Goal: Task Accomplishment & Management: Manage account settings

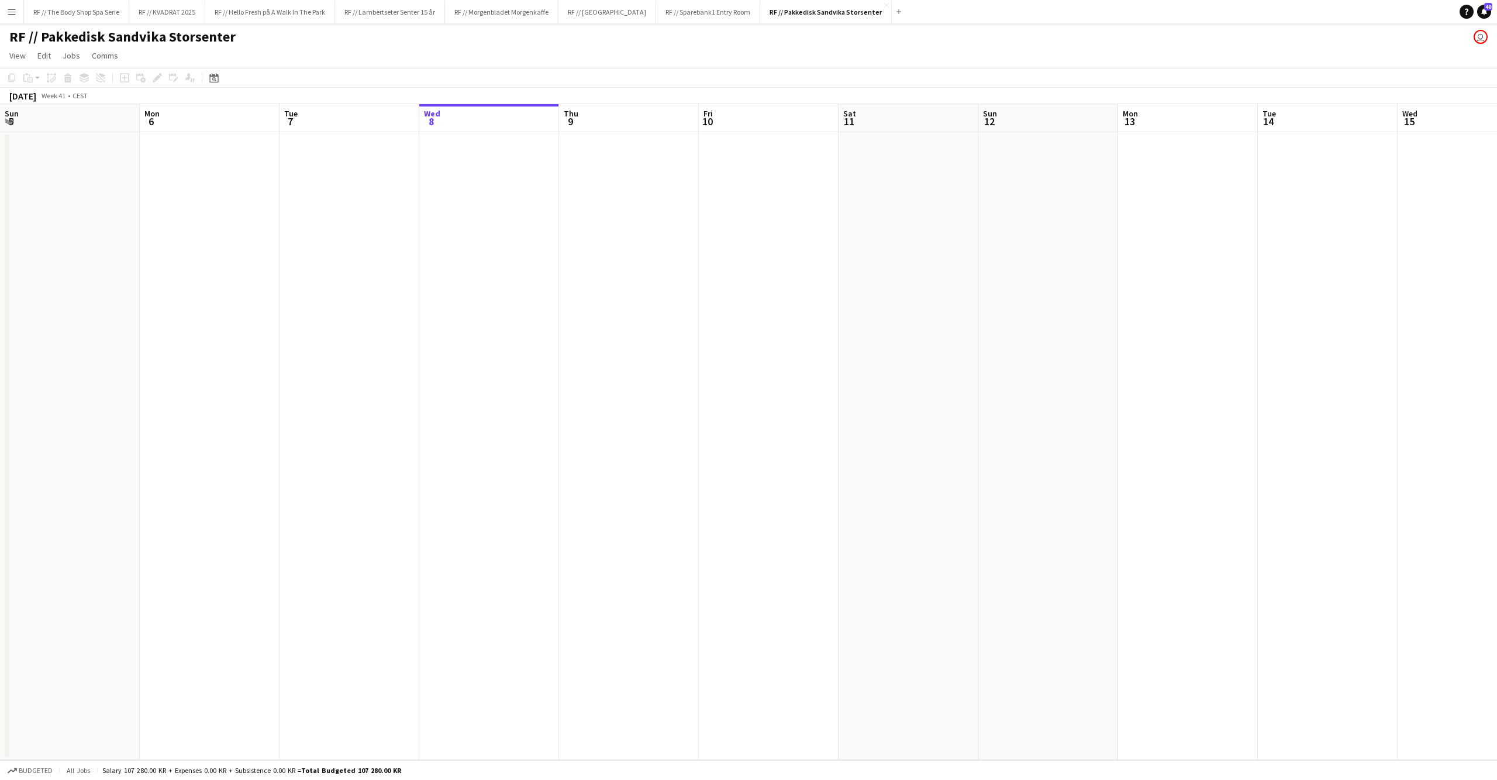
scroll to position [0, 279]
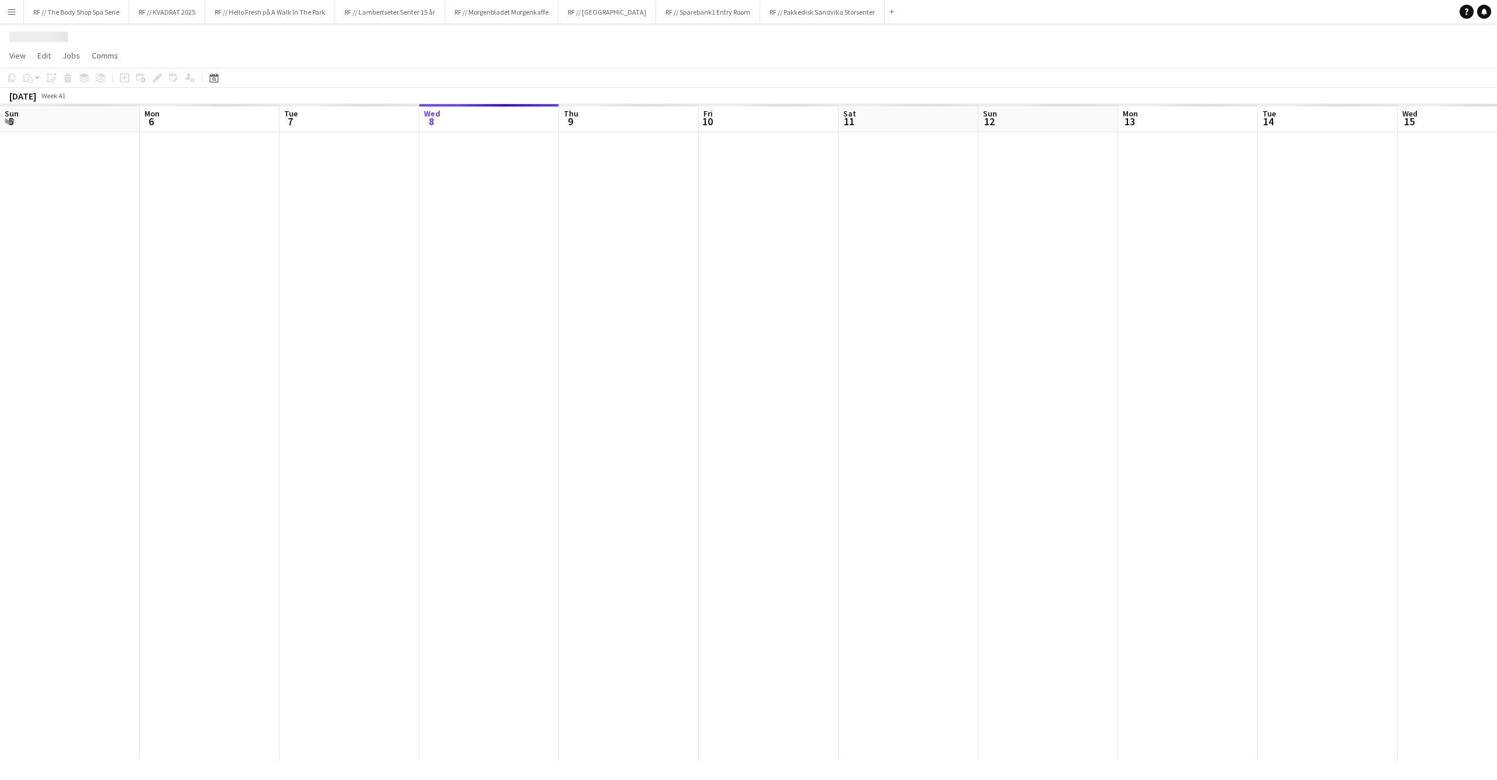
scroll to position [0, 279]
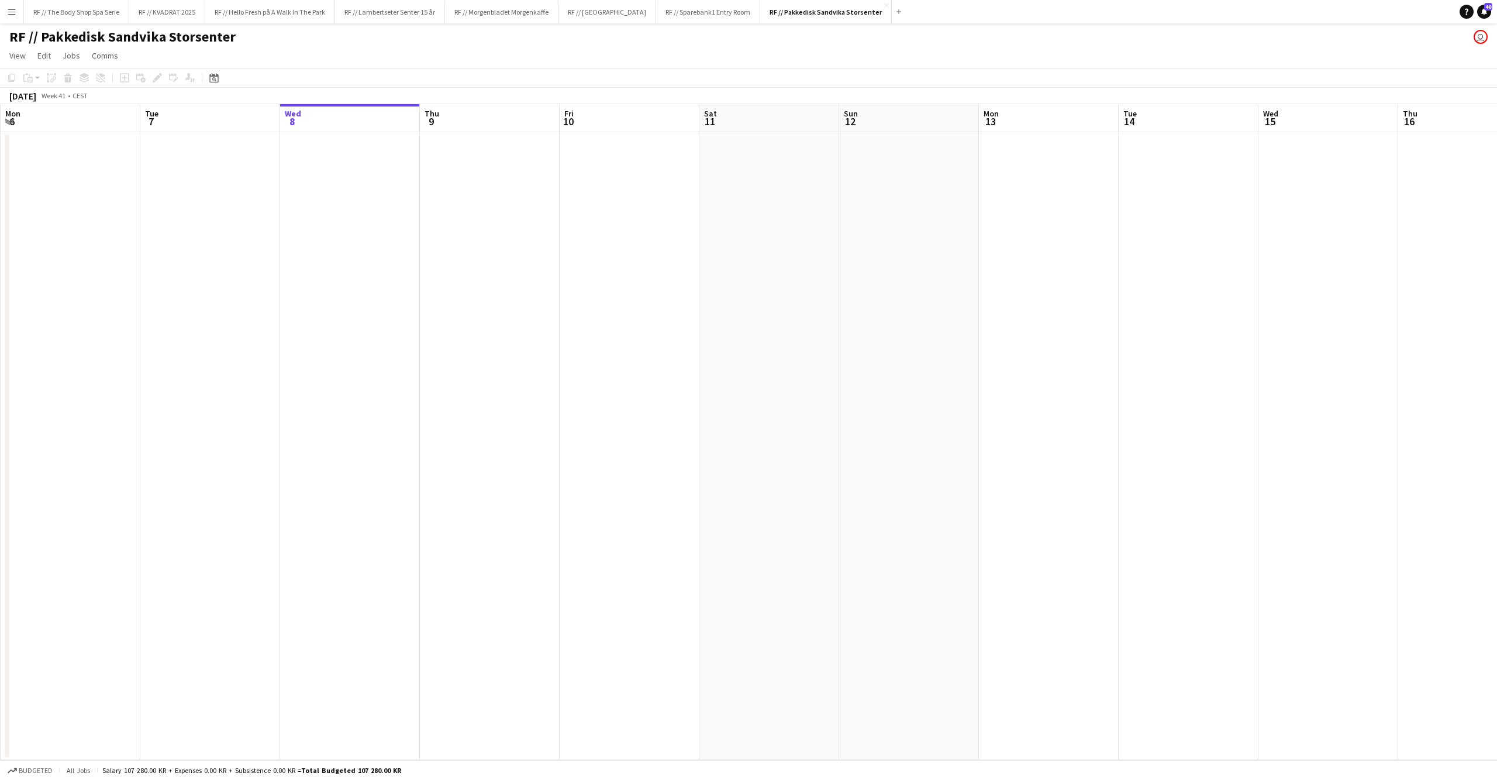
click at [978, 497] on app-date-cell at bounding box center [909, 446] width 140 height 628
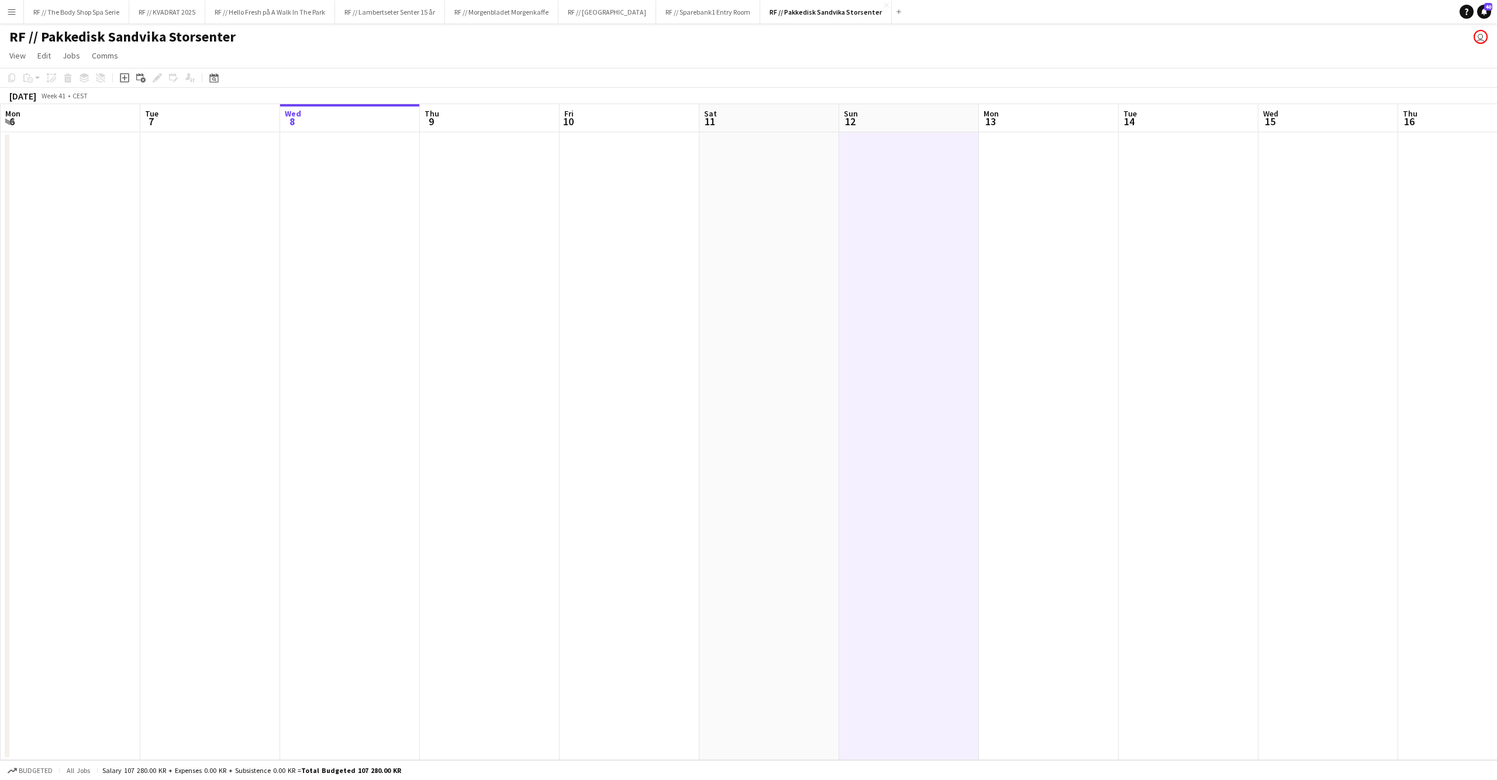
scroll to position [0, 283]
click at [529, 248] on app-calendar-viewport "Sat 4 Sun 5 Mon 6 Tue 7 Wed 8 Thu 9 Fri 10 Sat 11 Sun 12 Mon 13 Tue 14 Wed 15 T…" at bounding box center [748, 432] width 1497 height 656
click at [427, 276] on app-date-cell at bounding box center [486, 446] width 140 height 628
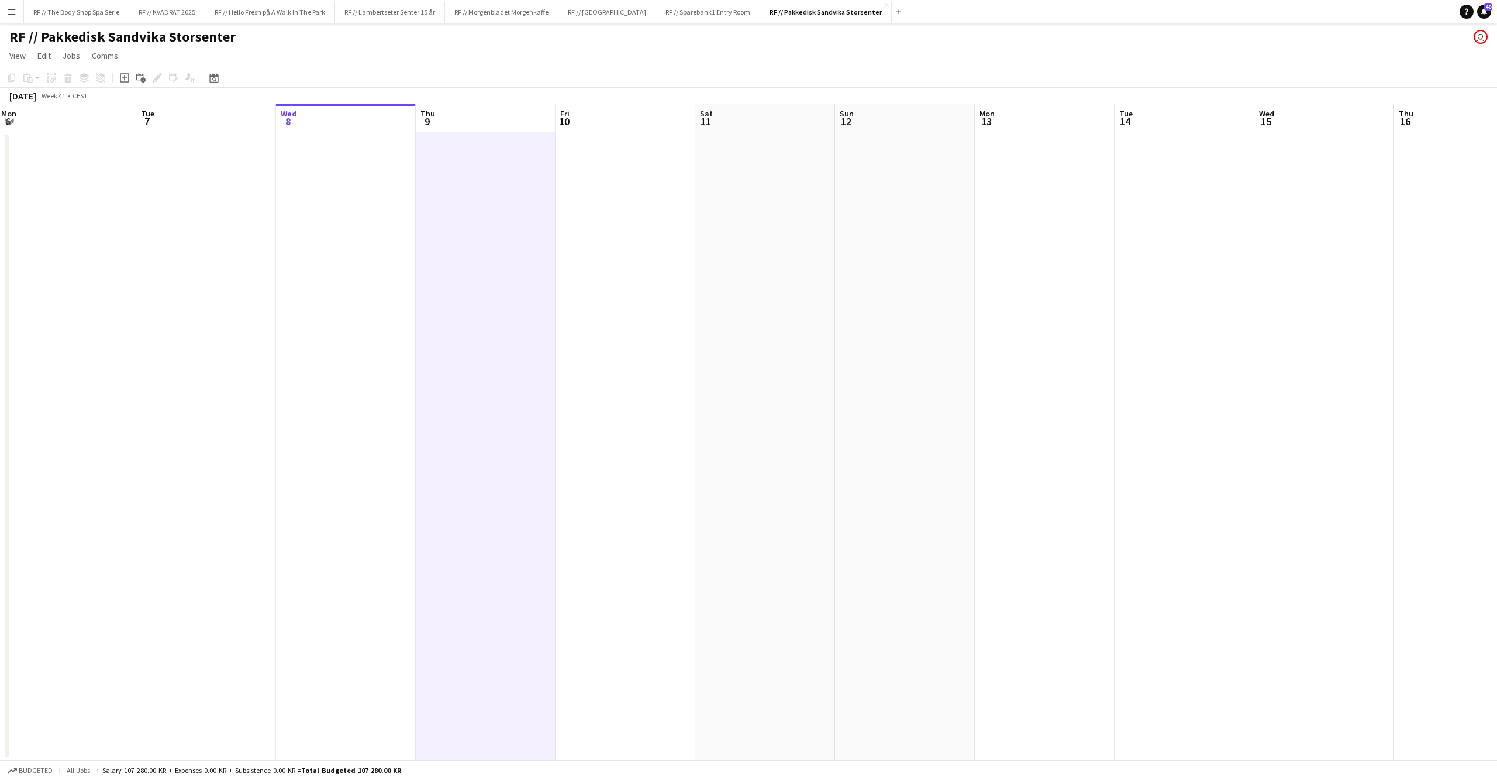
click at [700, 281] on app-date-cell at bounding box center [765, 446] width 140 height 628
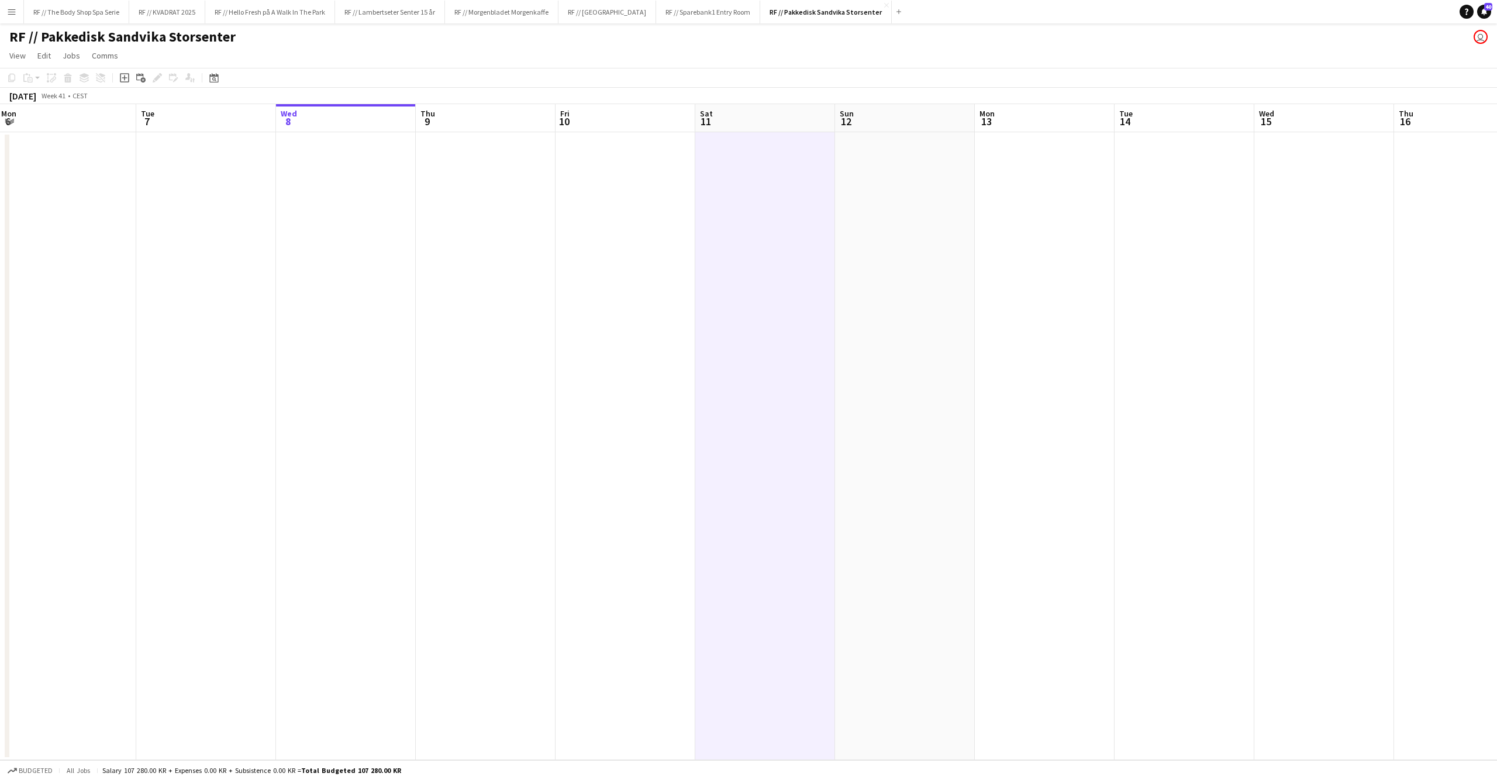
click at [1006, 283] on app-date-cell at bounding box center [1045, 446] width 140 height 628
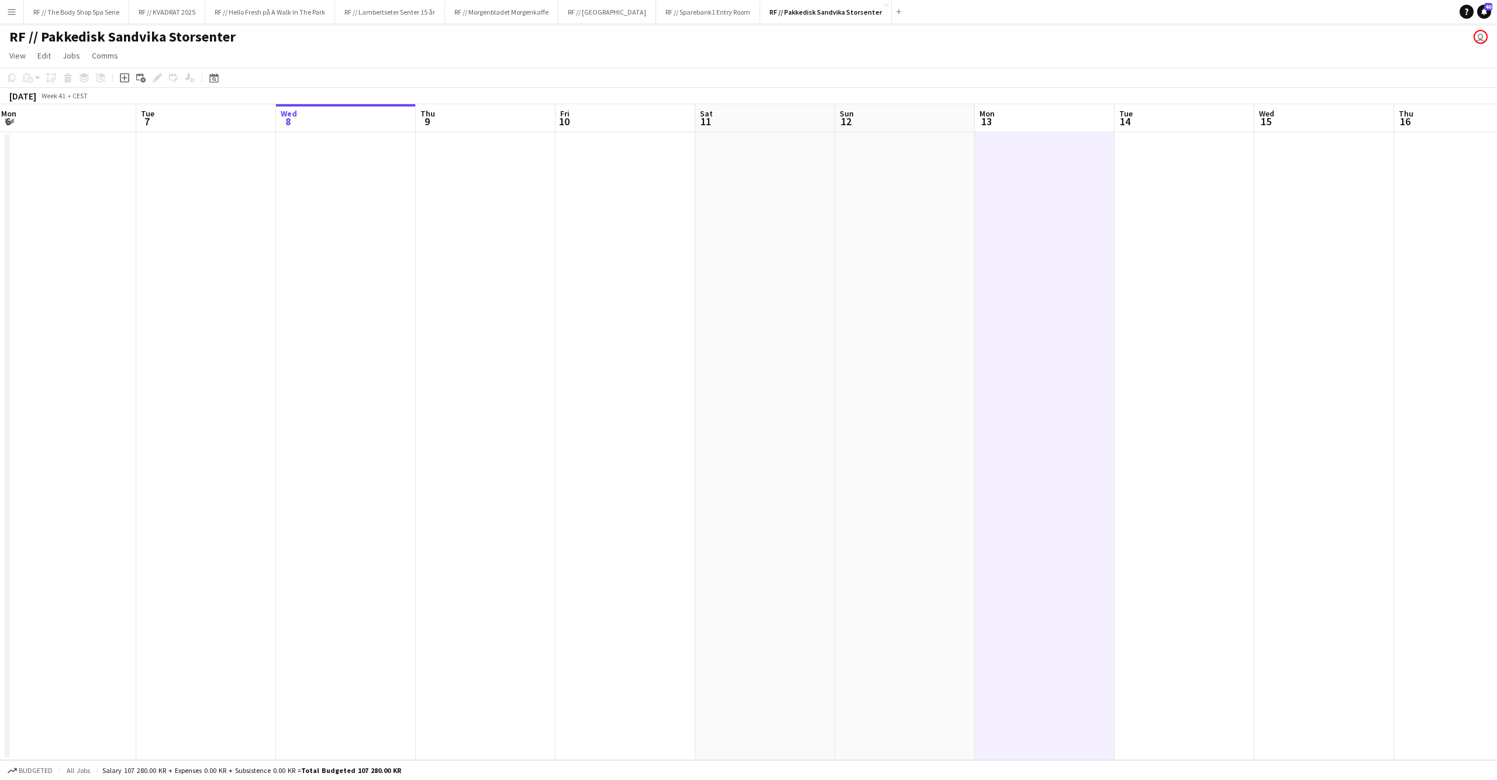
click at [953, 287] on app-date-cell at bounding box center [905, 446] width 140 height 628
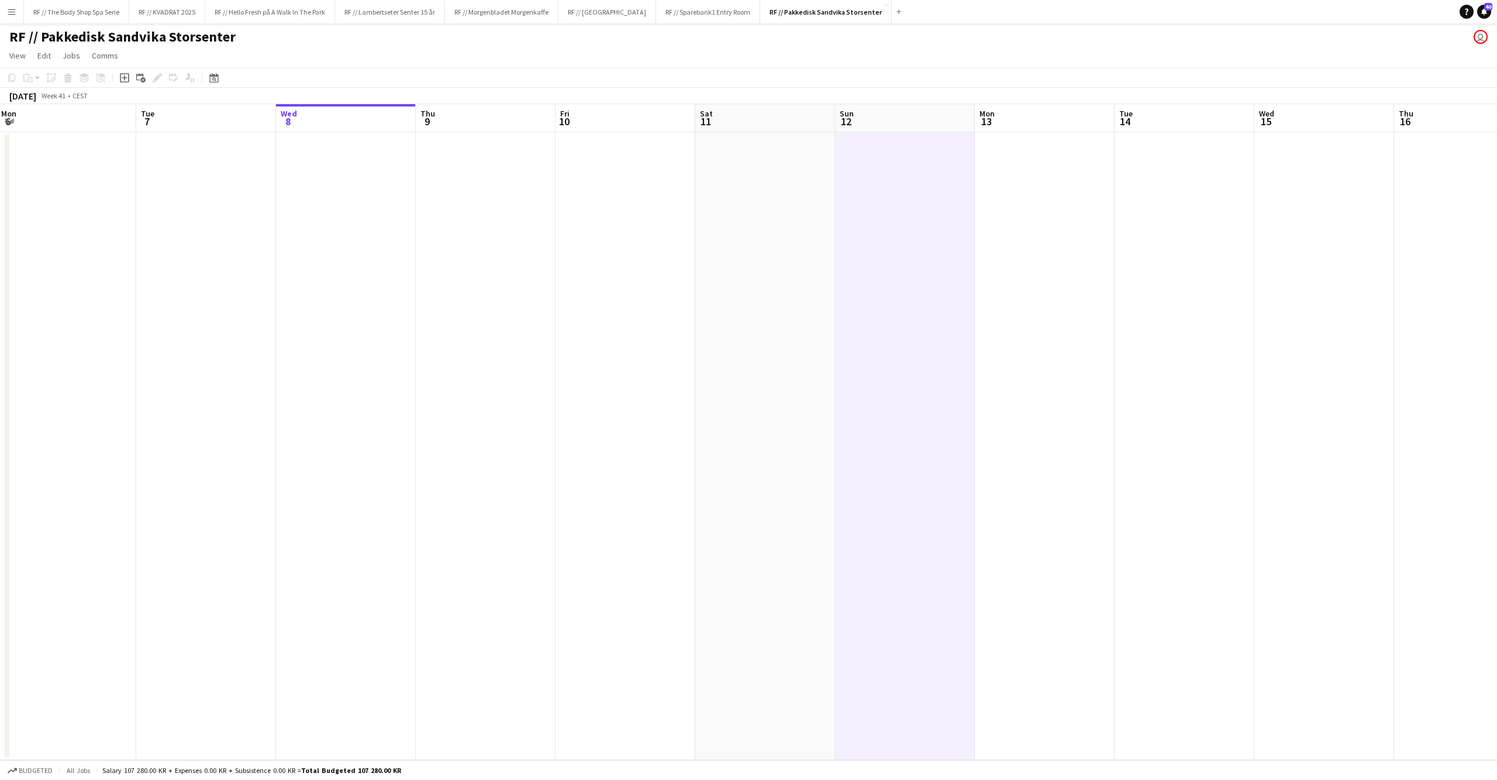
click at [419, 258] on app-date-cell at bounding box center [486, 446] width 140 height 628
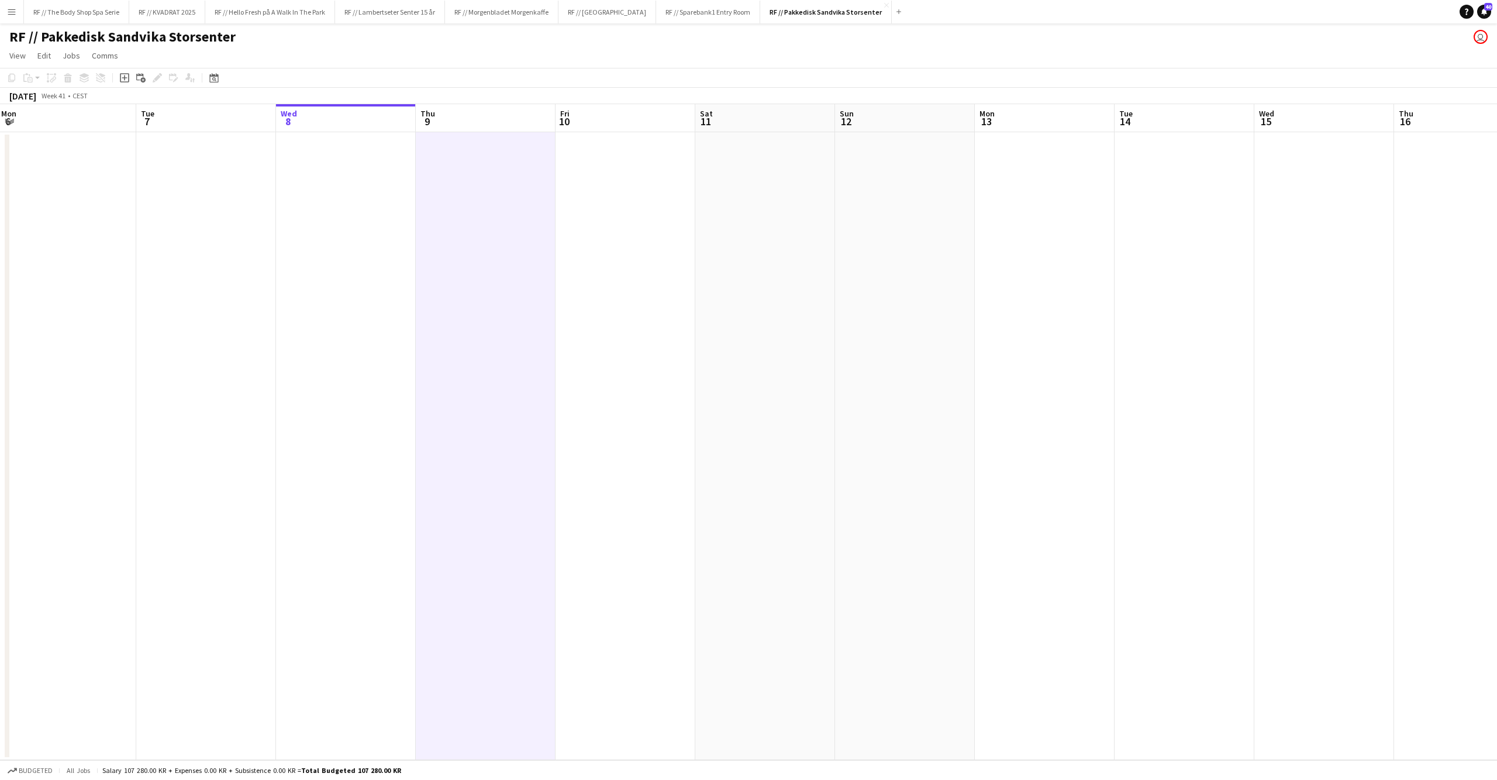
click at [724, 256] on app-date-cell at bounding box center [765, 446] width 140 height 628
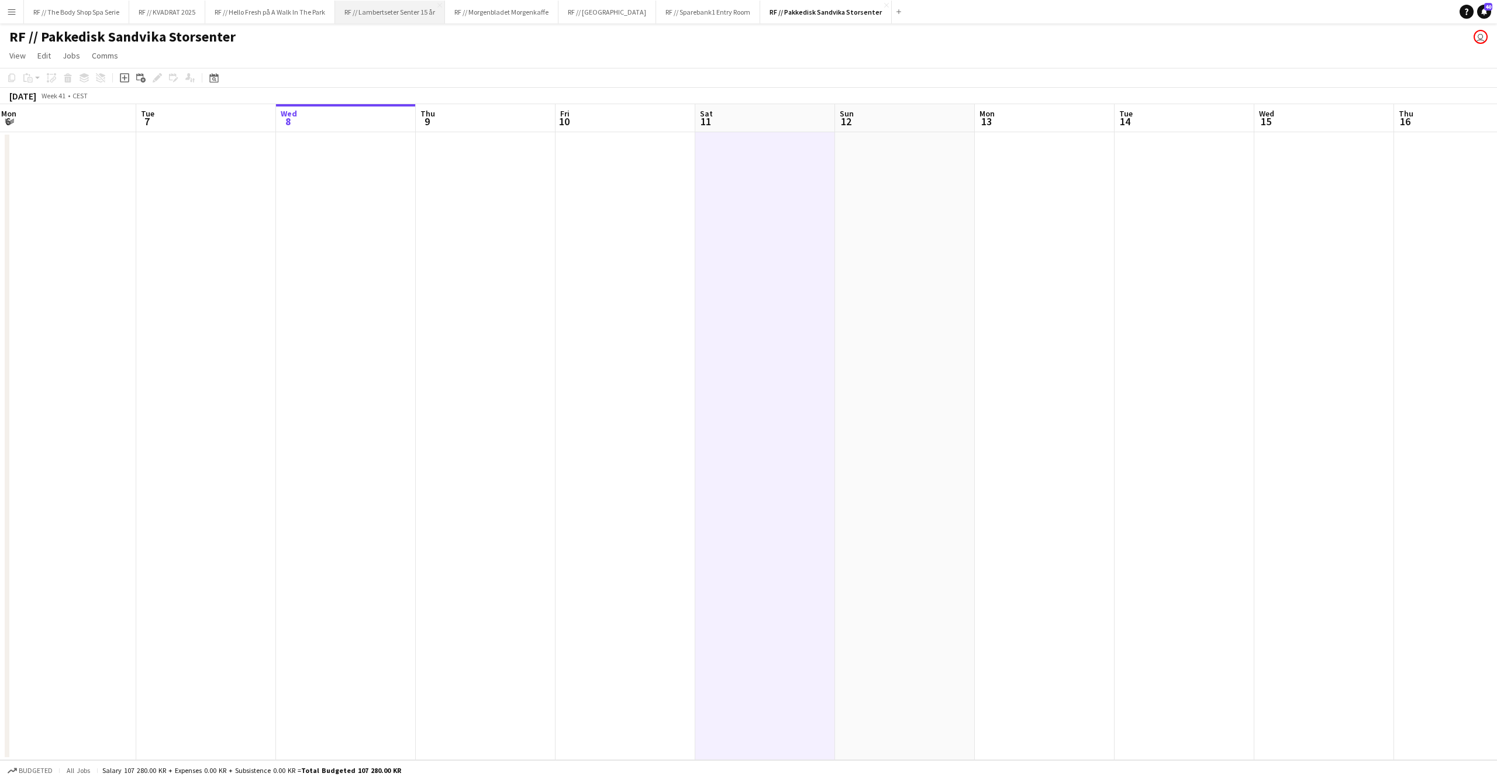
click at [410, 14] on button "RF // Lambertseter Senter 15 år Close" at bounding box center [390, 12] width 110 height 23
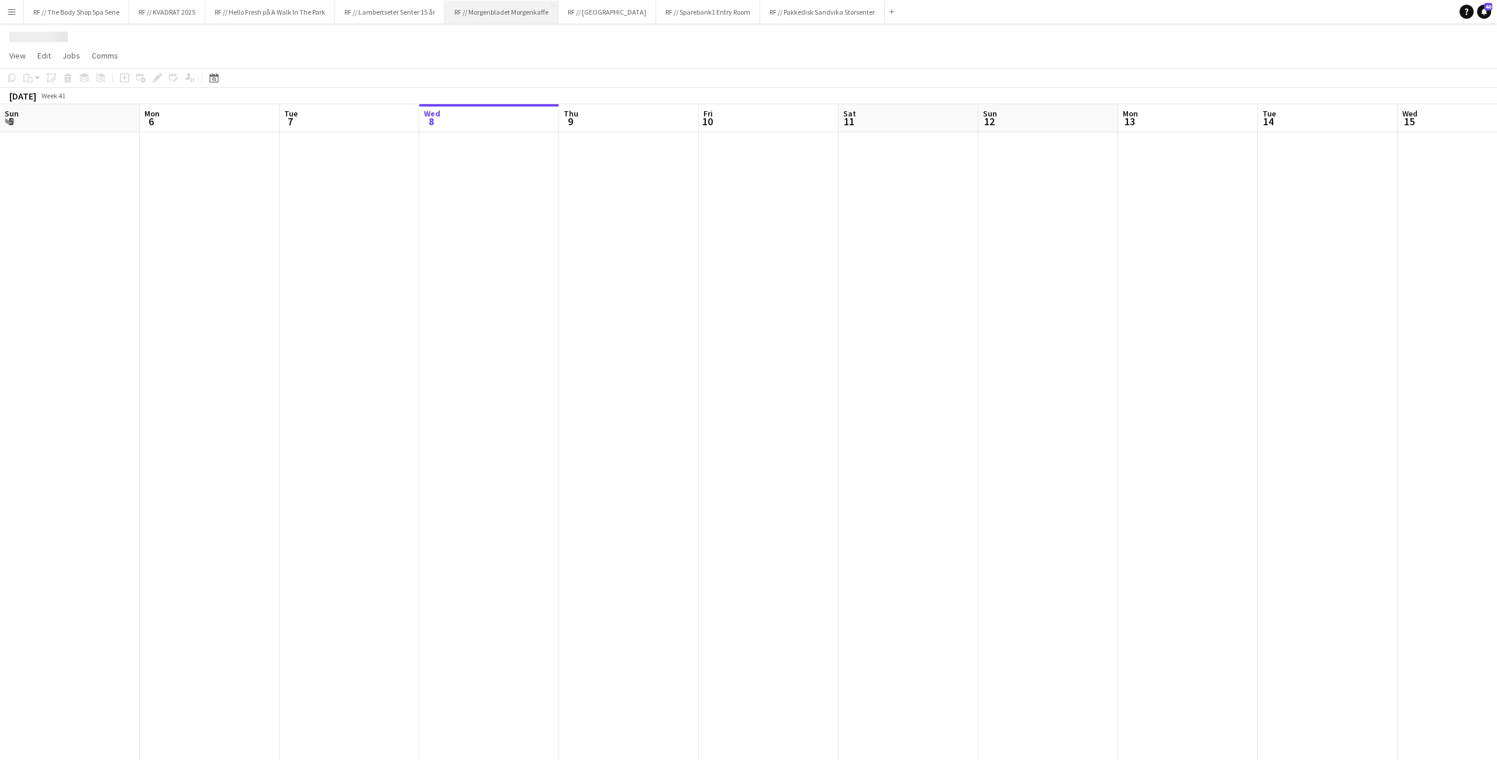
scroll to position [0, 279]
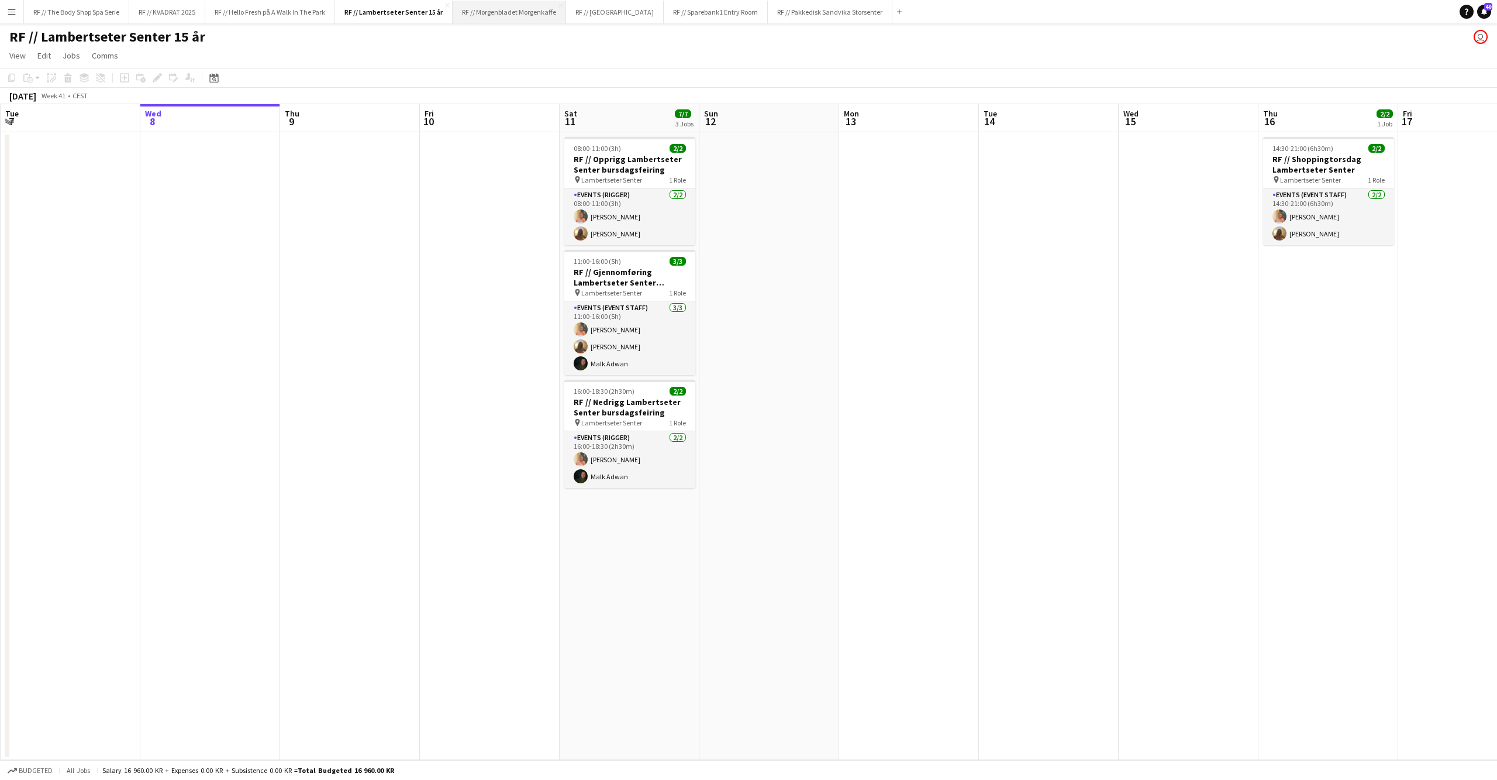
click at [540, 14] on button "RF // Morgenbladet Morgenkaffe Close" at bounding box center [509, 12] width 113 height 23
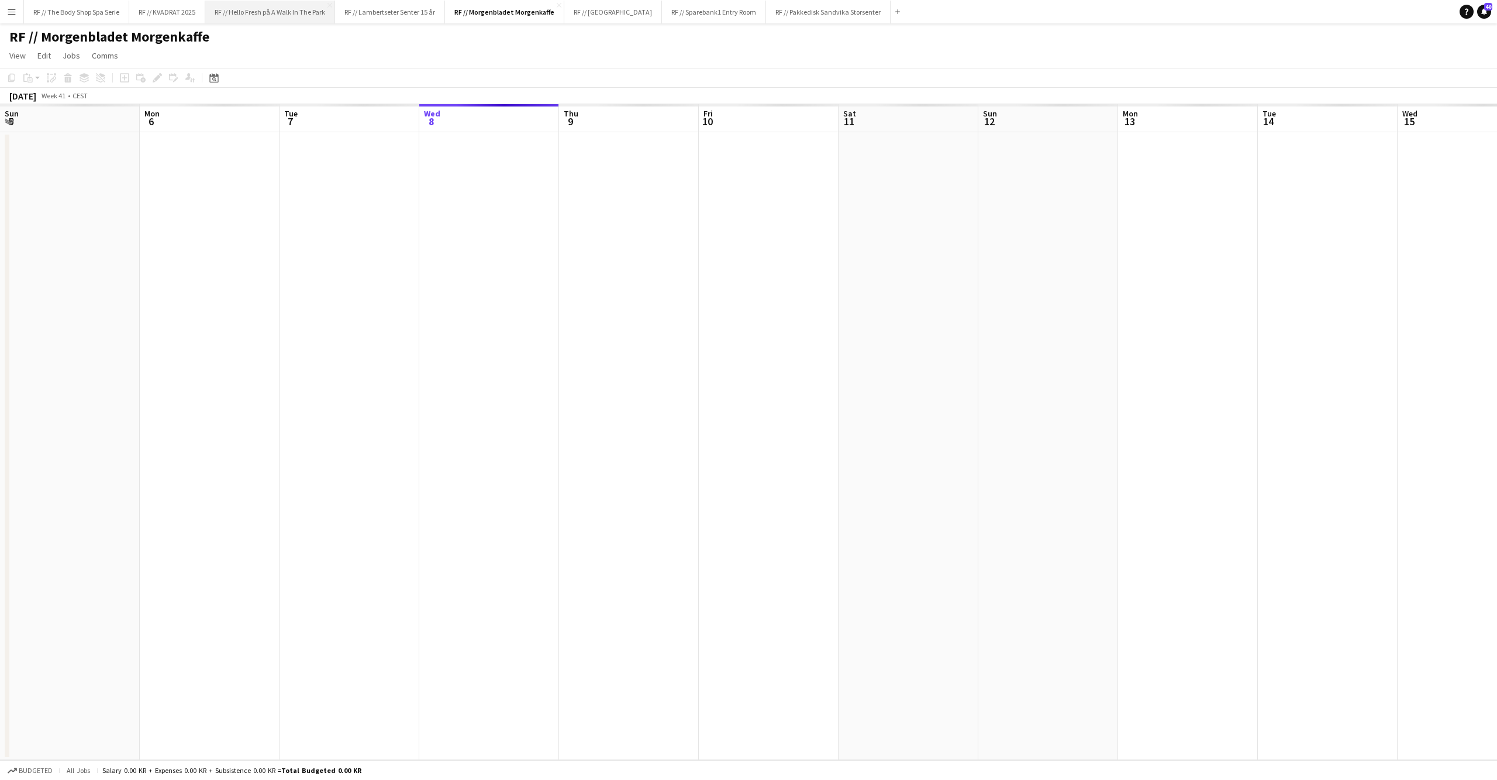
scroll to position [0, 279]
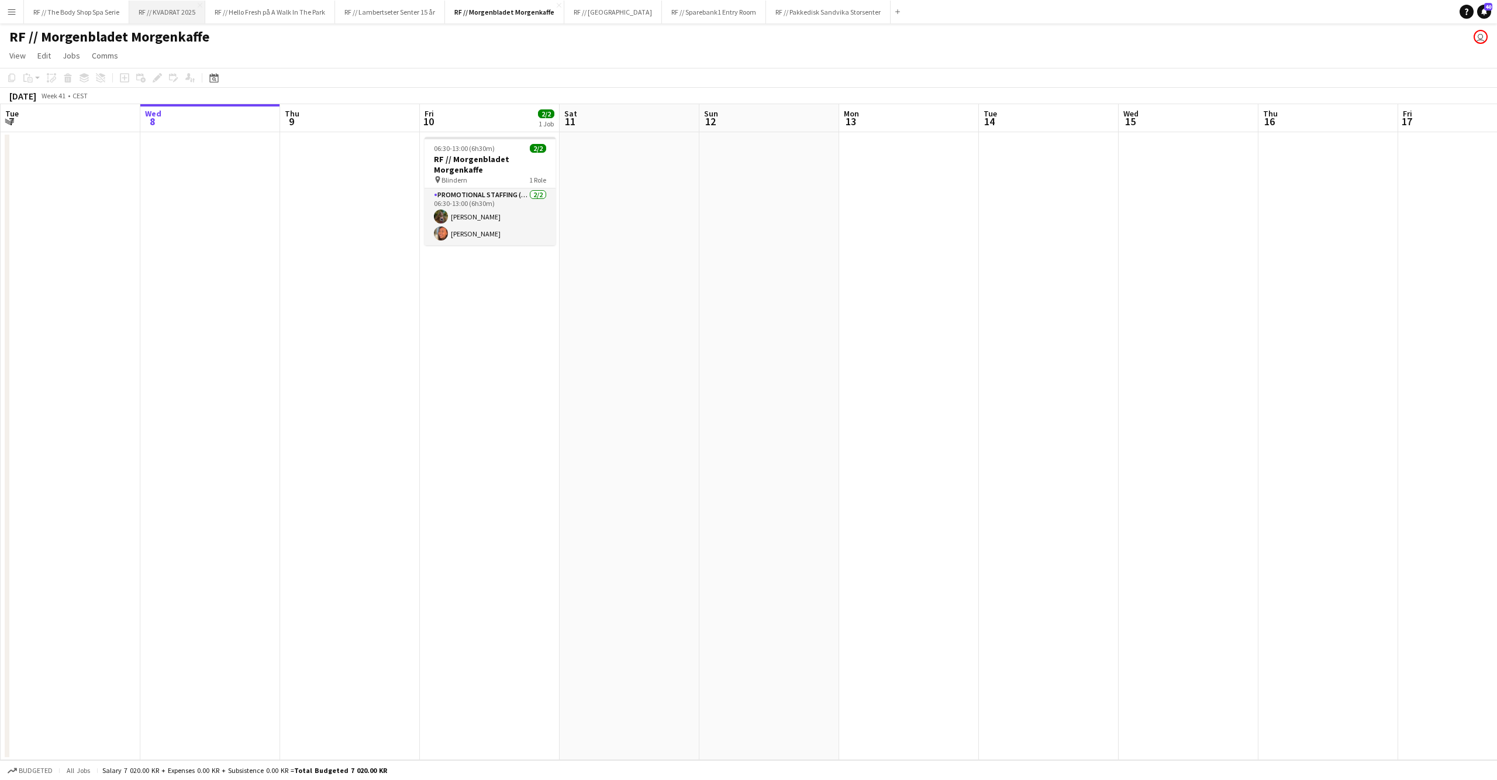
click at [150, 11] on button "RF // KVADRAT 2025 Close" at bounding box center [167, 12] width 76 height 23
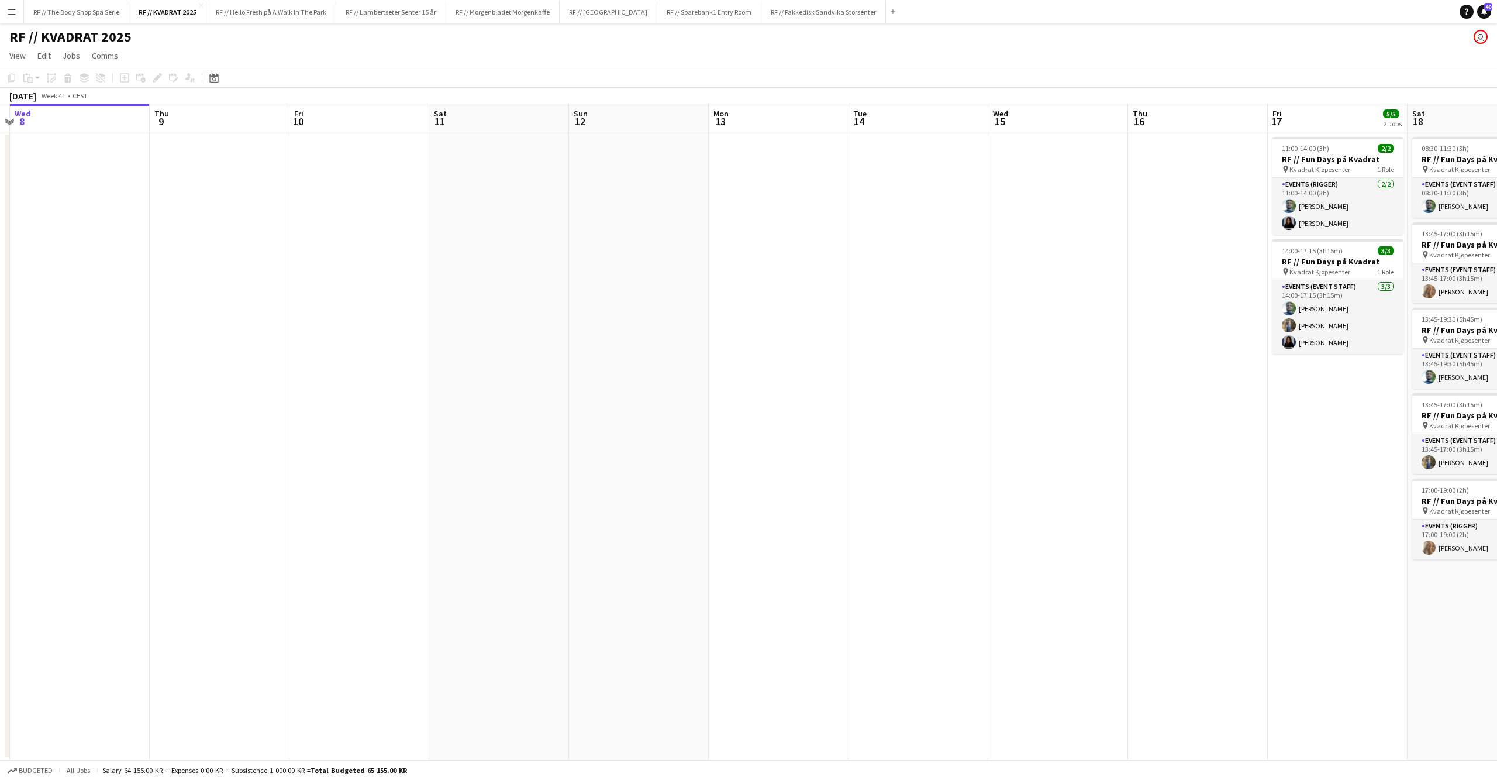
scroll to position [0, 440]
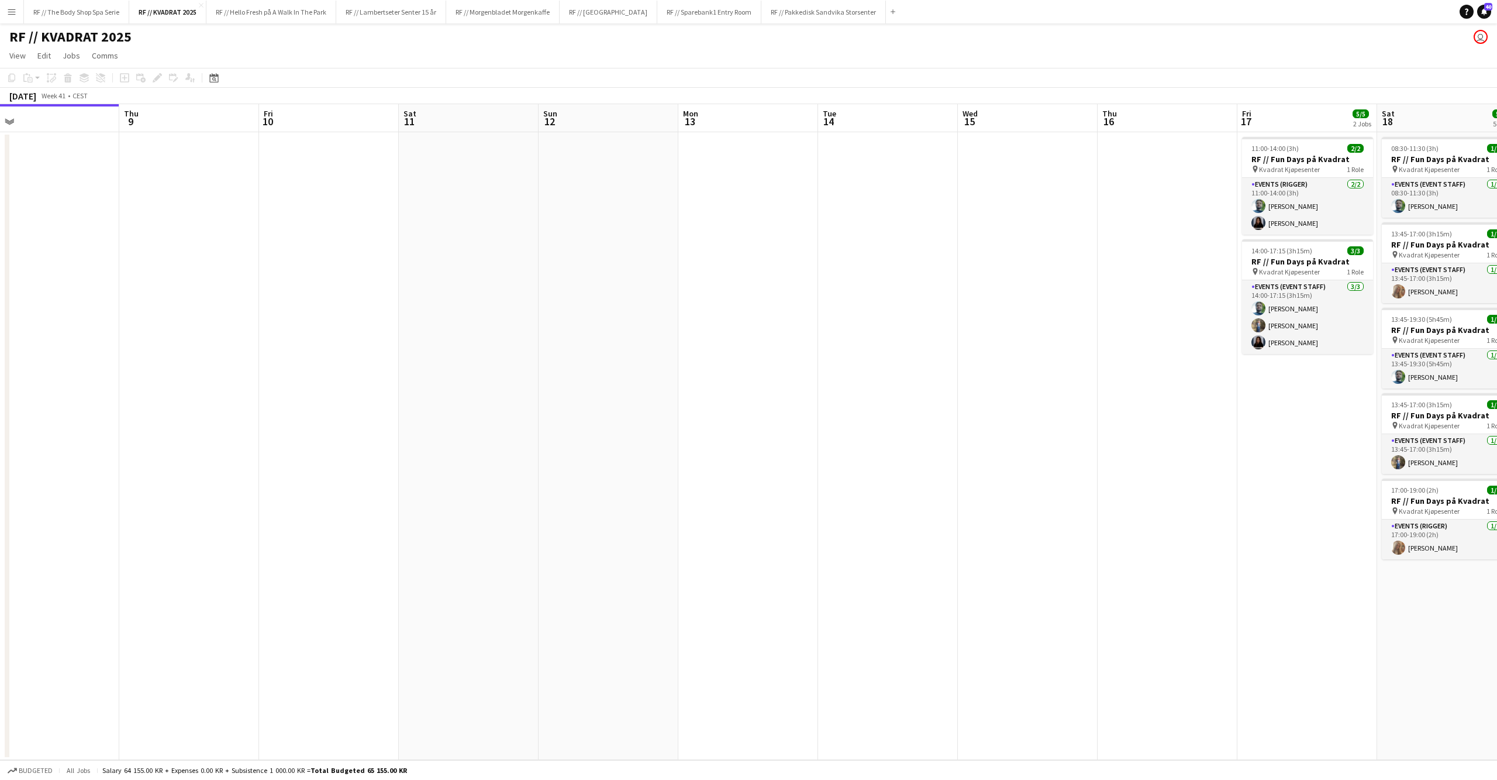
drag, startPoint x: 977, startPoint y: 294, endPoint x: 713, endPoint y: 295, distance: 263.2
click at [713, 295] on app-calendar-viewport "Sun 5 Mon 6 Tue 7 Wed 8 Thu 9 Fri 10 Sat 11 Sun 12 Mon 13 Tue 14 Wed 15 Thu 16 …" at bounding box center [748, 432] width 1497 height 656
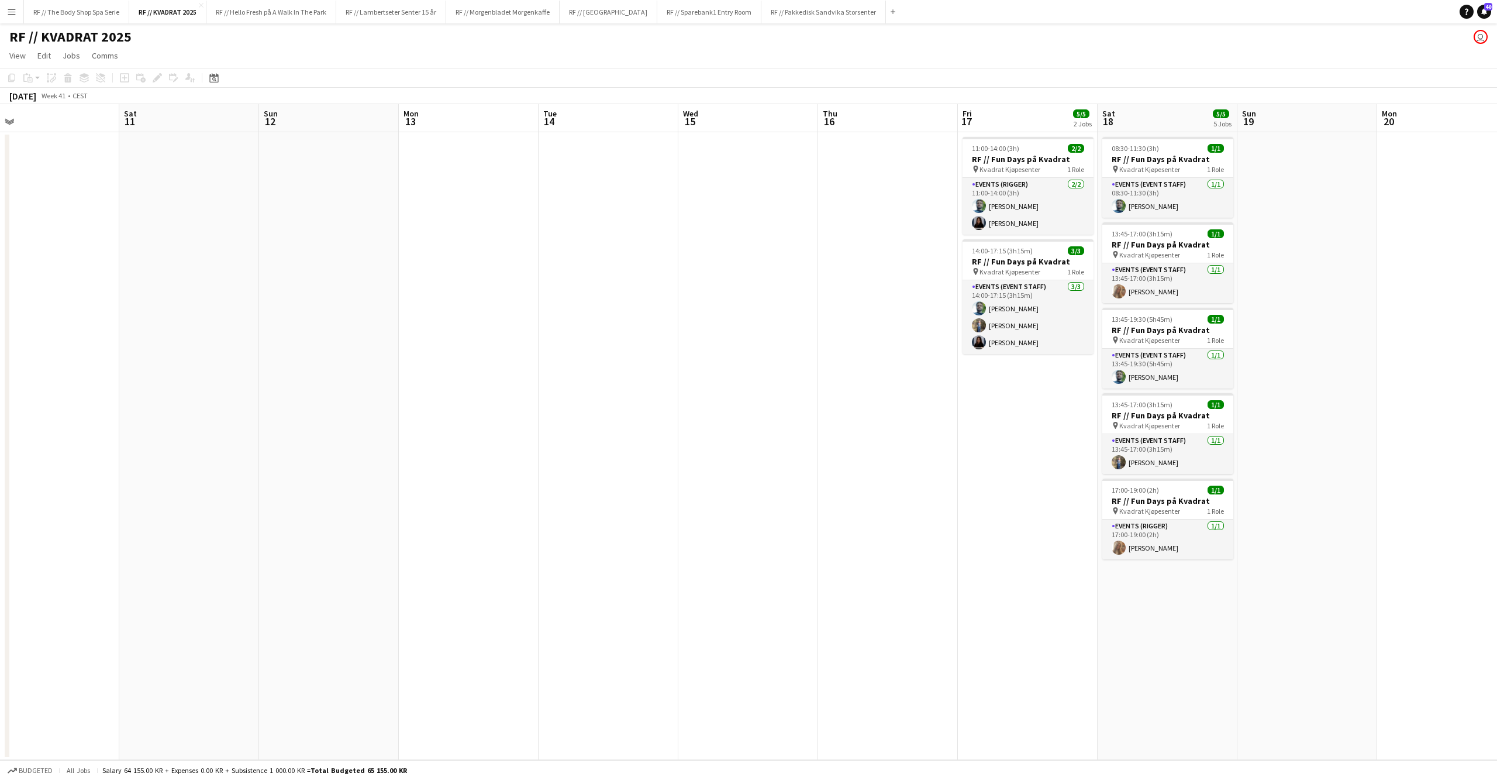
click at [1406, 306] on app-date-cell at bounding box center [1447, 446] width 140 height 628
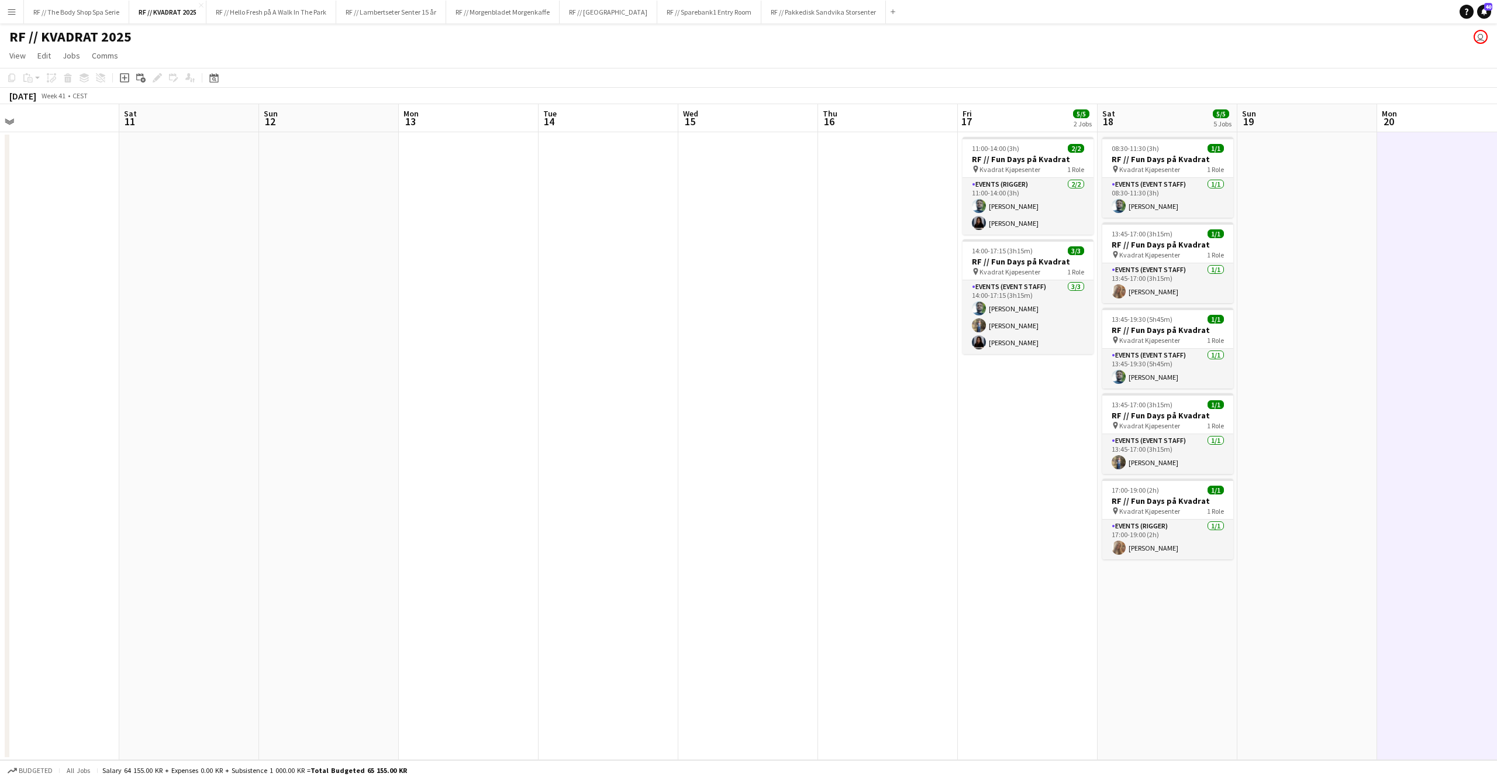
click at [1360, 290] on app-date-cell at bounding box center [1308, 446] width 140 height 628
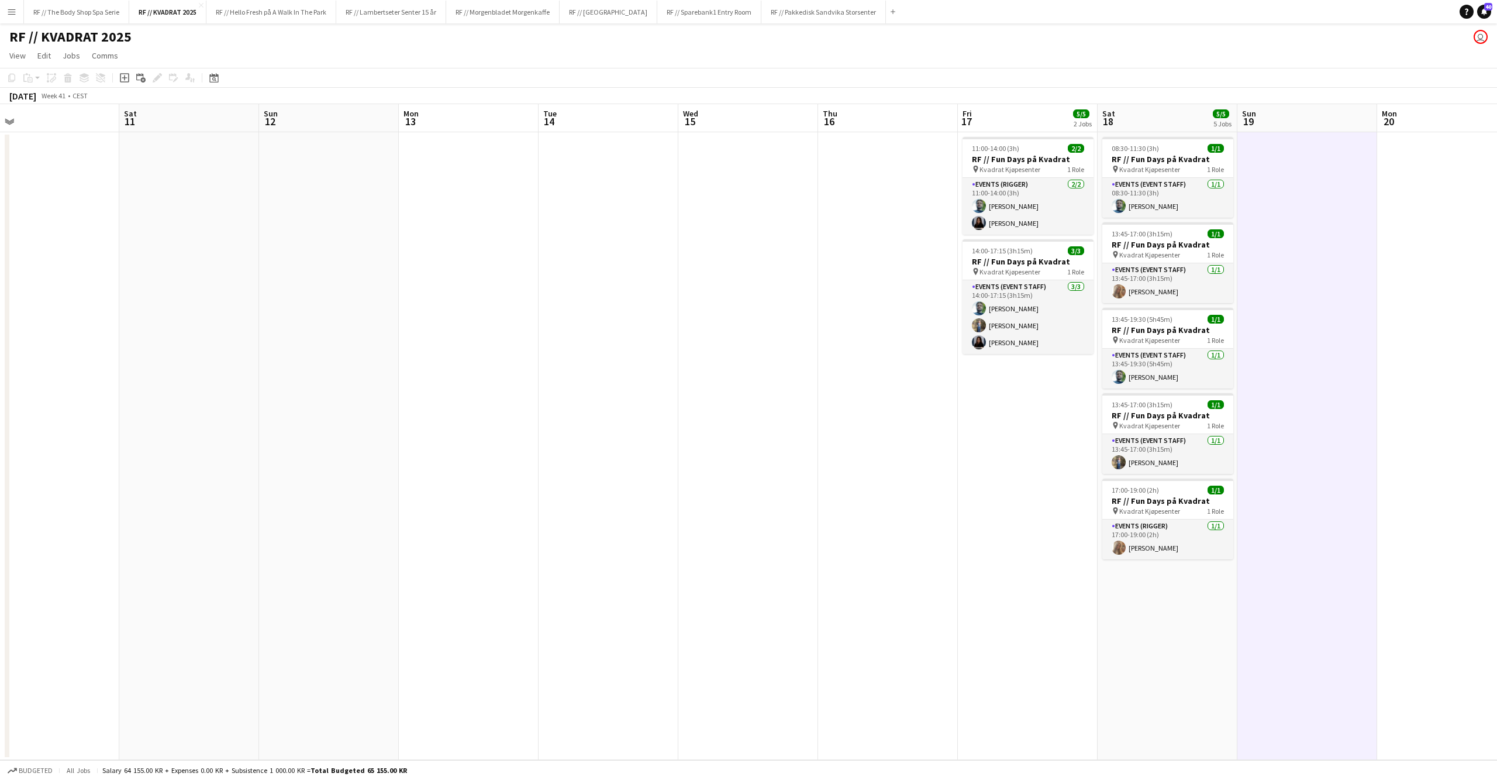
click at [1409, 295] on app-date-cell at bounding box center [1447, 446] width 140 height 628
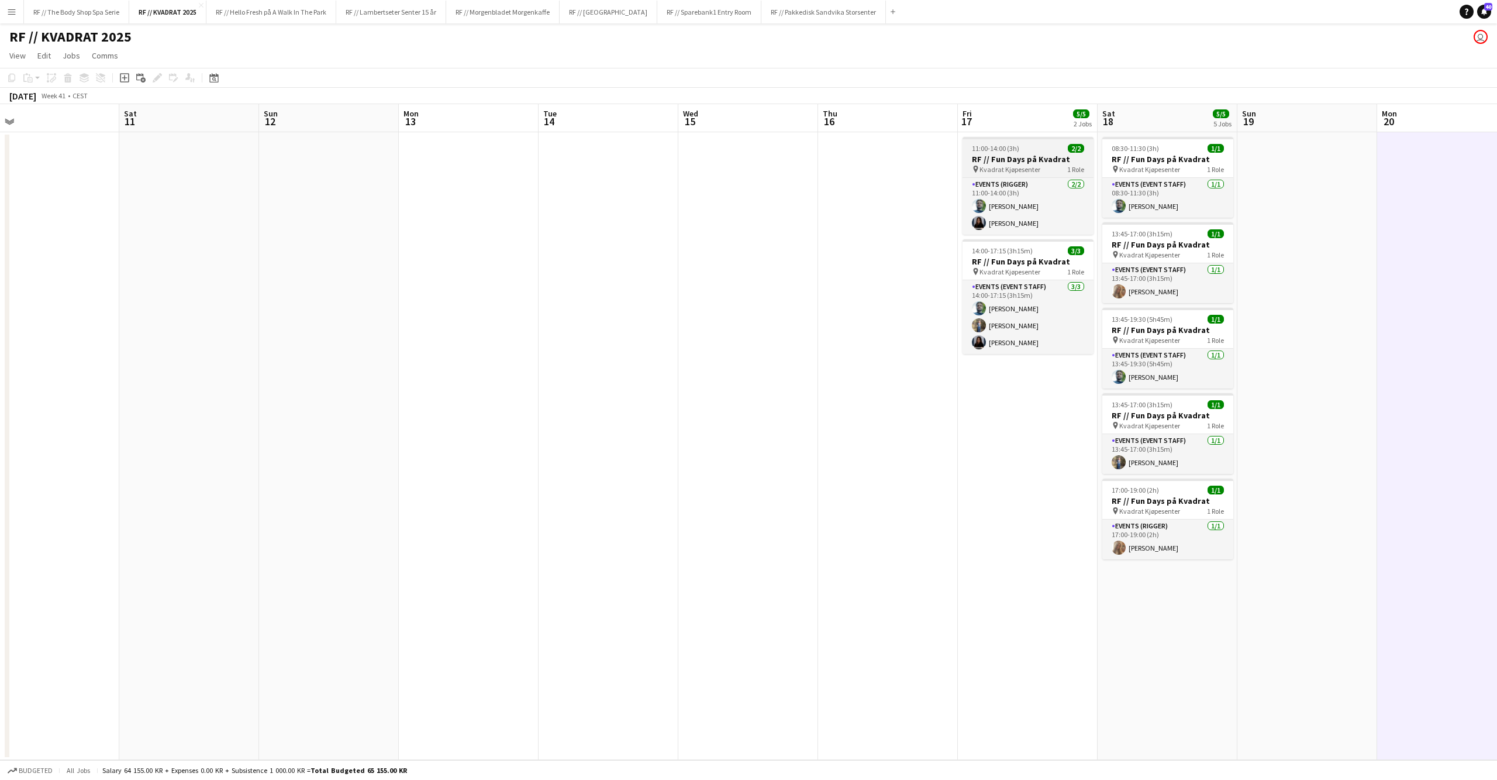
click at [1025, 159] on h3 "RF // Fun Days på Kvadrat" at bounding box center [1028, 159] width 131 height 11
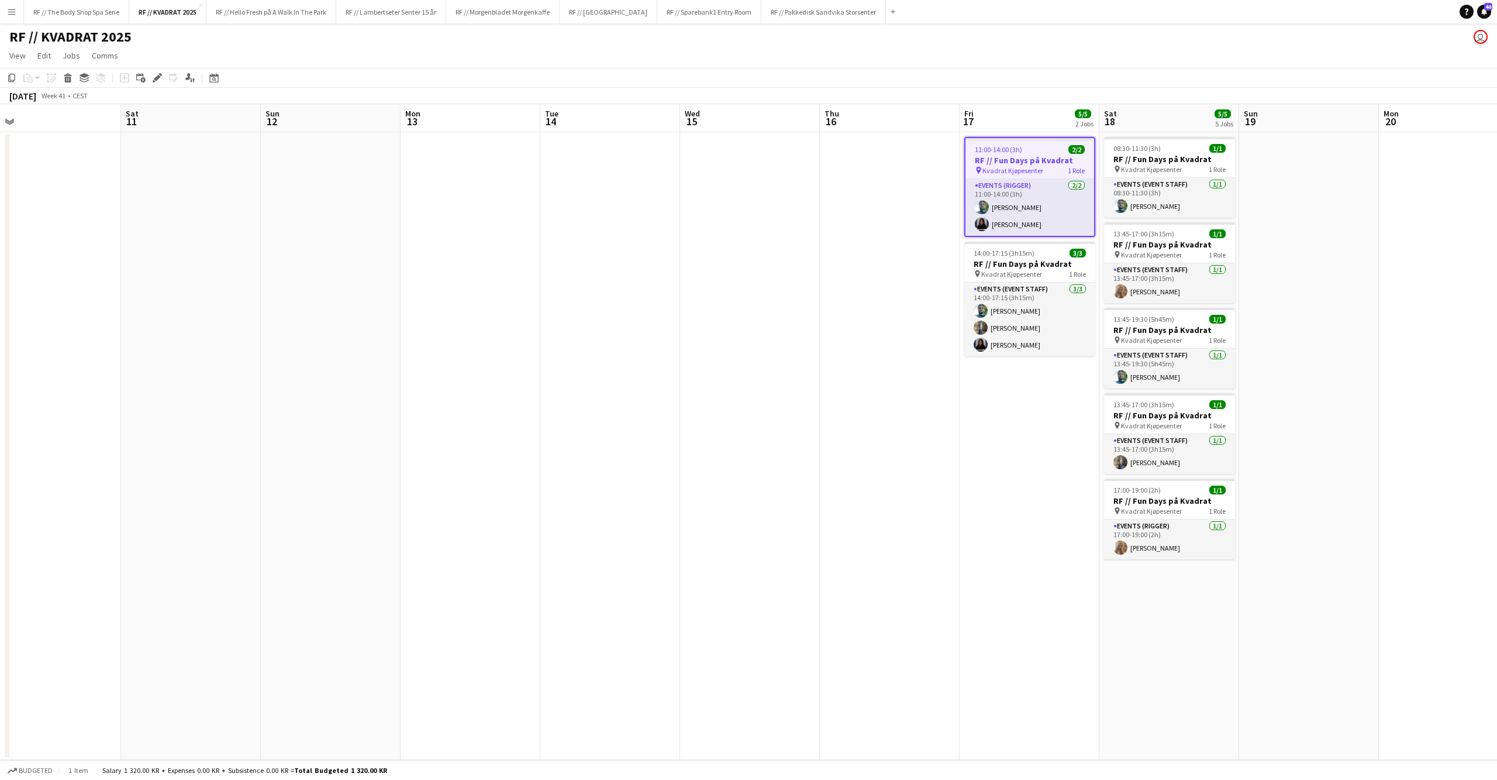
click at [840, 230] on app-date-cell at bounding box center [890, 446] width 140 height 628
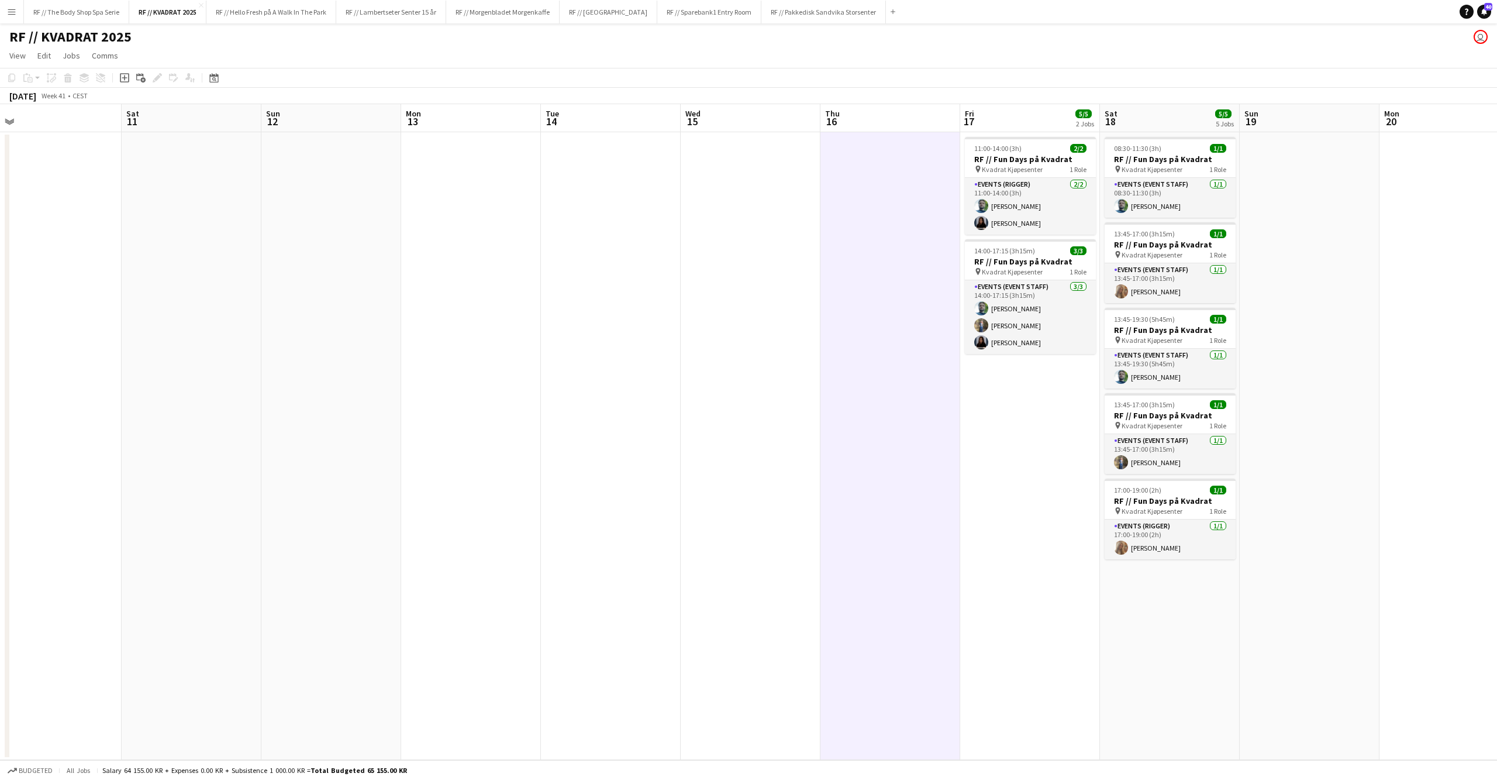
scroll to position [0, 436]
click at [737, 288] on app-date-cell at bounding box center [752, 446] width 140 height 628
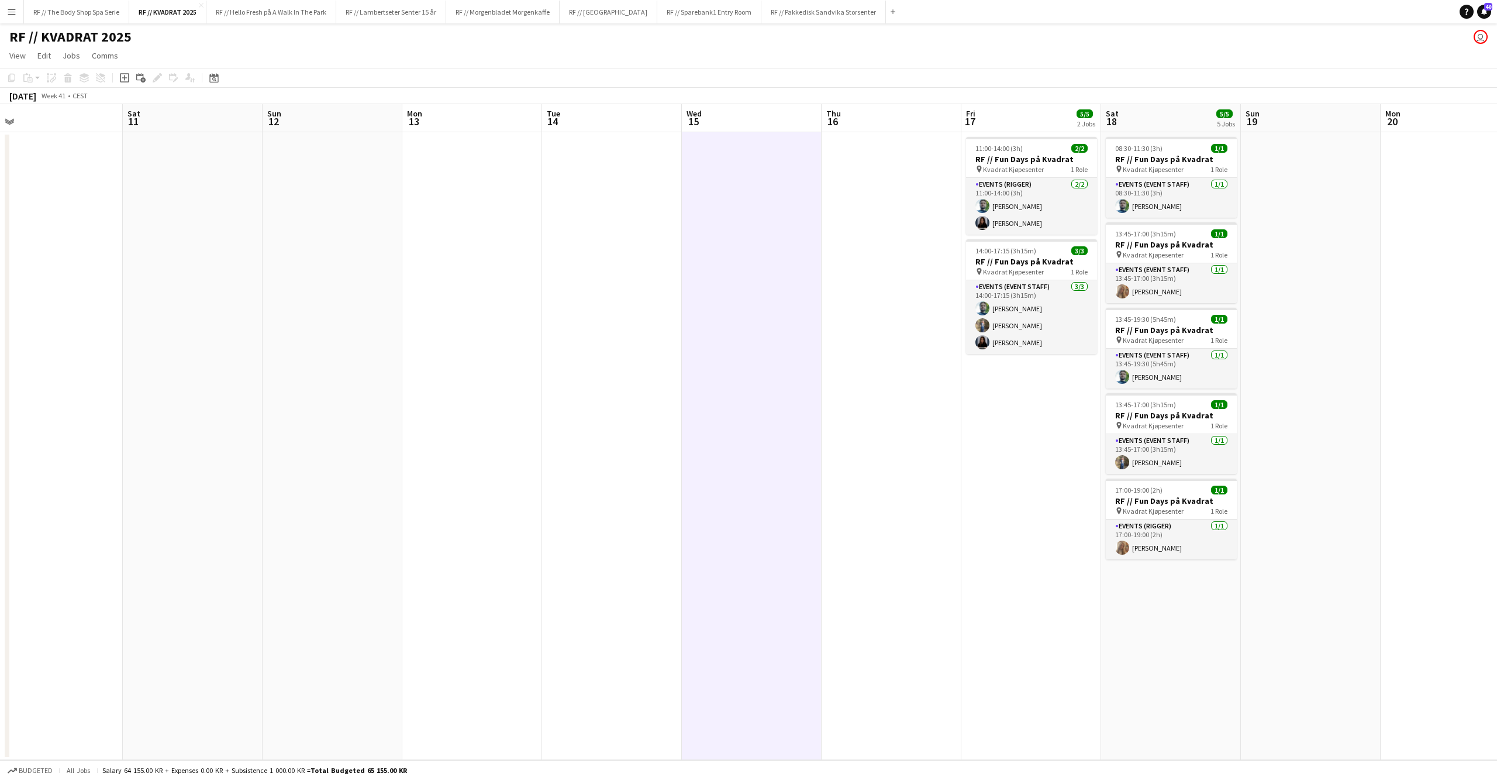
click at [846, 270] on app-date-cell at bounding box center [892, 446] width 140 height 628
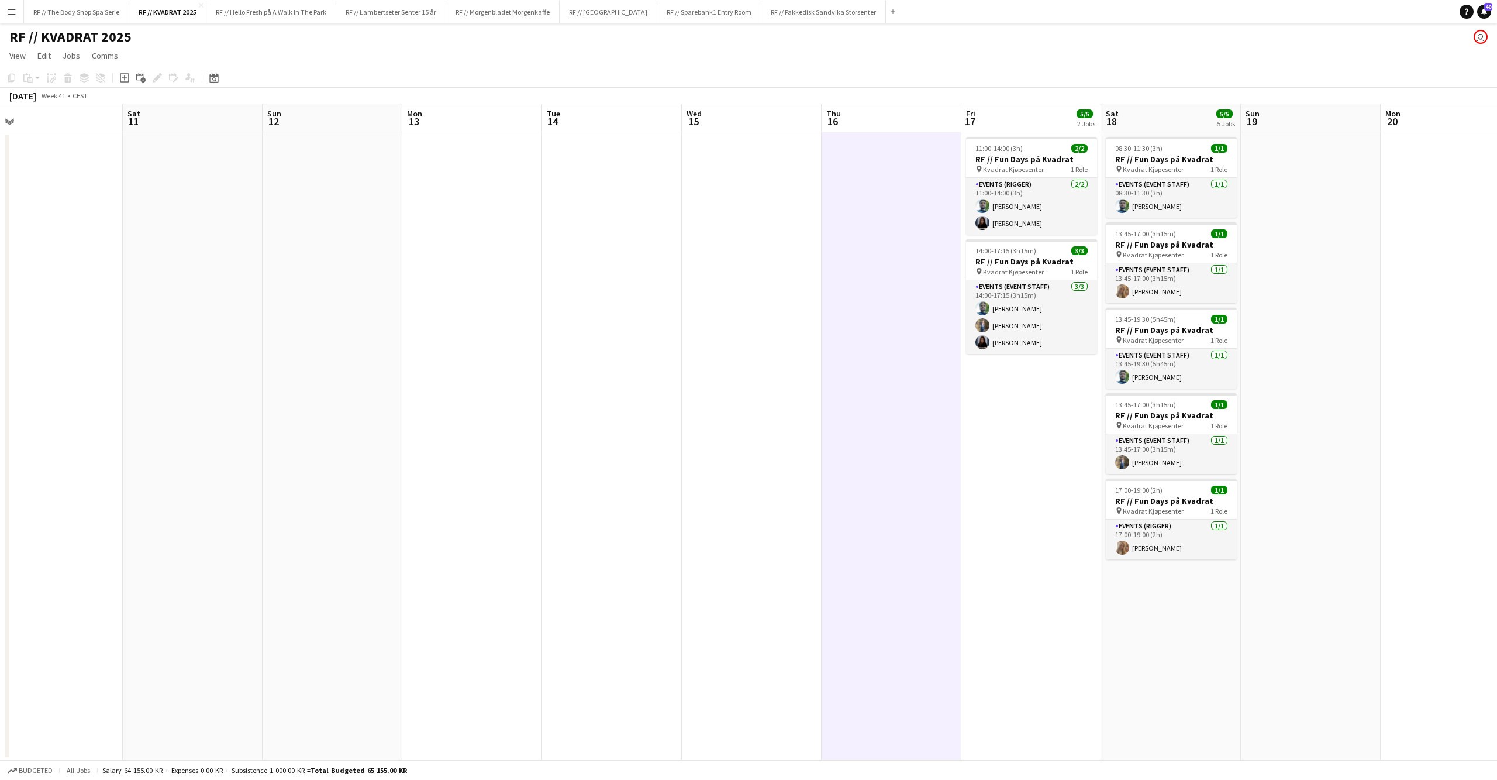
scroll to position [0, 437]
drag, startPoint x: 1332, startPoint y: 236, endPoint x: 1338, endPoint y: 237, distance: 6.0
click at [1332, 236] on app-date-cell at bounding box center [1310, 446] width 140 height 628
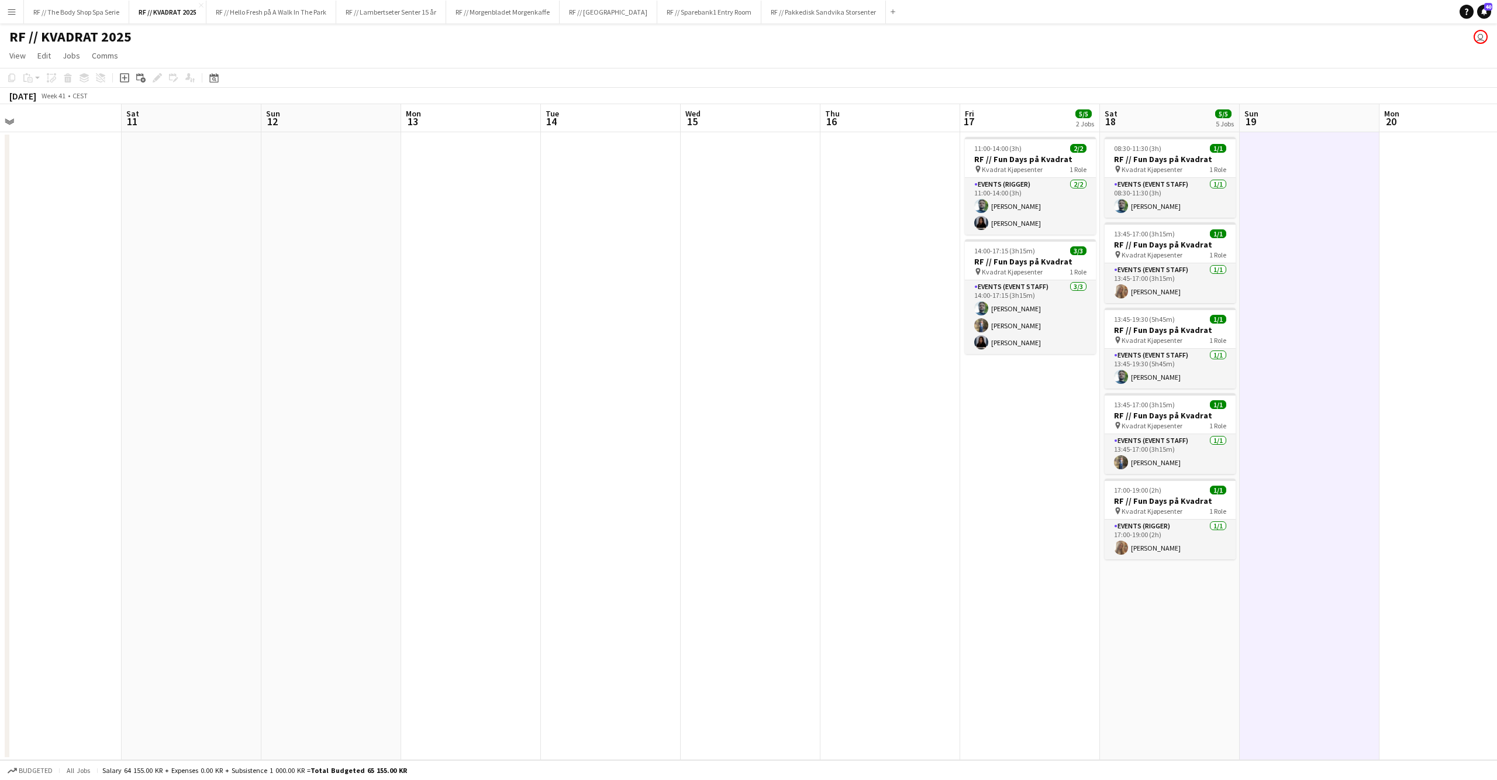
click at [1395, 258] on app-date-cell at bounding box center [1450, 446] width 140 height 628
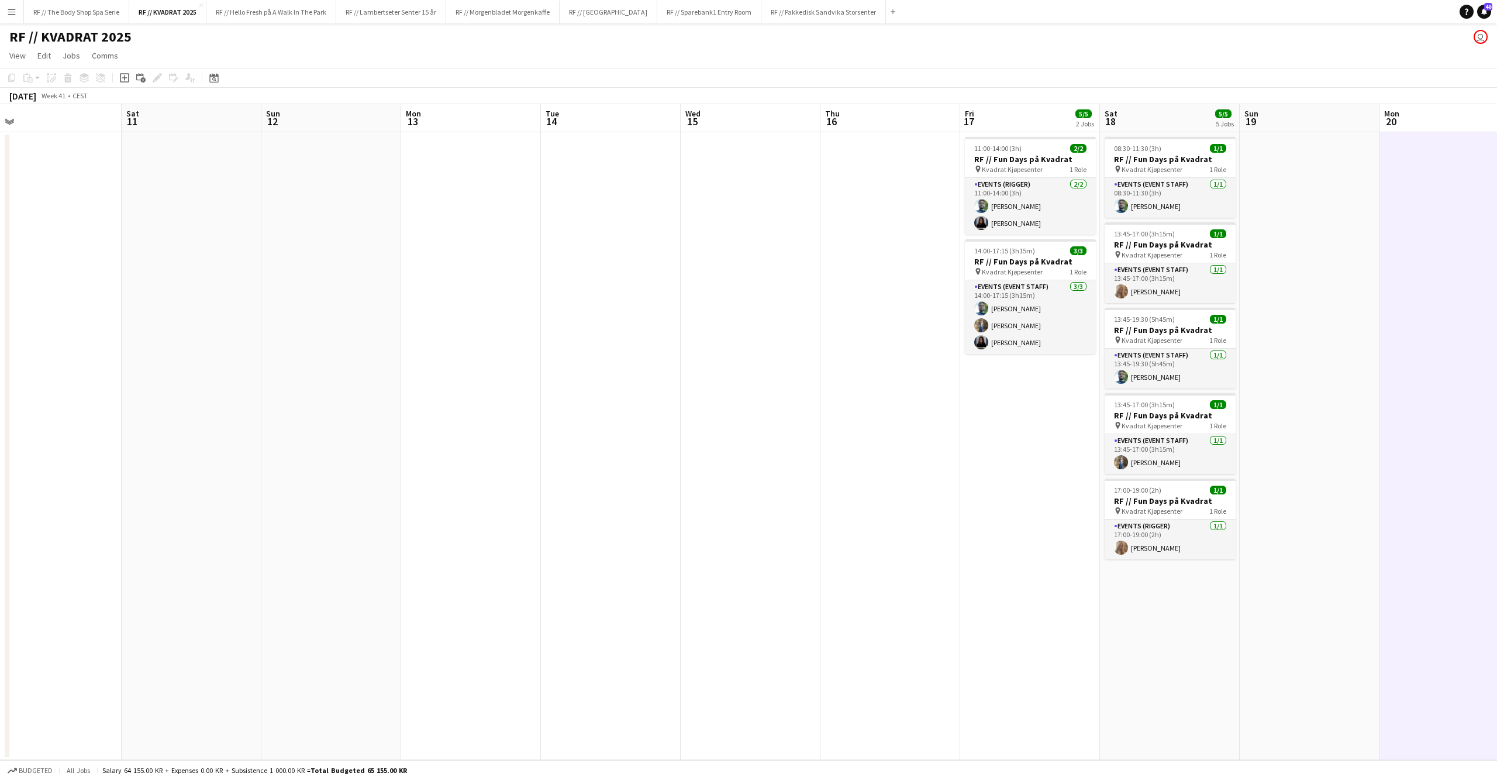
click at [1343, 277] on app-date-cell at bounding box center [1310, 446] width 140 height 628
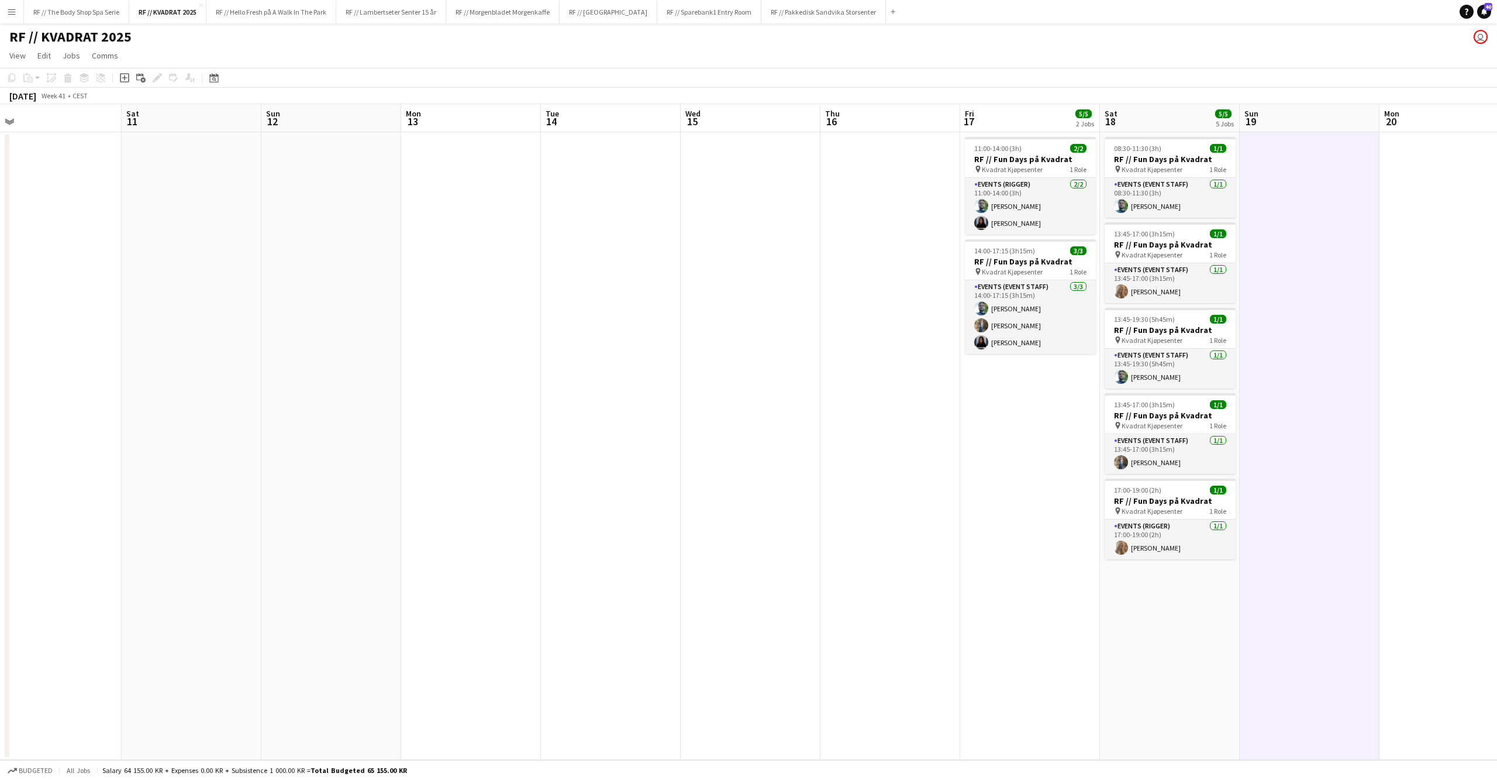
click at [798, 466] on app-date-cell at bounding box center [751, 446] width 140 height 628
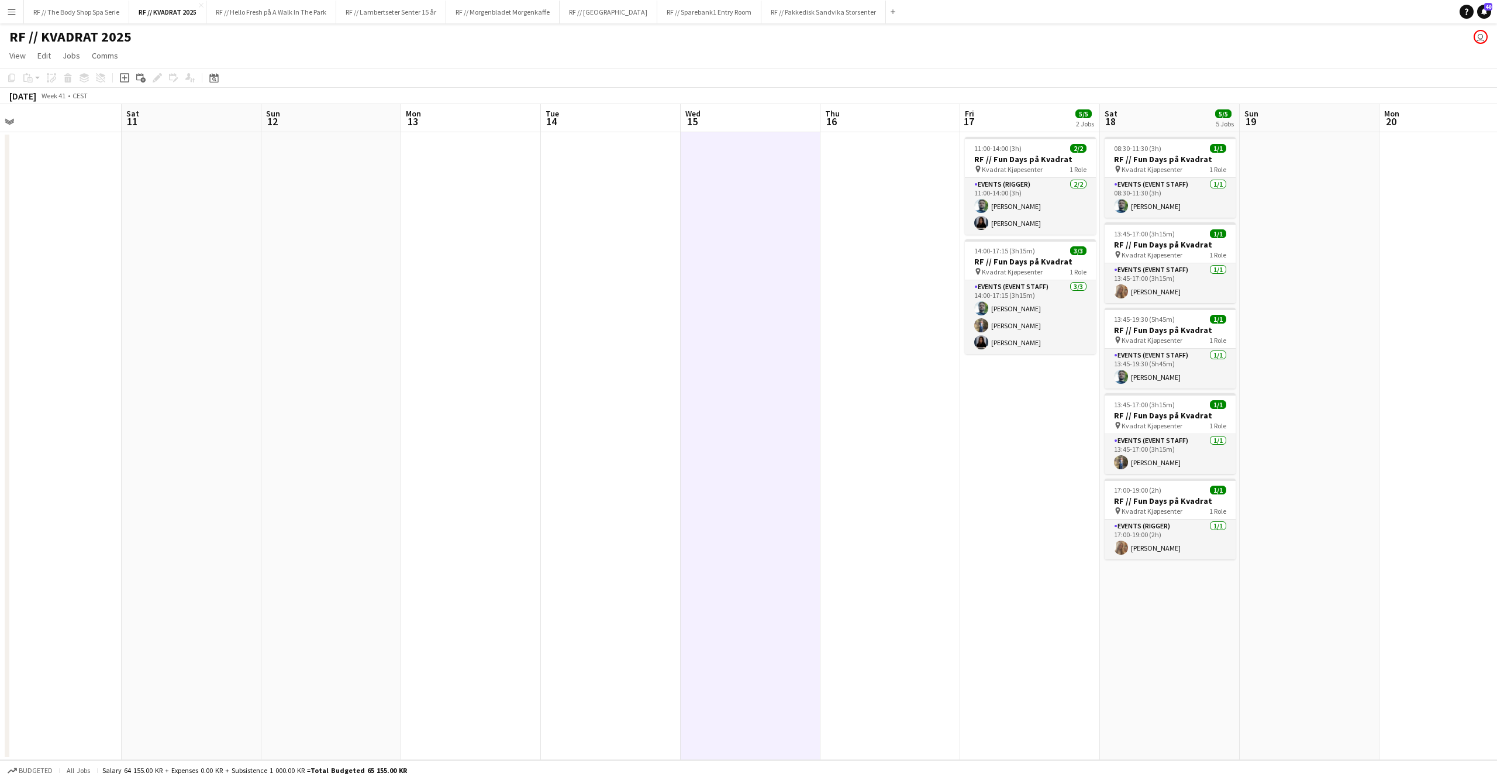
click at [632, 426] on app-date-cell at bounding box center [611, 446] width 140 height 628
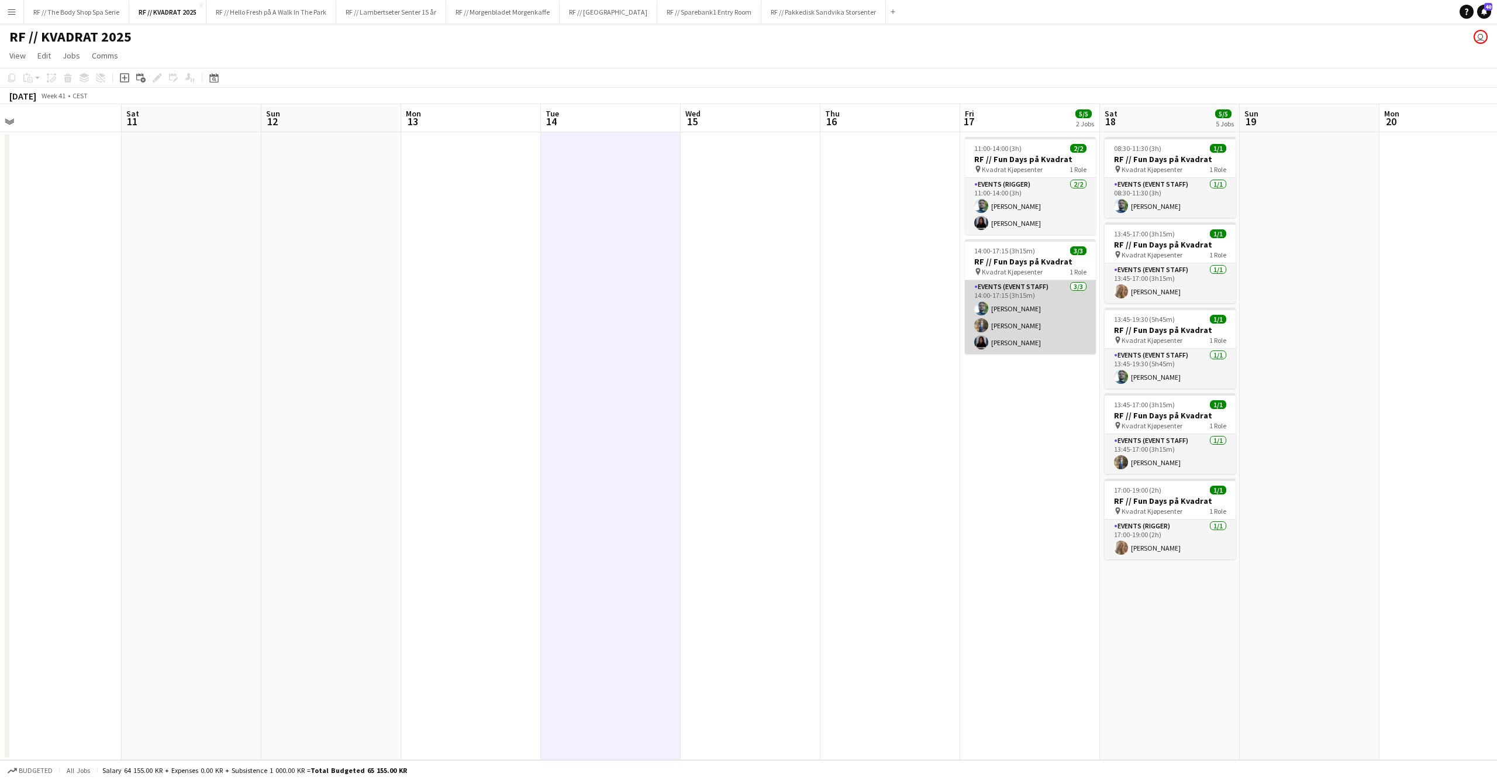
click at [1041, 321] on app-card-role "Events (Event Staff) [DATE] 14:00-17:15 (3h15m) [PERSON_NAME] [PERSON_NAME] [PE…" at bounding box center [1030, 317] width 131 height 74
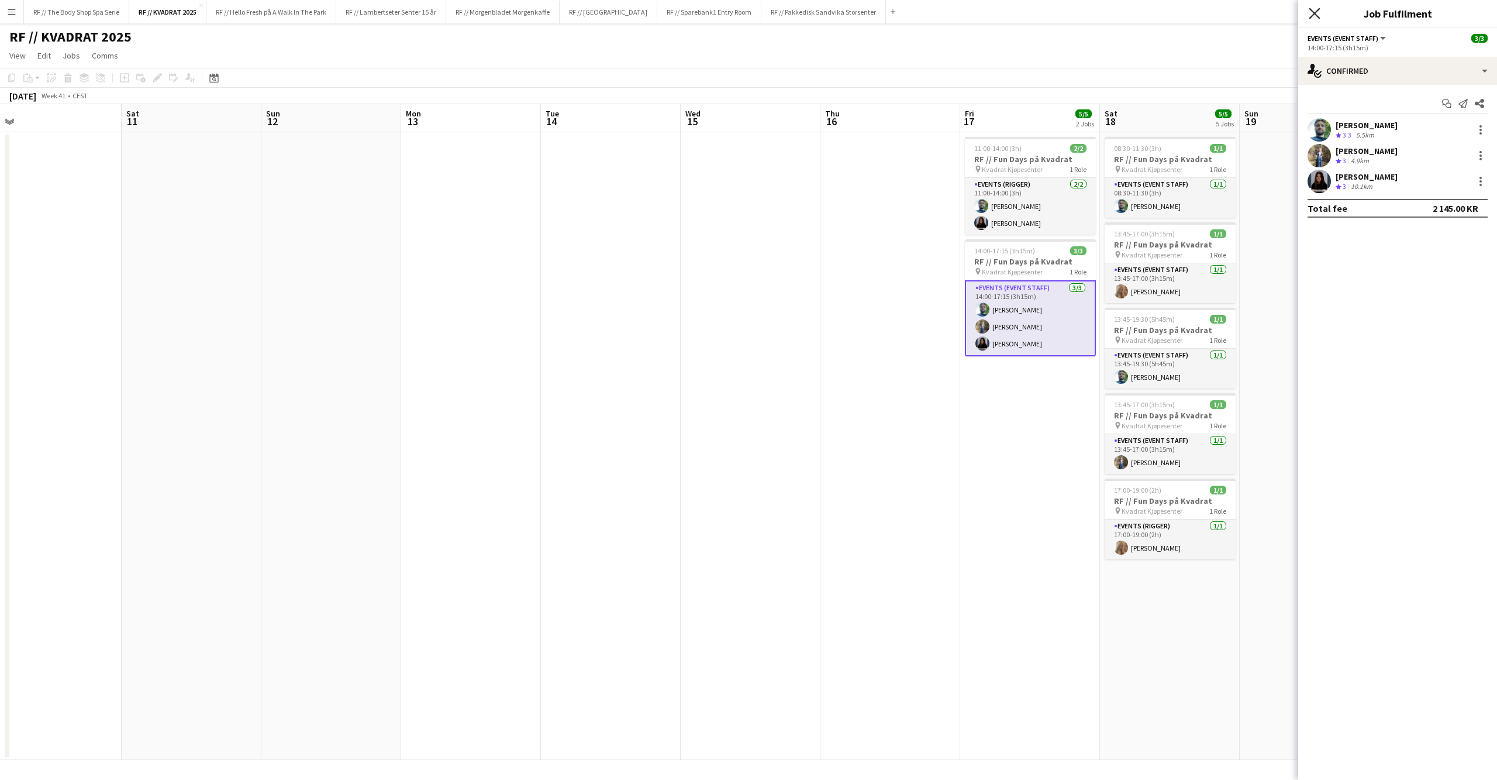
click at [1319, 12] on icon "Close pop-in" at bounding box center [1314, 13] width 11 height 11
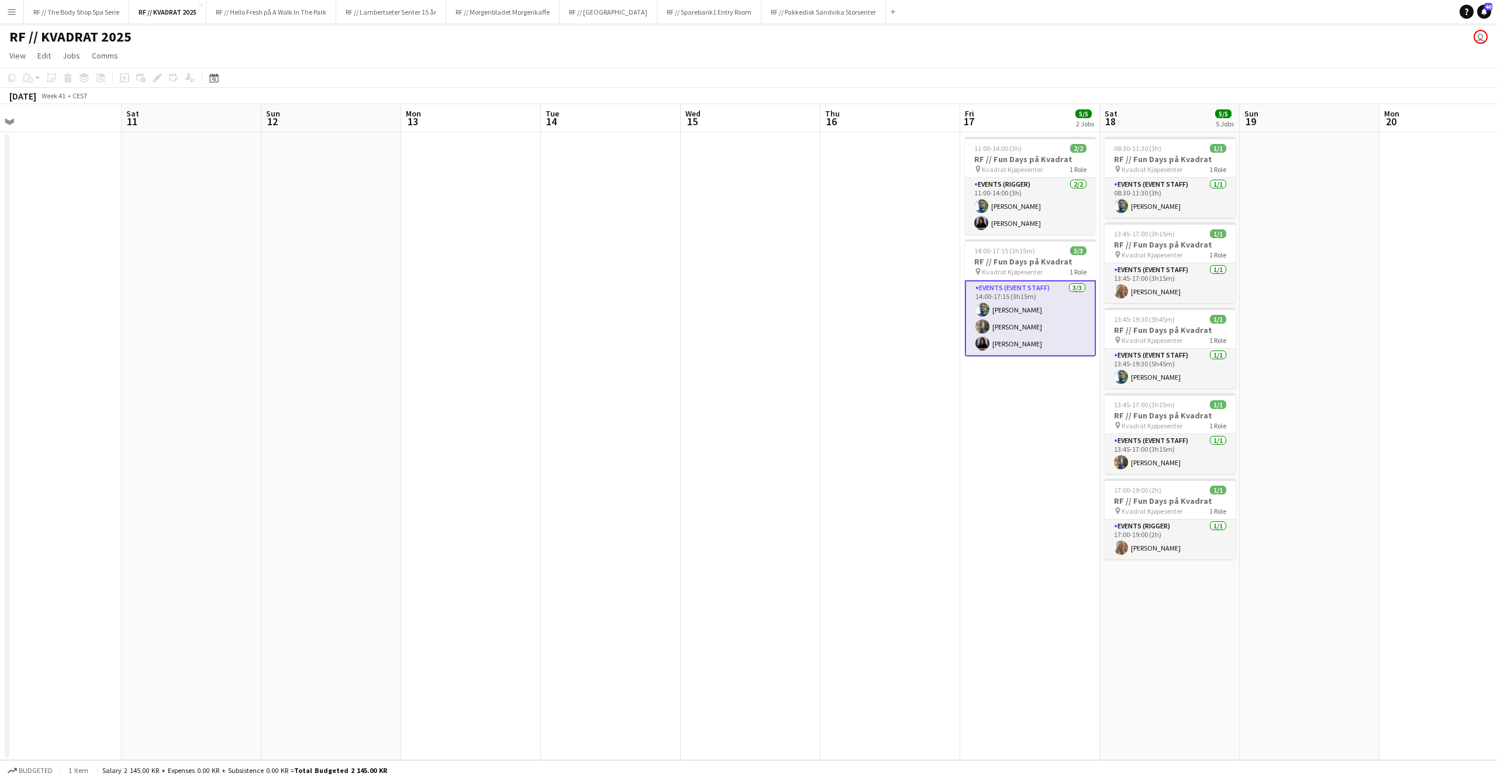
click at [840, 275] on app-date-cell at bounding box center [891, 446] width 140 height 628
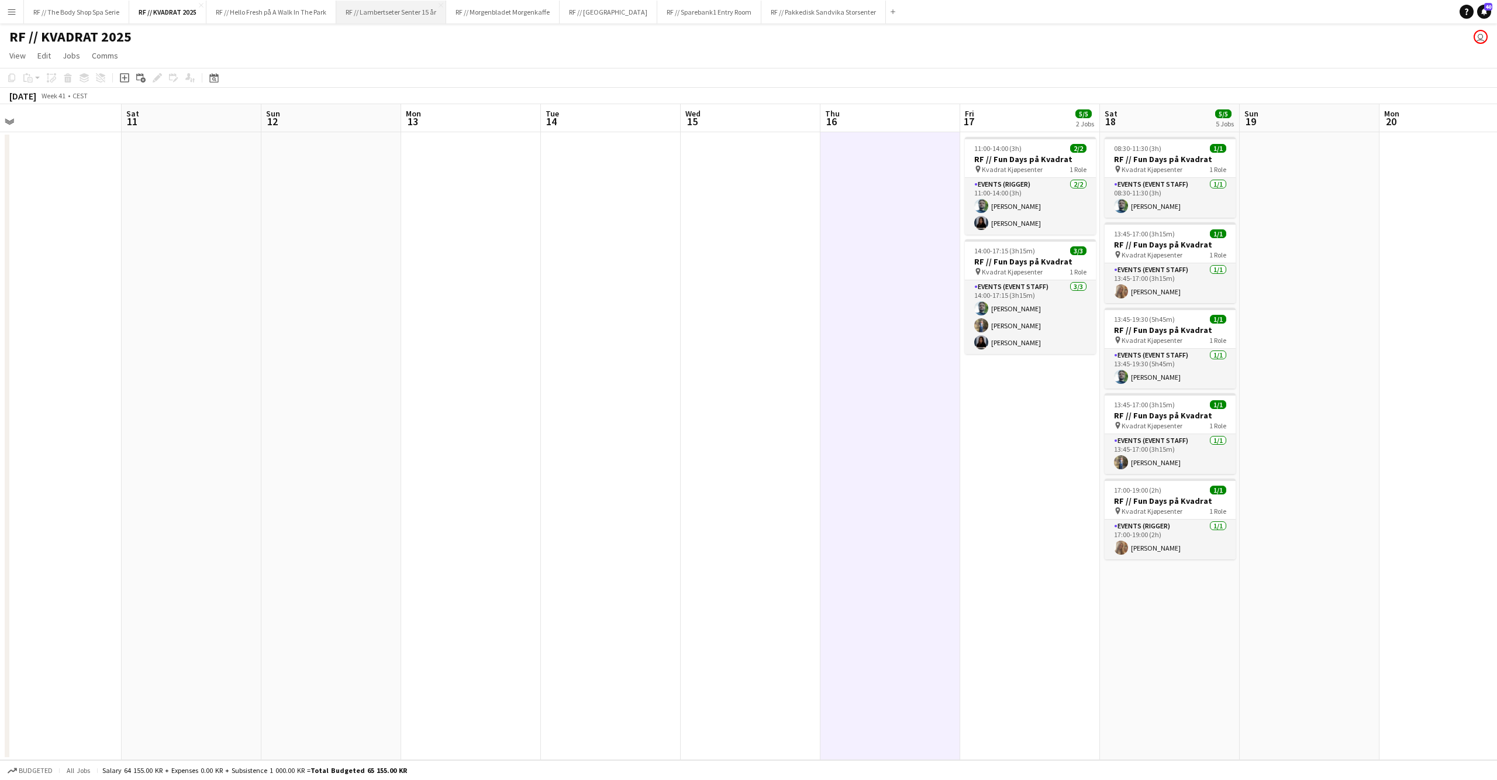
click at [386, 12] on button "RF // Lambertseter Senter 15 år Close" at bounding box center [391, 12] width 110 height 23
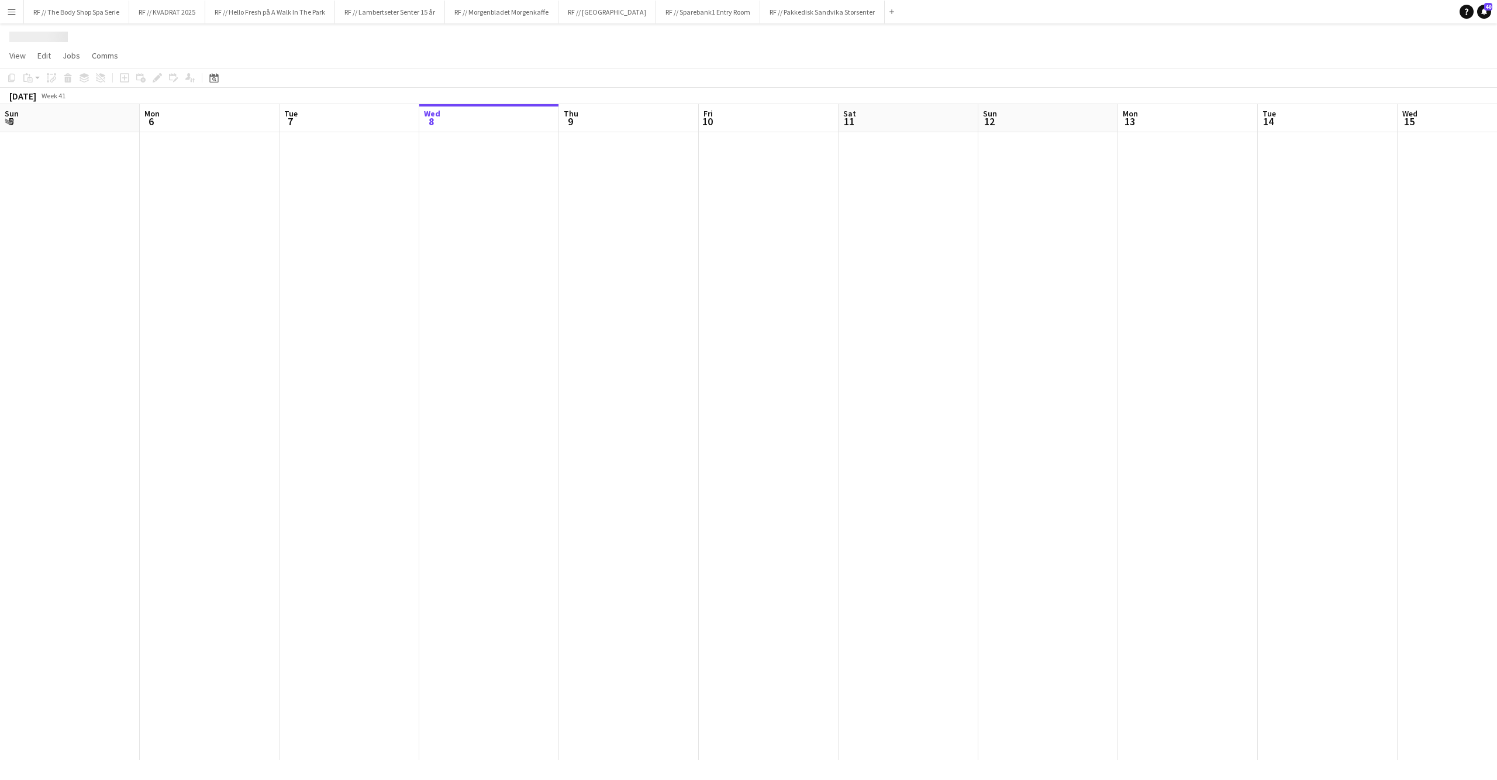
scroll to position [0, 279]
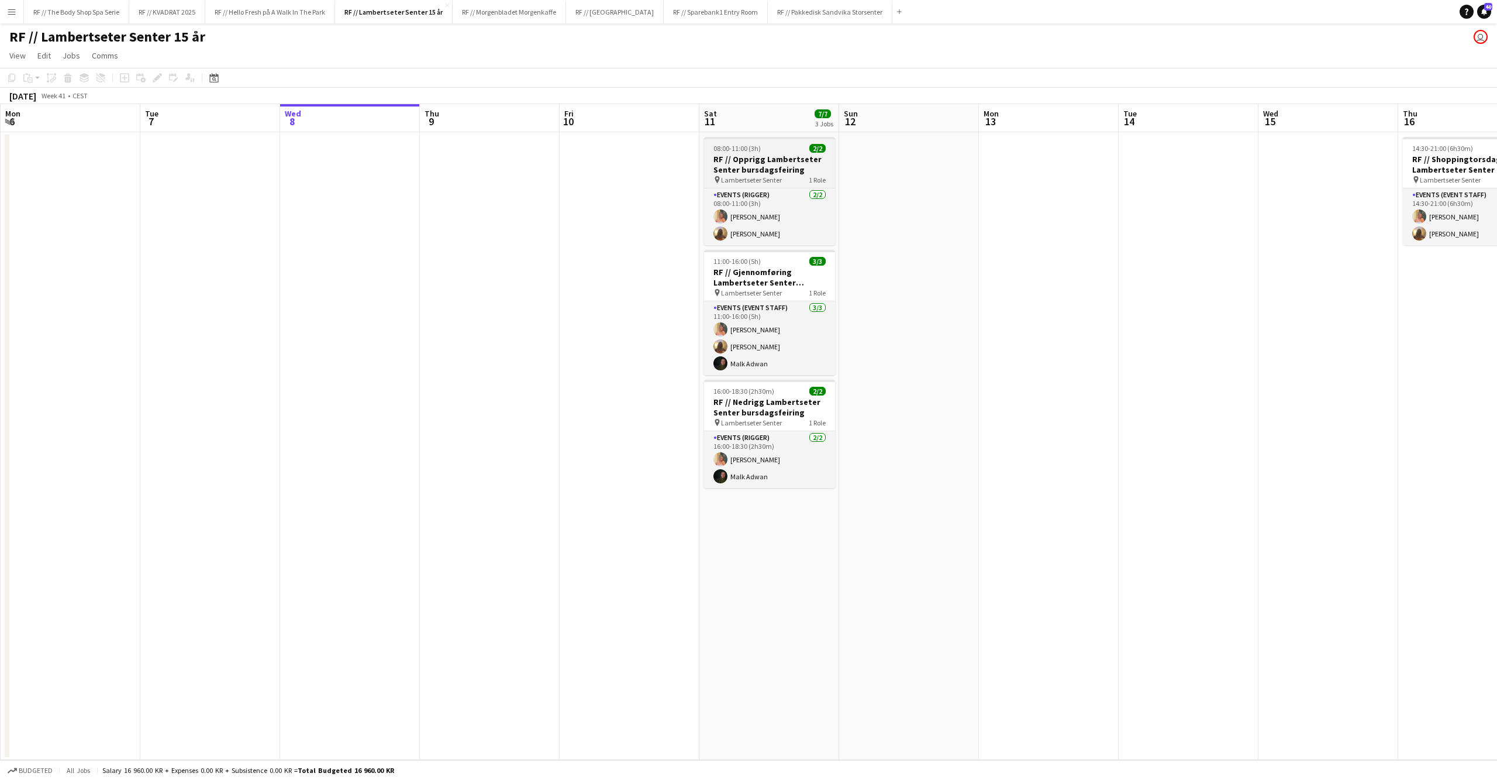
click at [782, 159] on h3 "RF // Opprigg Lambertseter Senter bursdagsfeiring" at bounding box center [769, 164] width 131 height 21
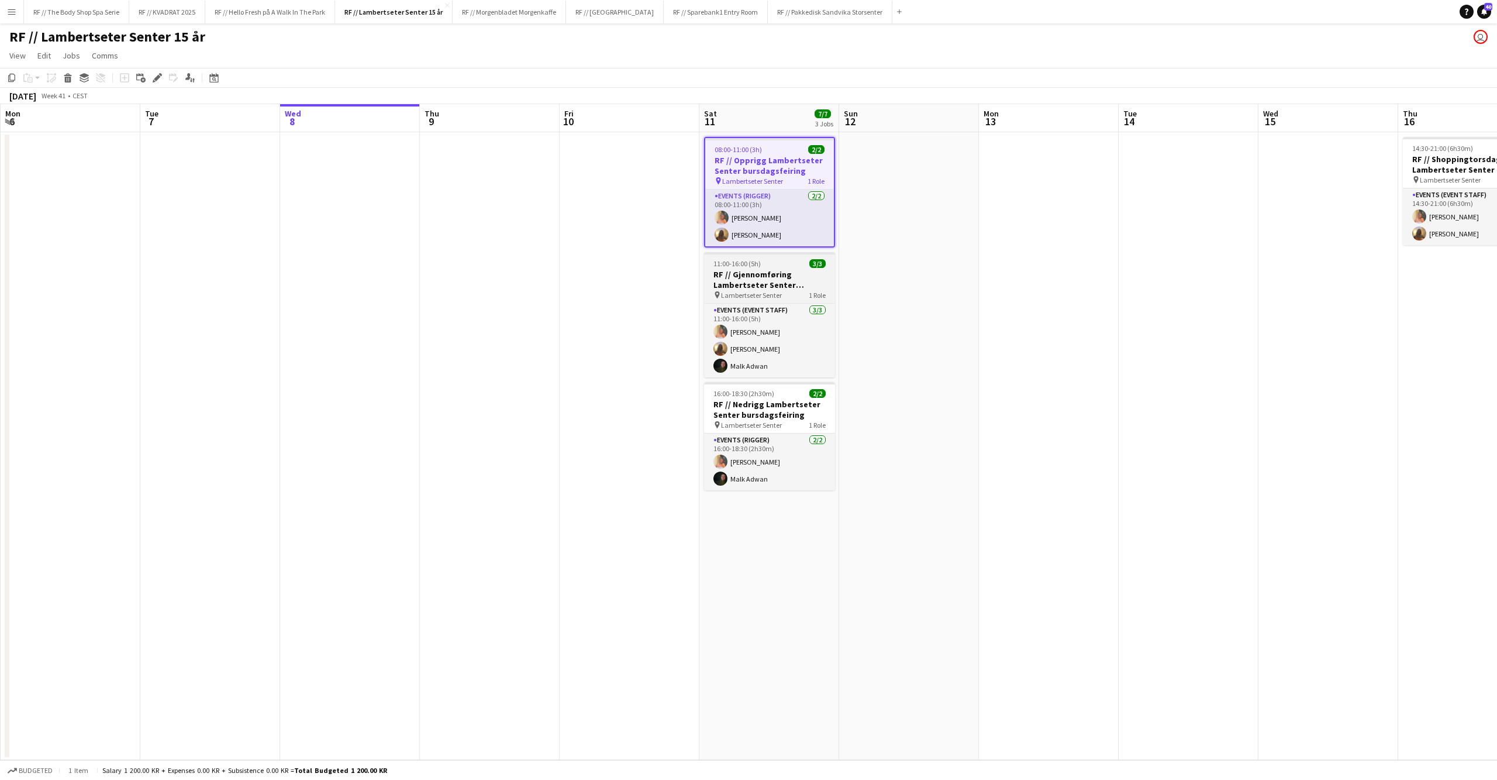
click at [763, 291] on span "Lambertseter Senter" at bounding box center [751, 295] width 61 height 9
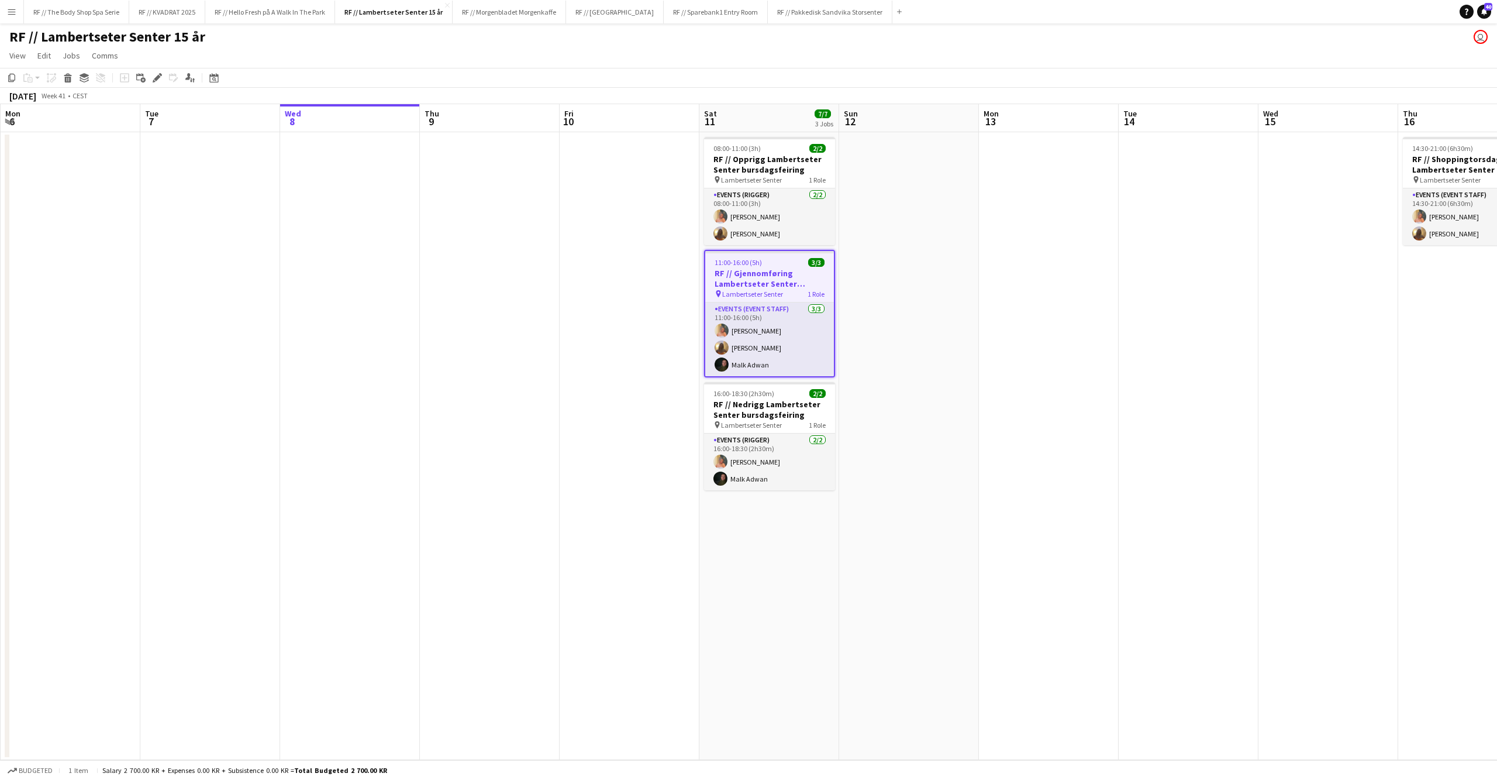
click at [490, 185] on app-date-cell at bounding box center [490, 446] width 140 height 628
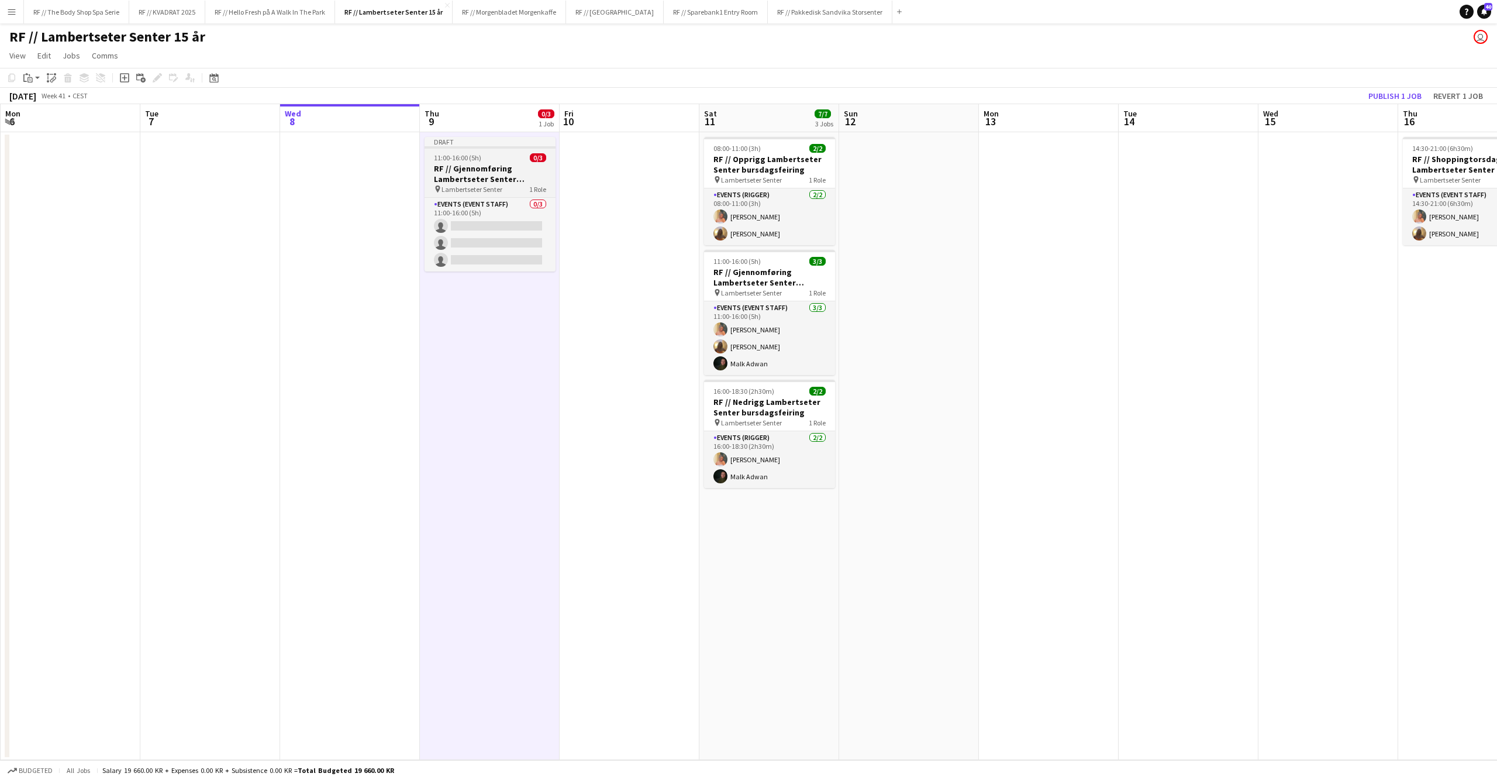
click at [490, 171] on h3 "RF // Gjennomføring Lambertseter Senter bursdagsfeiring" at bounding box center [490, 173] width 131 height 21
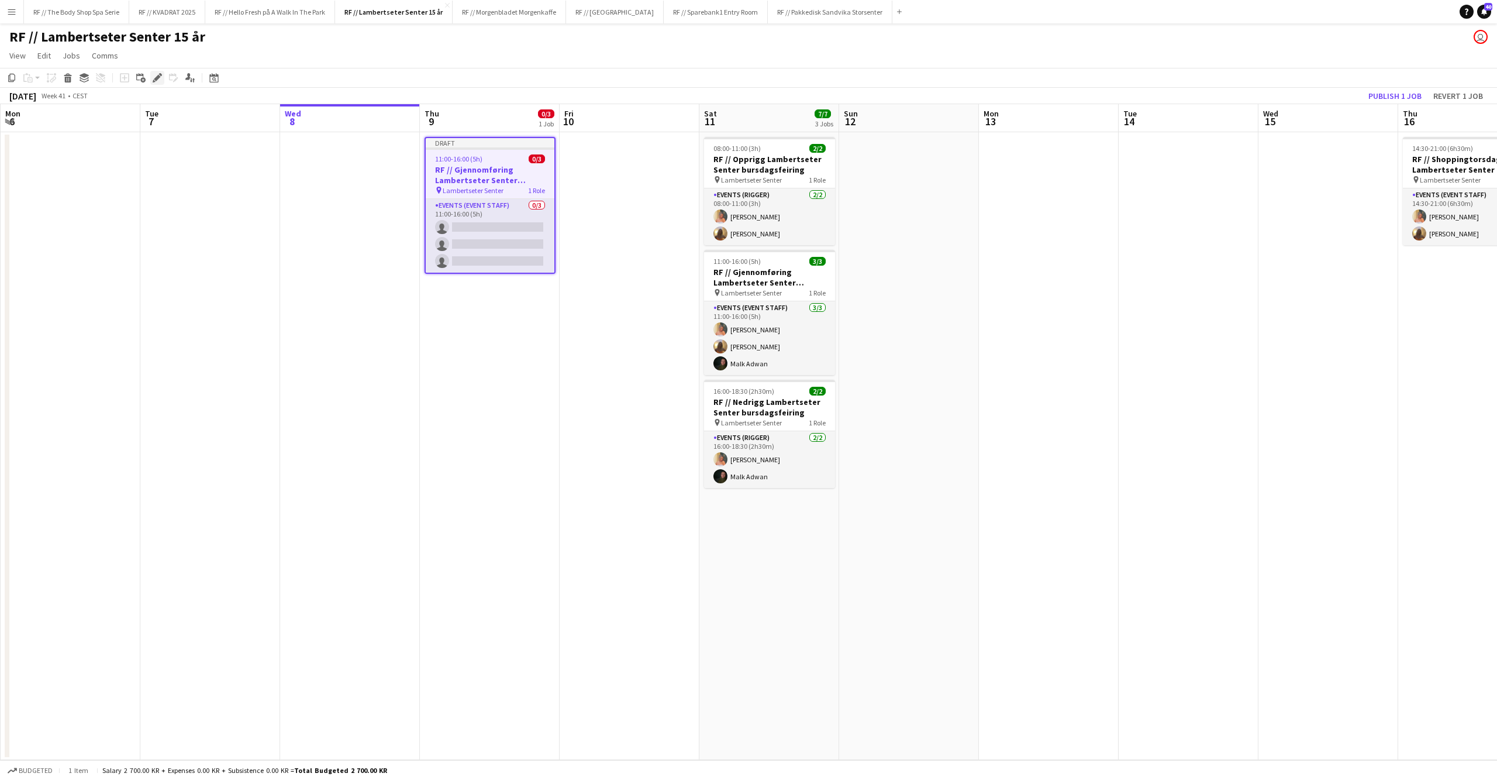
click at [160, 73] on icon at bounding box center [160, 74] width 3 height 3
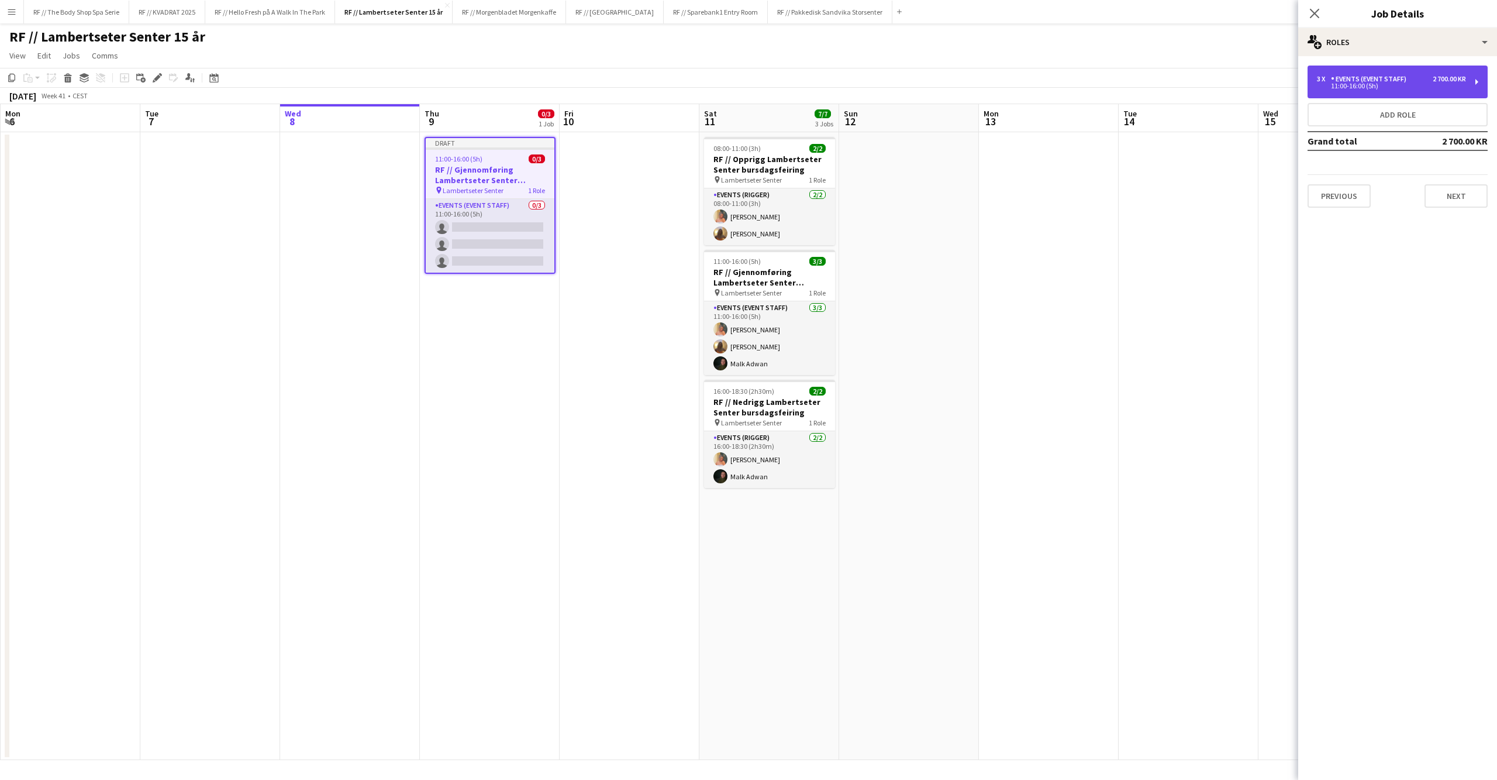
click at [1373, 85] on div "11:00-16:00 (5h)" at bounding box center [1391, 86] width 149 height 6
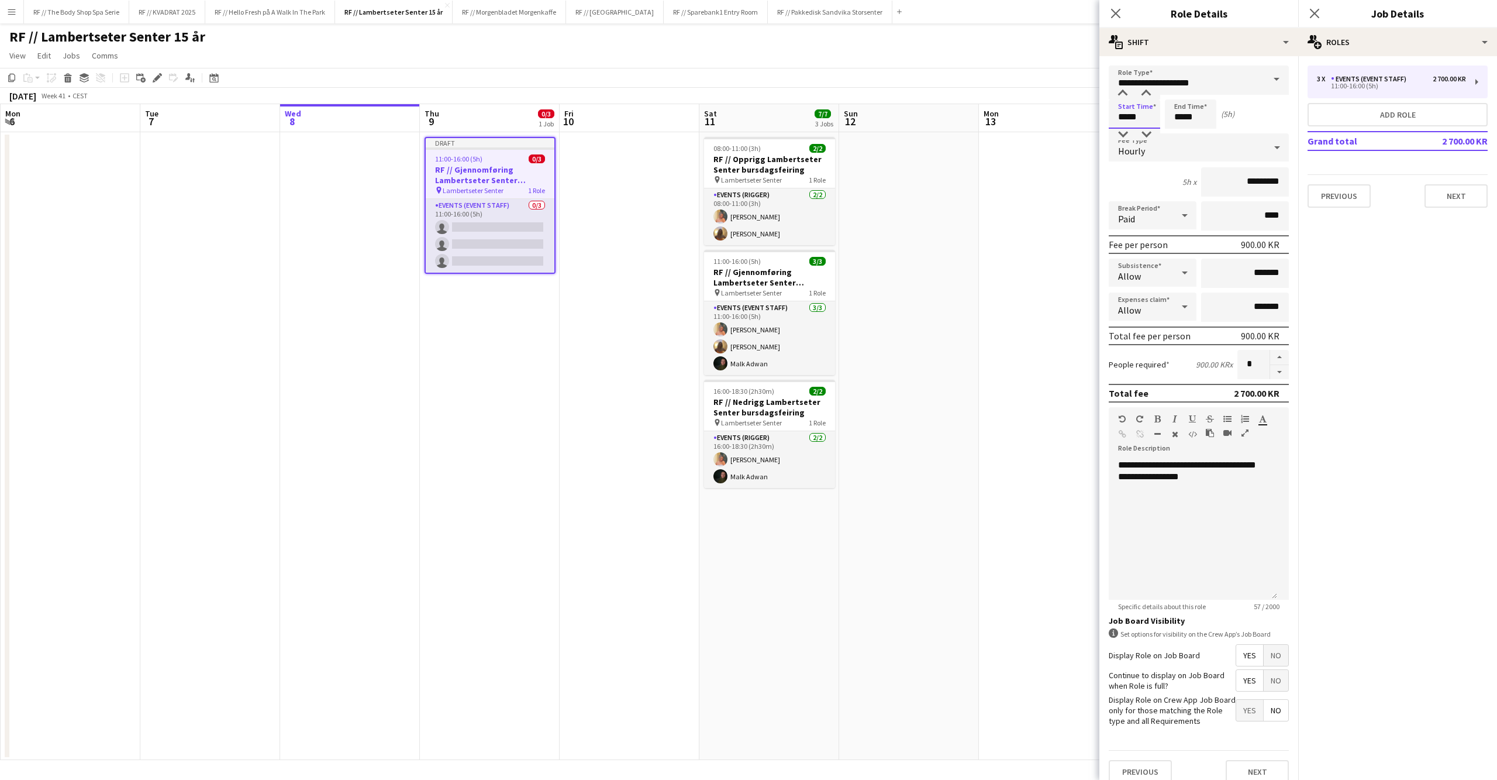
click at [1123, 120] on input "*****" at bounding box center [1134, 113] width 51 height 29
click at [1122, 94] on div at bounding box center [1122, 94] width 23 height 12
type input "*****"
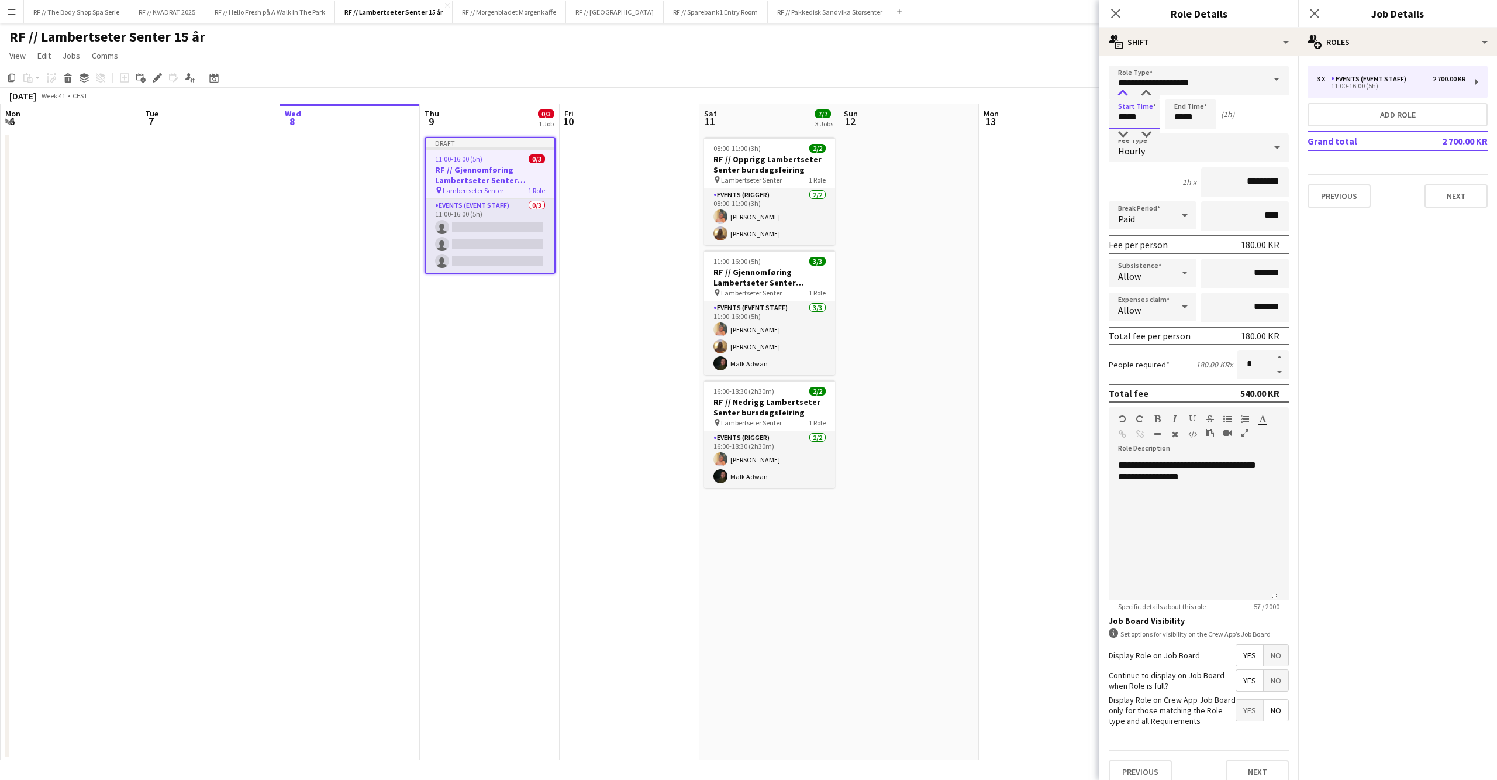
click at [1122, 94] on div at bounding box center [1122, 94] width 23 height 12
click at [1187, 119] on input "*****" at bounding box center [1190, 113] width 51 height 29
click at [1186, 95] on div at bounding box center [1178, 94] width 23 height 12
click at [1185, 92] on div at bounding box center [1178, 94] width 23 height 12
click at [1187, 131] on div at bounding box center [1178, 135] width 23 height 12
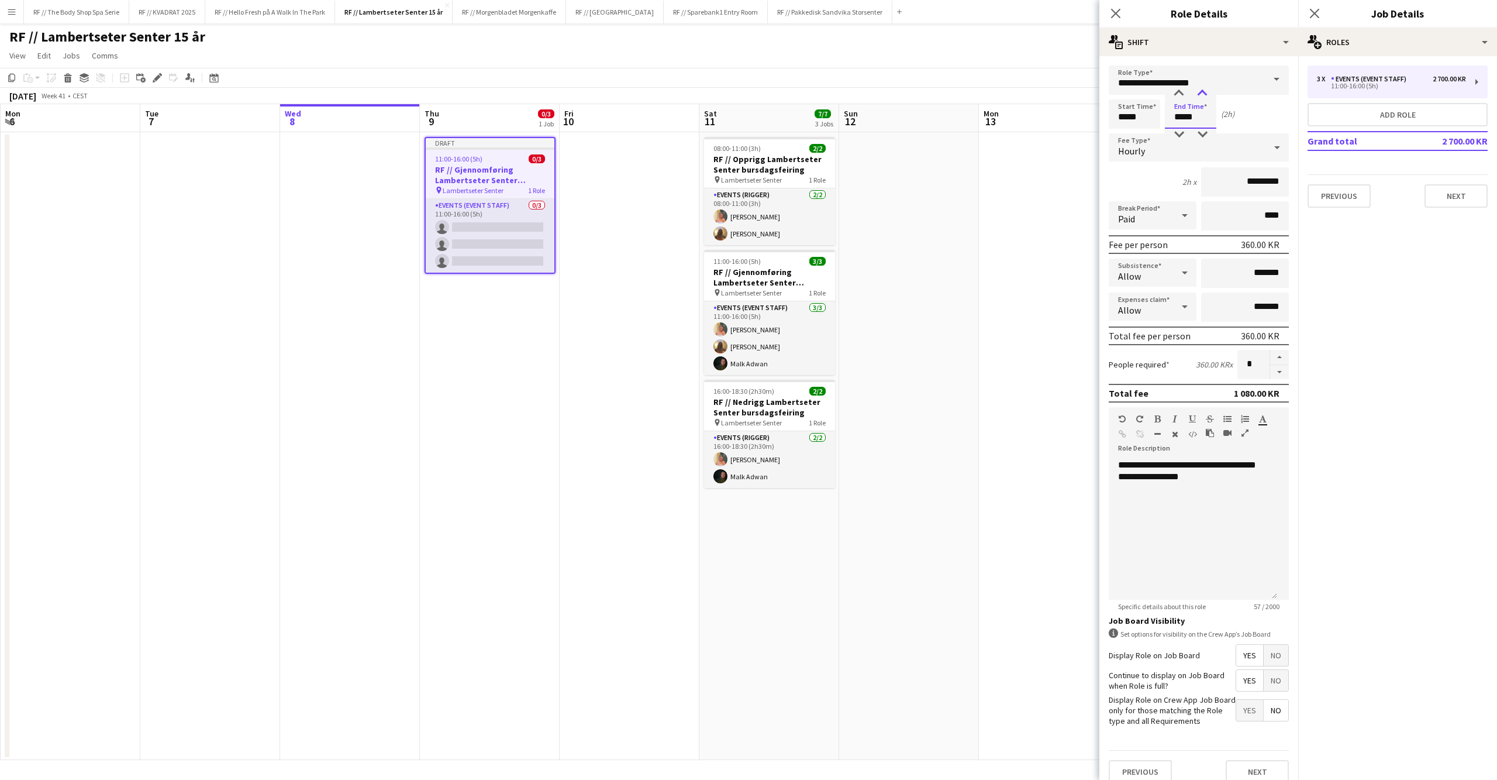
click at [1203, 94] on div at bounding box center [1202, 94] width 23 height 12
type input "*****"
click at [1203, 94] on div at bounding box center [1202, 94] width 23 height 12
click at [1259, 103] on div "Start Time ***** End Time ***** (2h 30m)" at bounding box center [1199, 113] width 180 height 29
click at [1252, 219] on input "****" at bounding box center [1245, 215] width 88 height 29
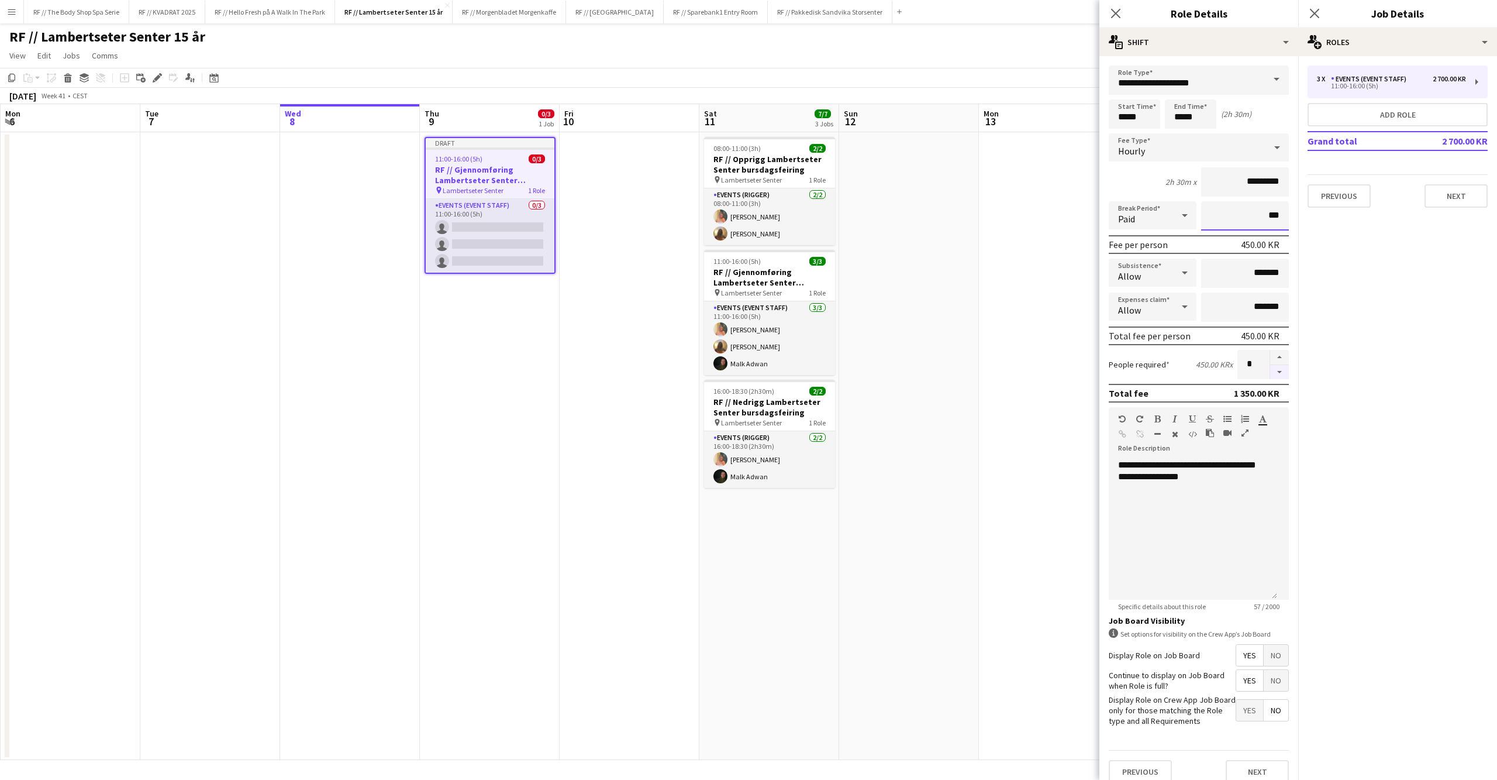
type input "***"
click at [1273, 368] on button "button" at bounding box center [1279, 372] width 19 height 15
type input "*"
drag, startPoint x: 1231, startPoint y: 487, endPoint x: 1095, endPoint y: 457, distance: 138.8
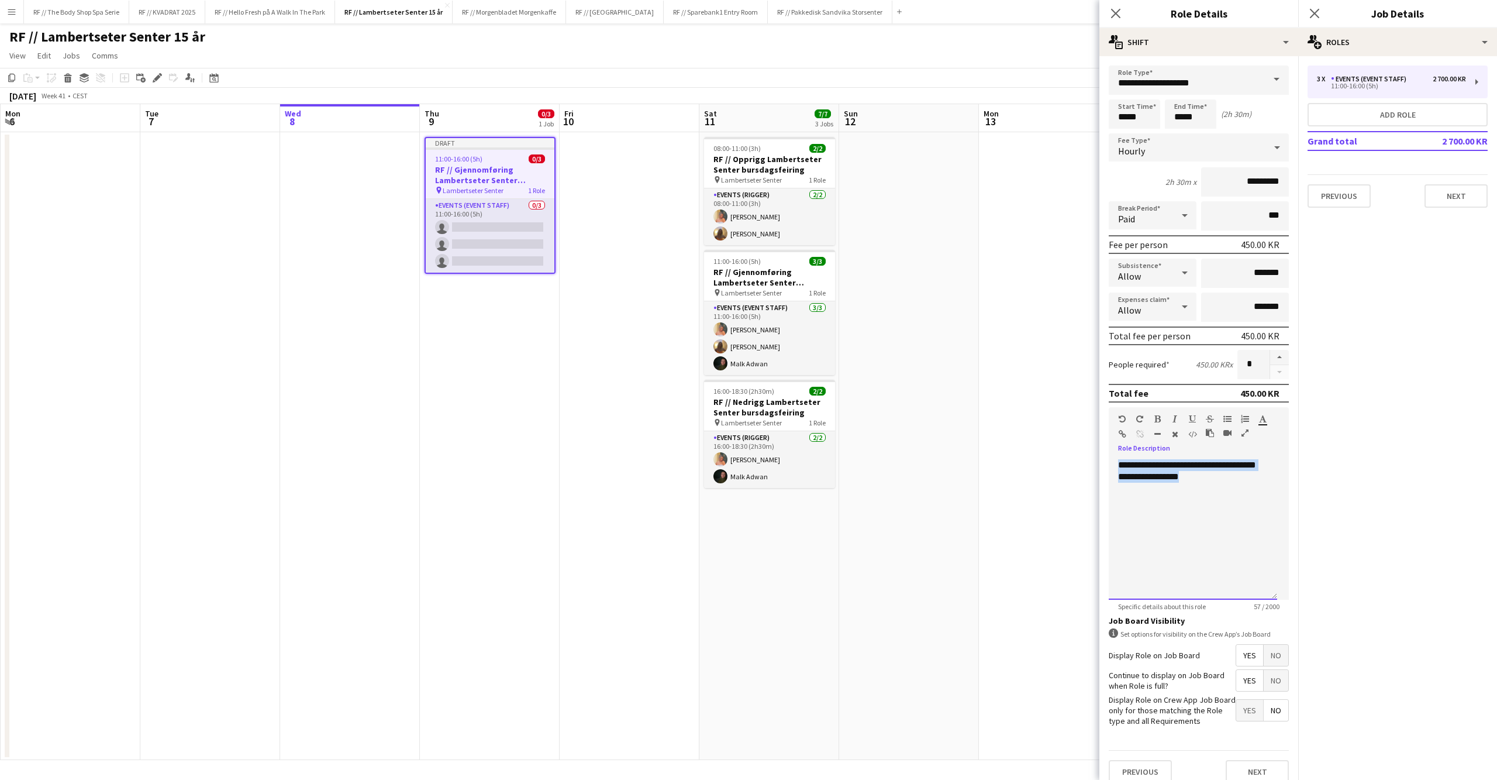
click at [1095, 457] on body "Menu Boards Boards Boards All jobs Status Workforce Workforce My Workforce Recr…" at bounding box center [748, 390] width 1497 height 780
click at [1450, 195] on button "Next" at bounding box center [1456, 195] width 63 height 23
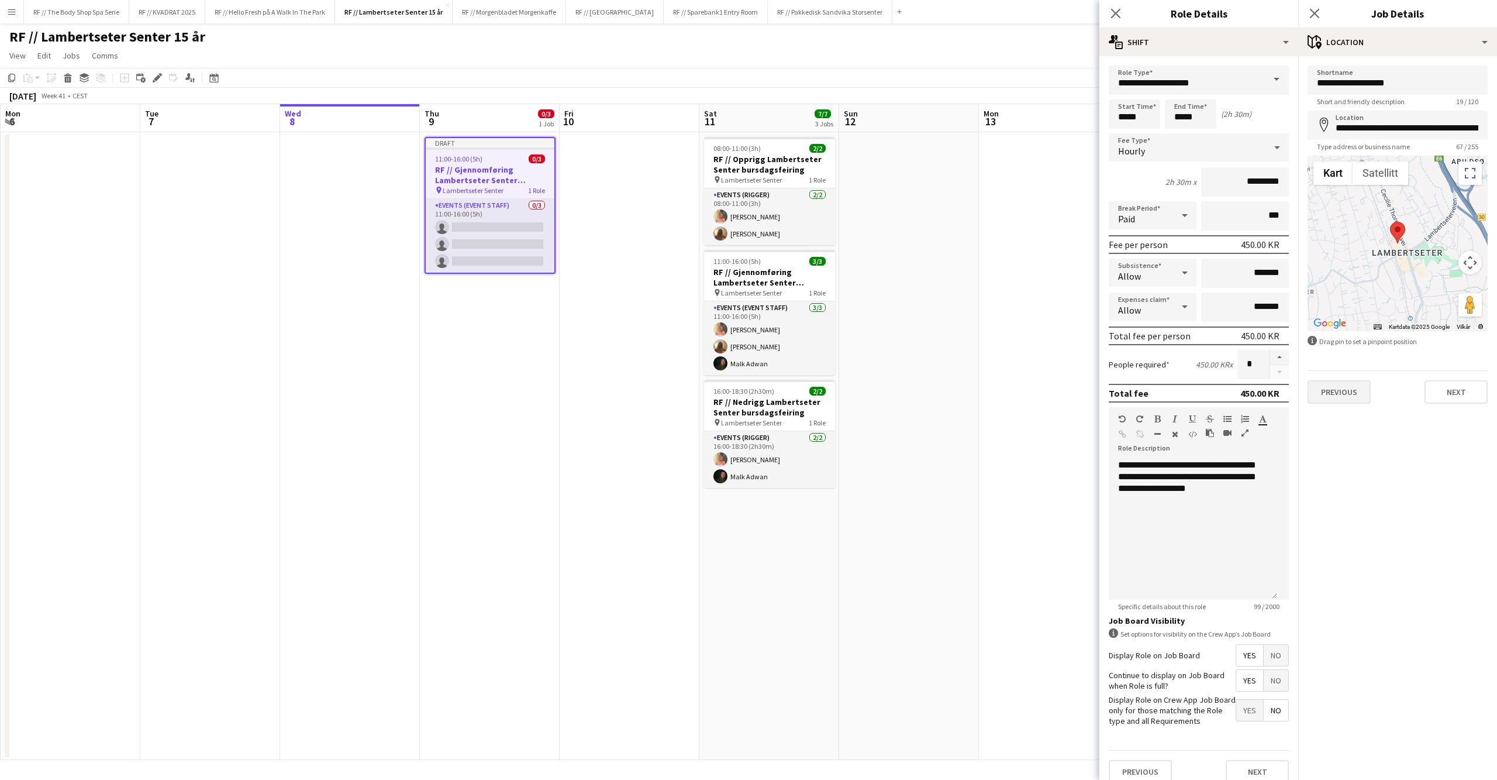
click at [1347, 391] on button "Previous" at bounding box center [1339, 391] width 63 height 23
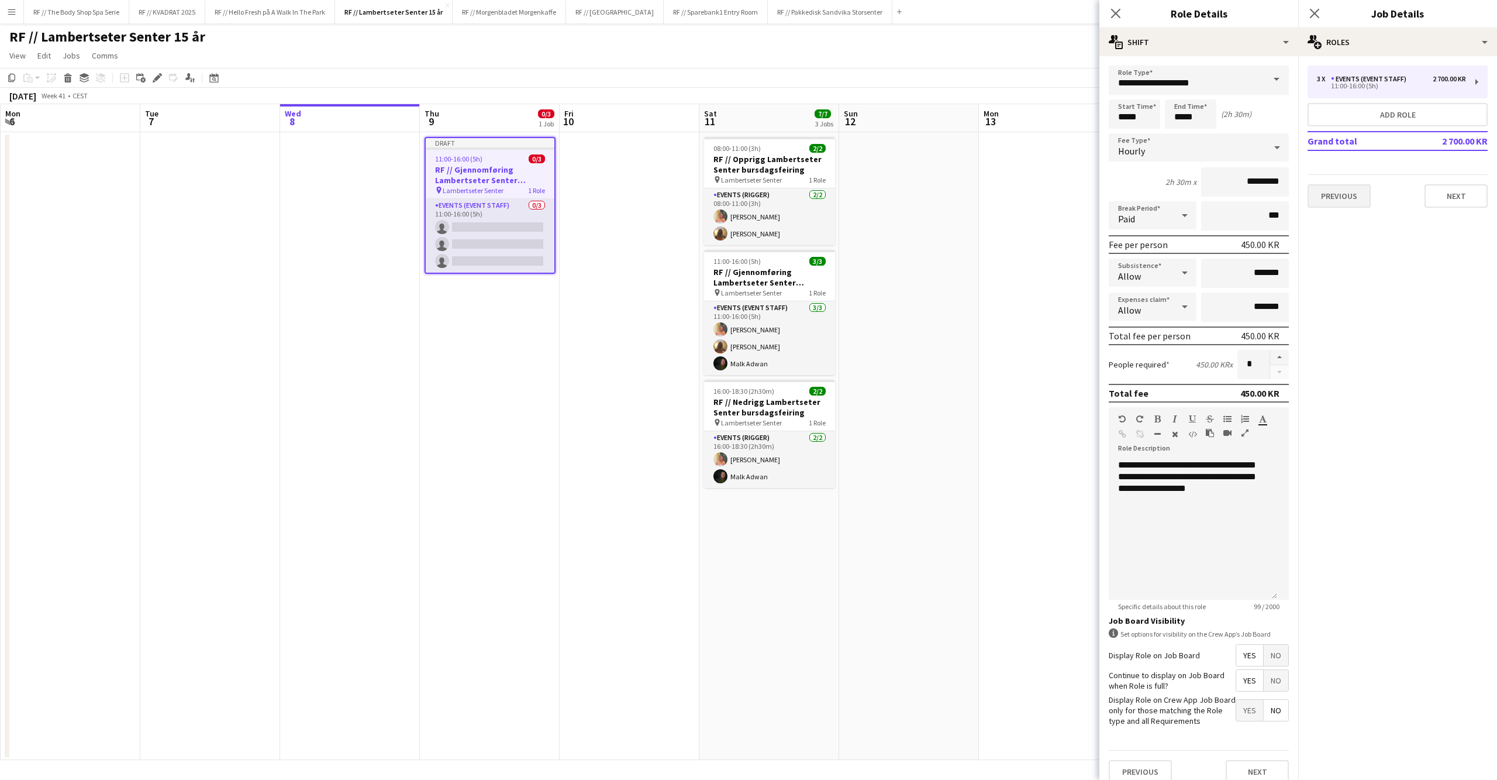
click at [1344, 187] on button "Previous" at bounding box center [1339, 195] width 63 height 23
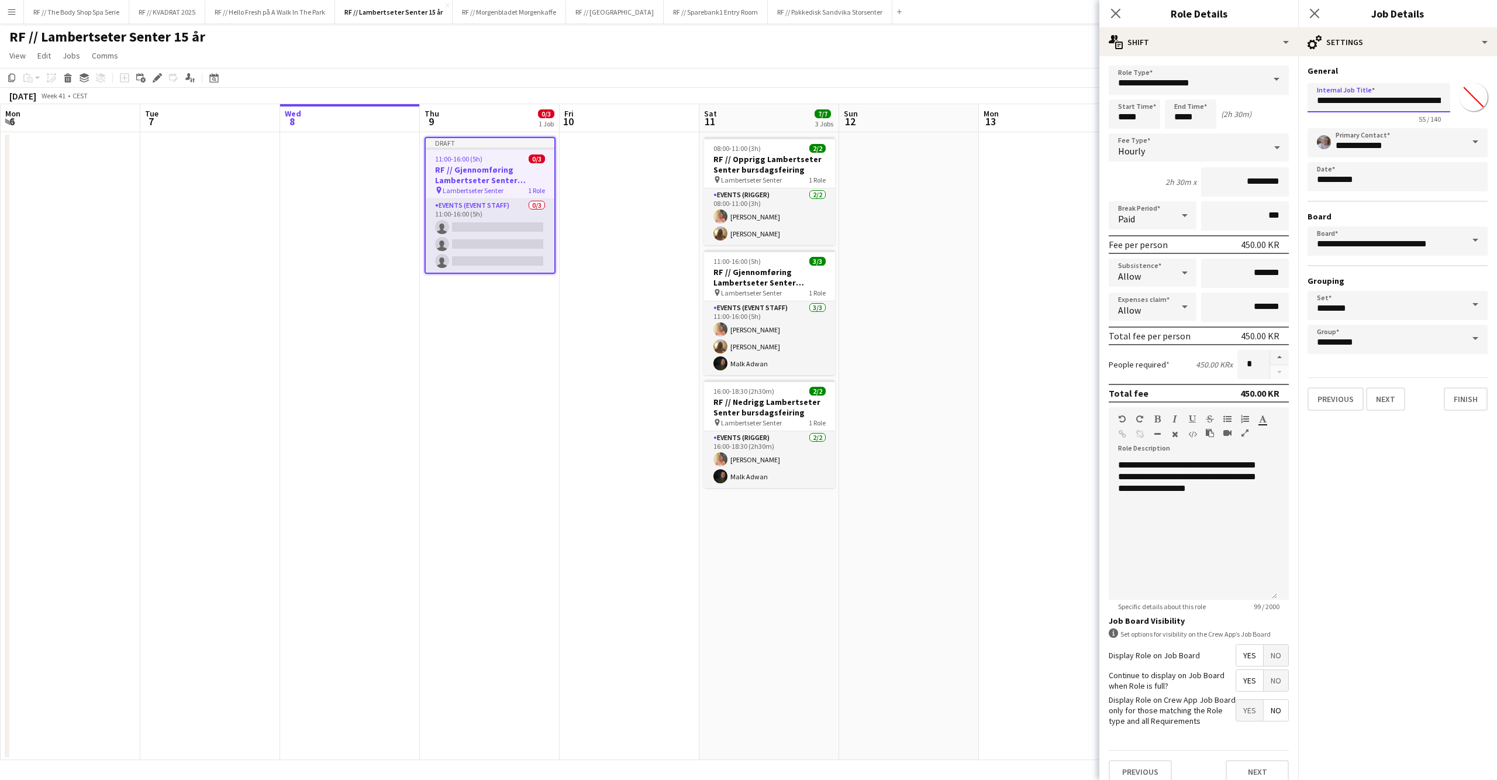
click at [1360, 104] on input "**********" at bounding box center [1379, 97] width 143 height 29
drag, startPoint x: 1339, startPoint y: 99, endPoint x: 1470, endPoint y: 97, distance: 130.4
click at [1470, 97] on div "**********" at bounding box center [1398, 100] width 180 height 45
type input "**********"
click at [1390, 405] on button "Next" at bounding box center [1385, 398] width 39 height 23
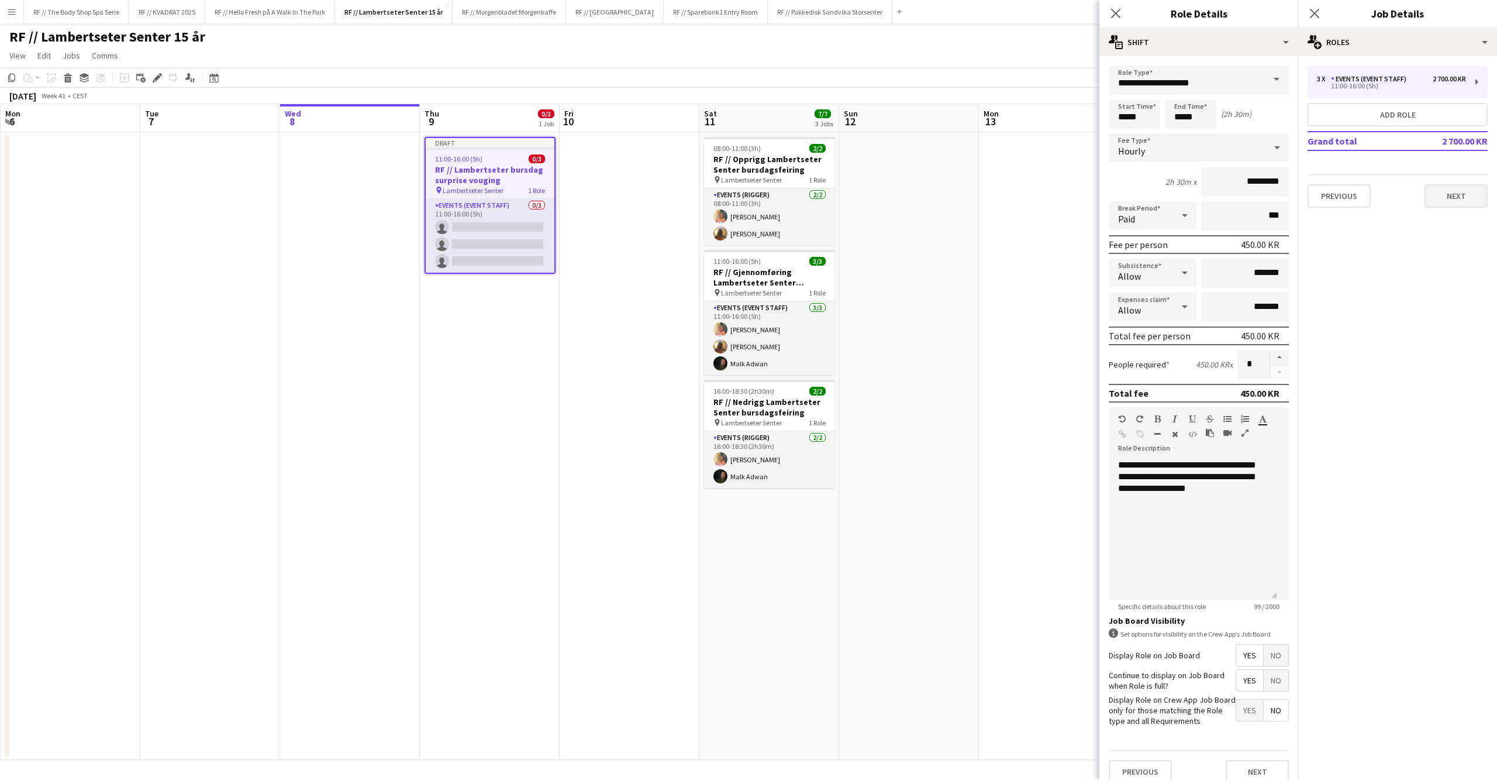
click at [1482, 192] on button "Next" at bounding box center [1456, 195] width 63 height 23
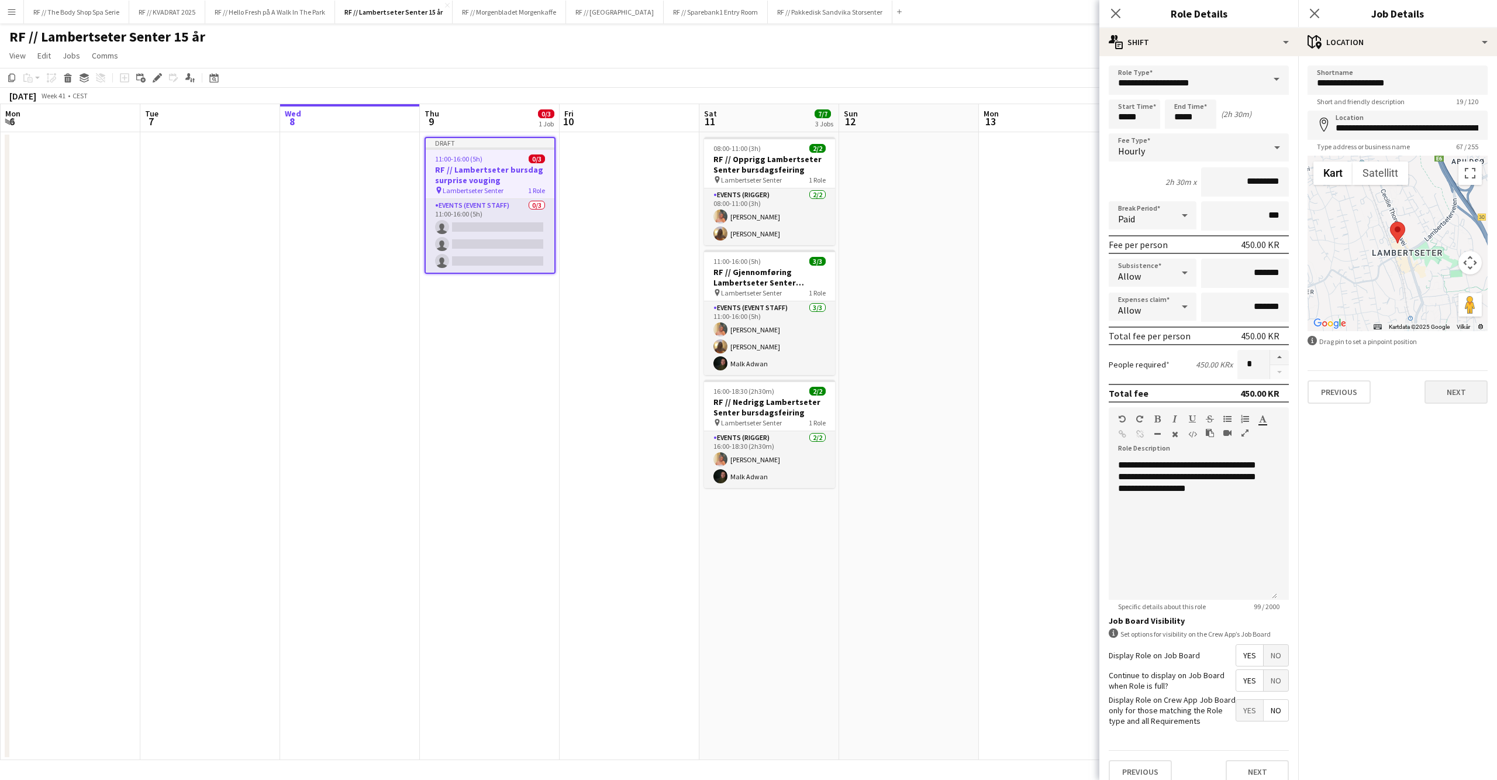
click at [1458, 396] on button "Next" at bounding box center [1456, 391] width 63 height 23
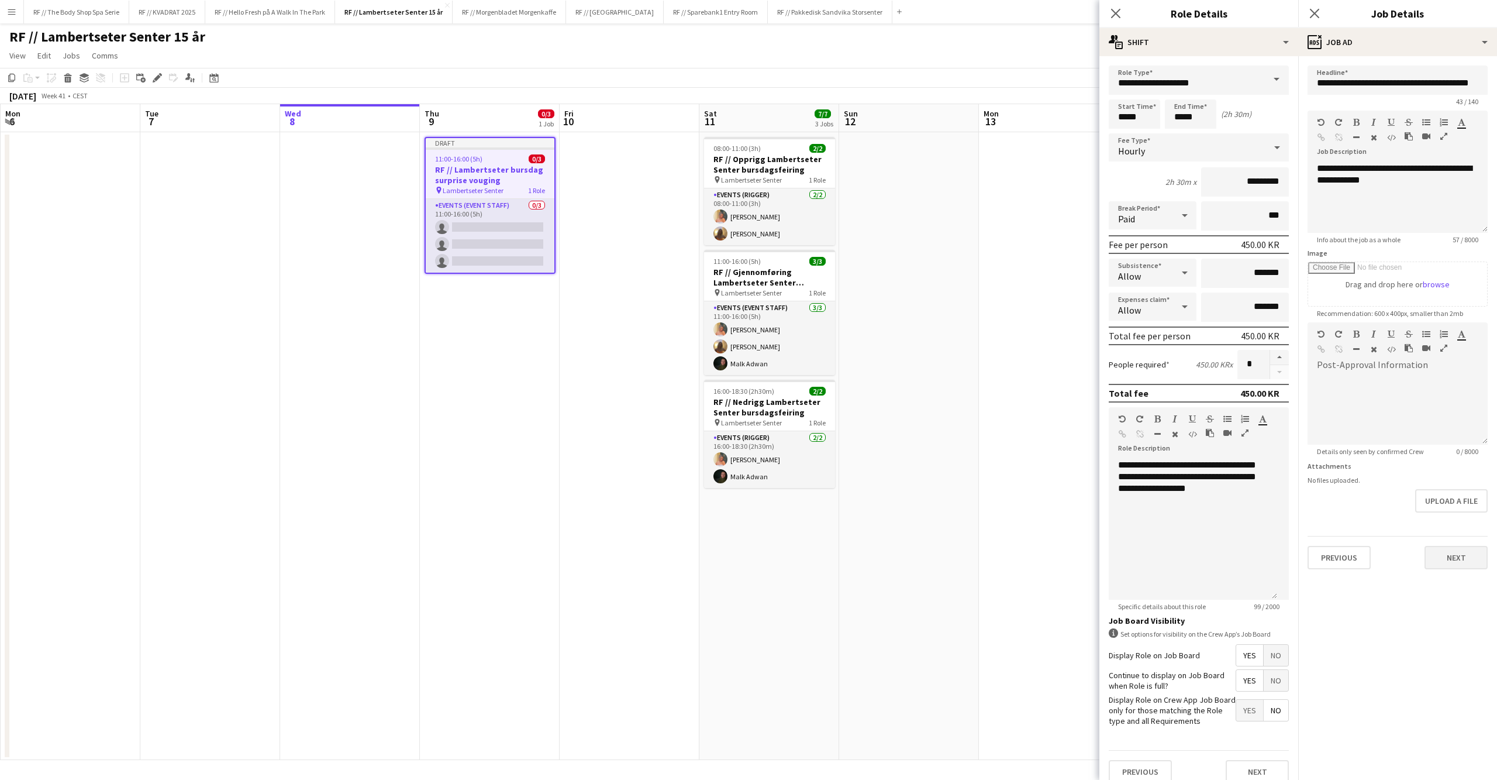
click at [1458, 550] on button "Next" at bounding box center [1456, 557] width 63 height 23
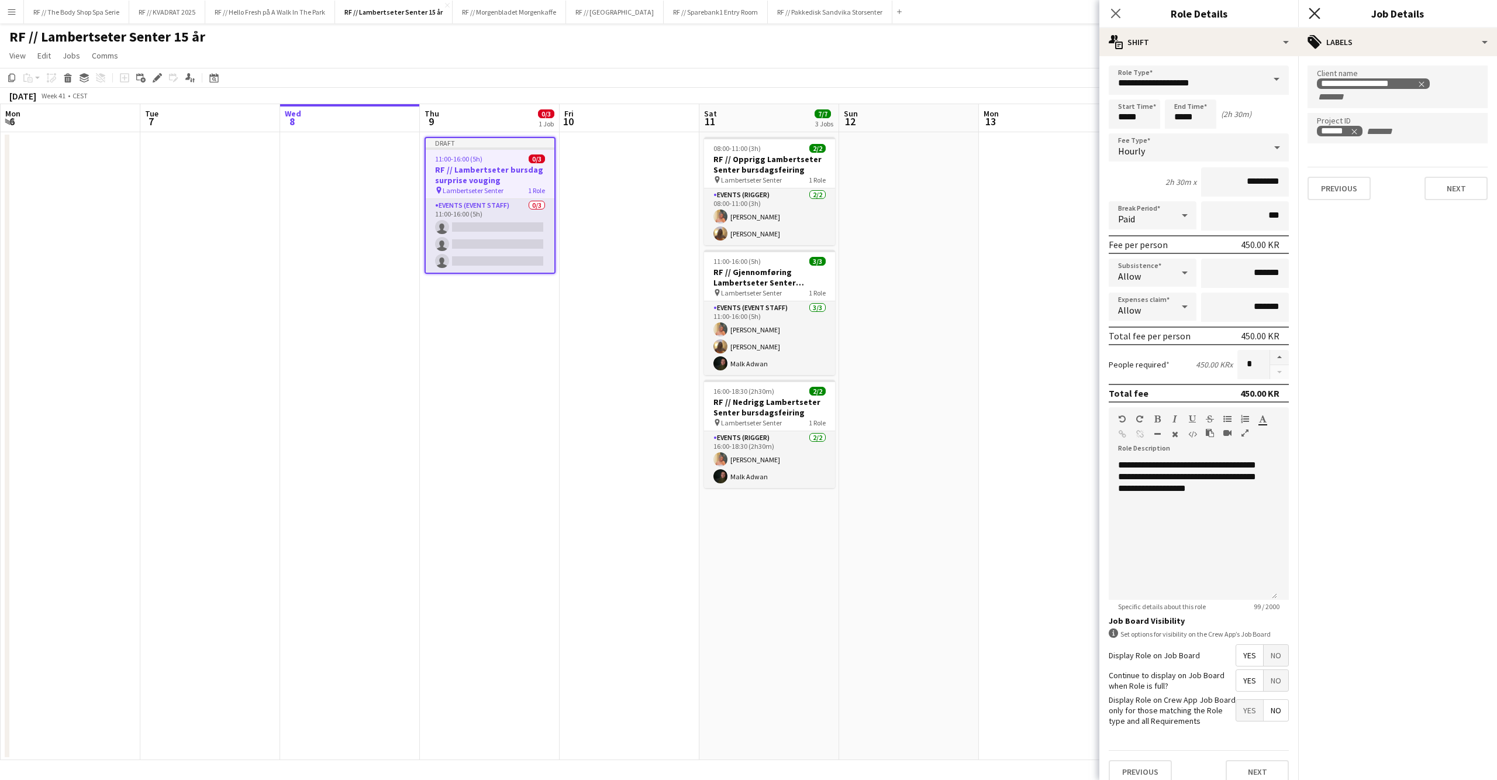
click at [1312, 15] on icon at bounding box center [1314, 13] width 11 height 11
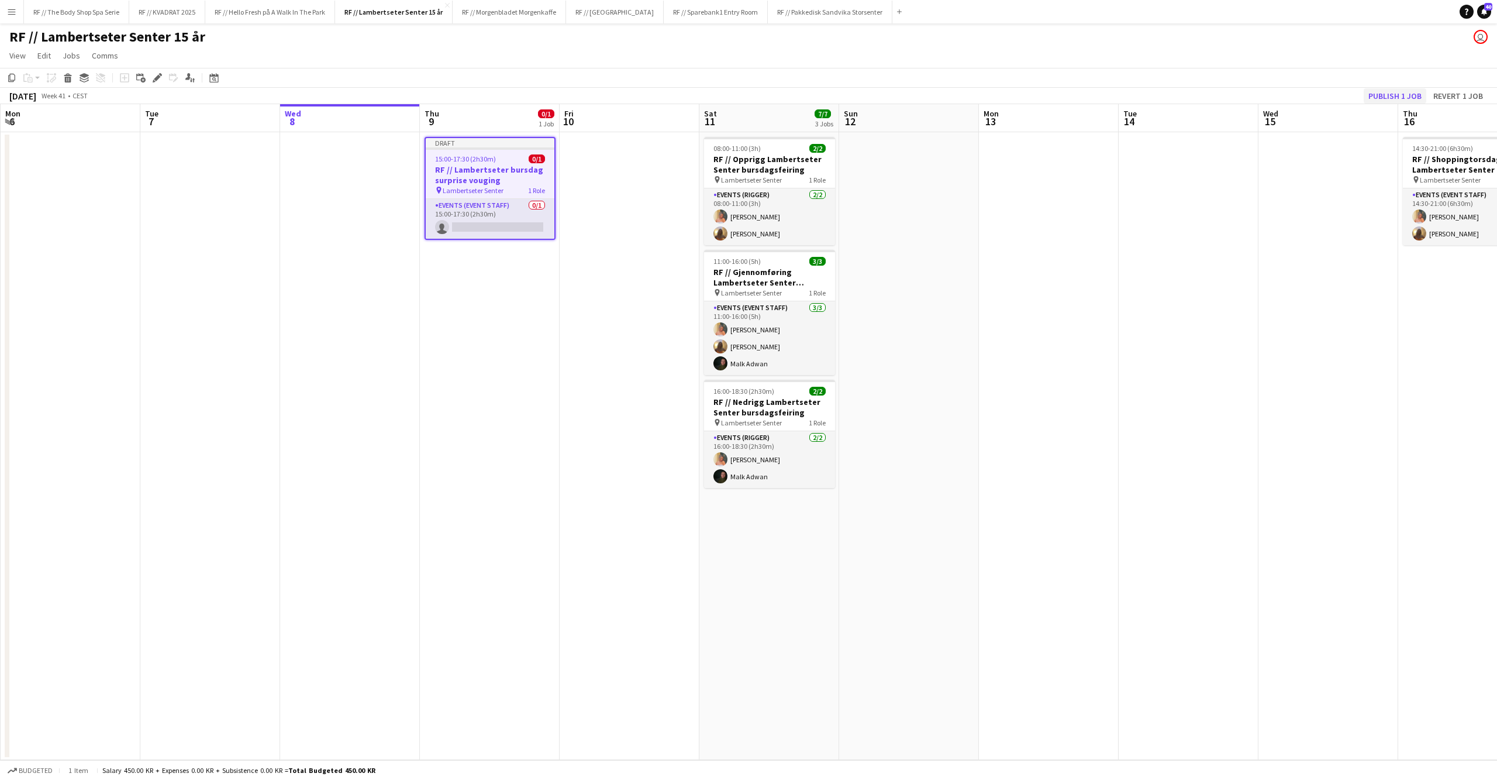
click at [1374, 90] on button "Publish 1 job" at bounding box center [1395, 95] width 63 height 15
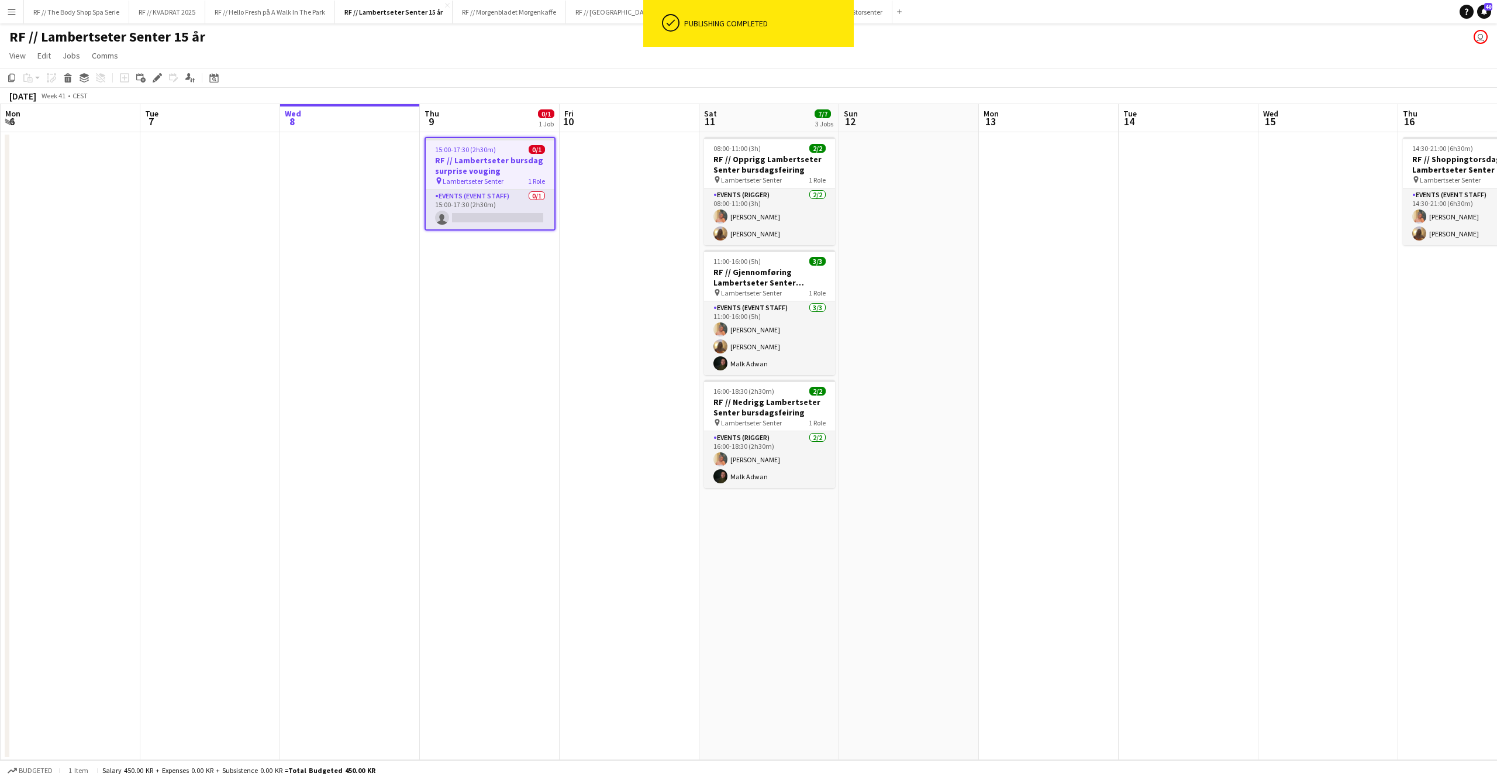
click at [477, 153] on span "15:00-17:30 (2h30m)" at bounding box center [465, 149] width 61 height 9
click at [501, 156] on h3 "RF // Lambertseter bursdag surprise vouging" at bounding box center [490, 164] width 131 height 21
click at [585, 167] on app-date-cell at bounding box center [630, 446] width 140 height 628
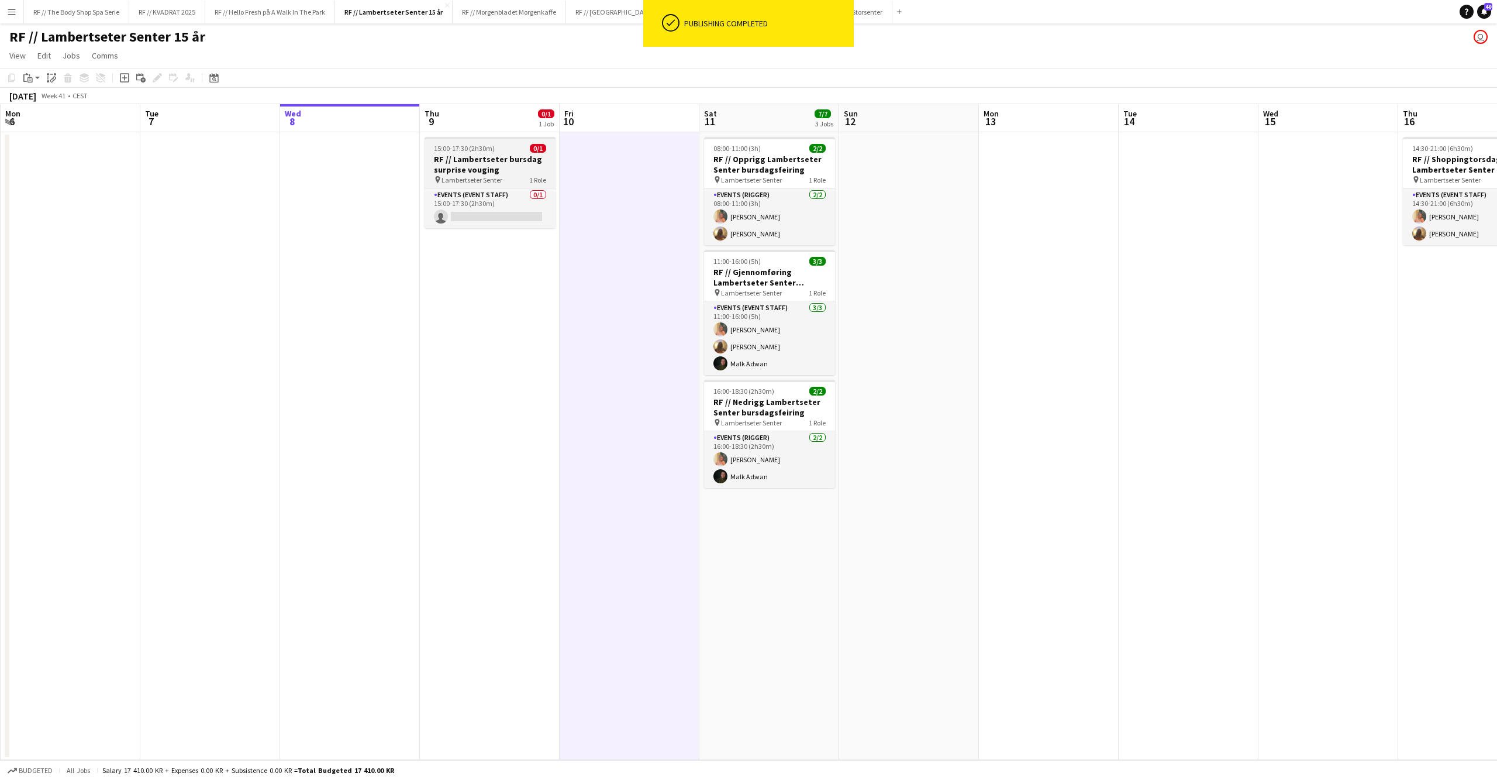
click at [484, 158] on h3 "RF // Lambertseter bursdag surprise vouging" at bounding box center [490, 164] width 131 height 21
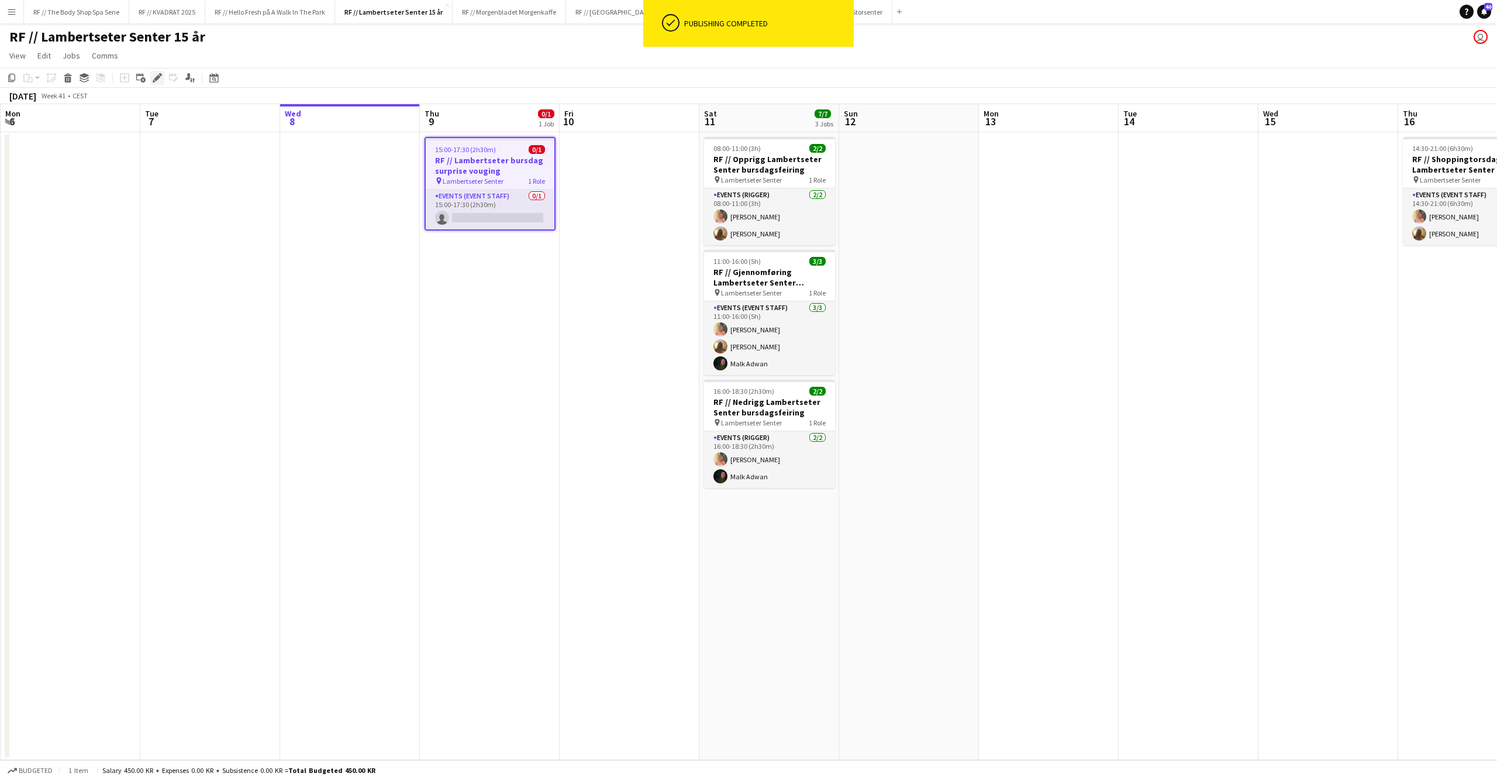
click at [155, 78] on icon at bounding box center [157, 78] width 6 height 6
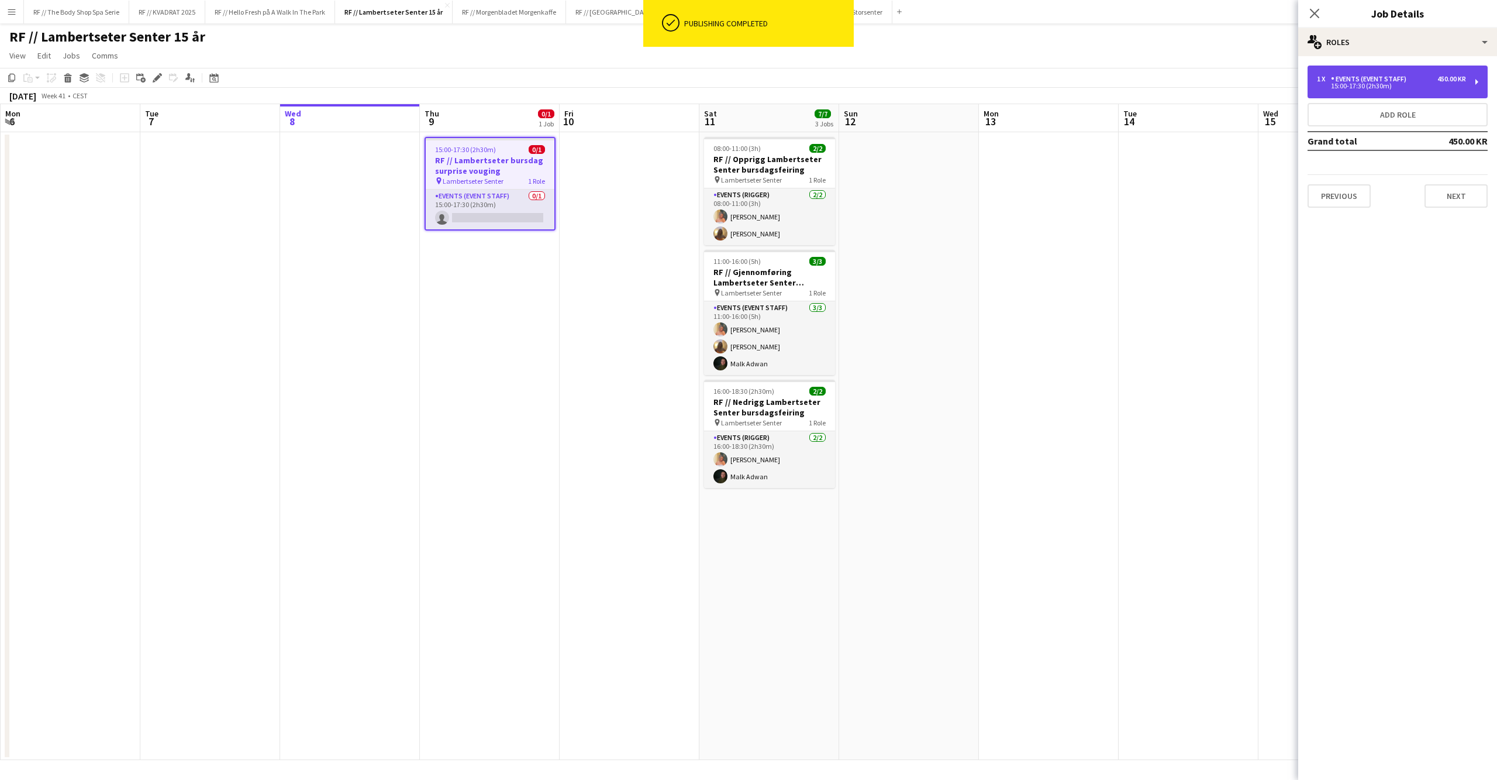
click at [1371, 88] on div "15:00-17:30 (2h30m)" at bounding box center [1391, 86] width 149 height 6
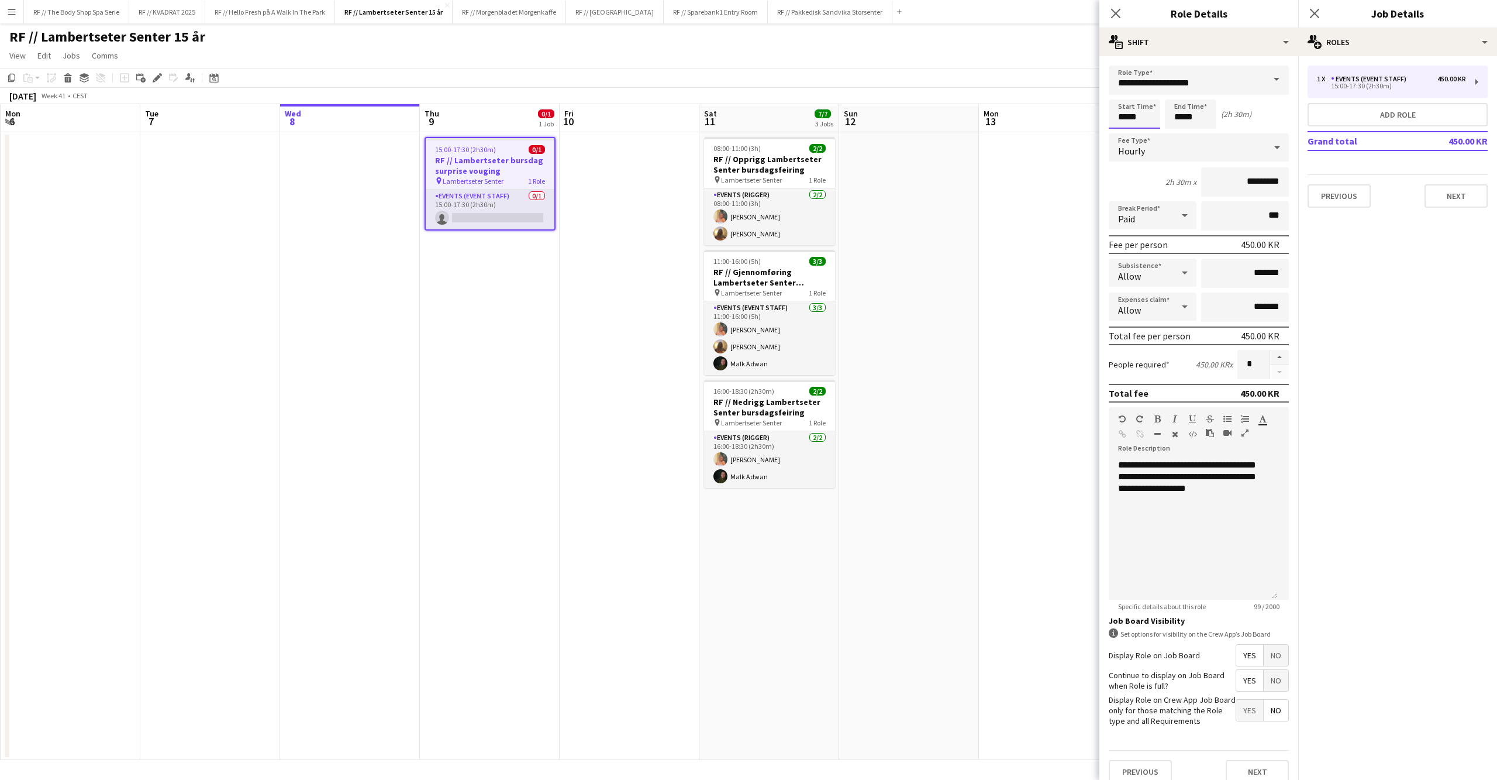
click at [1119, 118] on input "*****" at bounding box center [1134, 113] width 51 height 29
click at [1178, 117] on input "*****" at bounding box center [1190, 113] width 51 height 29
type input "*****"
click at [1202, 95] on div at bounding box center [1202, 94] width 23 height 12
click at [1124, 117] on input "*****" at bounding box center [1134, 113] width 51 height 29
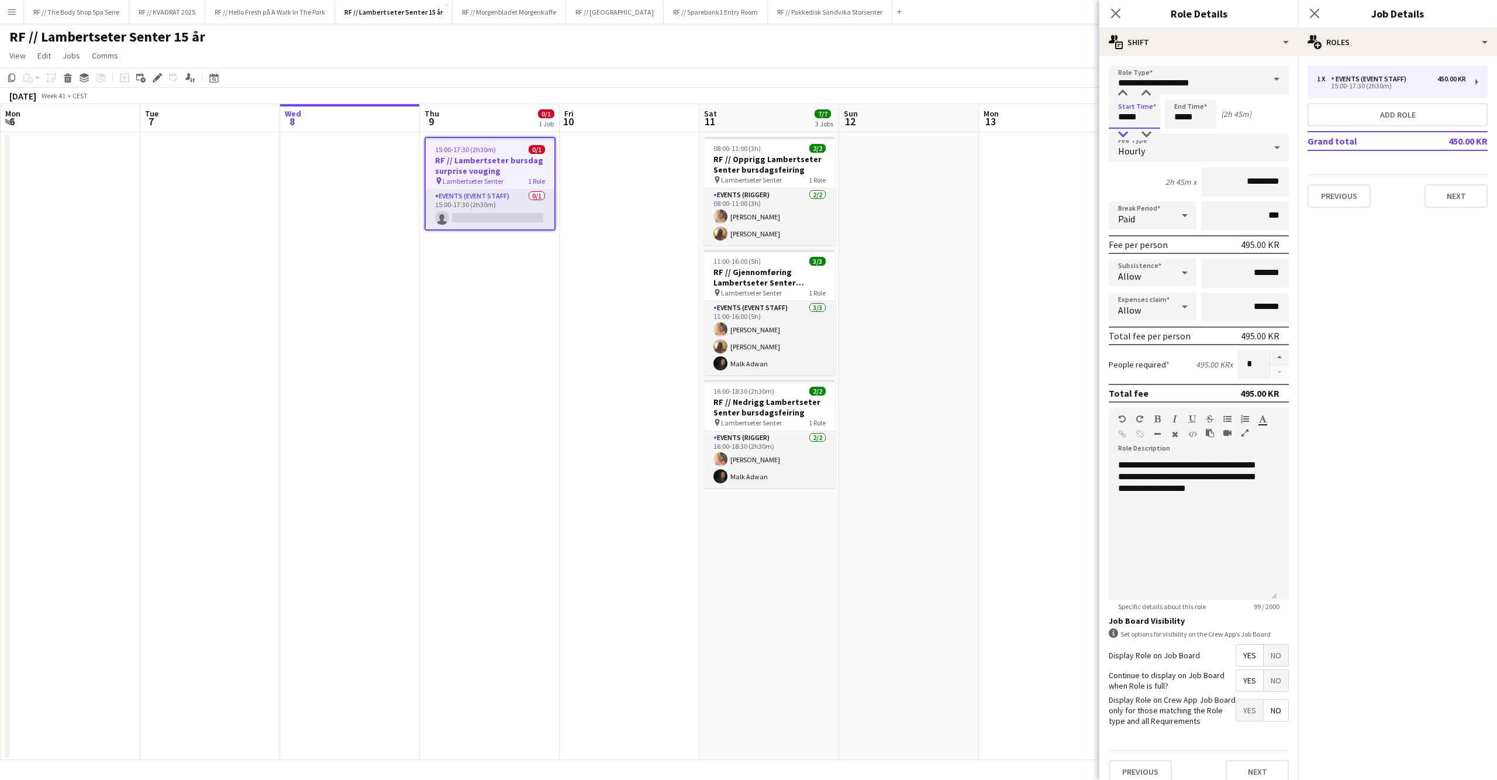
click at [1121, 131] on div at bounding box center [1122, 135] width 23 height 12
click at [1139, 111] on input "*****" at bounding box center [1134, 113] width 51 height 29
type input "*****"
click at [1146, 132] on div at bounding box center [1146, 135] width 23 height 12
click at [1313, 14] on icon "Close pop-in" at bounding box center [1314, 13] width 11 height 11
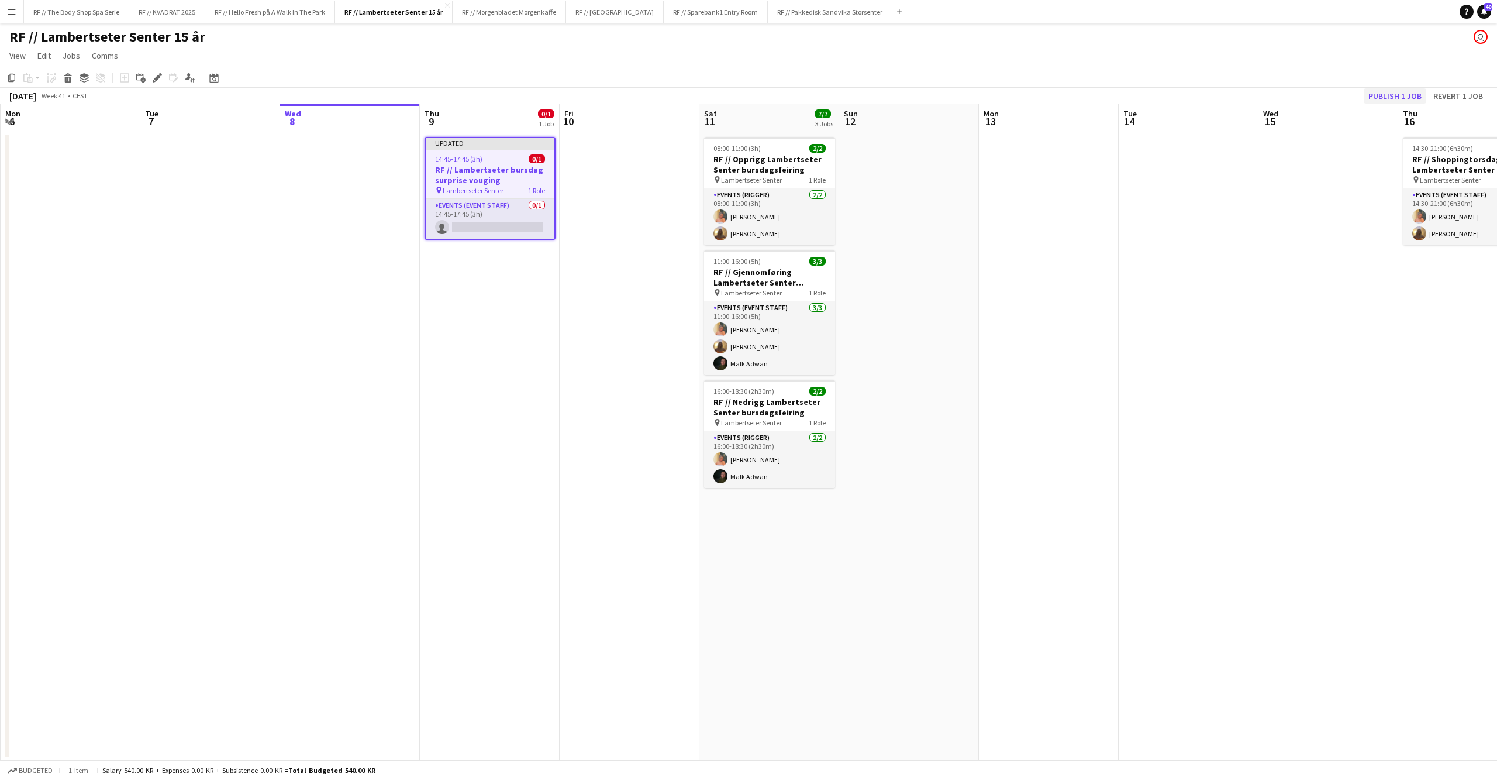
click at [1408, 89] on button "Publish 1 job" at bounding box center [1395, 95] width 63 height 15
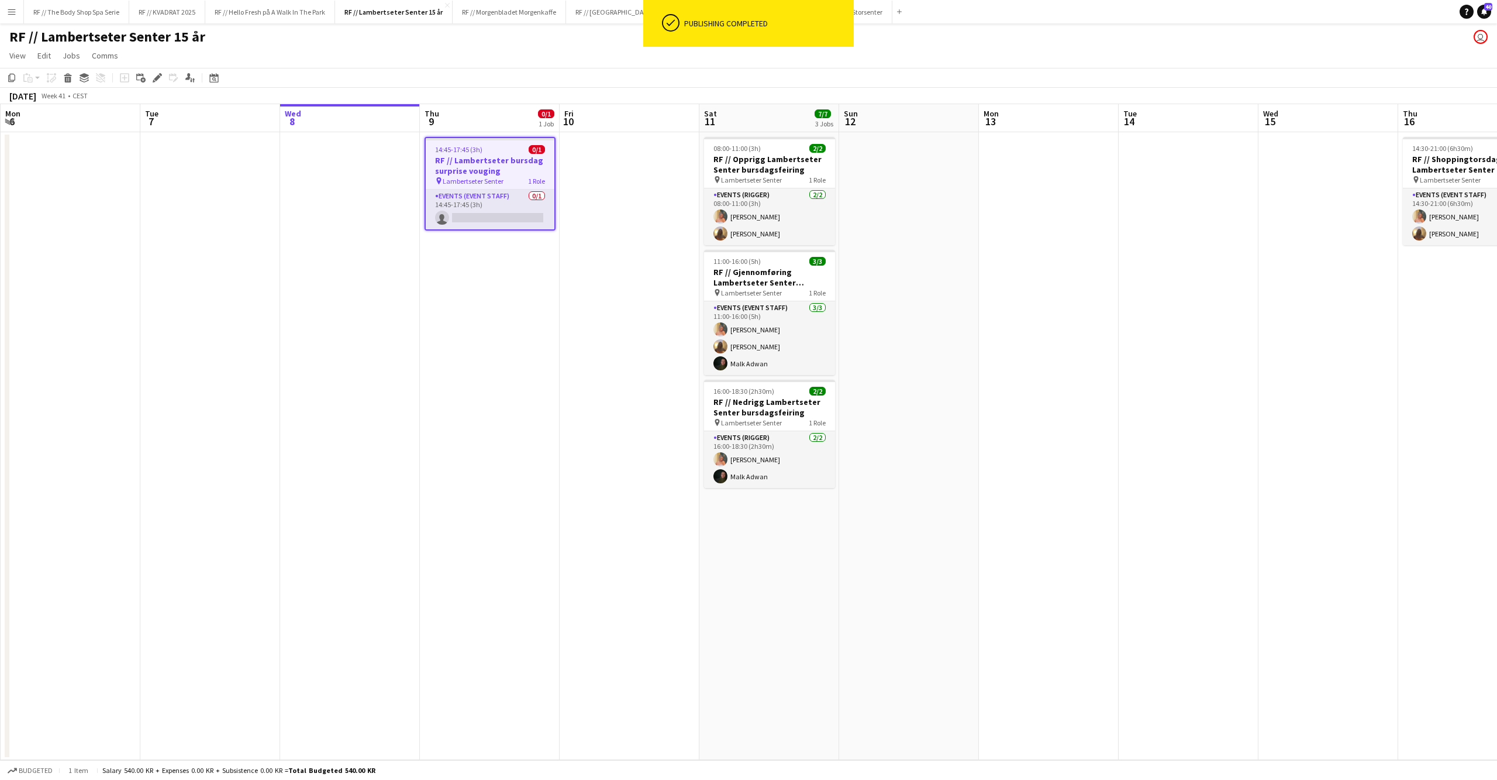
click at [488, 162] on h3 "RF // Lambertseter bursdag surprise vouging" at bounding box center [490, 165] width 129 height 21
drag, startPoint x: 553, startPoint y: 165, endPoint x: 541, endPoint y: 165, distance: 11.7
click at [553, 165] on h3 "RF // Lambertseter bursdag surprise vouging" at bounding box center [490, 164] width 131 height 21
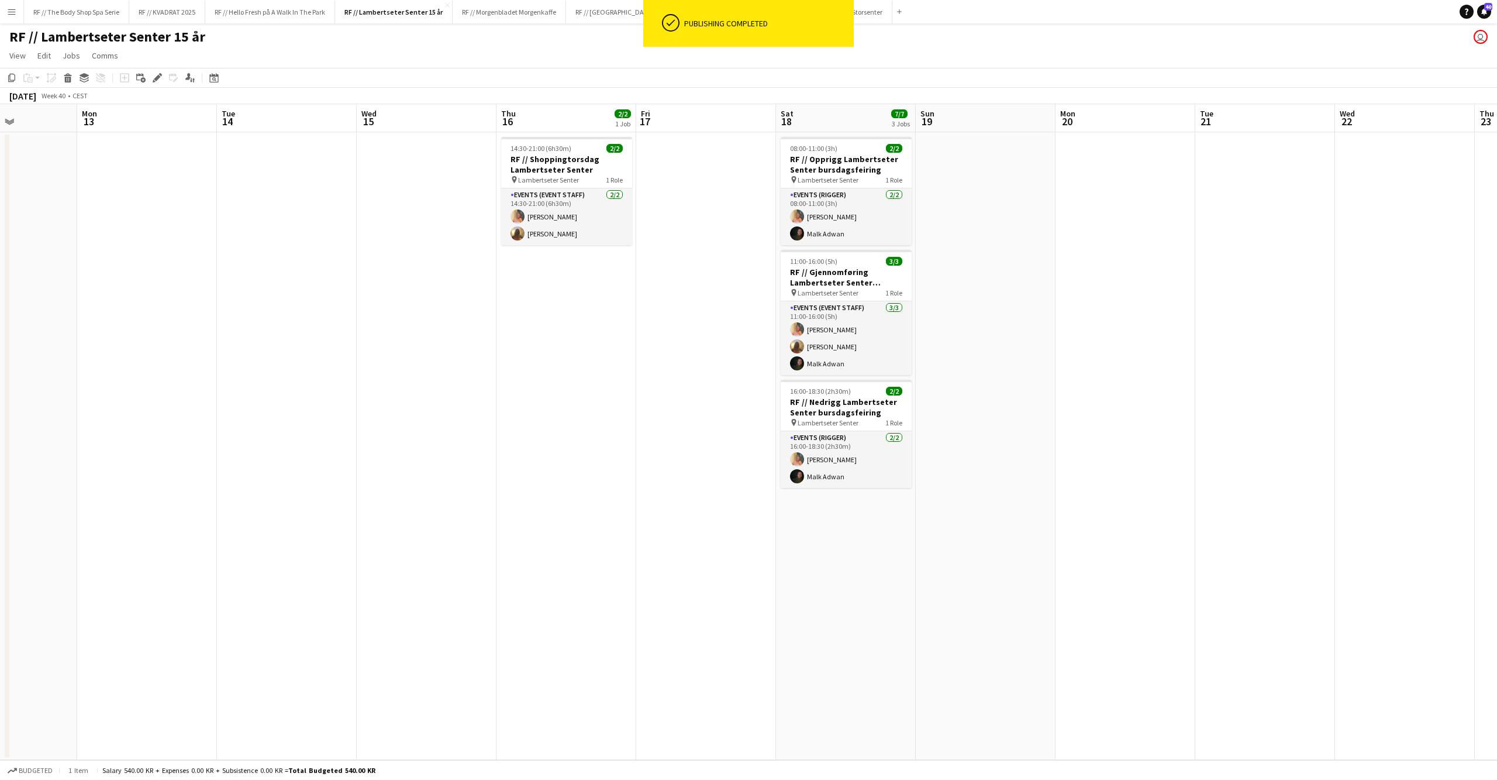
scroll to position [0, 462]
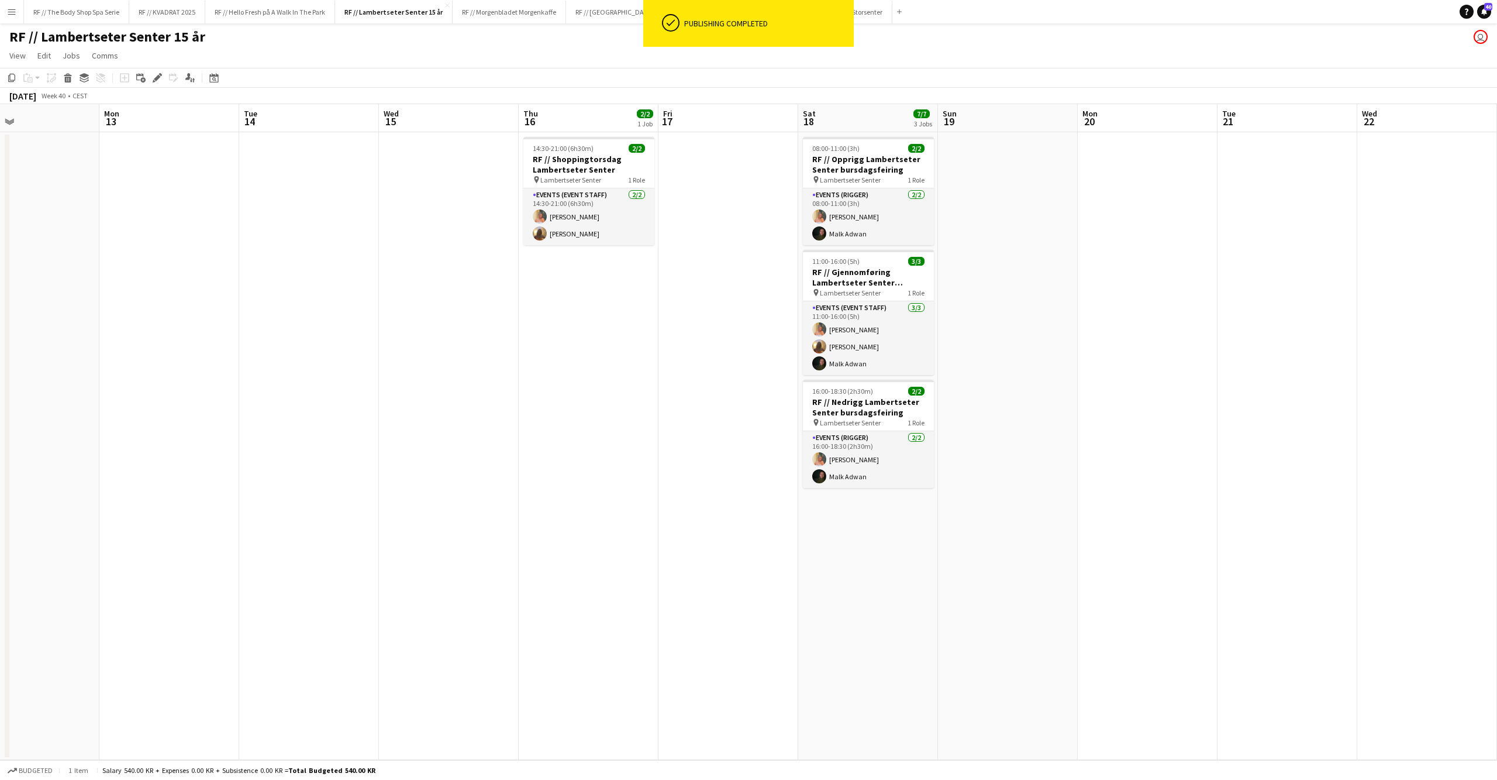
drag, startPoint x: 1245, startPoint y: 342, endPoint x: 377, endPoint y: 342, distance: 867.9
click at [377, 342] on app-calendar-viewport "Thu 9 0/1 1 Job Fri 10 Sat 11 7/7 3 Jobs Sun 12 Mon 13 Tue 14 Wed 15 Thu 16 2/2…" at bounding box center [748, 432] width 1497 height 656
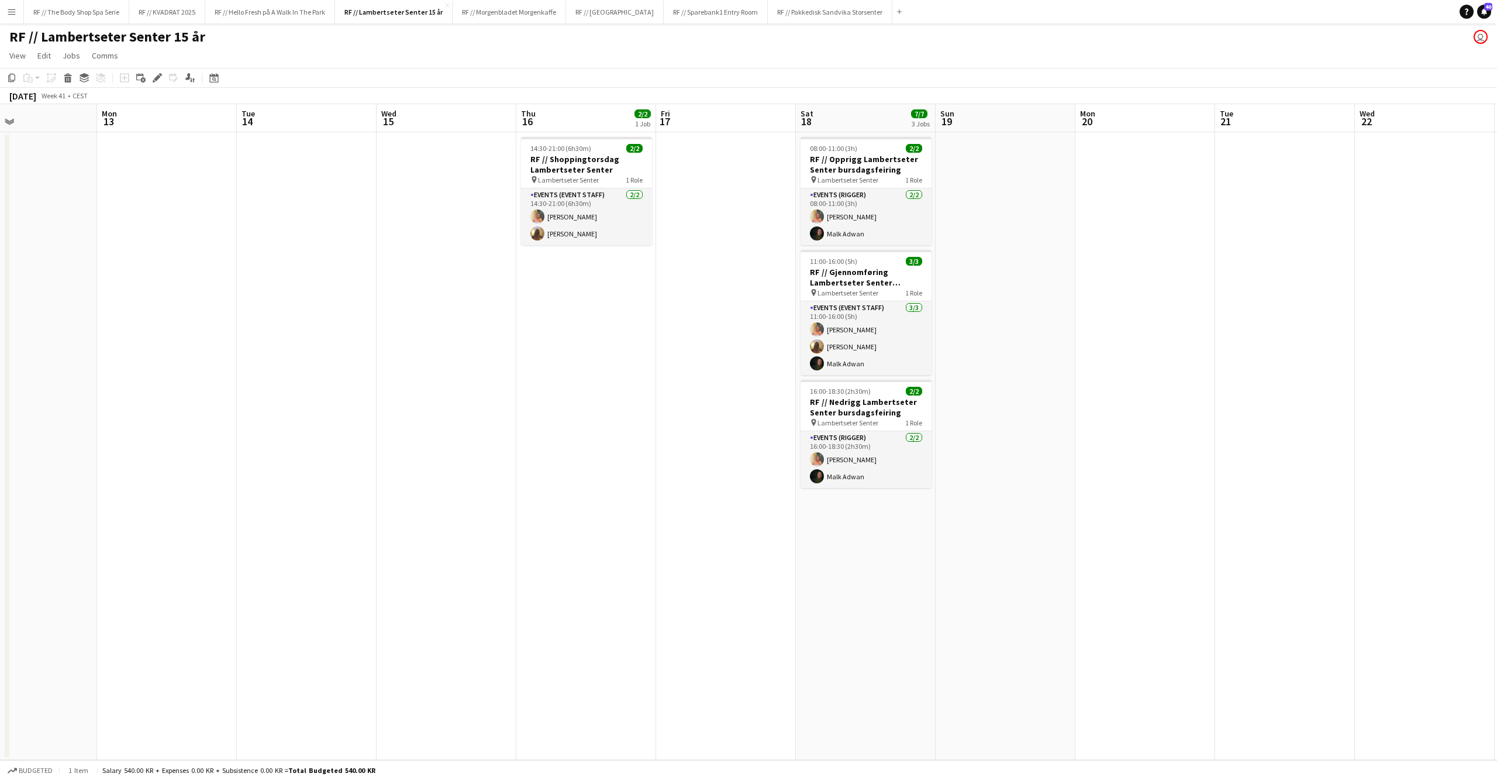
click at [639, 316] on app-date-cell "14:30-21:00 (6h30m) 2/2 RF // Shoppingtorsdag Lambertseter Senter pin Lambertse…" at bounding box center [586, 446] width 140 height 628
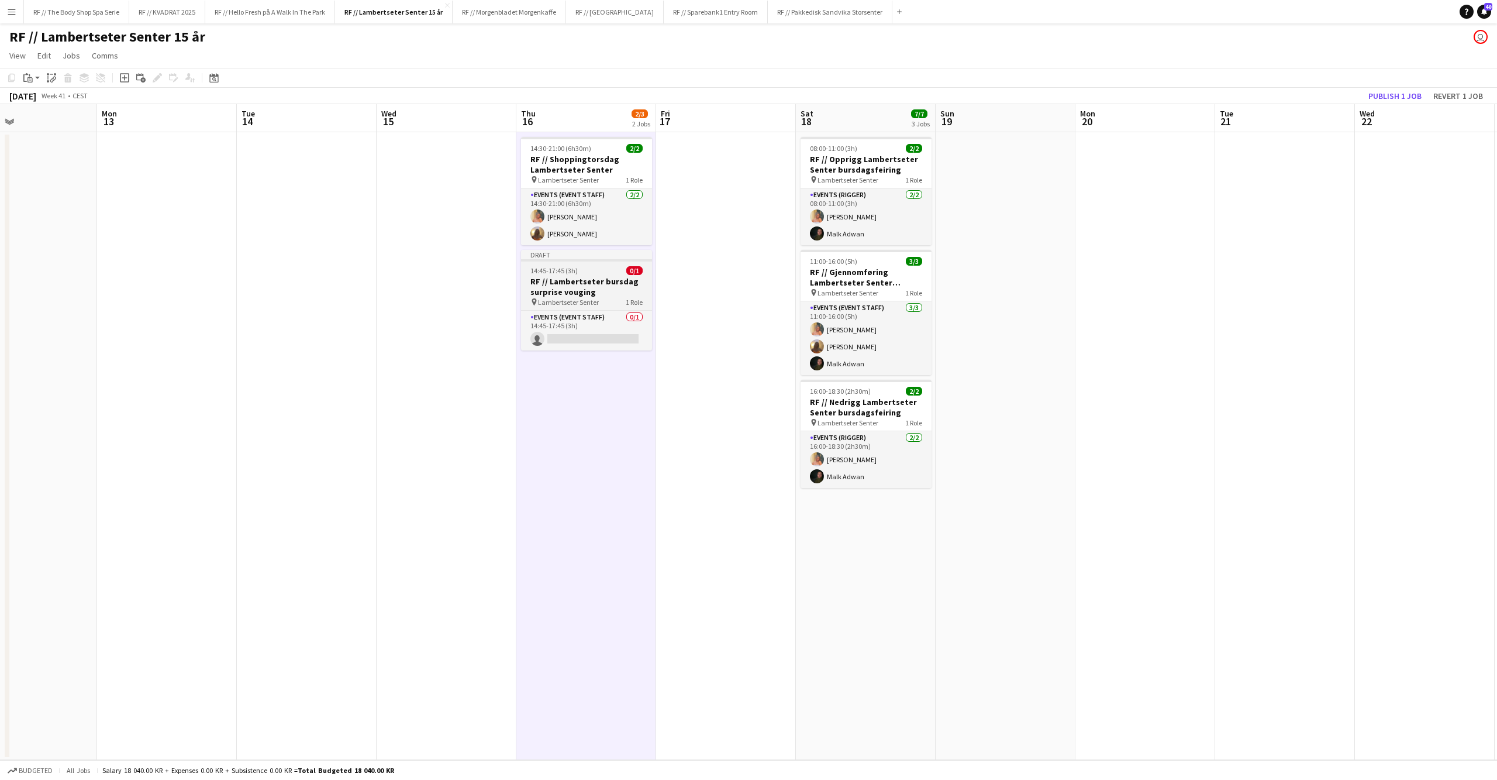
click at [593, 276] on h3 "RF // Lambertseter bursdag surprise vouging" at bounding box center [586, 286] width 131 height 21
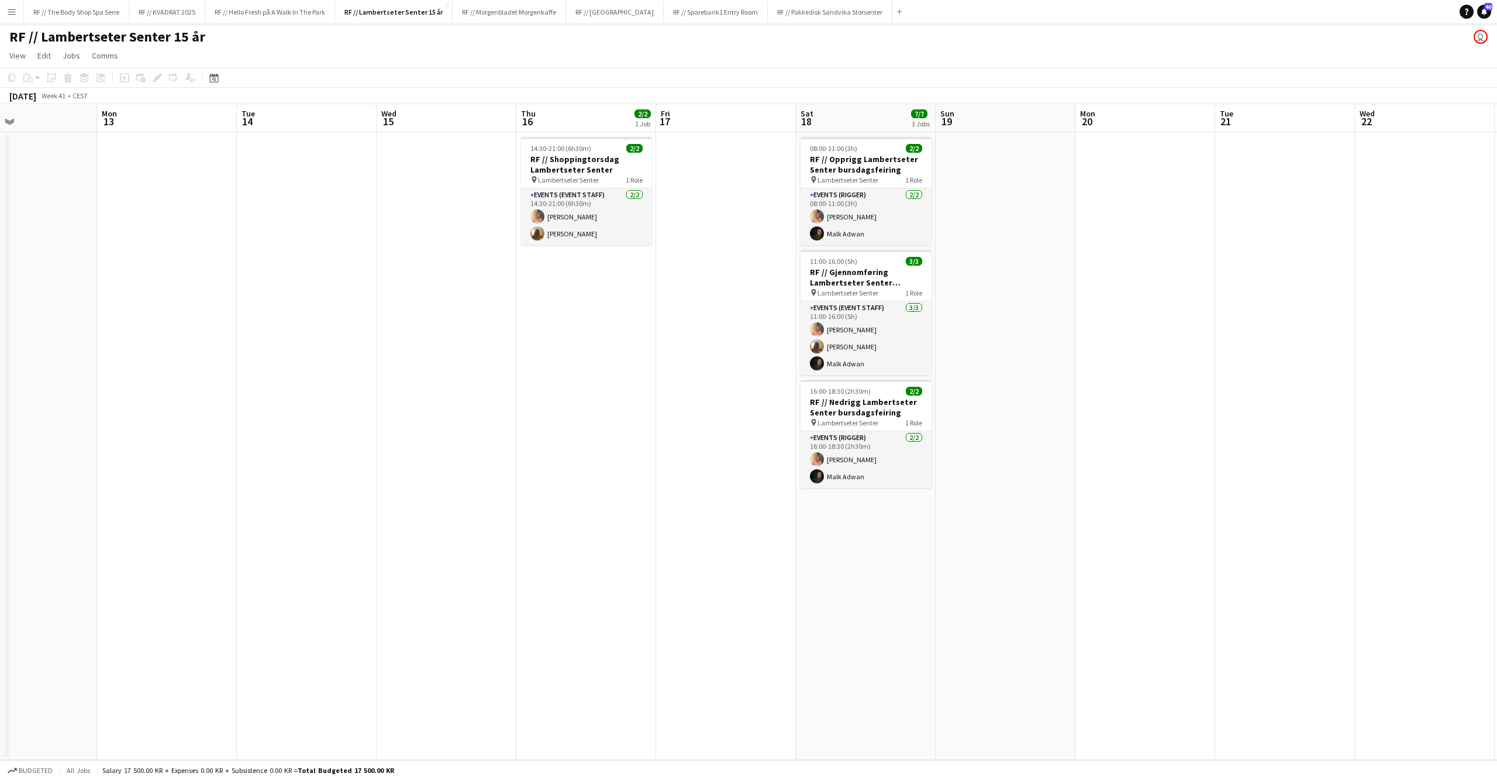
click at [599, 288] on app-date-cell "14:30-21:00 (6h30m) 2/2 RF // Shoppingtorsdag Lambertseter Senter pin Lambertse…" at bounding box center [586, 446] width 140 height 628
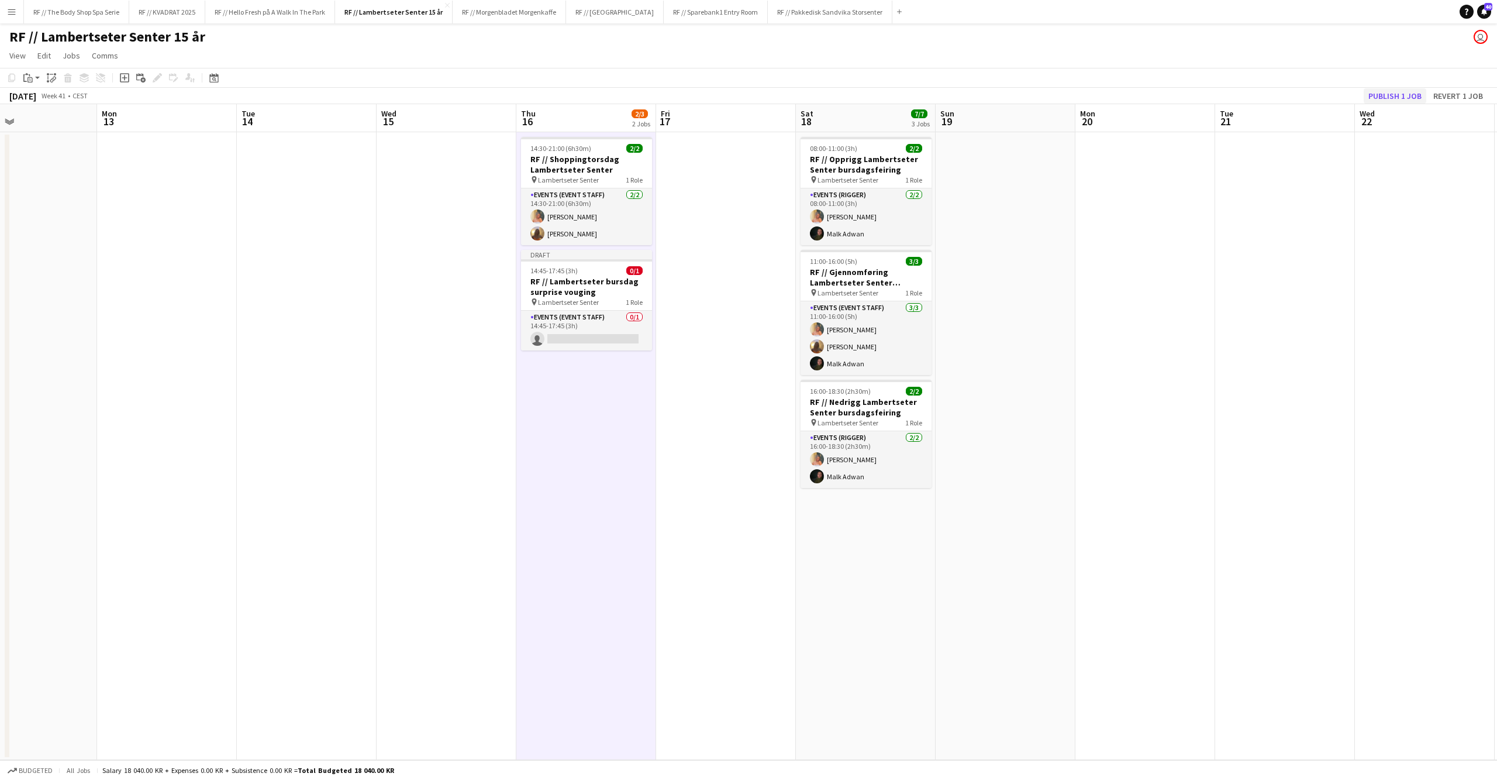
click at [1386, 89] on button "Publish 1 job" at bounding box center [1395, 95] width 63 height 15
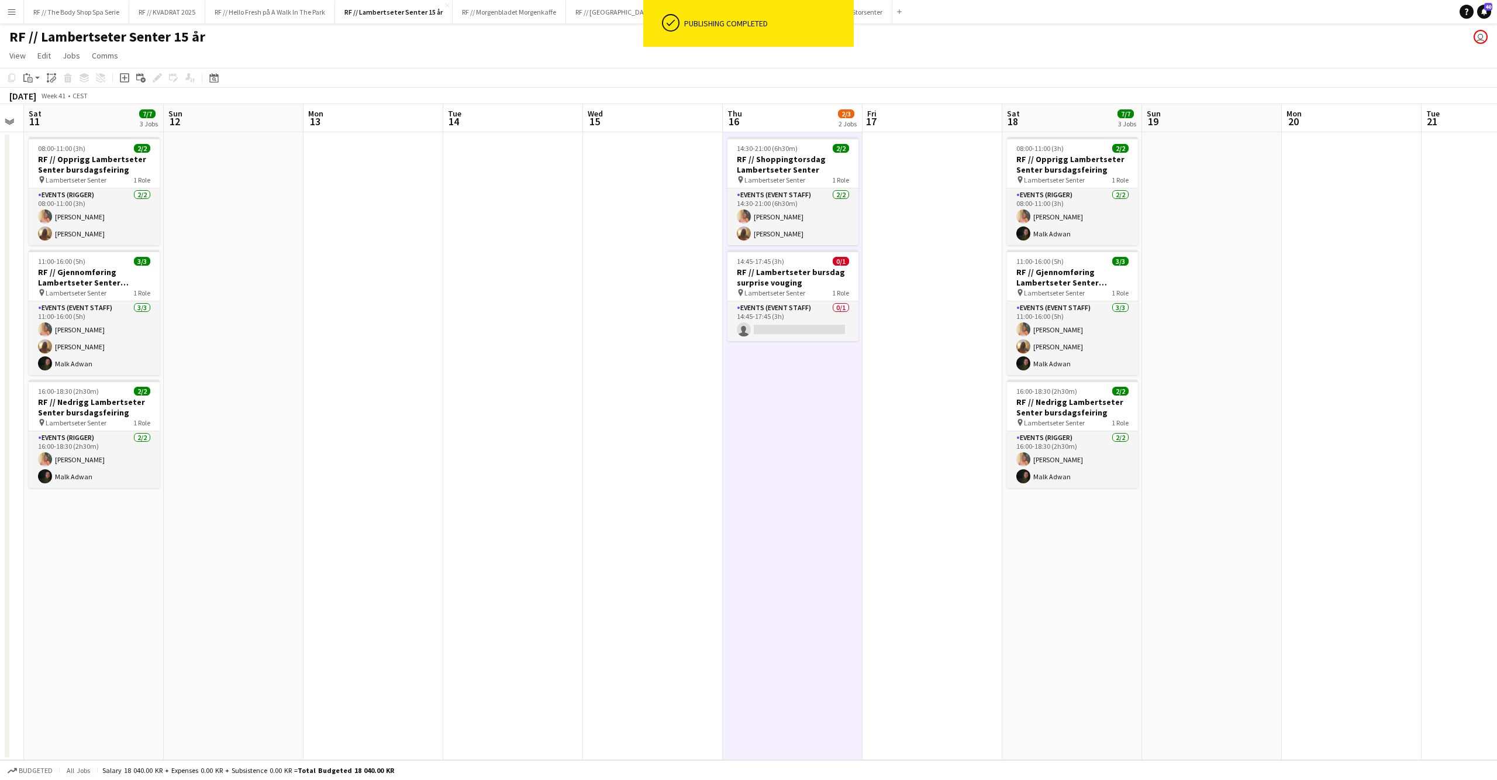
scroll to position [0, 278]
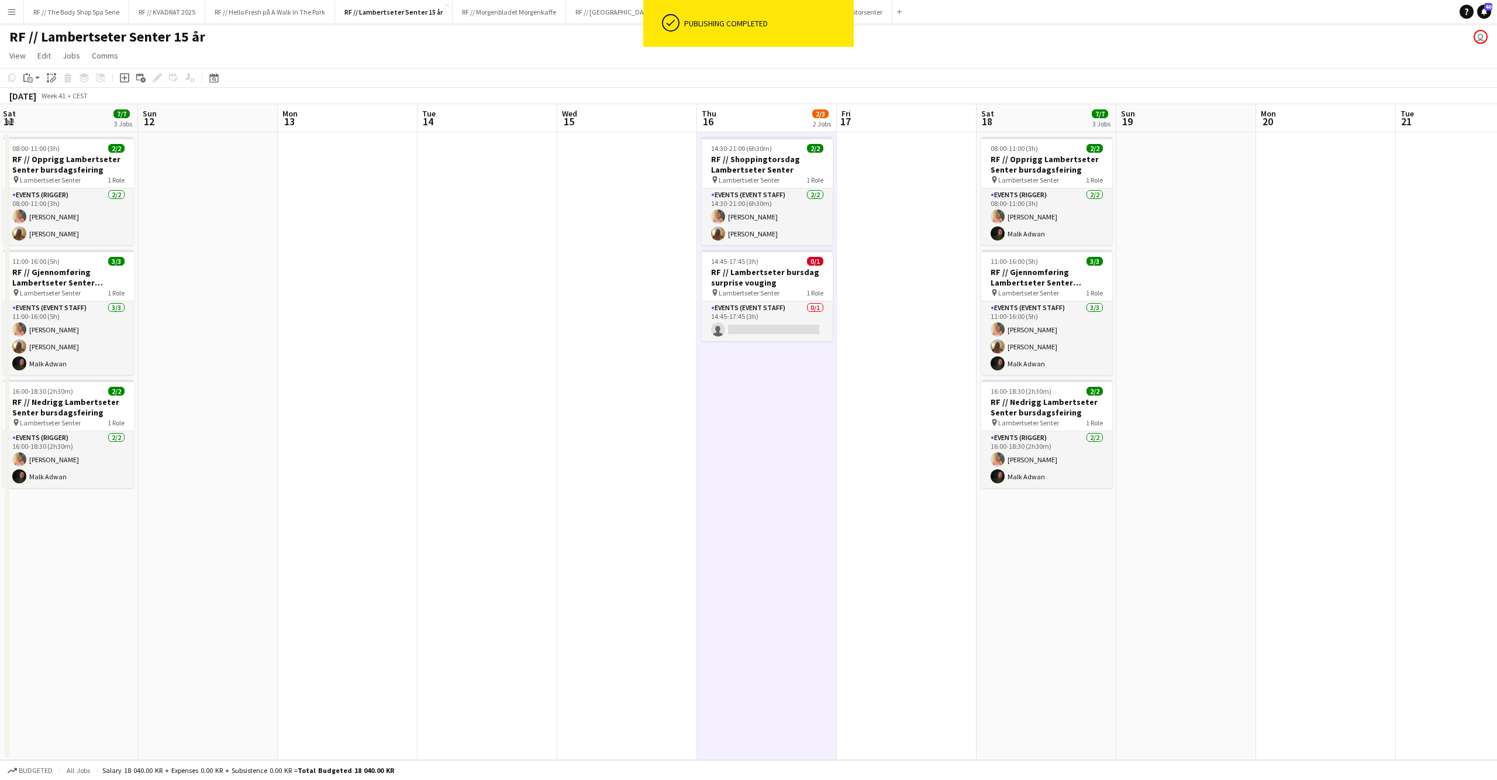
drag, startPoint x: 291, startPoint y: 321, endPoint x: 992, endPoint y: 351, distance: 701.3
click at [1013, 356] on app-calendar-viewport "Thu 9 0/1 1 Job Fri 10 Sat 11 7/7 3 Jobs Sun 12 Mon 13 Tue 14 Wed 15 Thu 16 2/3…" at bounding box center [748, 432] width 1497 height 656
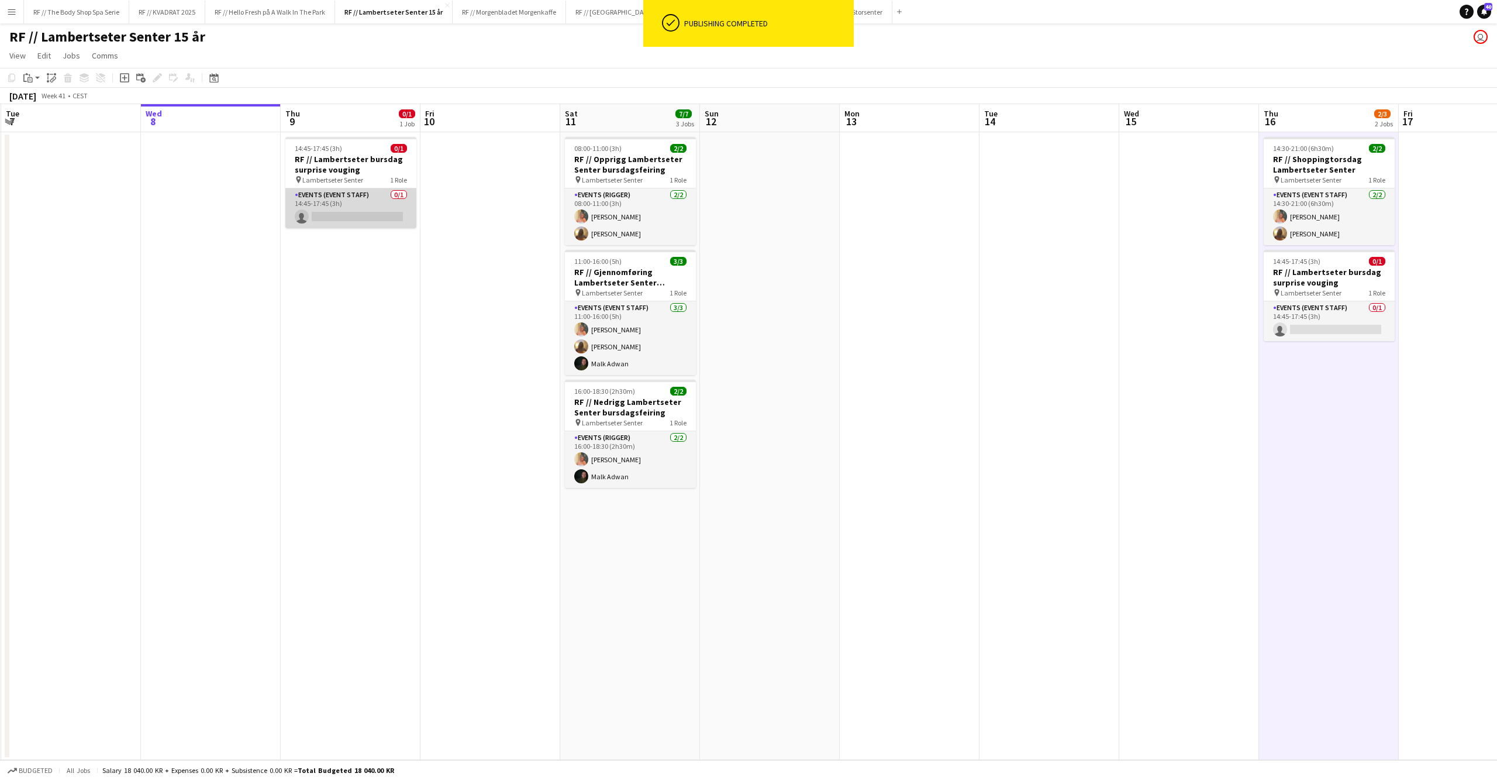
click at [384, 206] on app-card-role "Events (Event Staff) 0/1 14:45-17:45 (3h) single-neutral-actions" at bounding box center [350, 208] width 131 height 40
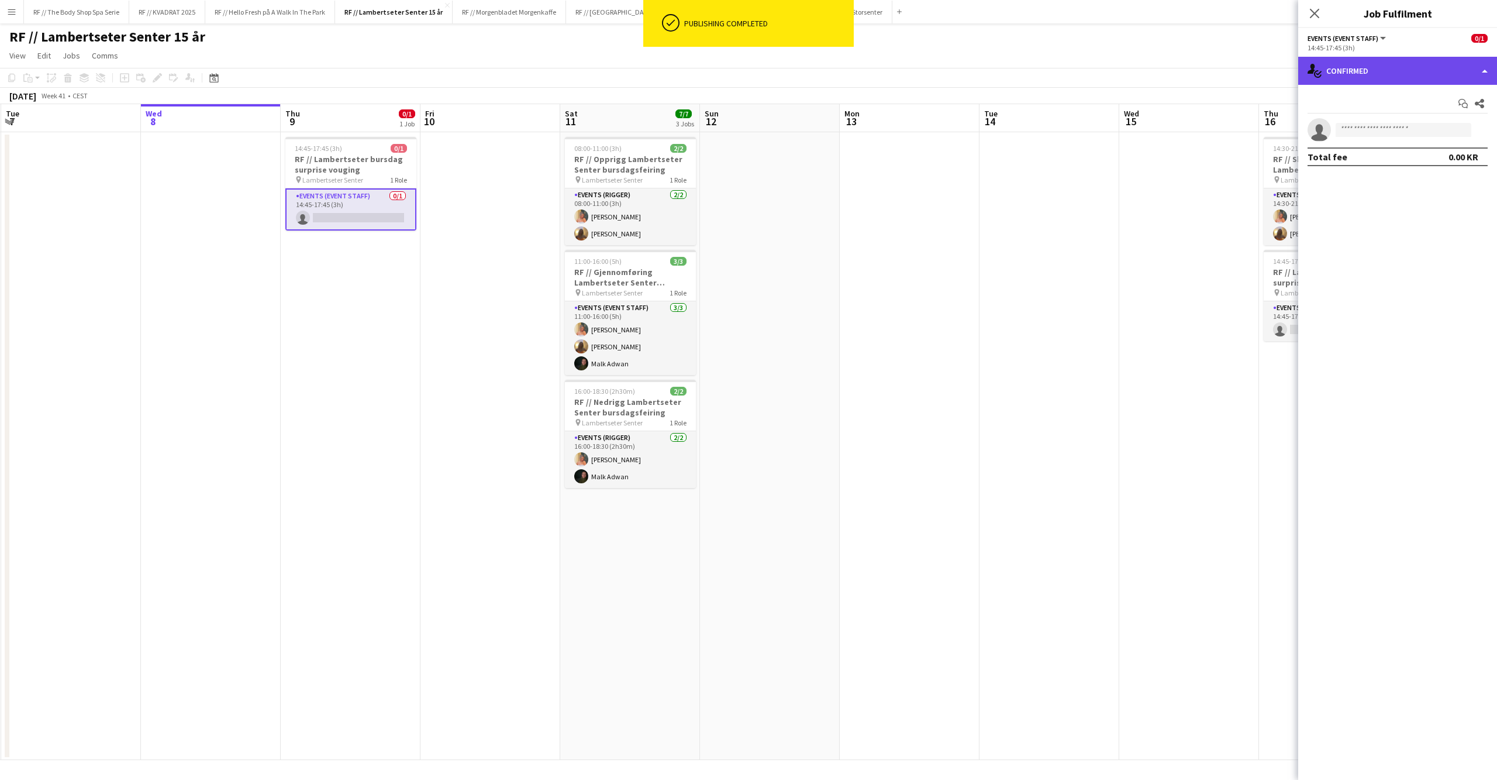
click at [1355, 68] on div "single-neutral-actions-check-2 Confirmed" at bounding box center [1397, 71] width 199 height 28
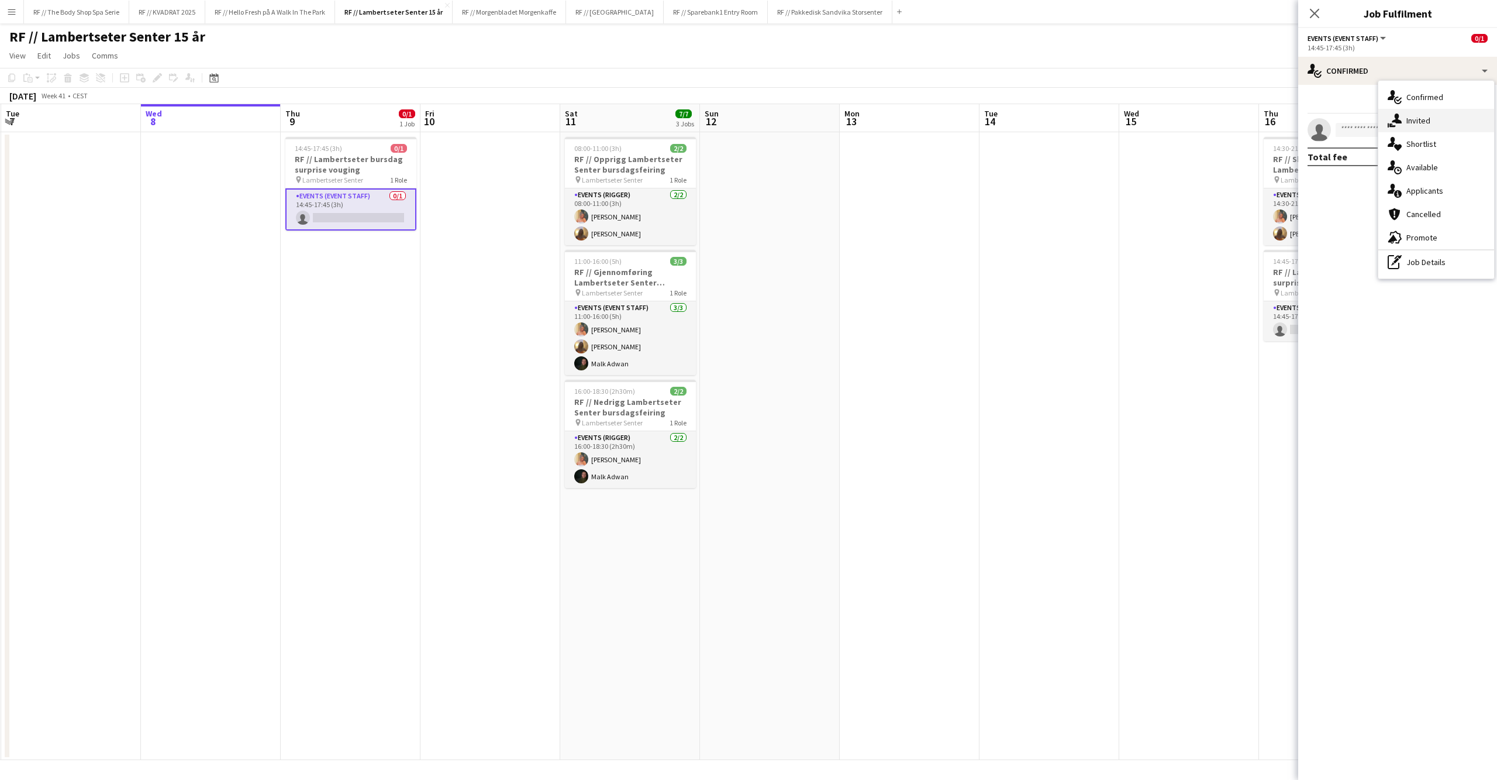
click at [1425, 127] on div "single-neutral-actions-share-1 Invited" at bounding box center [1436, 120] width 116 height 23
click at [1398, 139] on input "text" at bounding box center [1398, 131] width 180 height 29
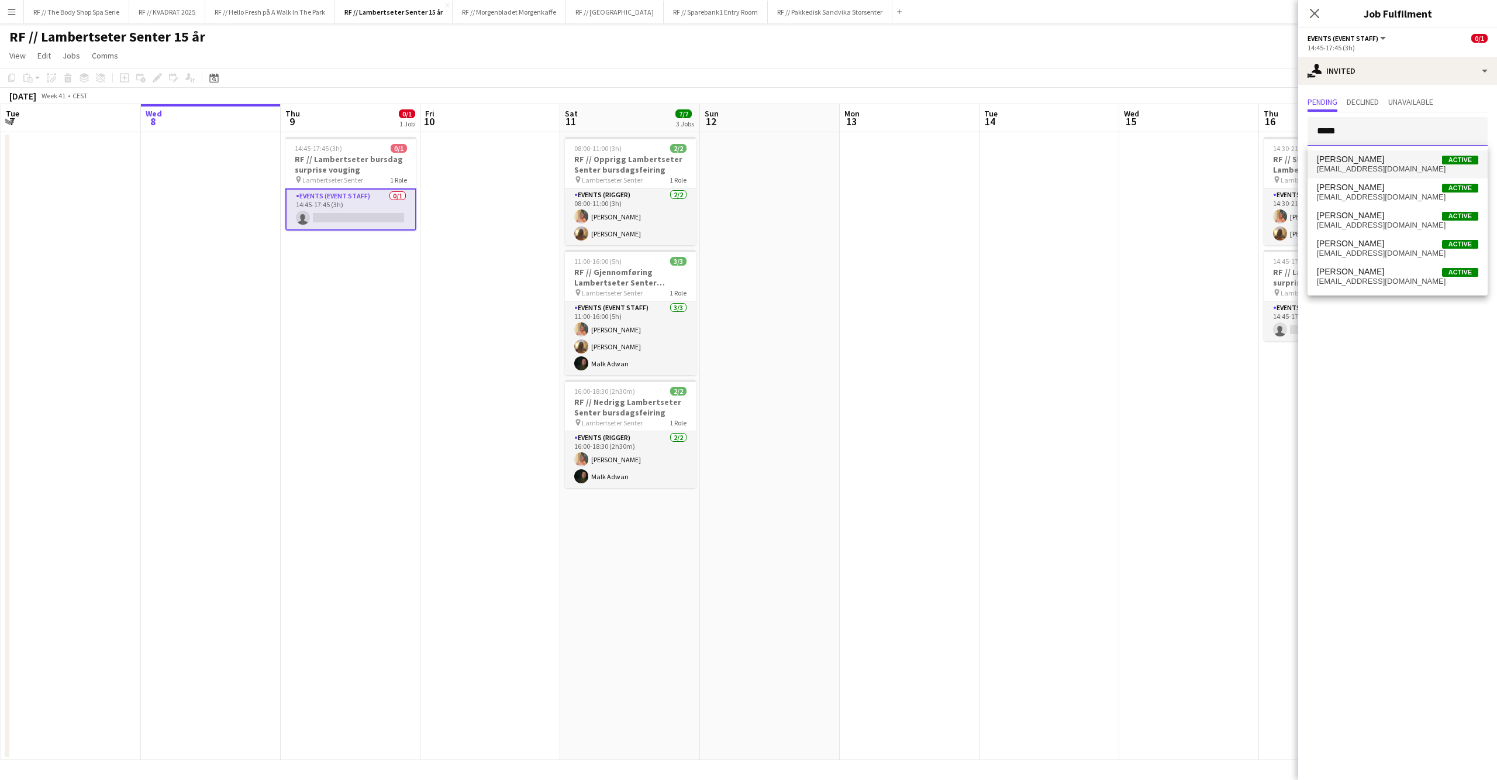
type input "*****"
click at [1379, 161] on span "[PERSON_NAME]" at bounding box center [1350, 159] width 67 height 10
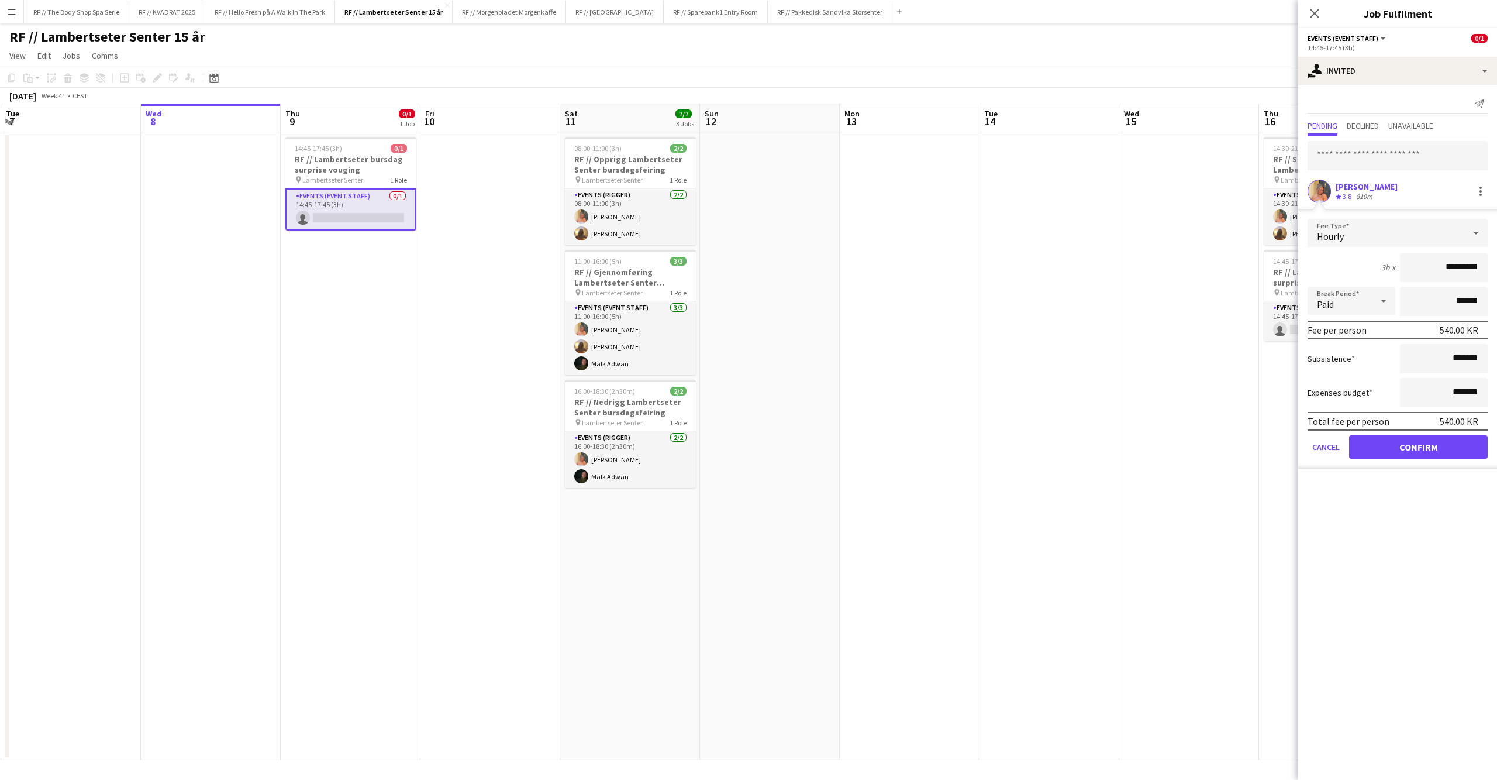
click at [1430, 445] on button "Confirm" at bounding box center [1418, 446] width 139 height 23
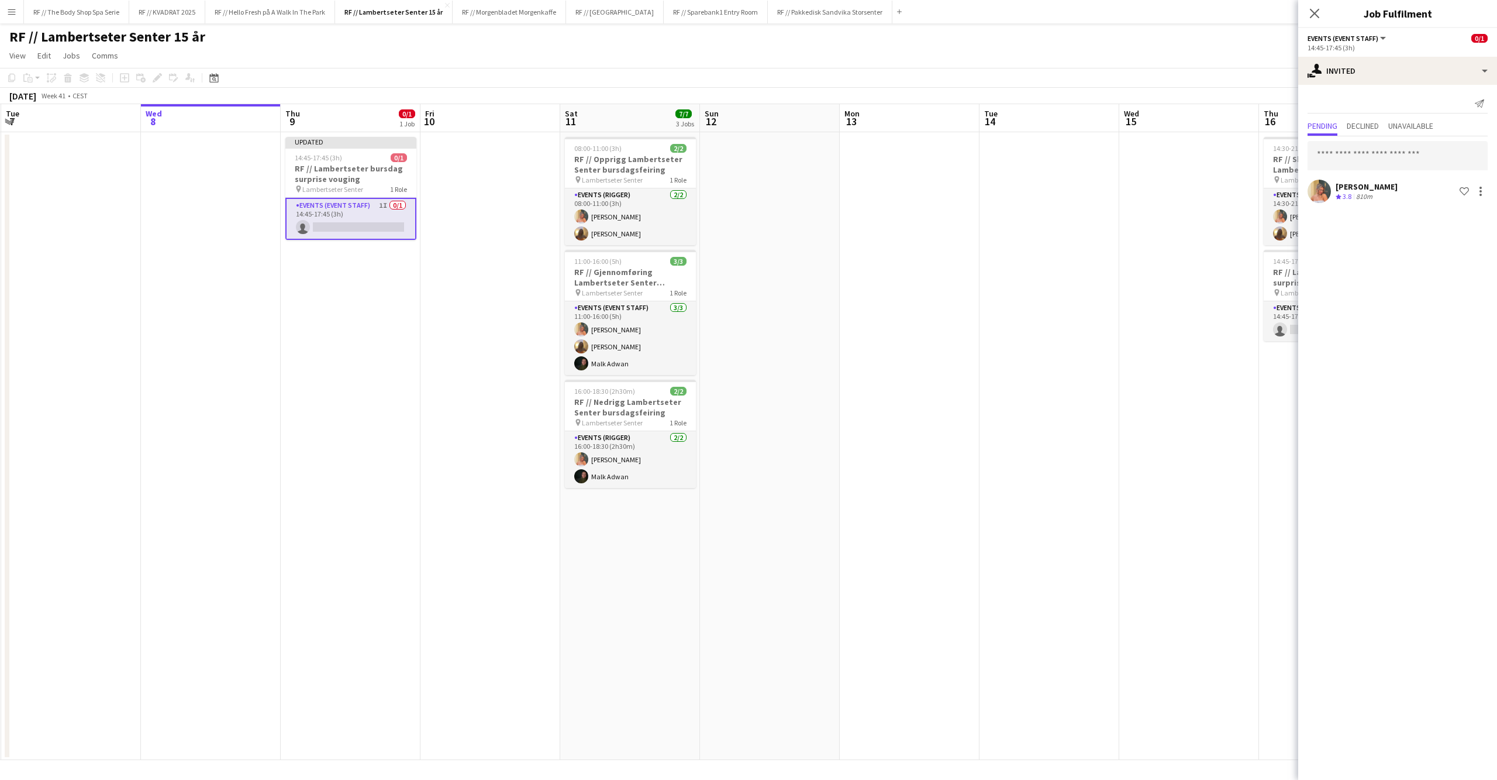
click at [1314, 10] on icon "Close pop-in" at bounding box center [1314, 13] width 9 height 9
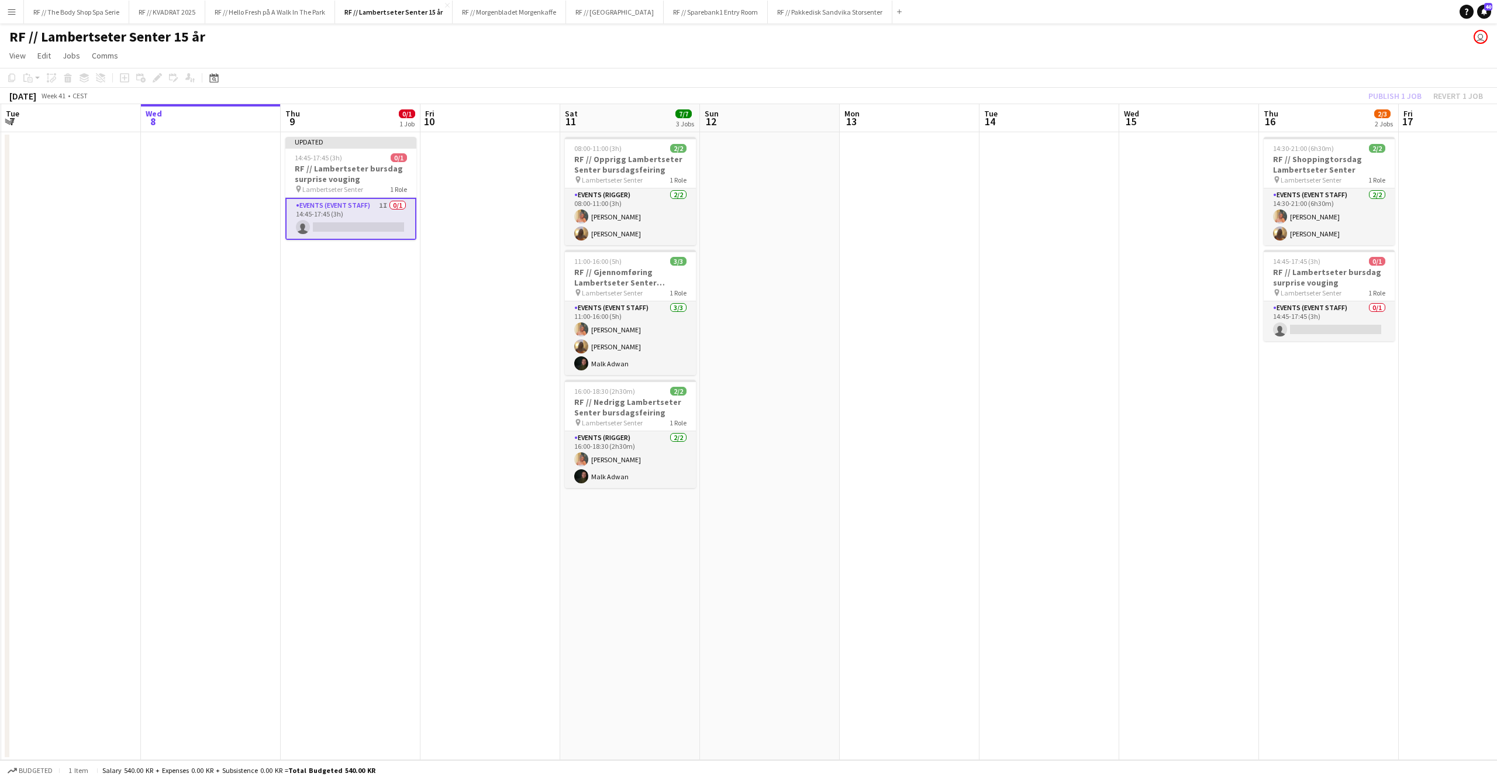
click at [1386, 89] on div "Publish 1 job Revert 1 job" at bounding box center [1425, 95] width 143 height 15
click at [1390, 88] on button "Publish 1 job" at bounding box center [1395, 95] width 63 height 15
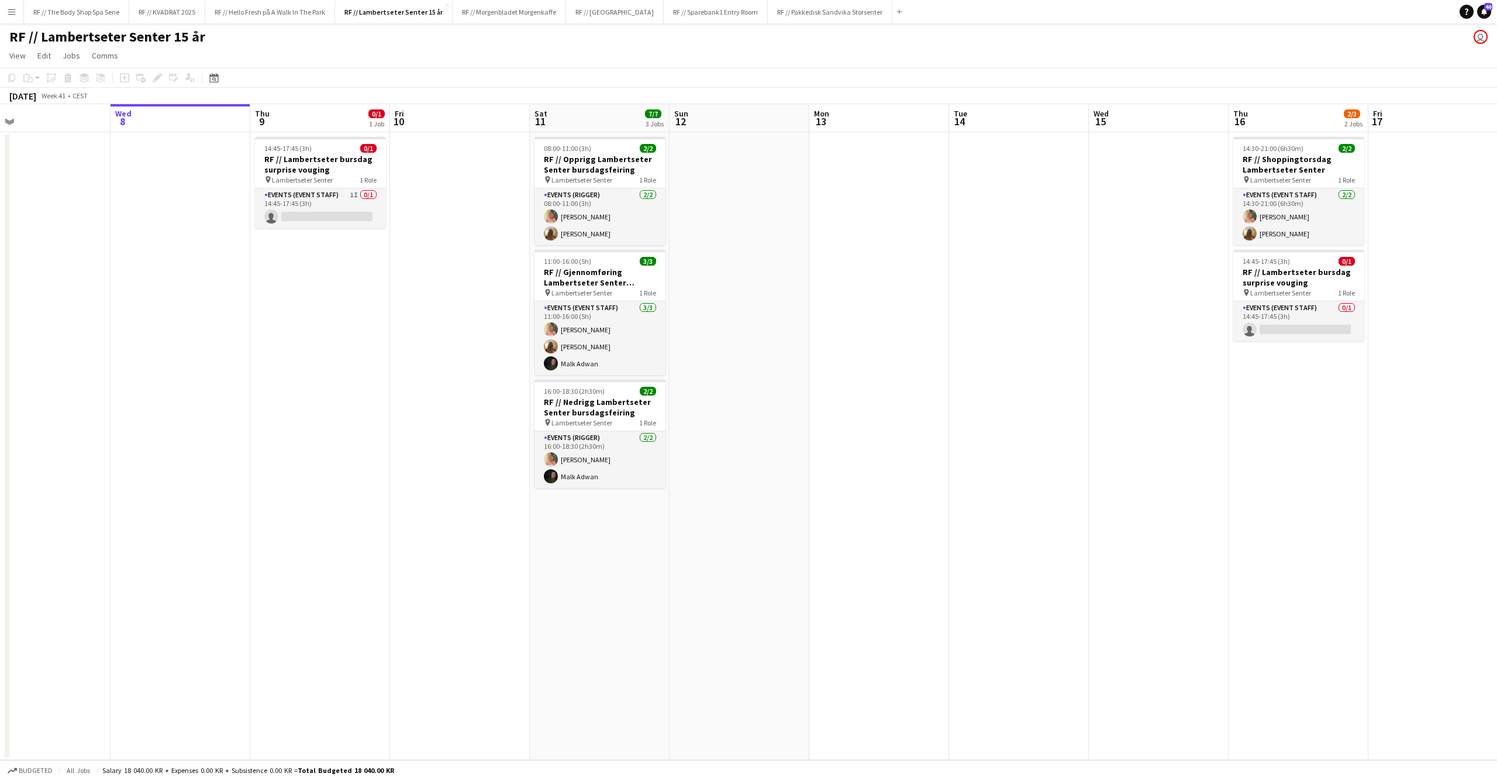
scroll to position [0, 396]
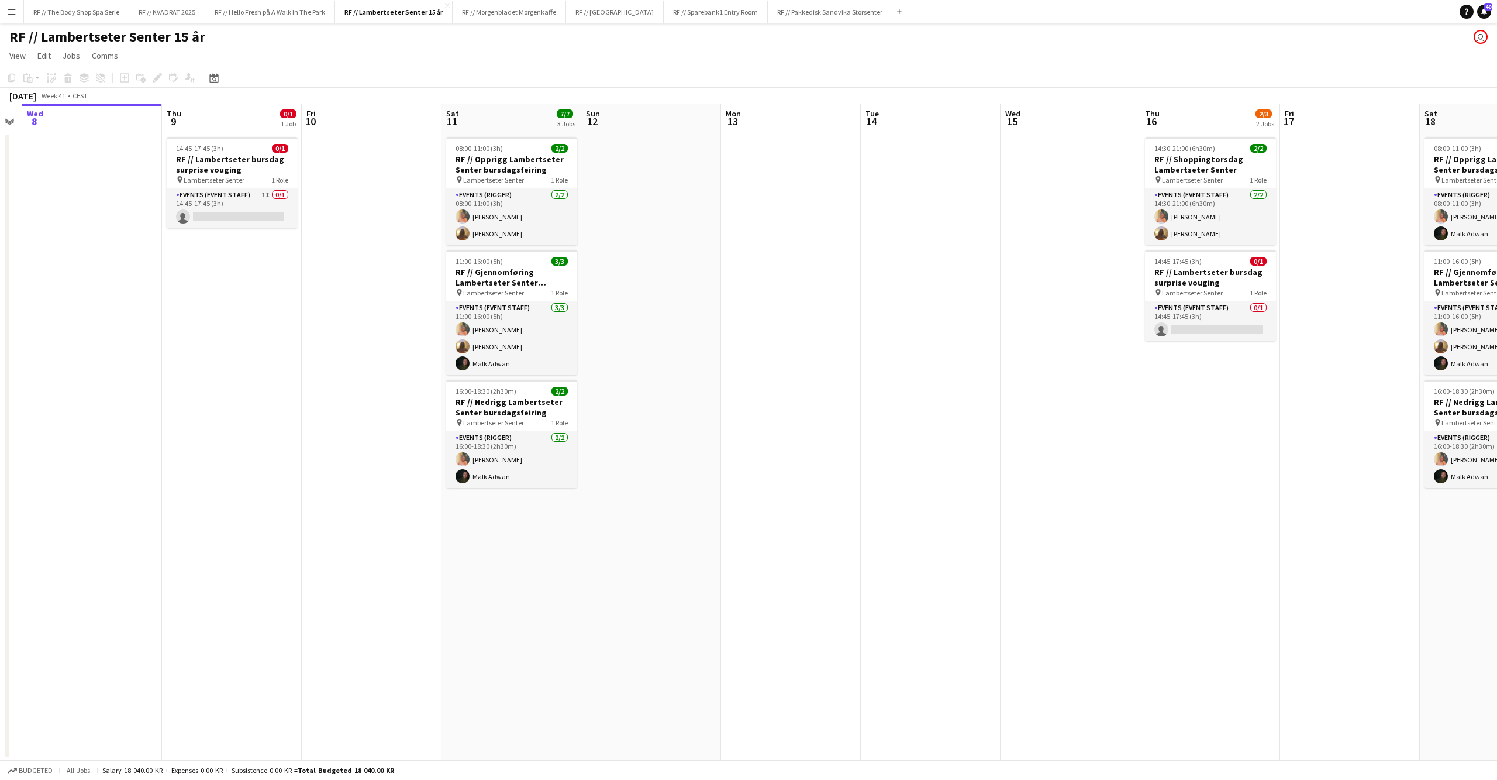
drag, startPoint x: 1176, startPoint y: 391, endPoint x: 485, endPoint y: 397, distance: 690.7
click at [499, 398] on app-calendar-viewport "Sun 5 3/3 1 Job Mon 6 Tue 7 Wed 8 Thu 9 0/1 1 Job Fri 10 Sat 11 7/7 3 Jobs Sun …" at bounding box center [748, 432] width 1497 height 656
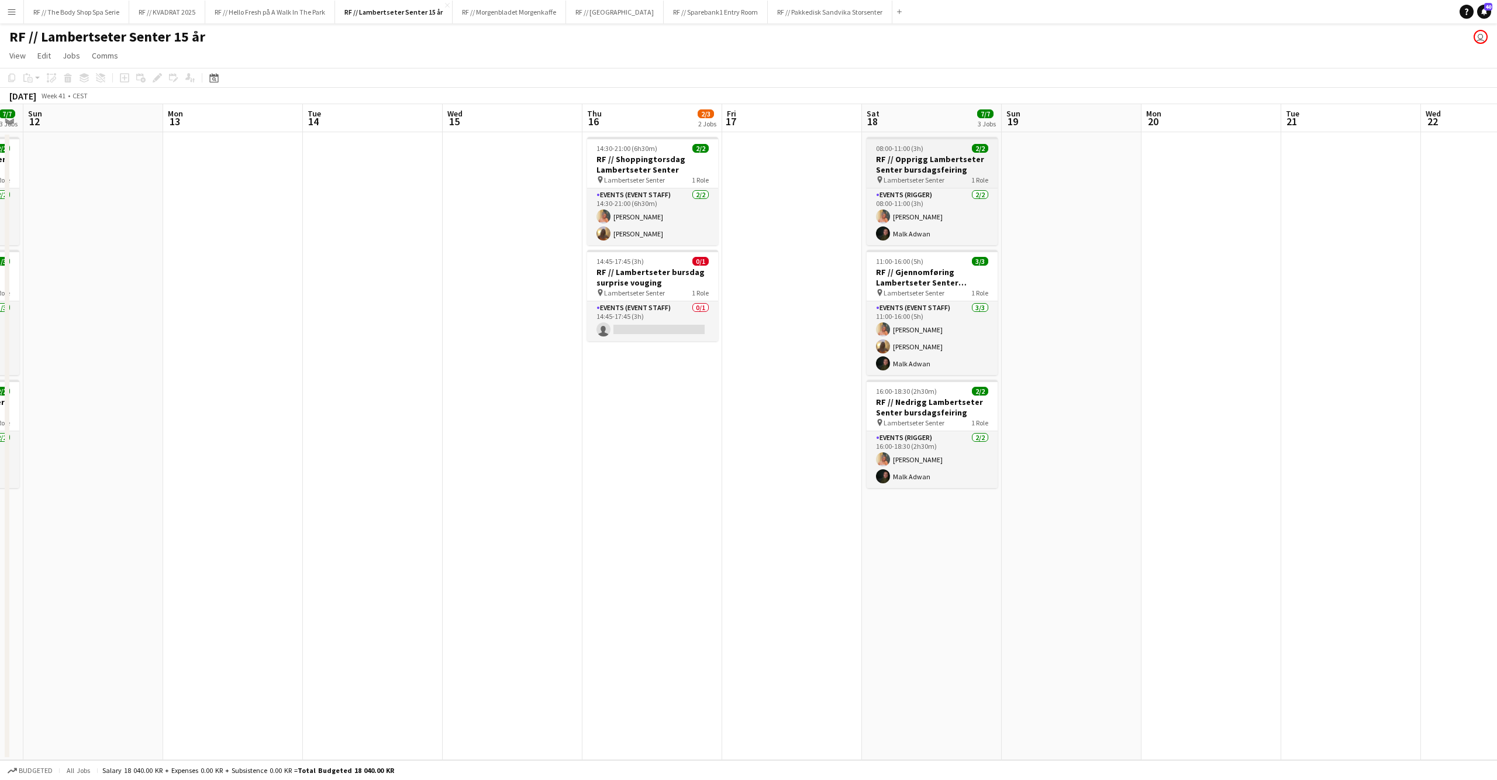
click at [966, 168] on h3 "RF // Opprigg Lambertseter Senter bursdagsfeiring" at bounding box center [932, 164] width 131 height 21
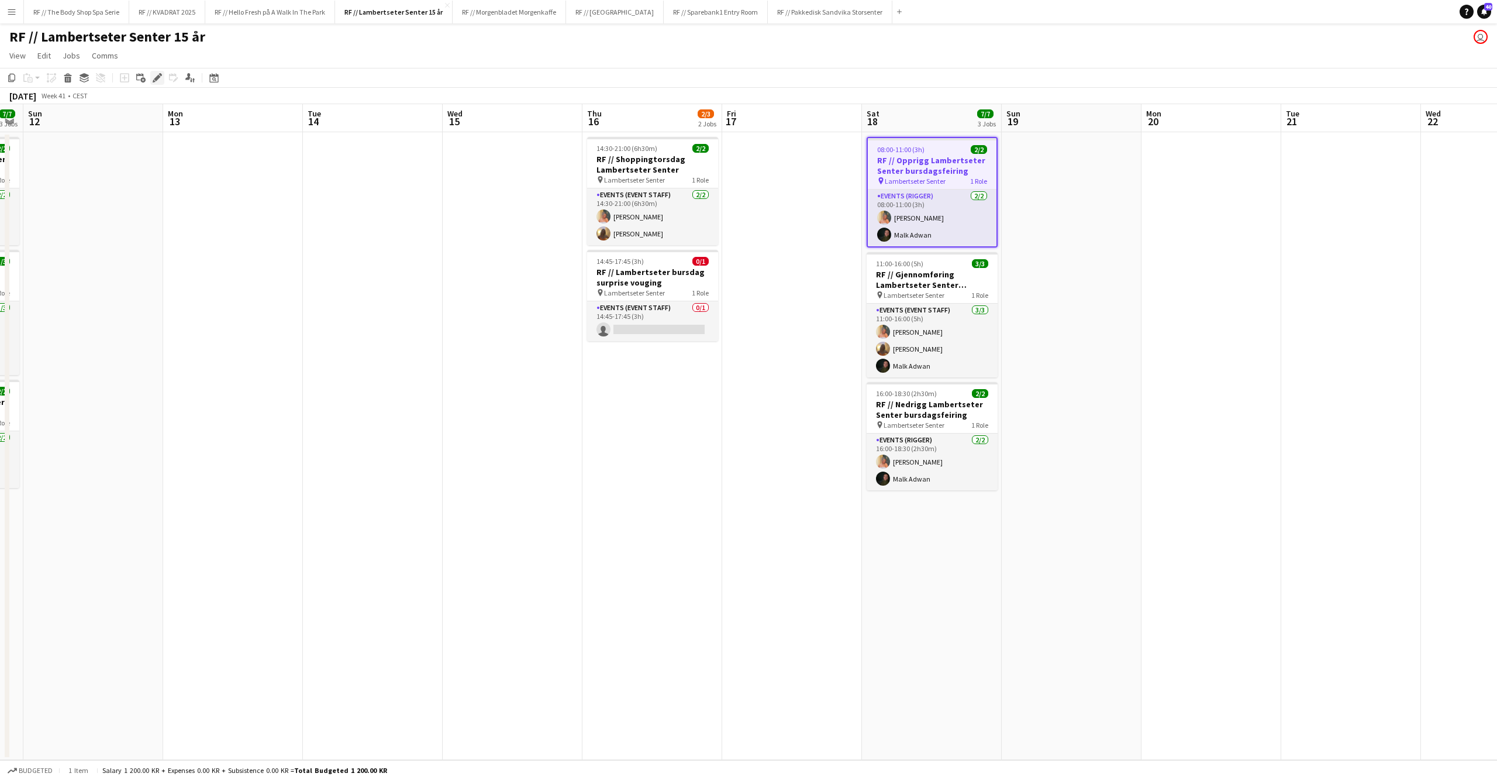
click at [158, 80] on icon "Edit" at bounding box center [157, 77] width 9 height 9
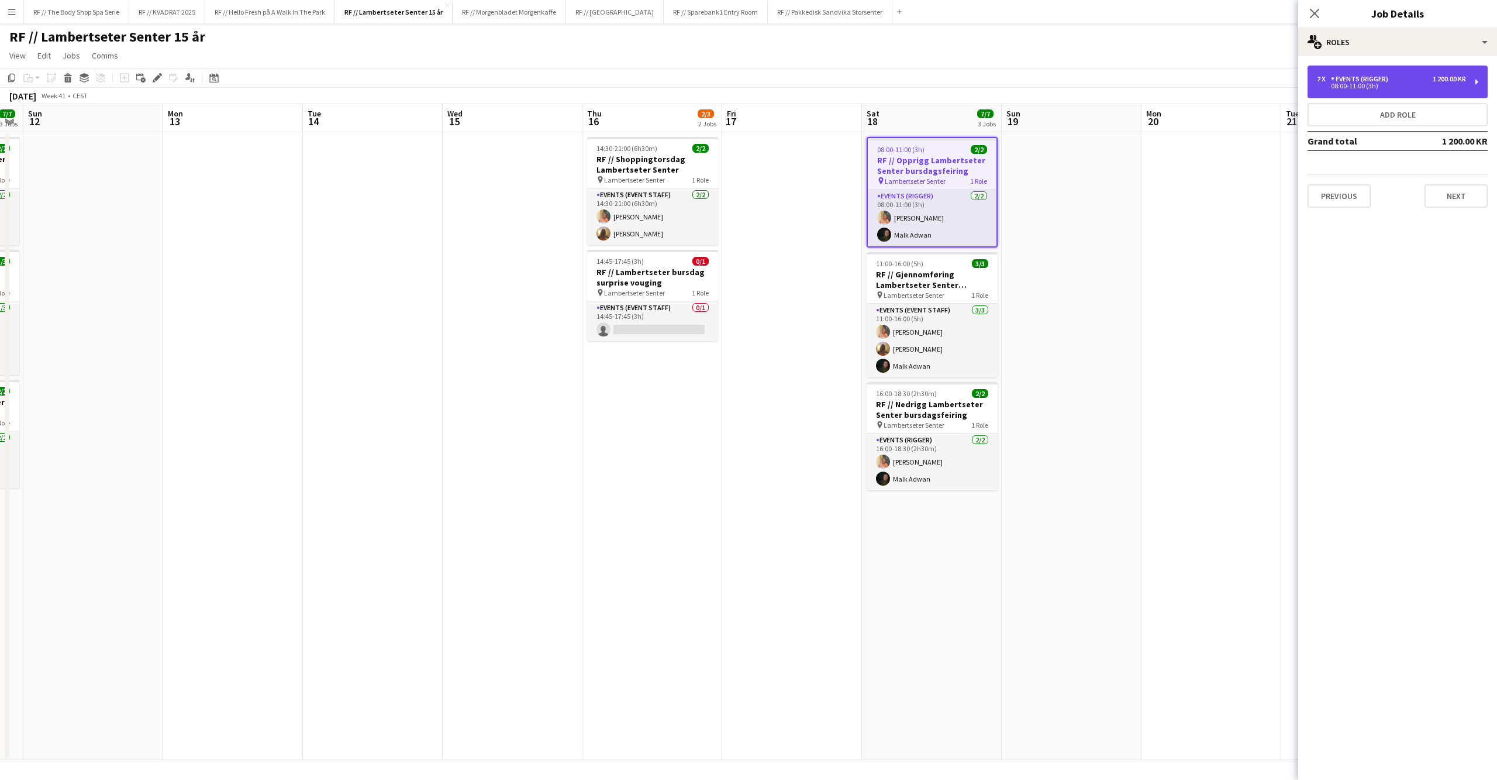
click at [1409, 75] on div "2 x Events (Rigger) 1 200.00 KR" at bounding box center [1391, 79] width 149 height 8
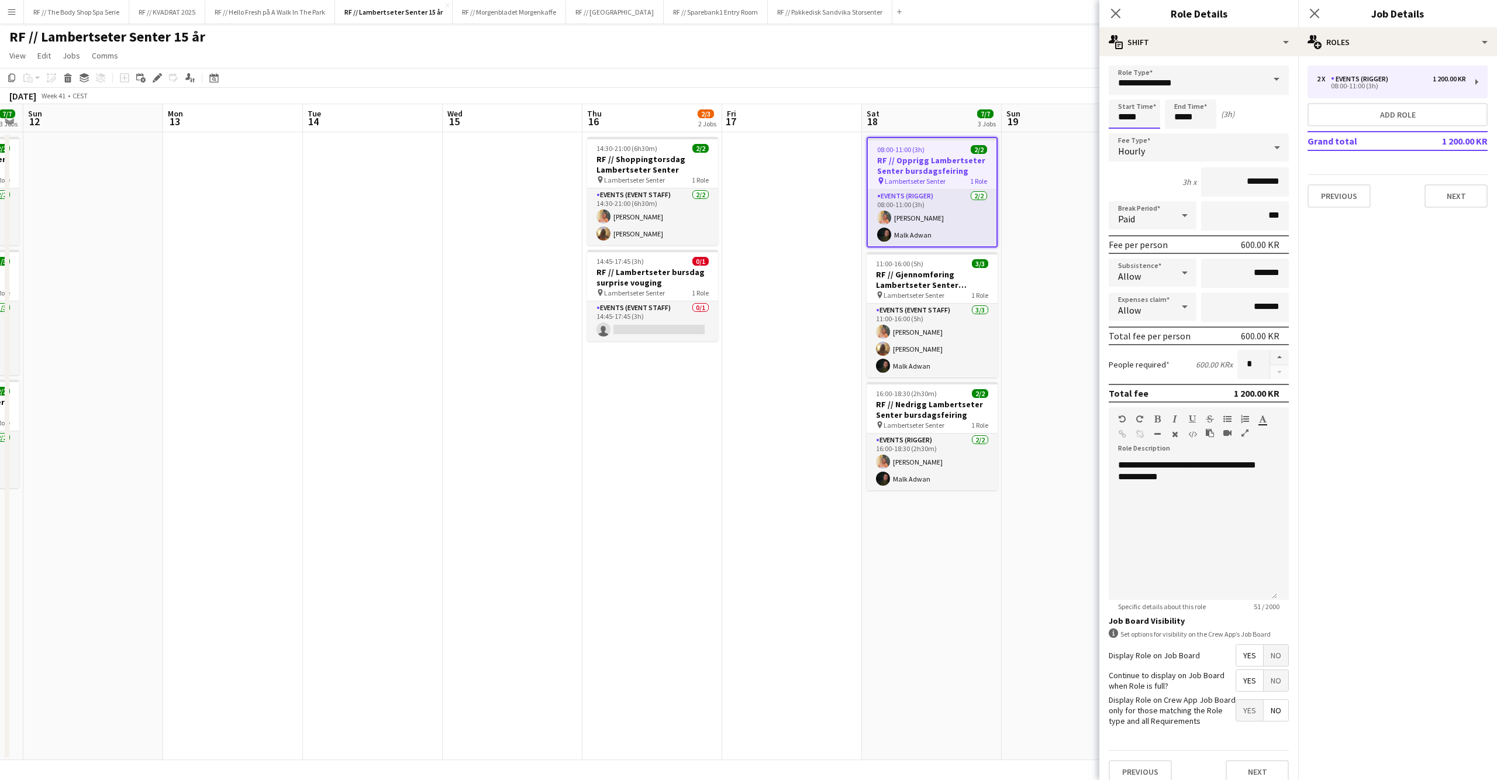
click at [1123, 116] on input "*****" at bounding box center [1134, 113] width 51 height 29
click at [1314, 13] on icon at bounding box center [1314, 13] width 11 height 11
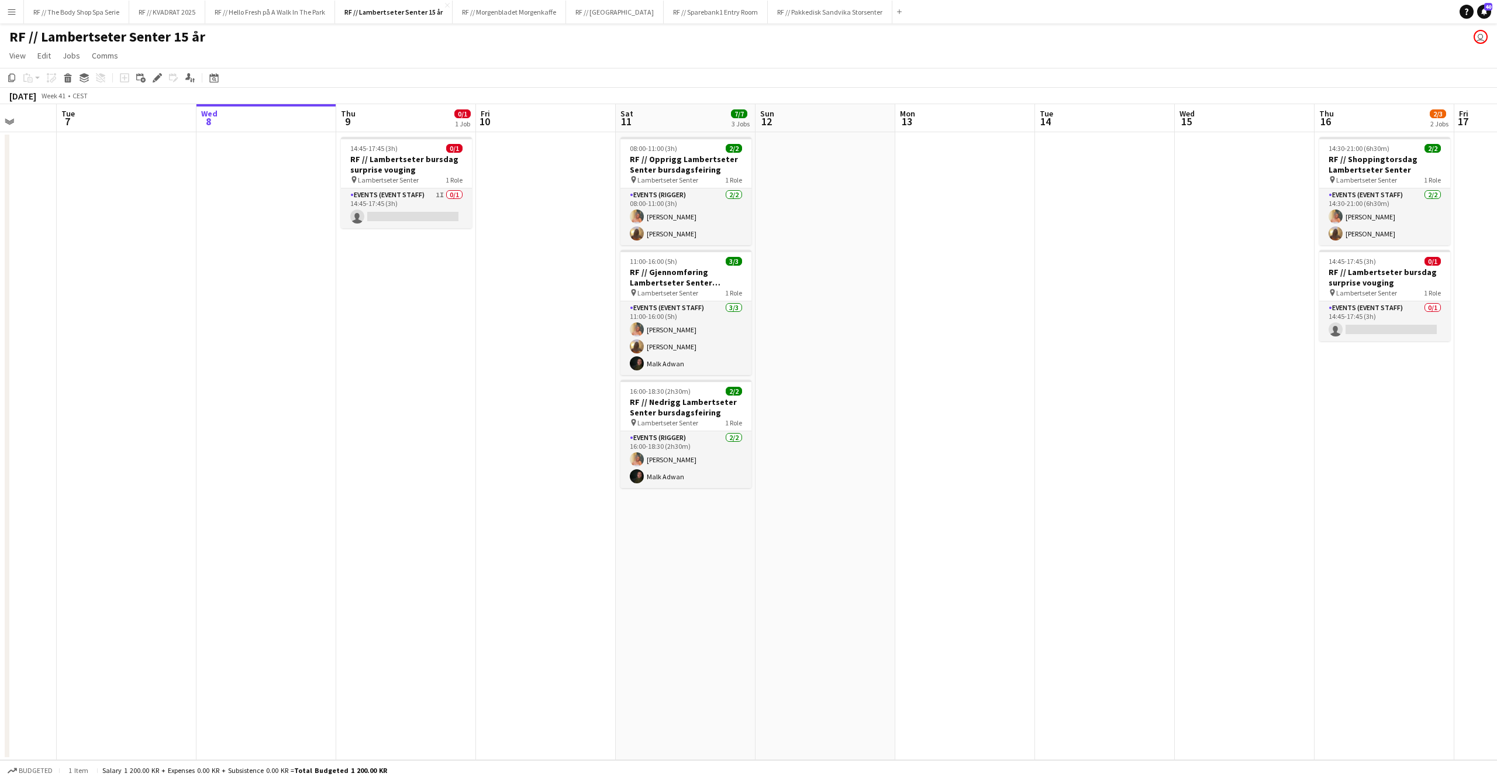
scroll to position [0, 349]
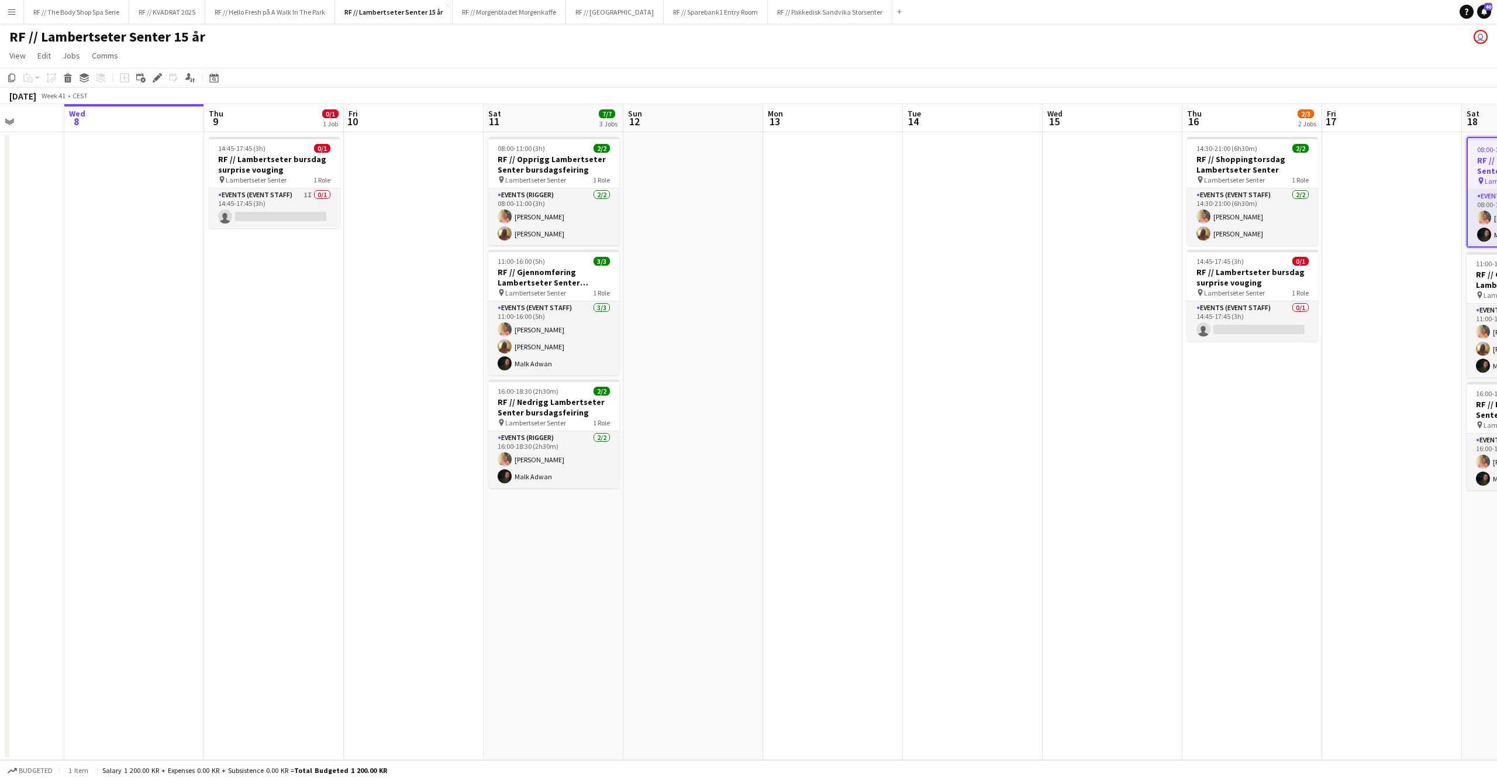
drag, startPoint x: 436, startPoint y: 442, endPoint x: 1318, endPoint y: 450, distance: 882.0
click at [1322, 451] on app-calendar-viewport "Sun 5 3/3 1 Job Mon 6 Tue 7 Wed 8 Thu 9 0/1 1 Job Fri 10 Sat 11 7/7 3 Jobs Sun …" at bounding box center [748, 432] width 1497 height 656
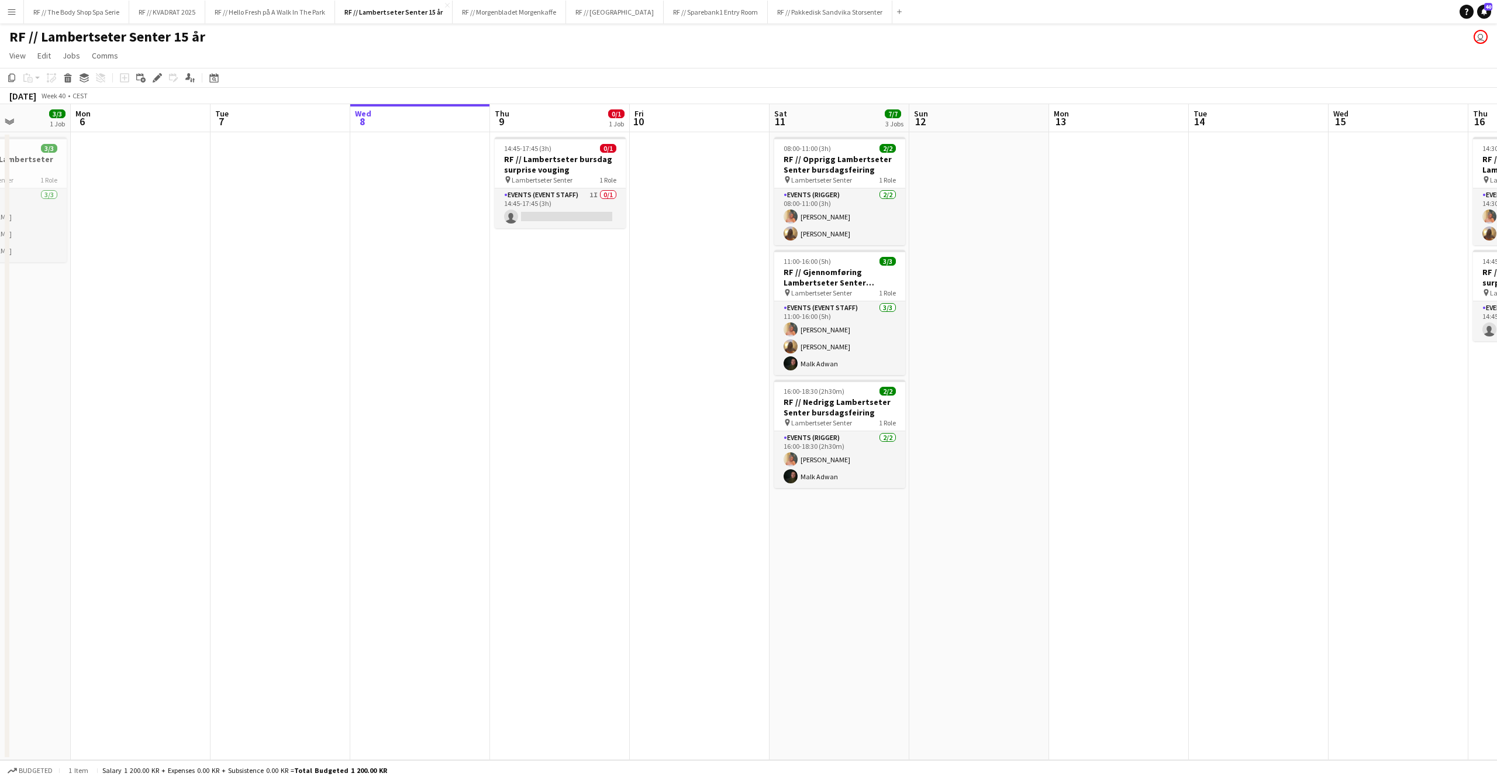
click at [659, 563] on app-date-cell at bounding box center [700, 446] width 140 height 628
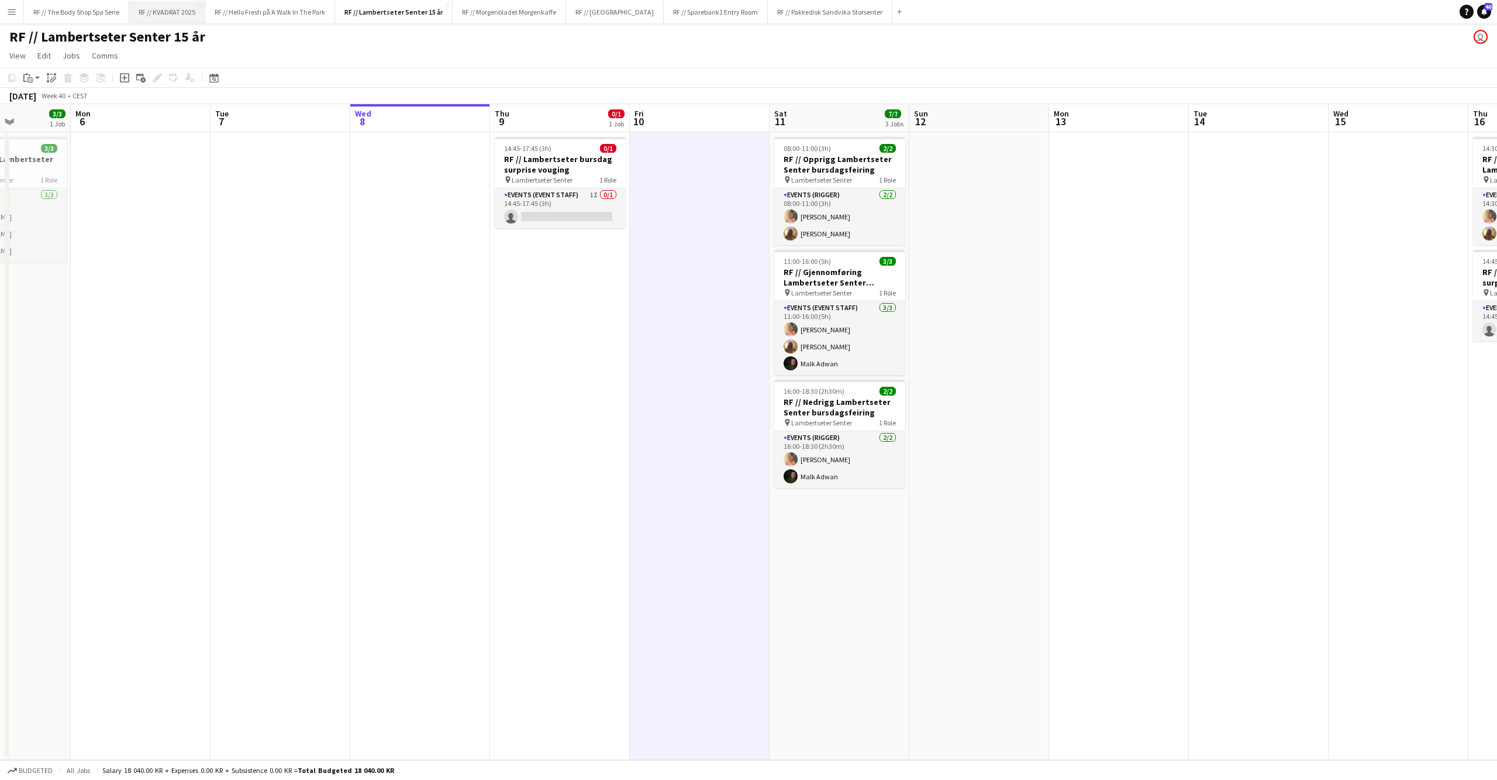
click at [164, 8] on button "RF // KVADRAT 2025 Close" at bounding box center [167, 12] width 76 height 23
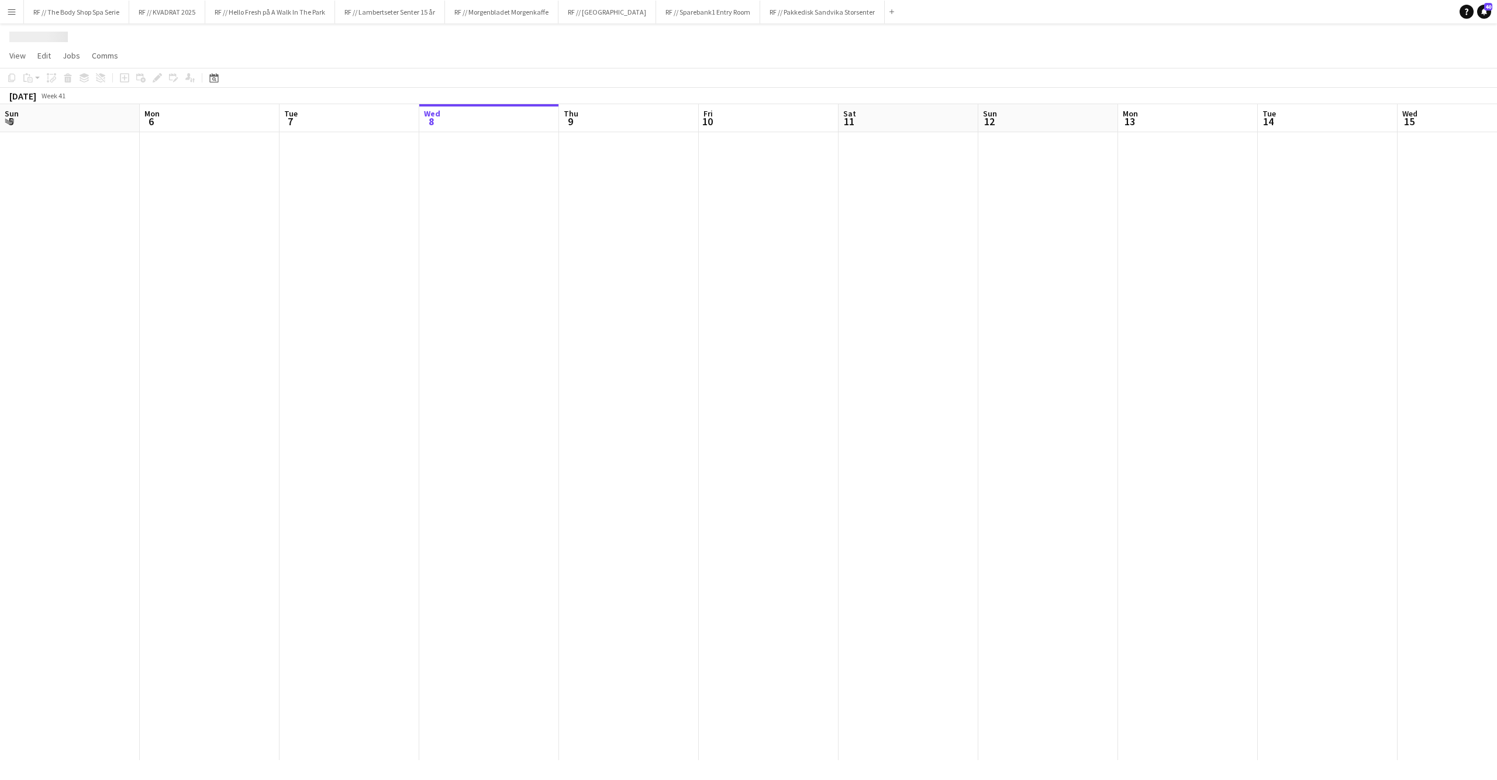
scroll to position [0, 279]
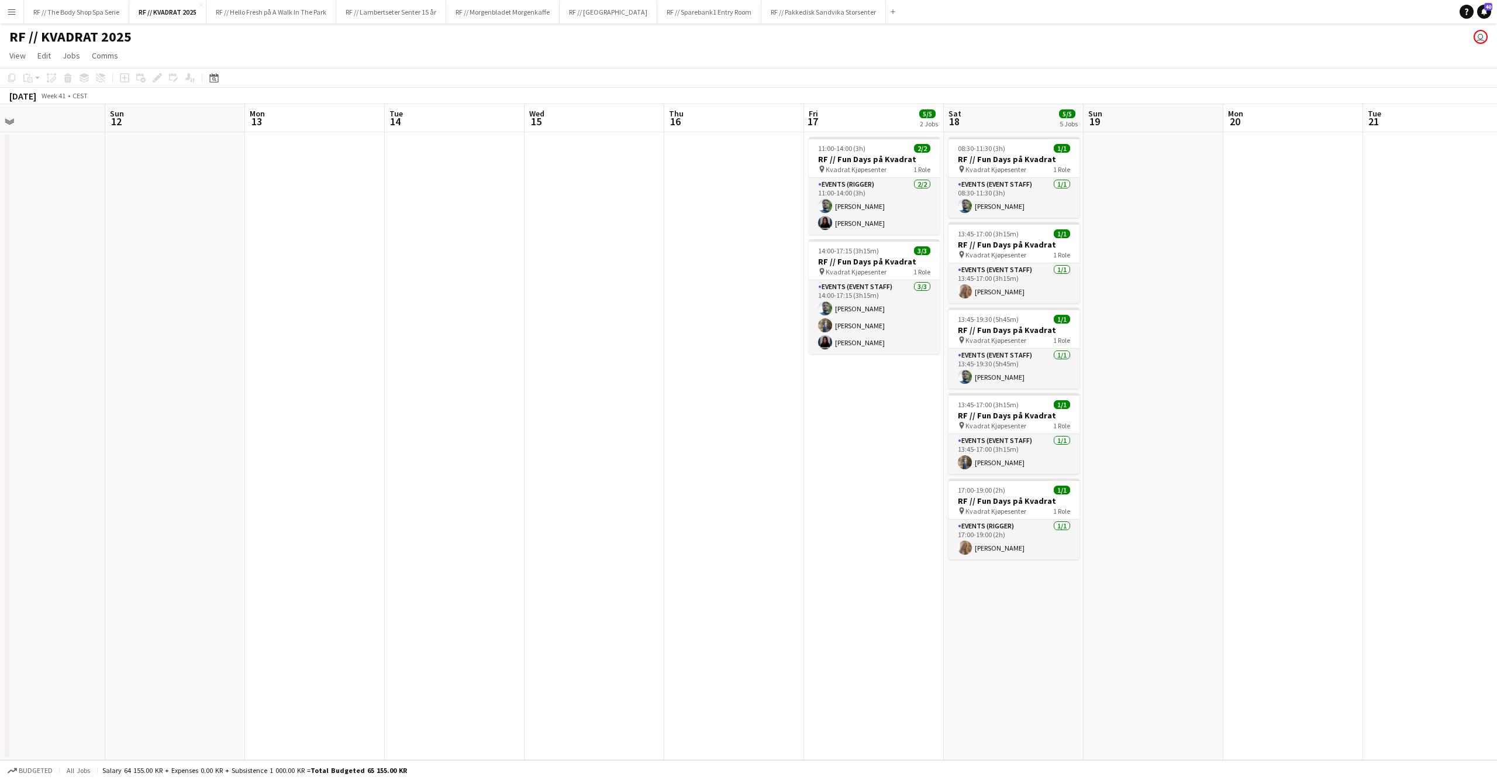
drag, startPoint x: 1056, startPoint y: 273, endPoint x: 429, endPoint y: 323, distance: 629.0
click at [423, 323] on app-calendar-viewport "Wed 8 Thu 9 Fri 10 Sat 11 Sun 12 Mon 13 Tue 14 Wed 15 Thu 16 Fri 17 5/5 2 Jobs …" at bounding box center [748, 432] width 1497 height 656
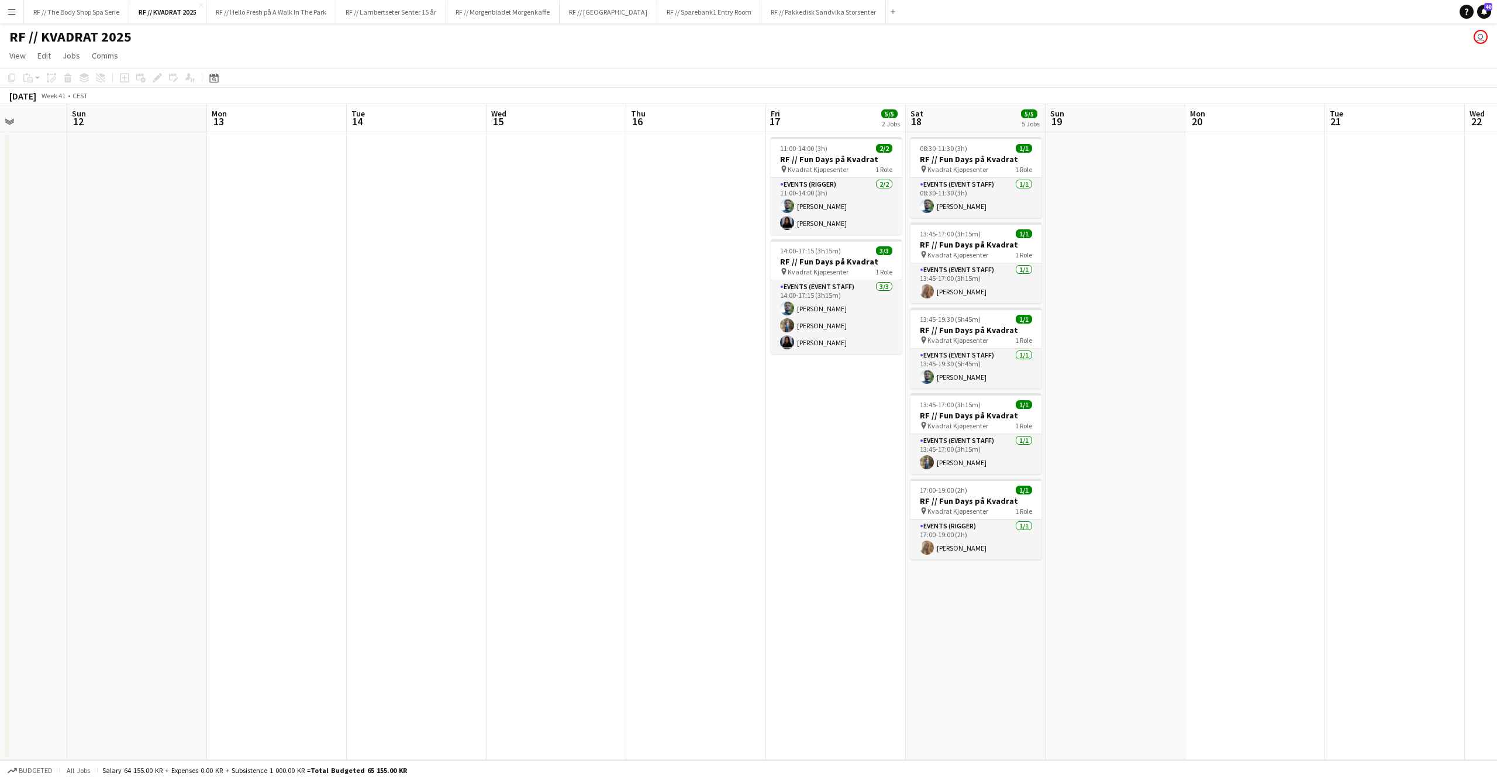
click at [1208, 358] on app-date-cell at bounding box center [1255, 446] width 140 height 628
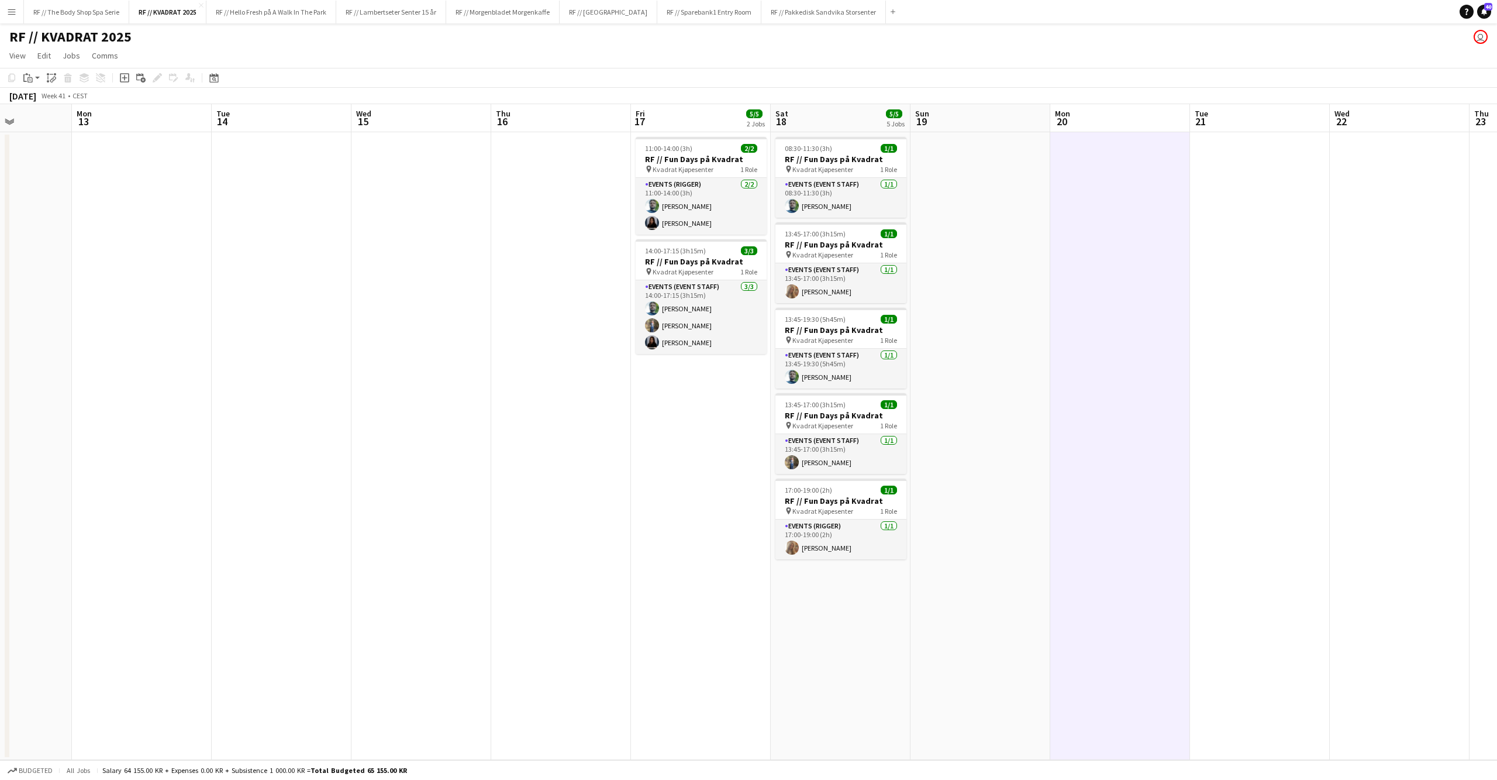
scroll to position [0, 315]
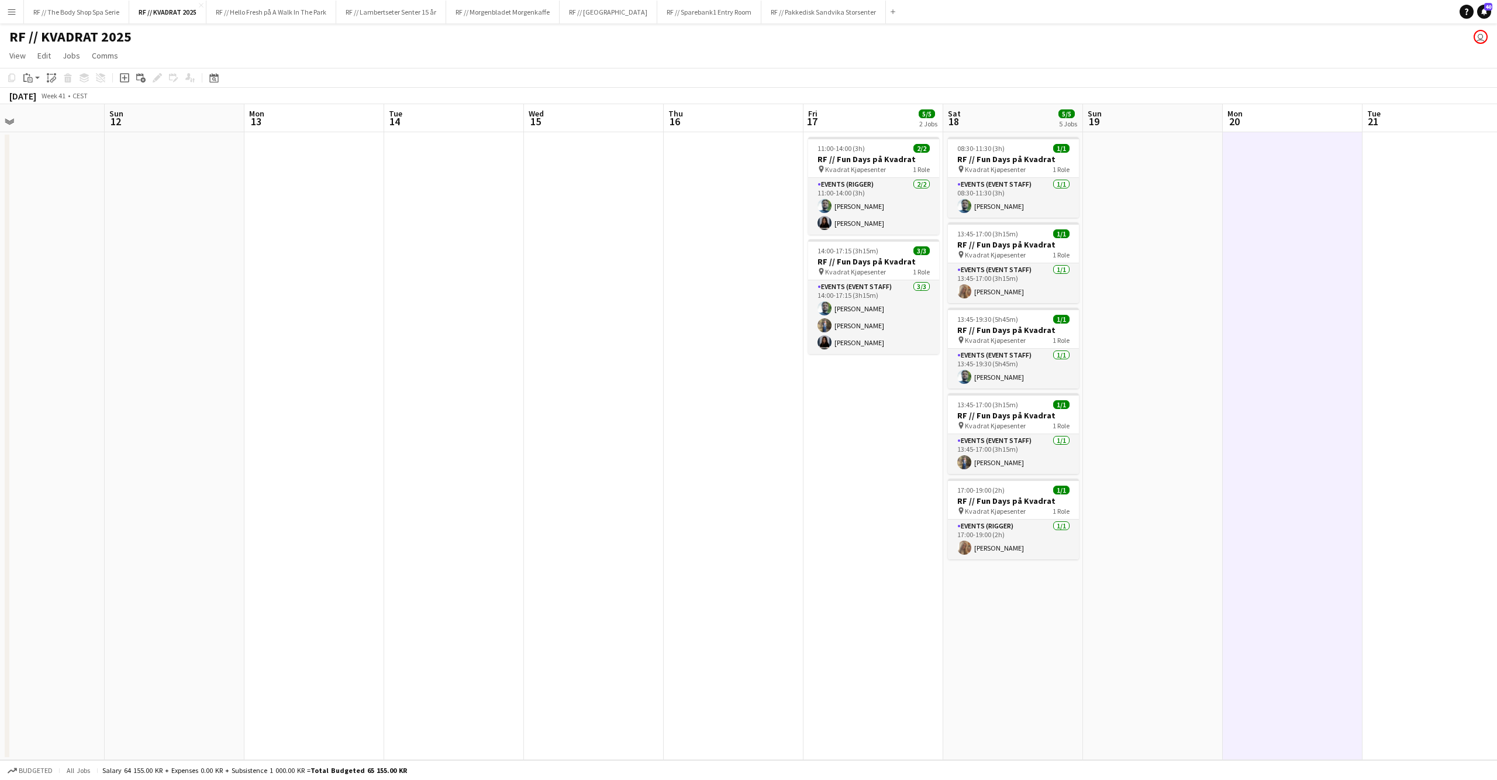
drag, startPoint x: 1278, startPoint y: 298, endPoint x: 1058, endPoint y: 291, distance: 220.0
click at [1046, 291] on app-calendar-viewport "Thu 9 Fri 10 Sat 11 Sun 12 Mon 13 Tue 14 Wed 15 Thu 16 Fri 17 5/5 2 Jobs Sat 18…" at bounding box center [748, 432] width 1497 height 656
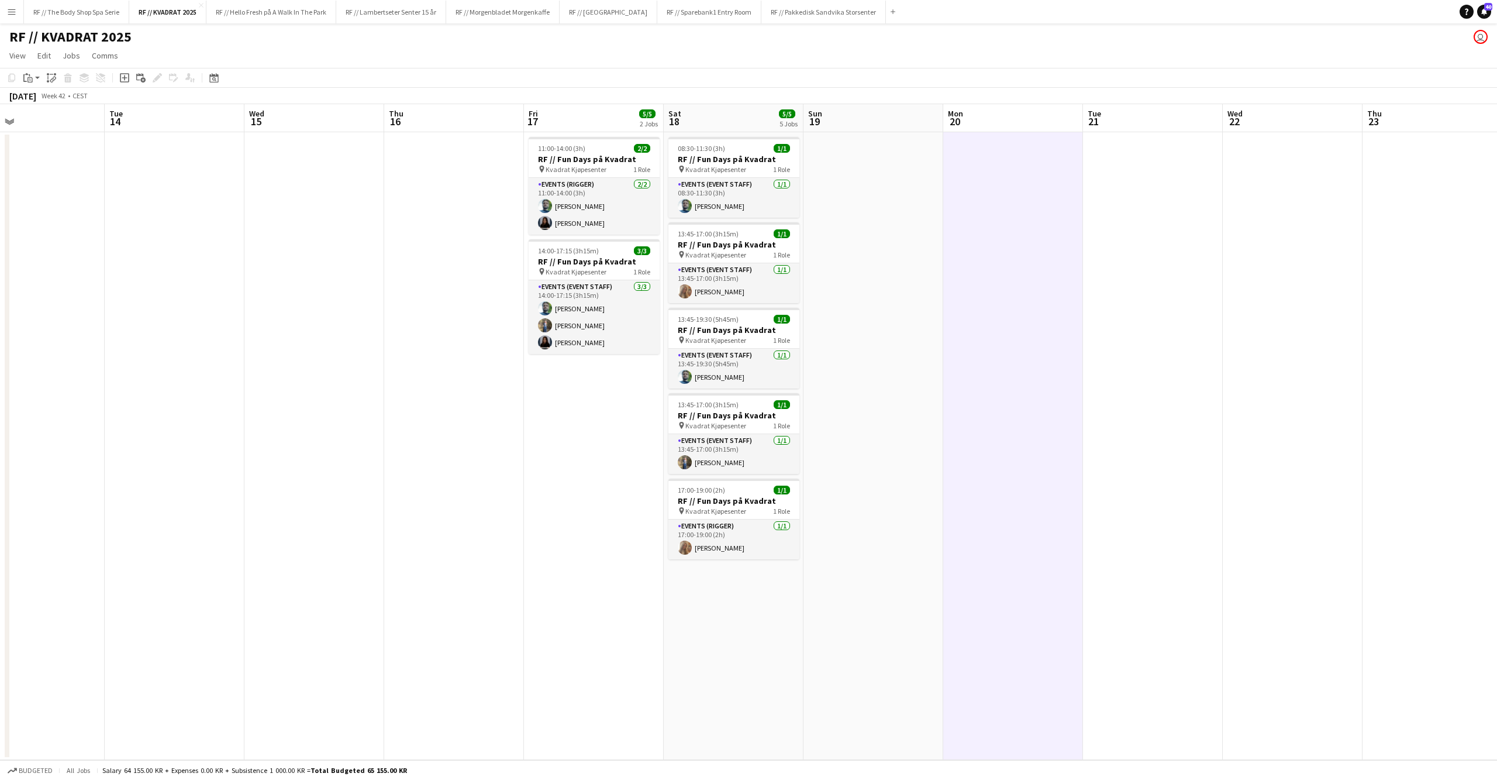
click at [1232, 335] on app-date-cell at bounding box center [1293, 446] width 140 height 628
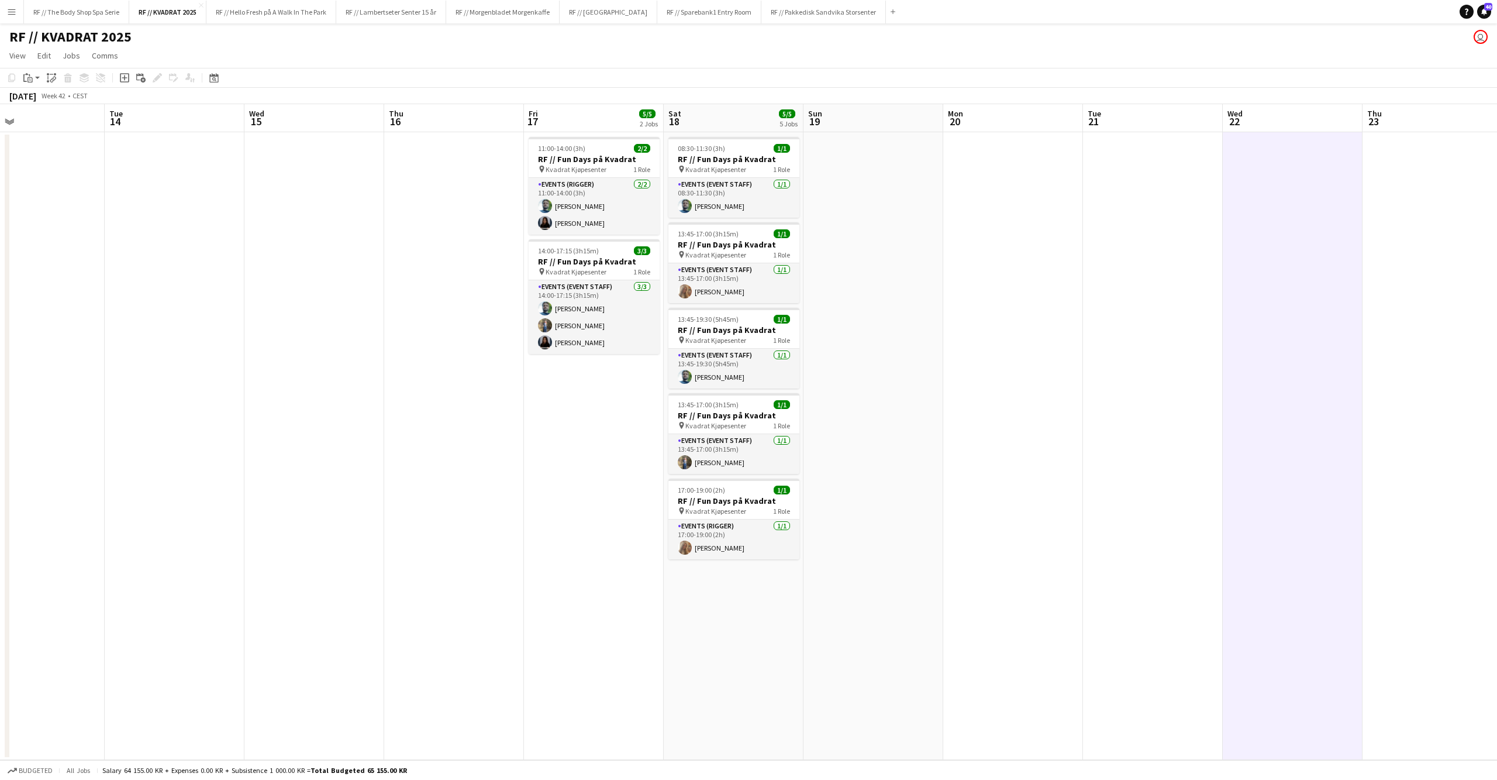
click at [866, 249] on app-date-cell at bounding box center [874, 446] width 140 height 628
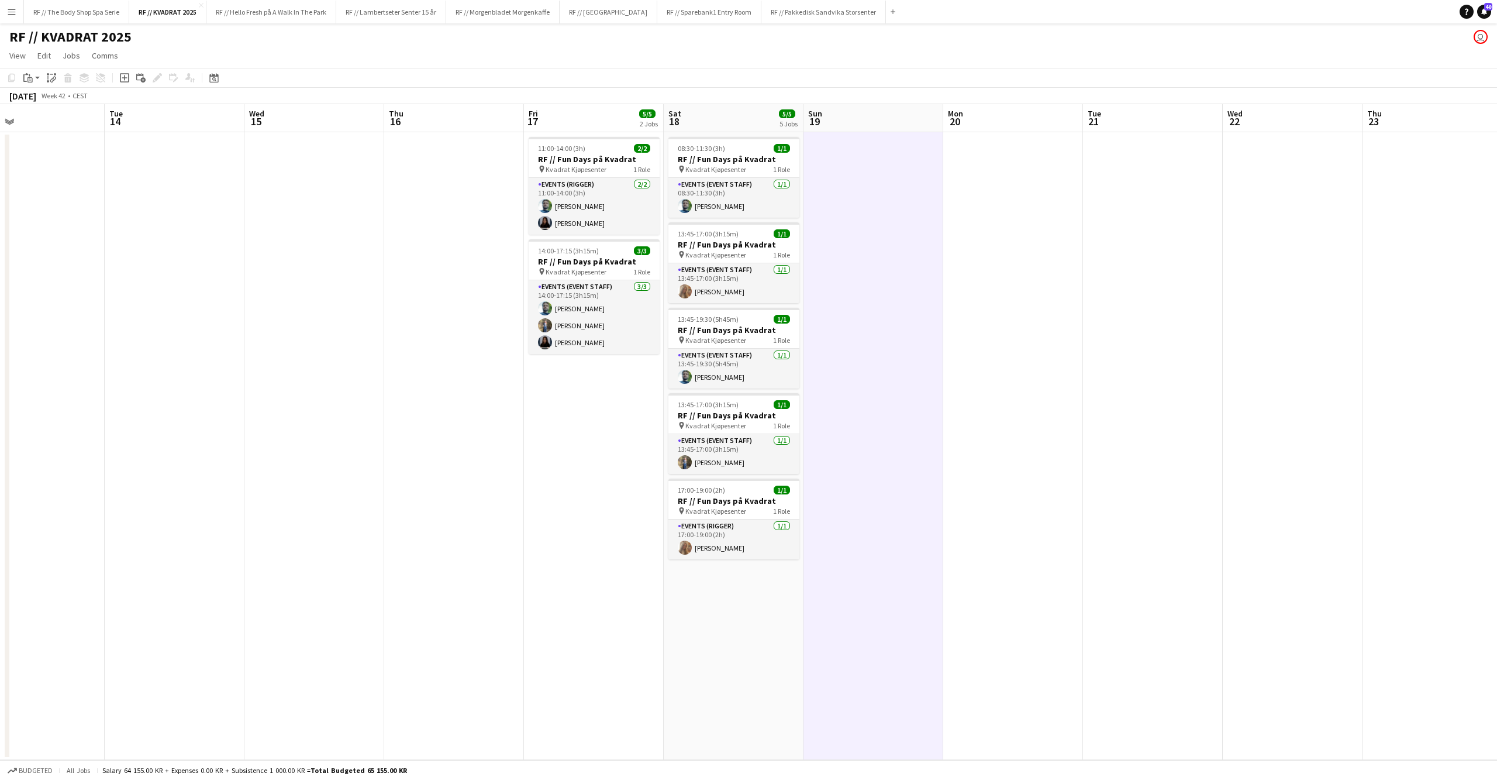
click at [1040, 216] on app-date-cell at bounding box center [1013, 446] width 140 height 628
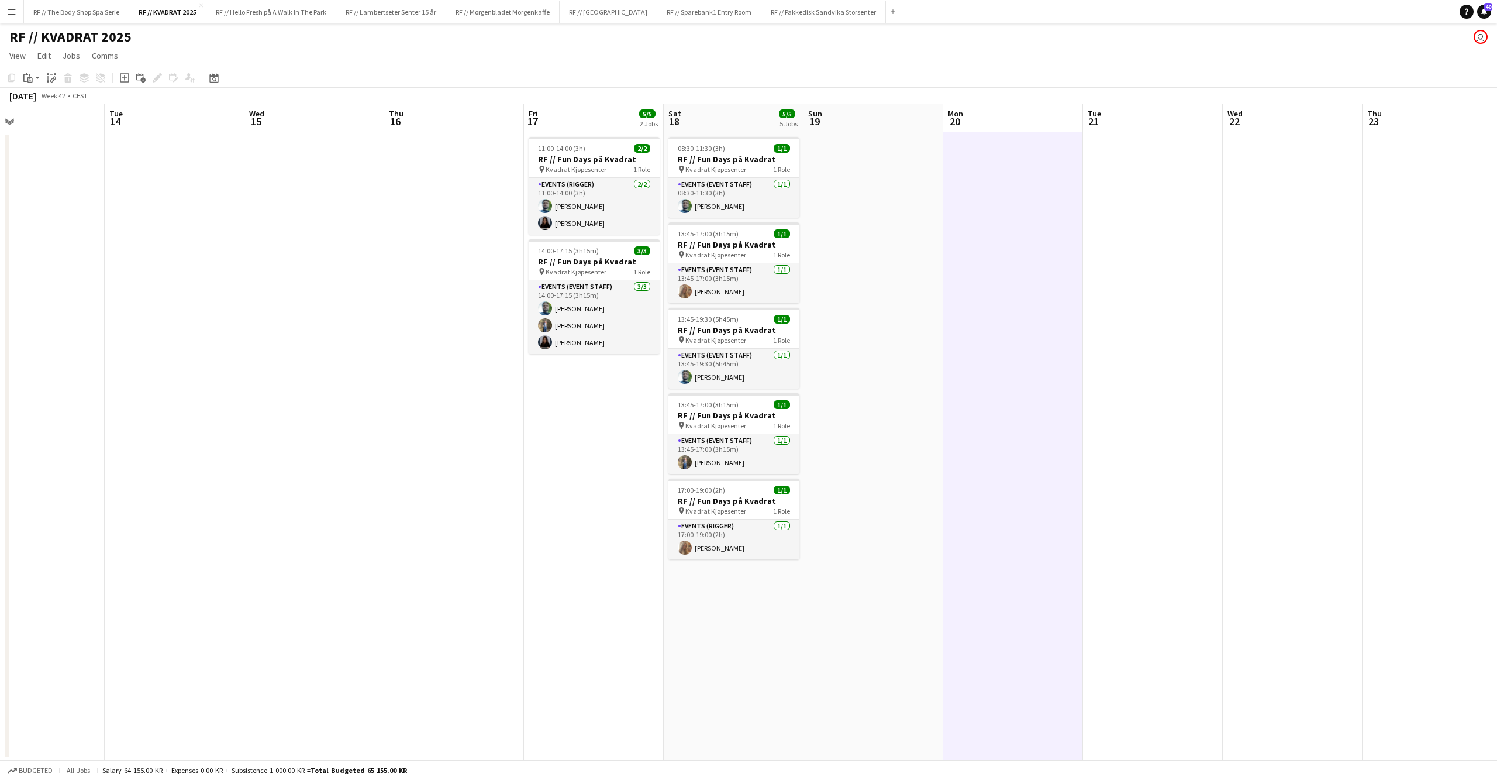
drag, startPoint x: 356, startPoint y: 247, endPoint x: 342, endPoint y: 253, distance: 15.2
click at [356, 247] on app-date-cell at bounding box center [314, 446] width 140 height 628
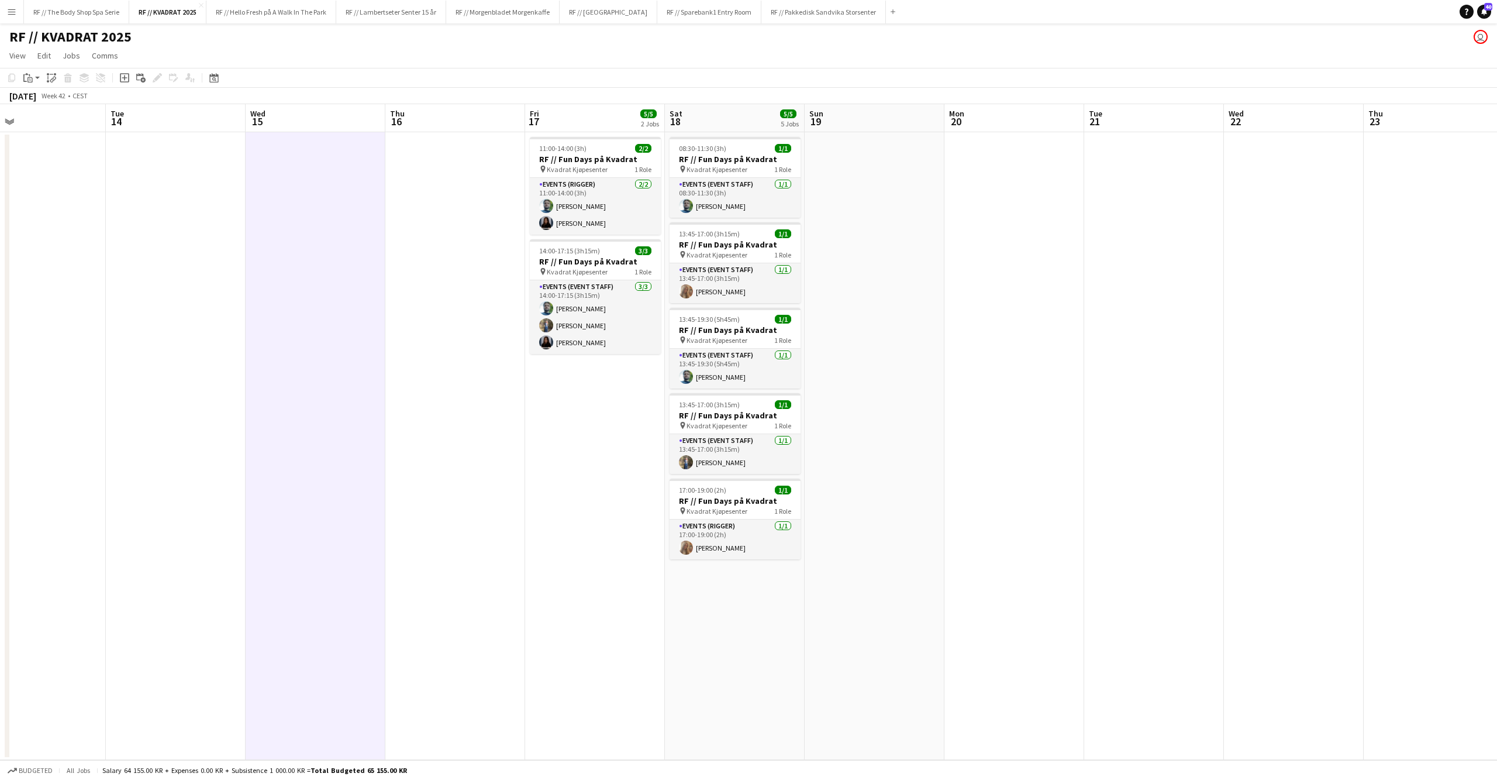
click at [197, 262] on app-date-cell at bounding box center [176, 446] width 140 height 628
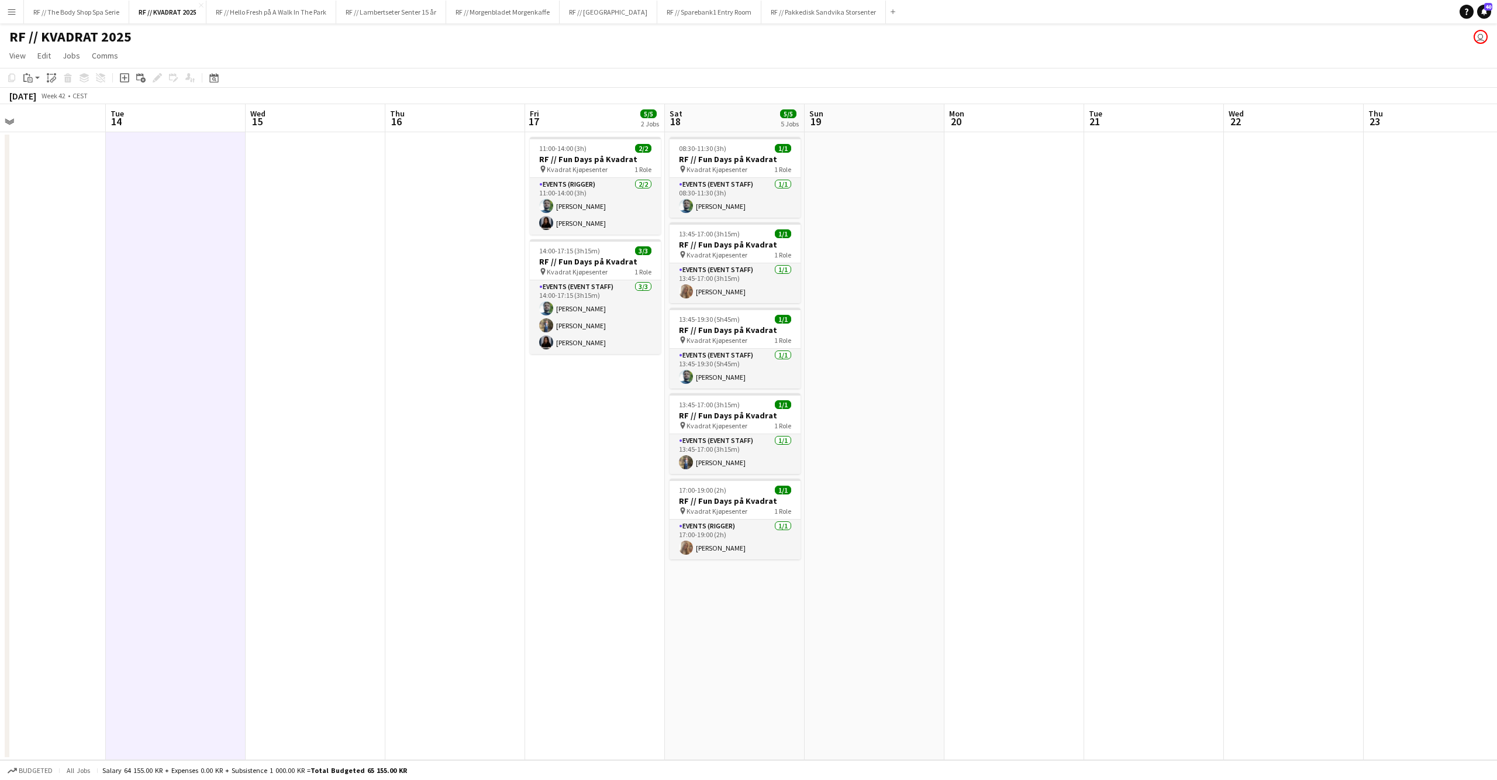
click at [382, 246] on app-date-cell at bounding box center [316, 446] width 140 height 628
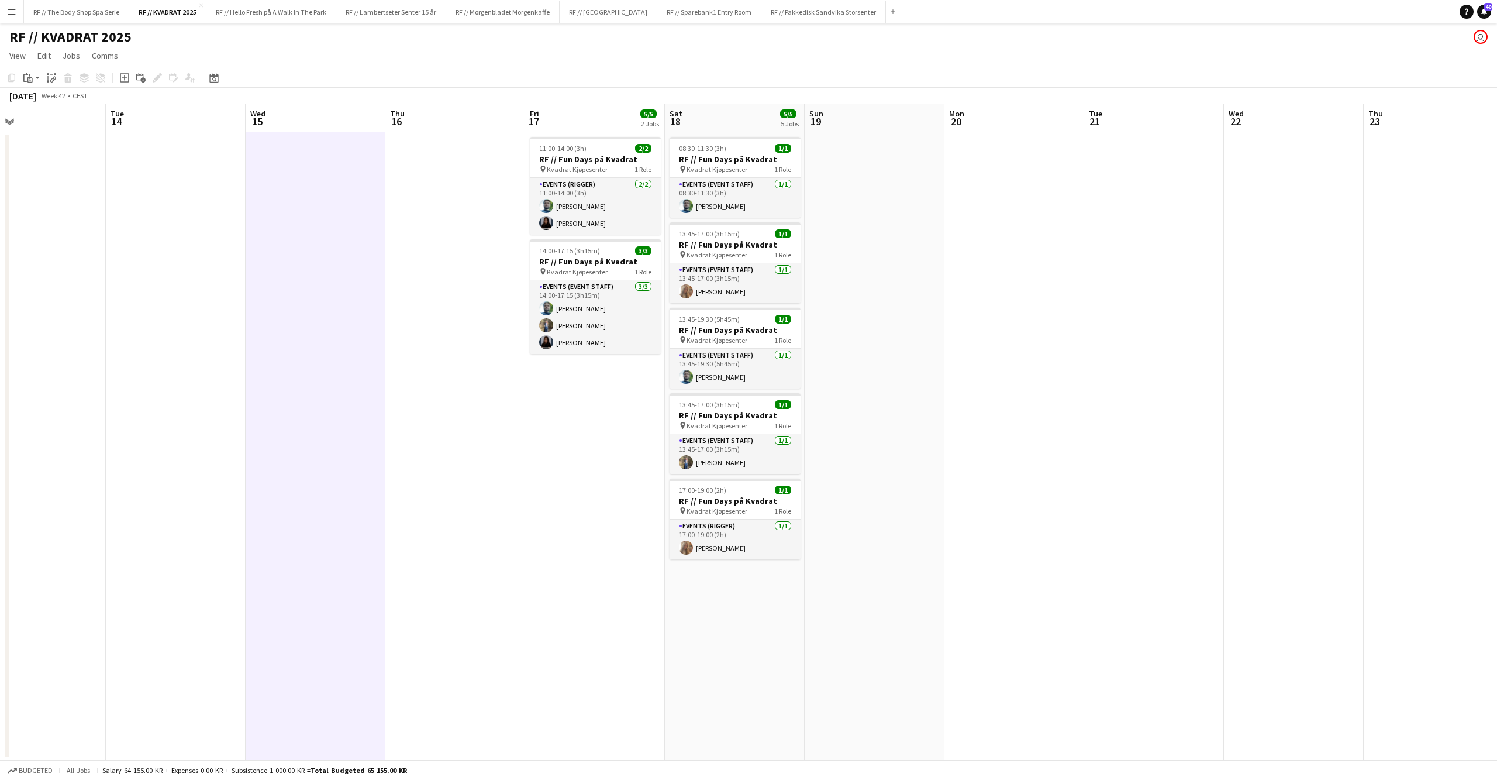
click at [209, 260] on app-date-cell at bounding box center [176, 446] width 140 height 628
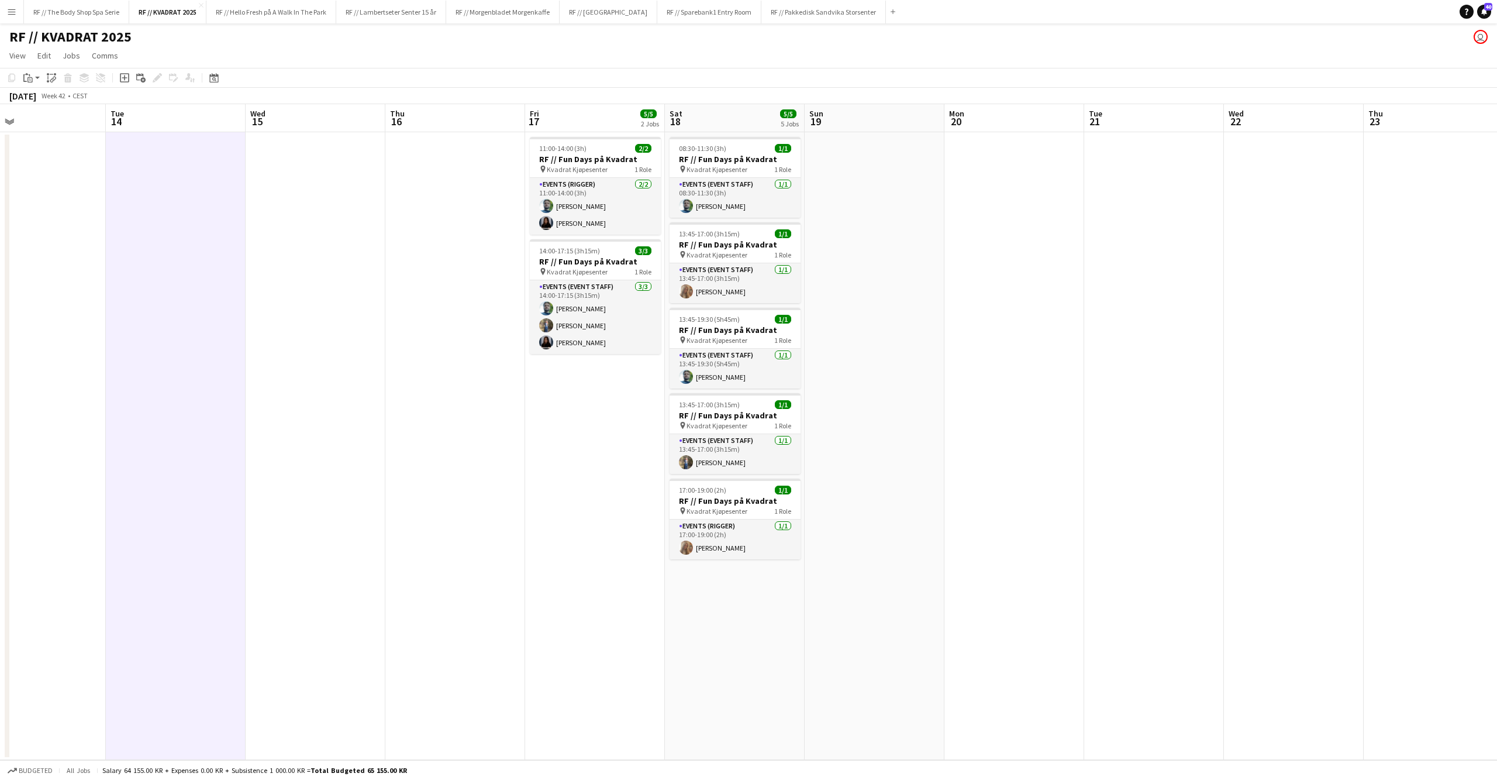
click at [297, 246] on app-date-cell at bounding box center [316, 446] width 140 height 628
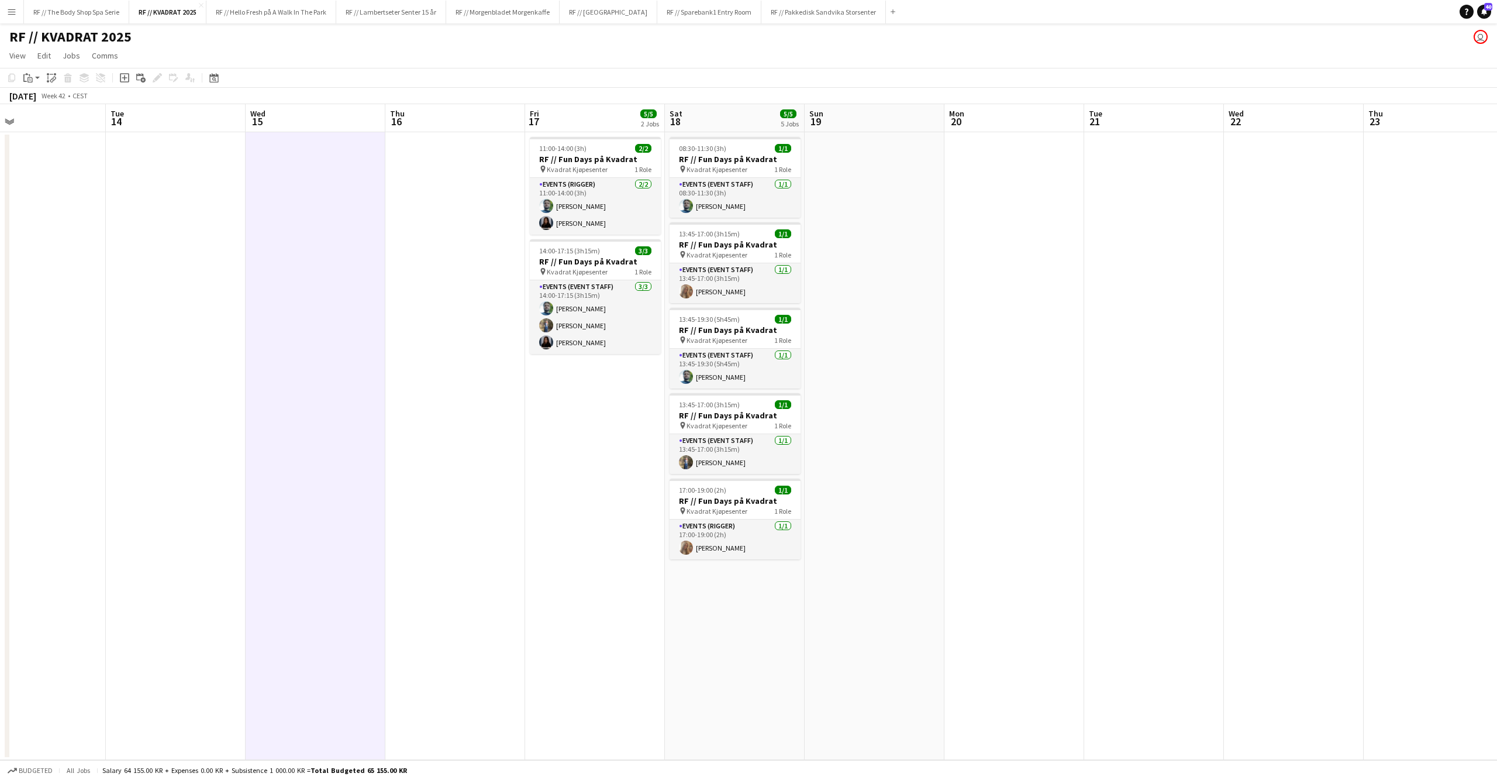
click at [202, 244] on app-date-cell at bounding box center [176, 446] width 140 height 628
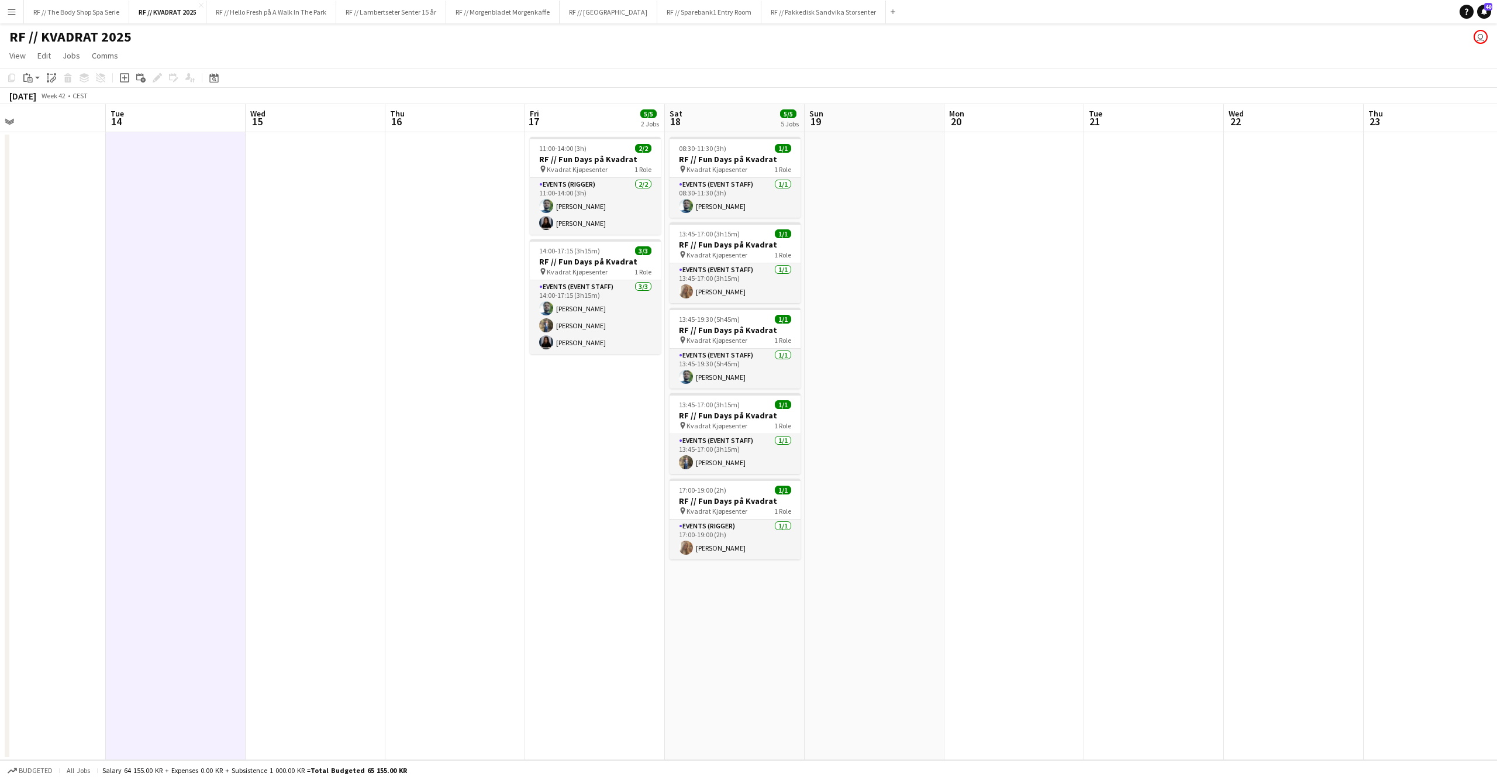
drag, startPoint x: 319, startPoint y: 230, endPoint x: 249, endPoint y: 243, distance: 71.3
click at [319, 230] on app-date-cell at bounding box center [316, 446] width 140 height 628
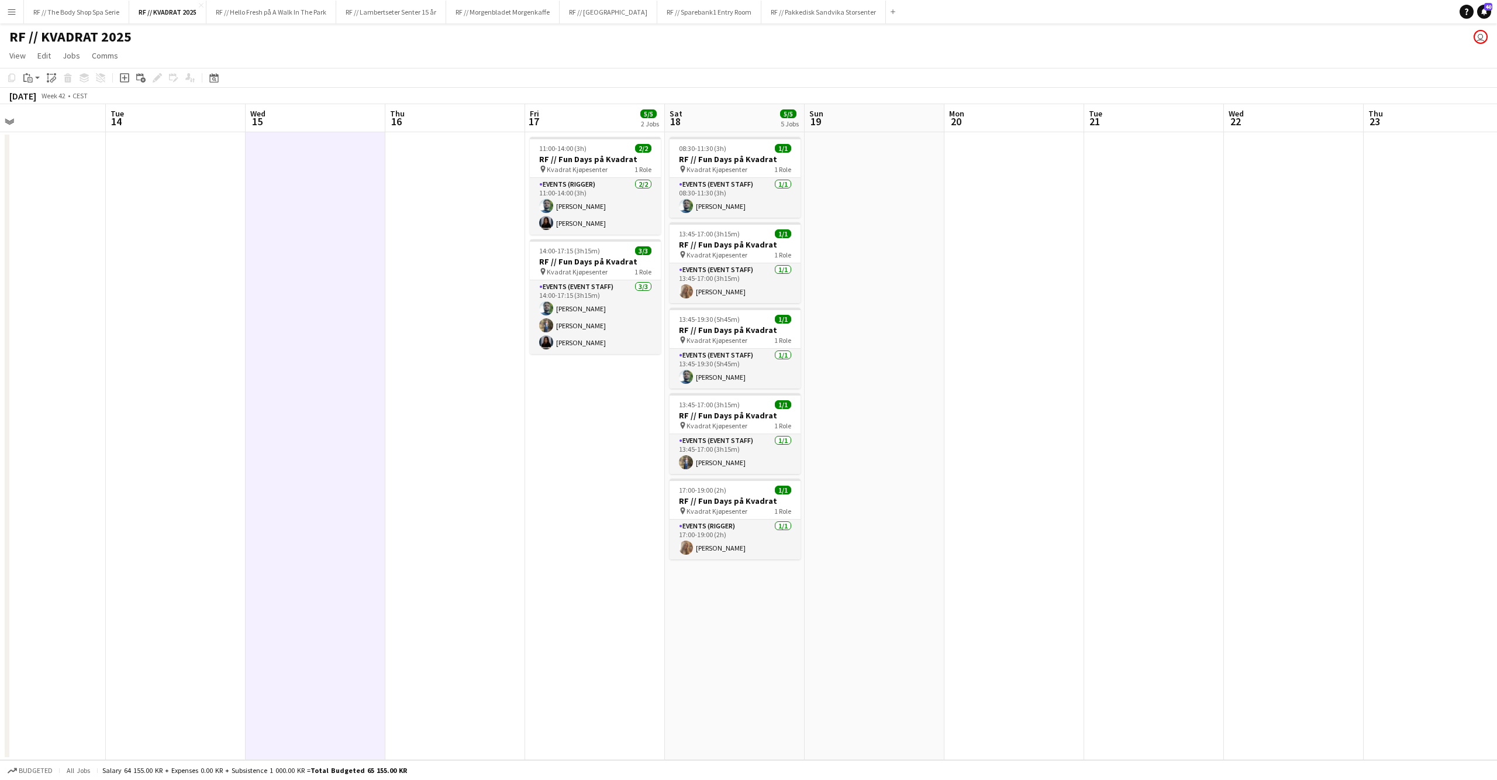
click at [180, 244] on app-date-cell at bounding box center [176, 446] width 140 height 628
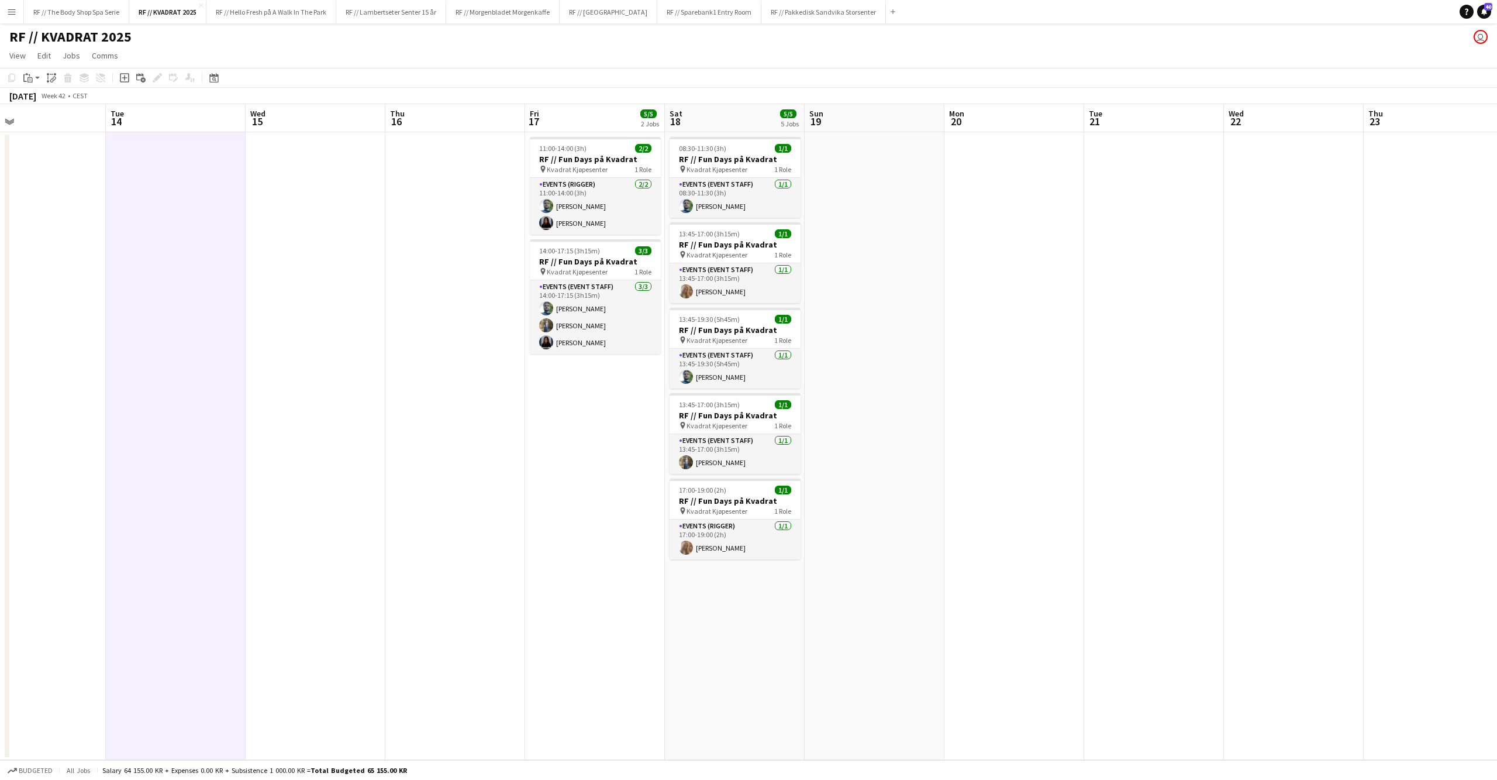
click at [438, 202] on app-date-cell at bounding box center [455, 446] width 140 height 628
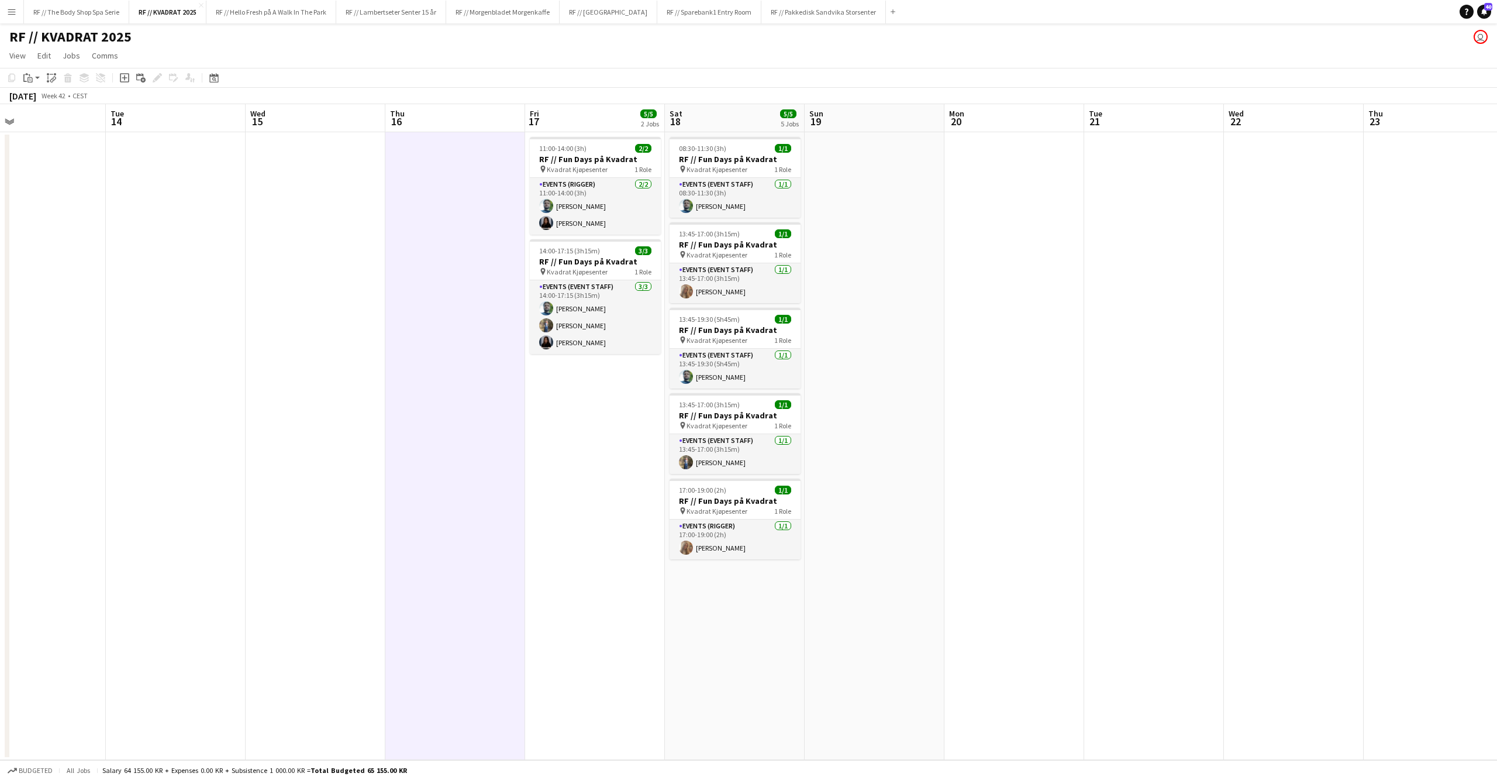
click at [328, 221] on app-date-cell at bounding box center [316, 446] width 140 height 628
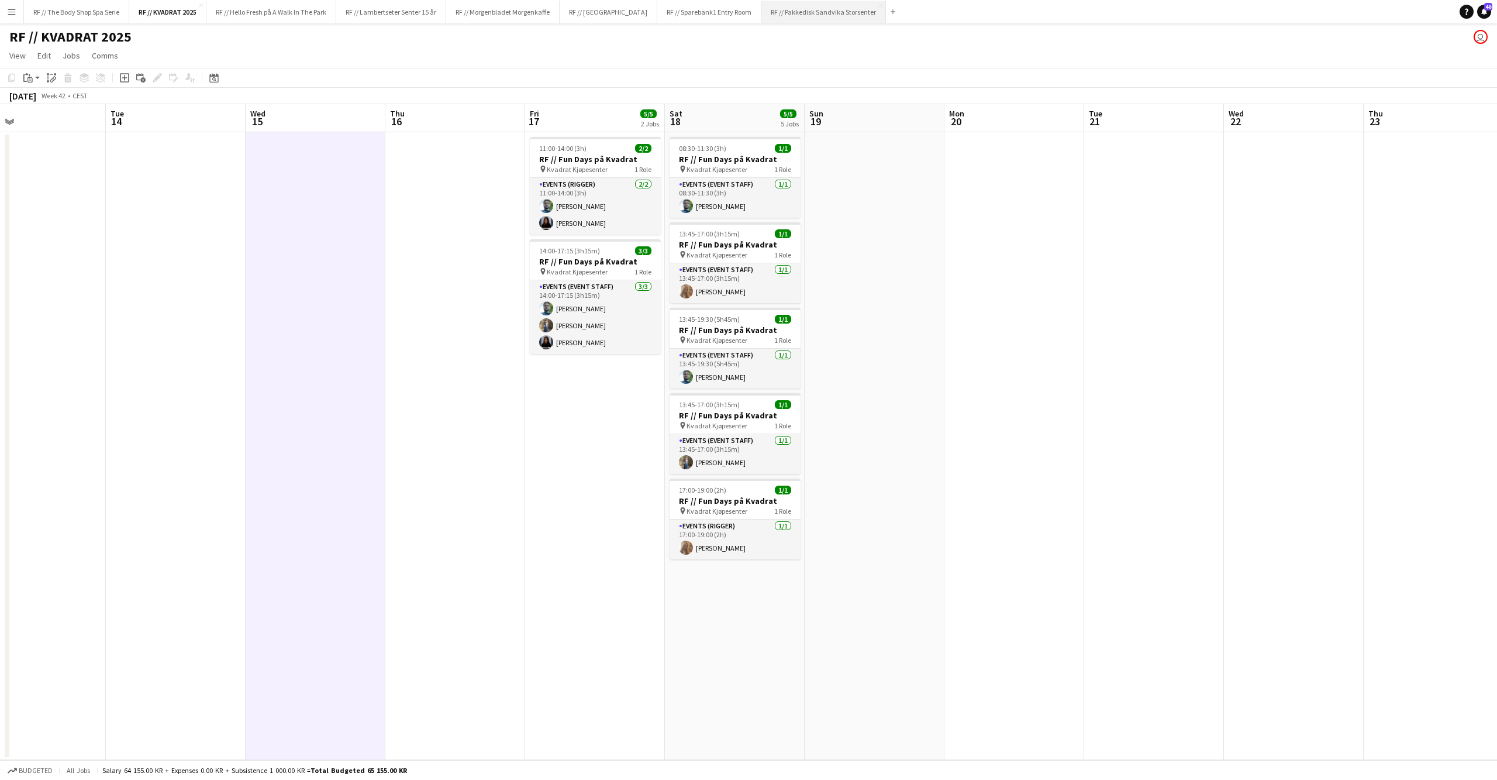
click at [817, 14] on button "RF // Pakkedisk Sandvika Storsenter Close" at bounding box center [823, 12] width 125 height 23
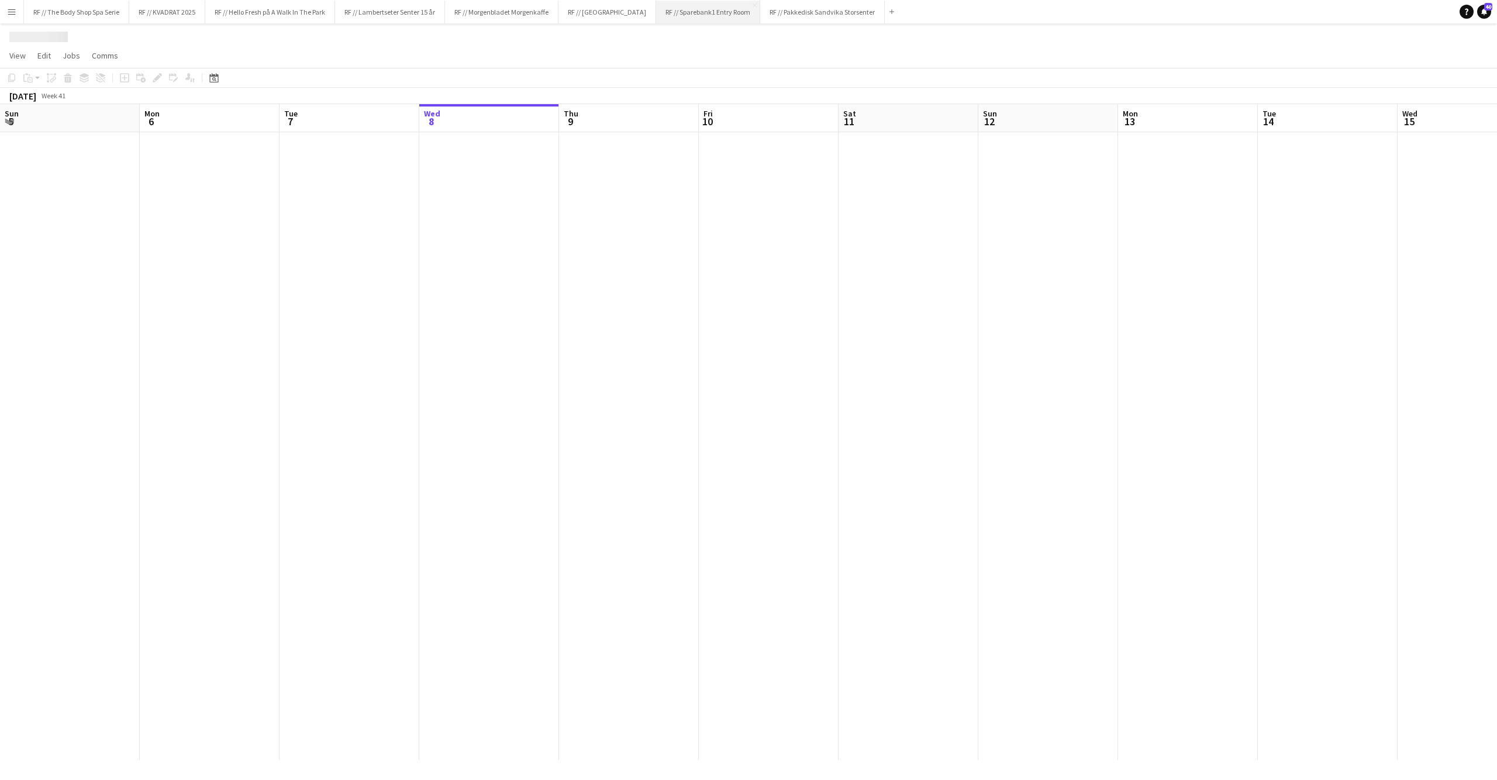
scroll to position [0, 279]
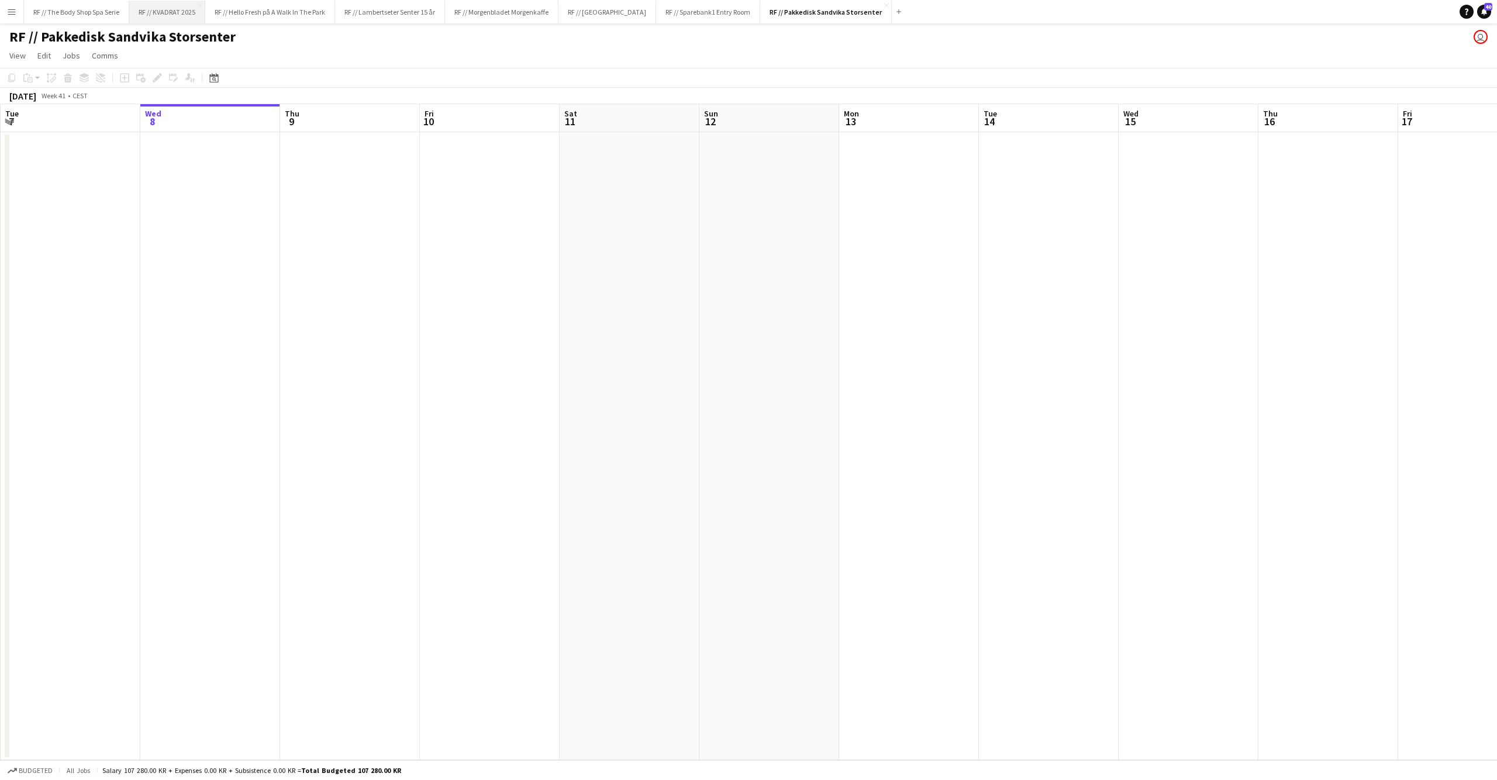
click at [172, 17] on button "RF // KVADRAT 2025 Close" at bounding box center [167, 12] width 76 height 23
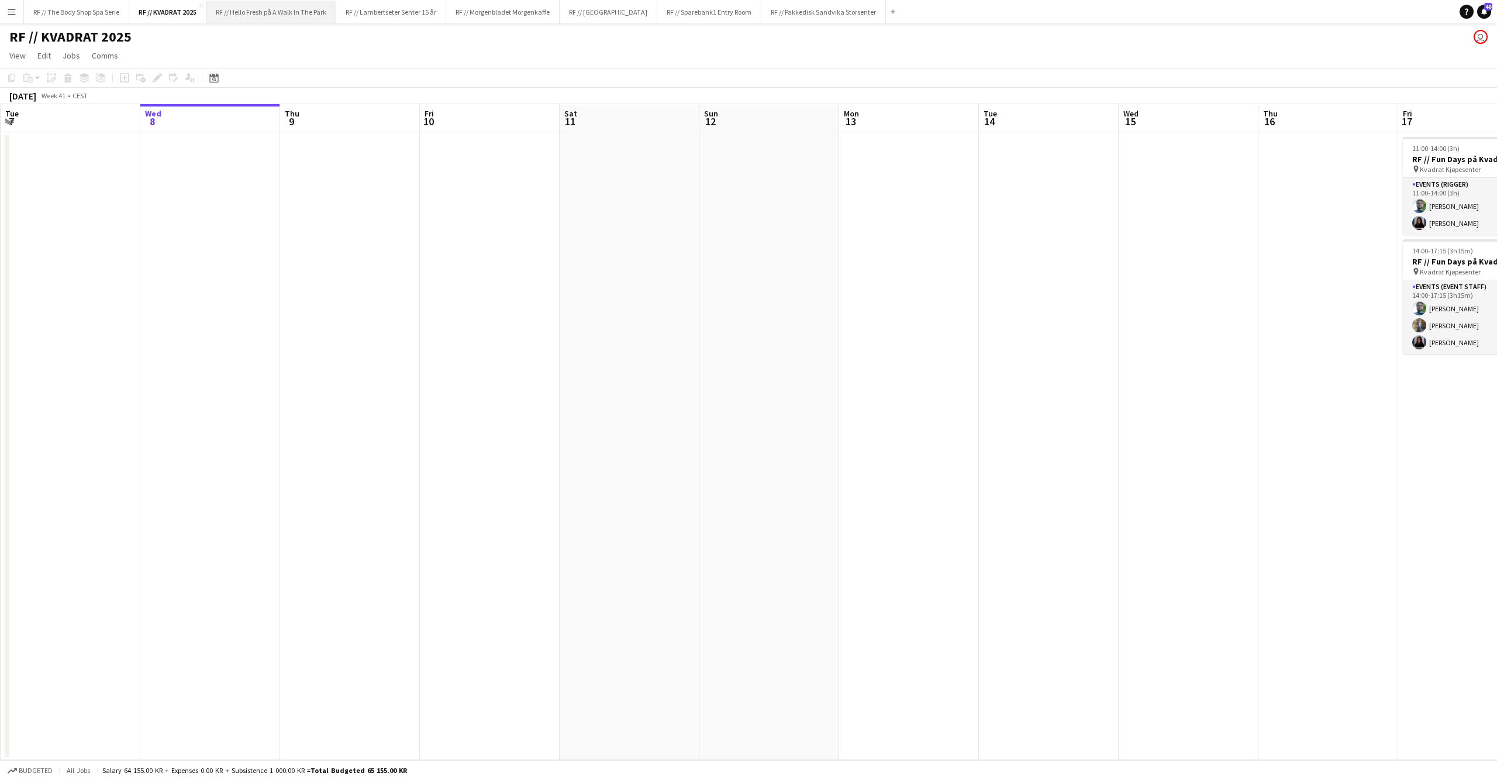
click at [296, 17] on button "RF // Hello Fresh på A Walk In The Park Close" at bounding box center [271, 12] width 130 height 23
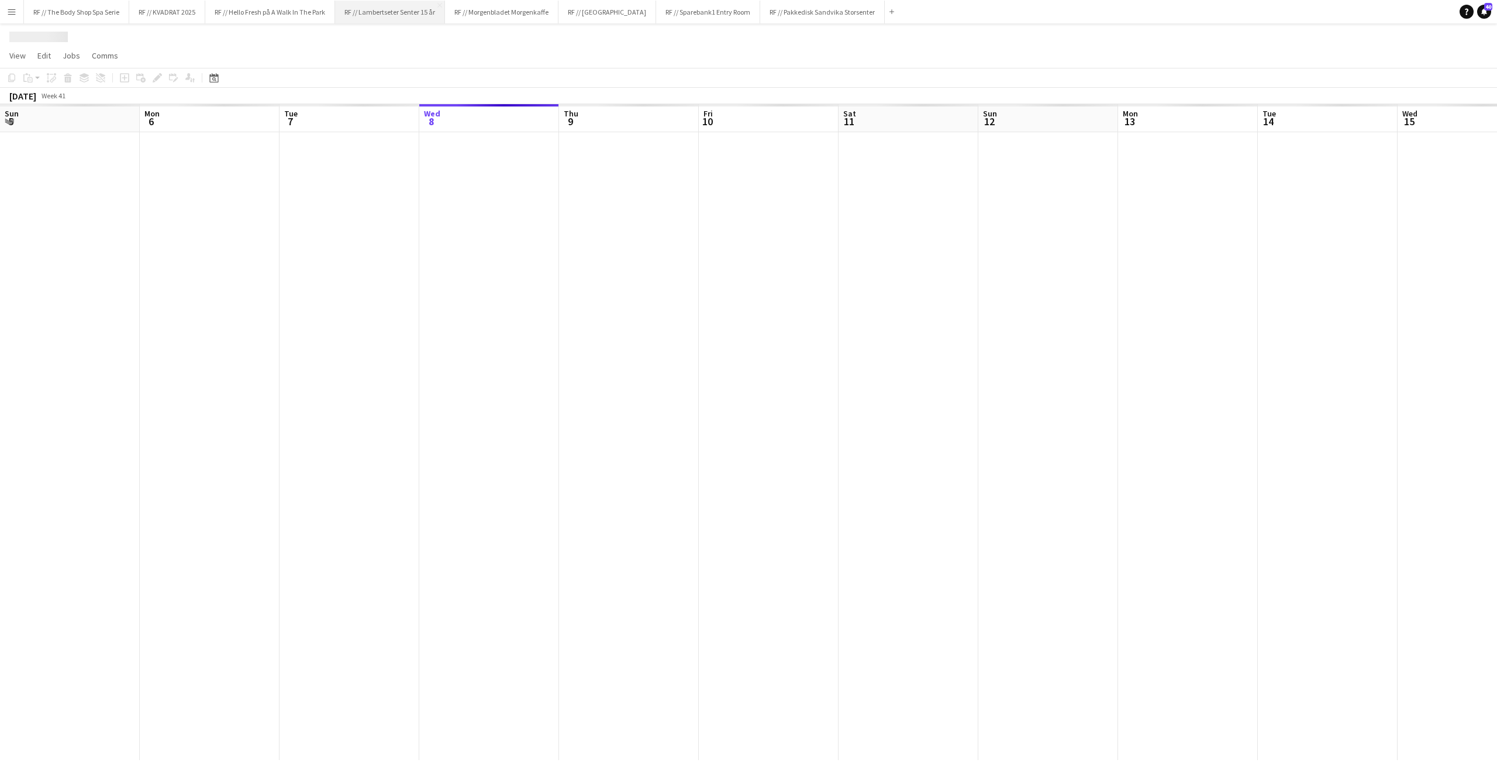
scroll to position [0, 279]
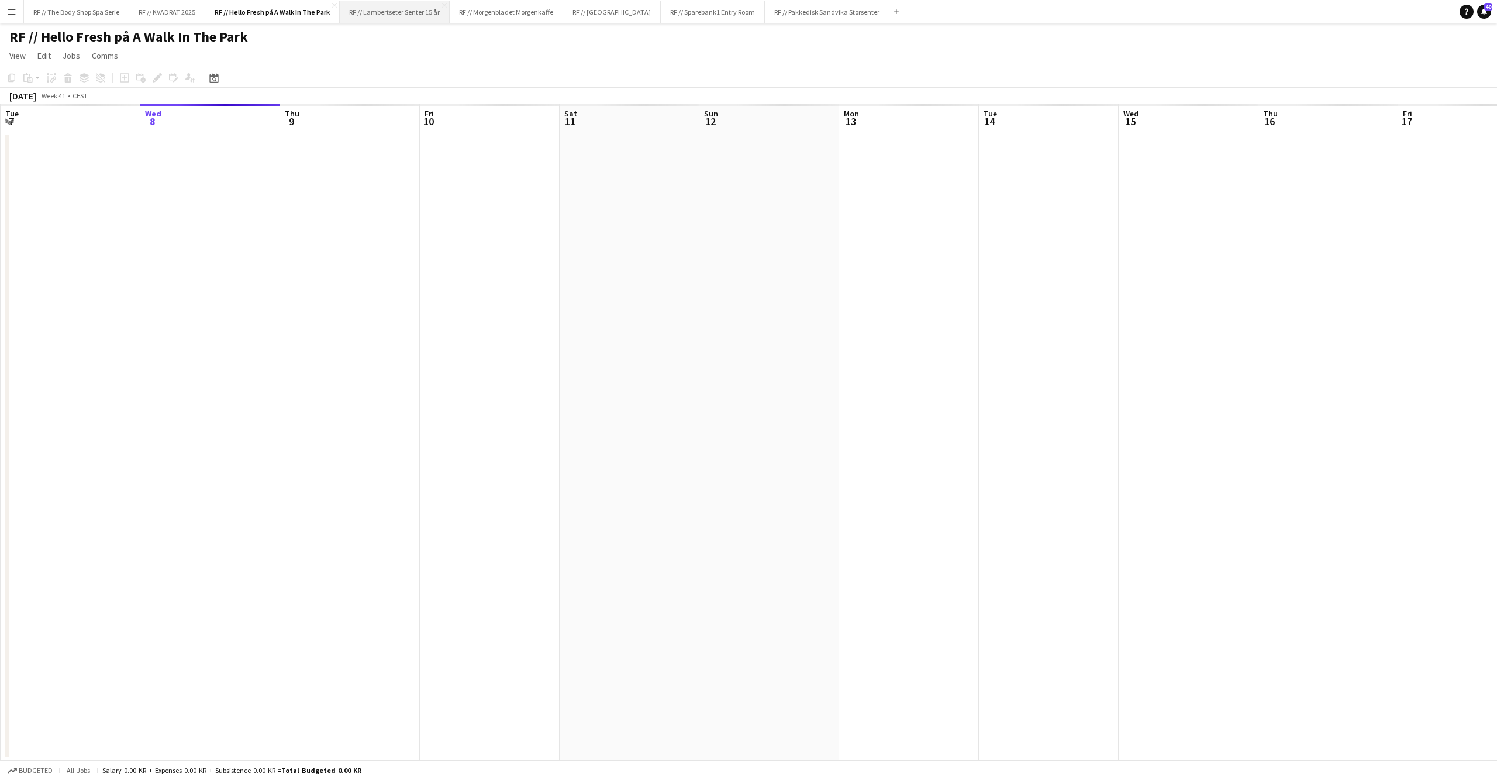
click at [392, 15] on button "RF // Lambertseter Senter 15 år Close" at bounding box center [395, 12] width 110 height 23
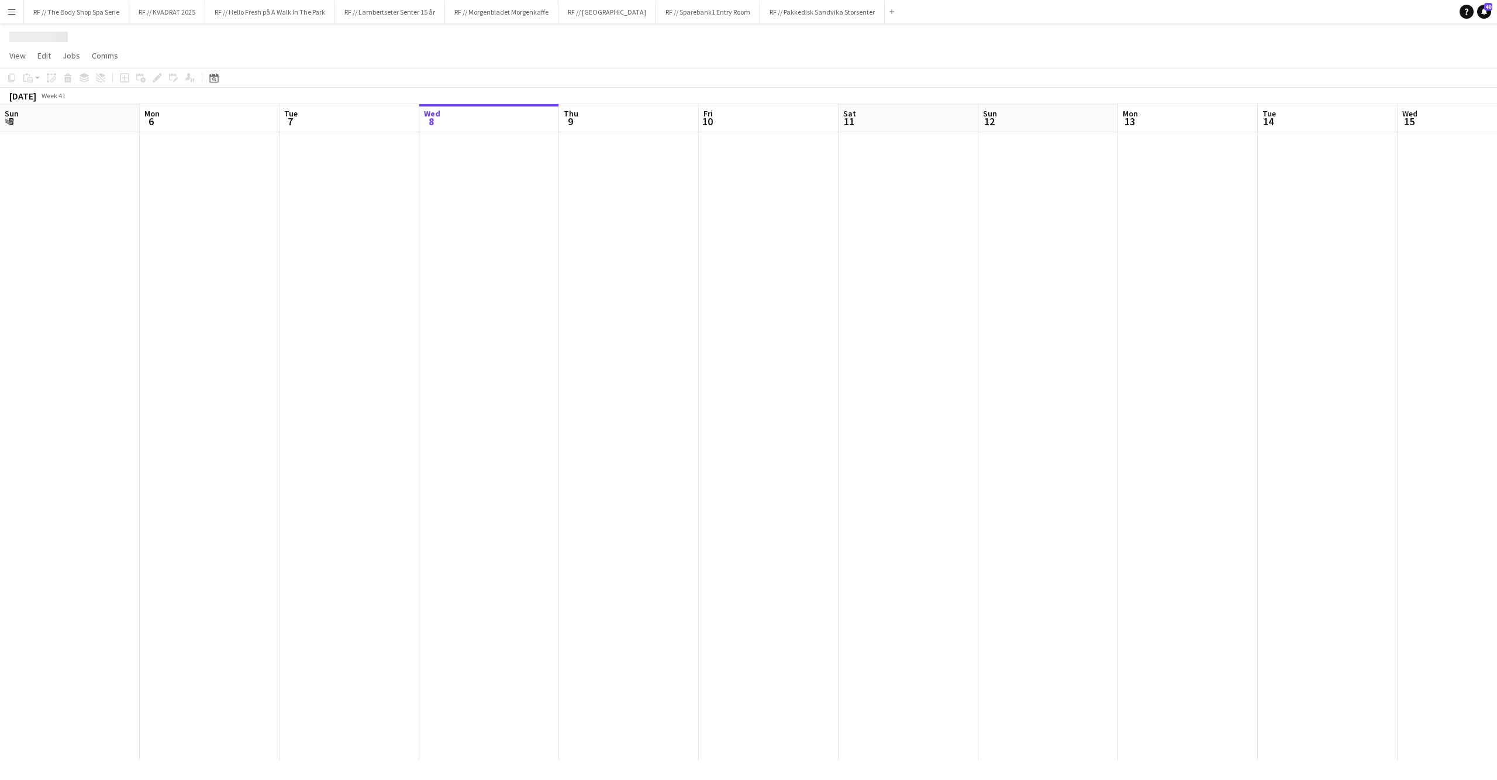
scroll to position [0, 279]
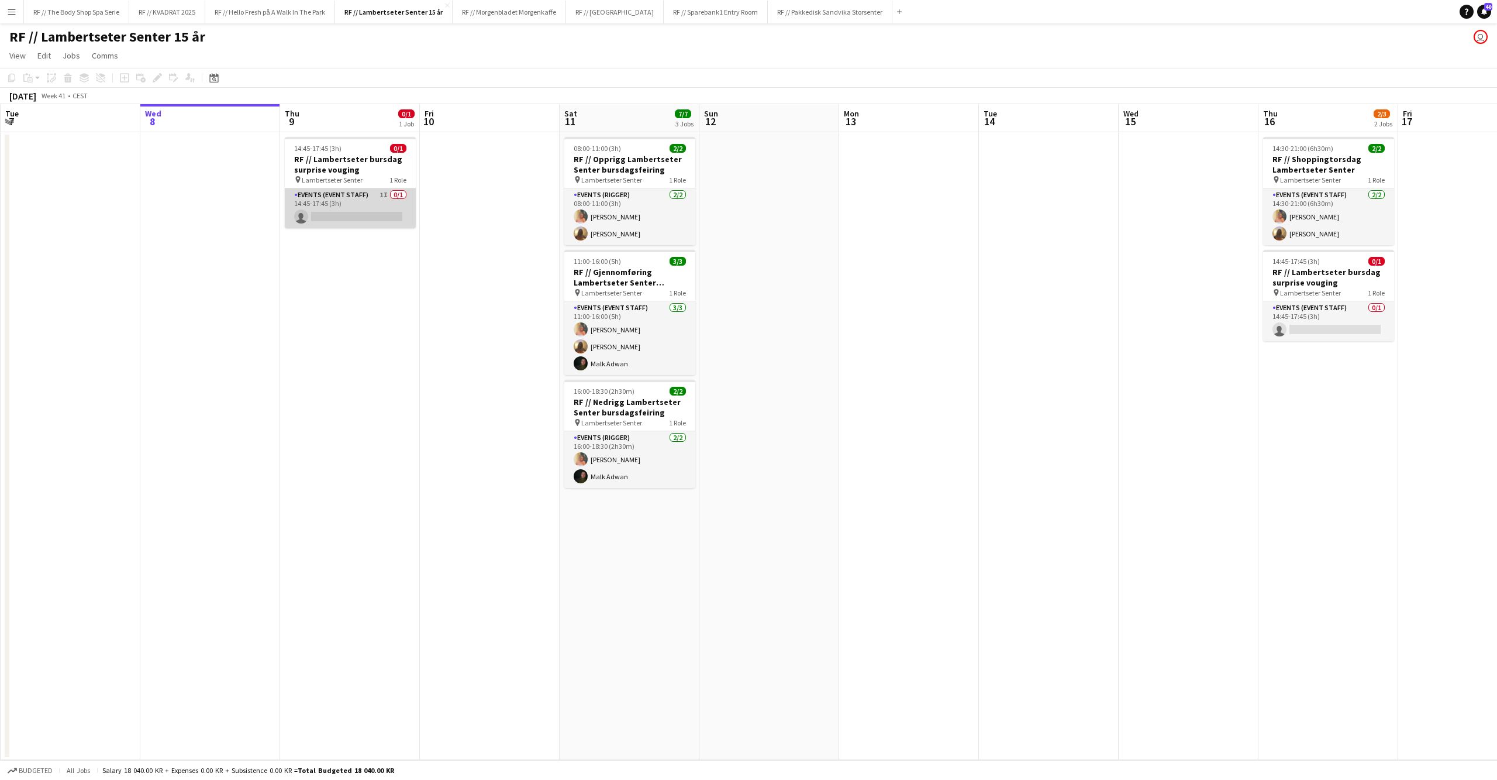
click at [346, 206] on app-card-role "Events (Event Staff) 1I 0/1 14:45-17:45 (3h) single-neutral-actions" at bounding box center [350, 208] width 131 height 40
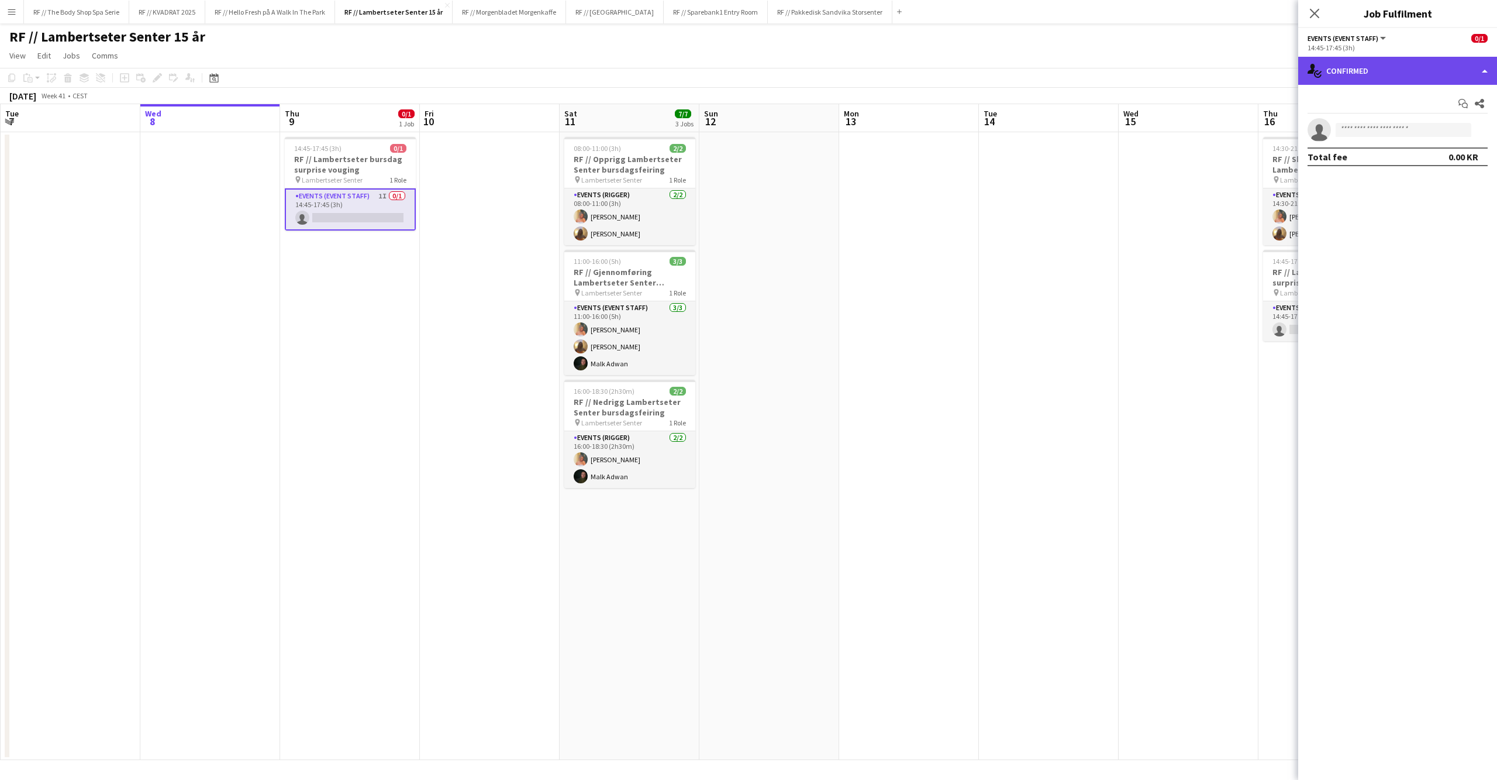
click at [1397, 69] on div "single-neutral-actions-check-2 Confirmed" at bounding box center [1397, 71] width 199 height 28
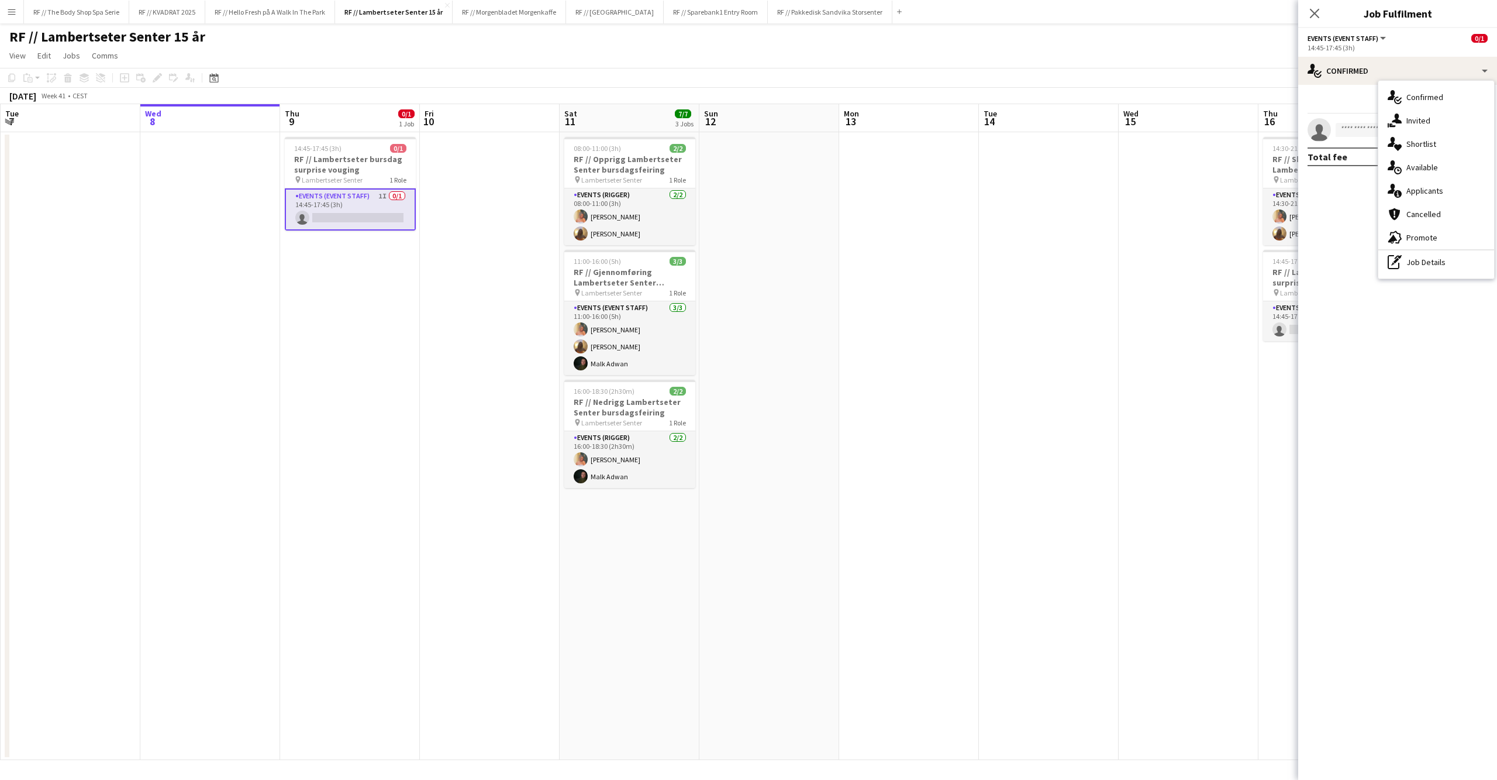
click at [1402, 112] on div "single-neutral-actions-share-1 Invited" at bounding box center [1436, 120] width 116 height 23
click at [1377, 145] on input "text" at bounding box center [1398, 155] width 180 height 29
type input "*****"
drag, startPoint x: 1377, startPoint y: 145, endPoint x: 1399, endPoint y: 185, distance: 45.8
click at [1399, 185] on span "[PERSON_NAME] Active" at bounding box center [1397, 184] width 161 height 10
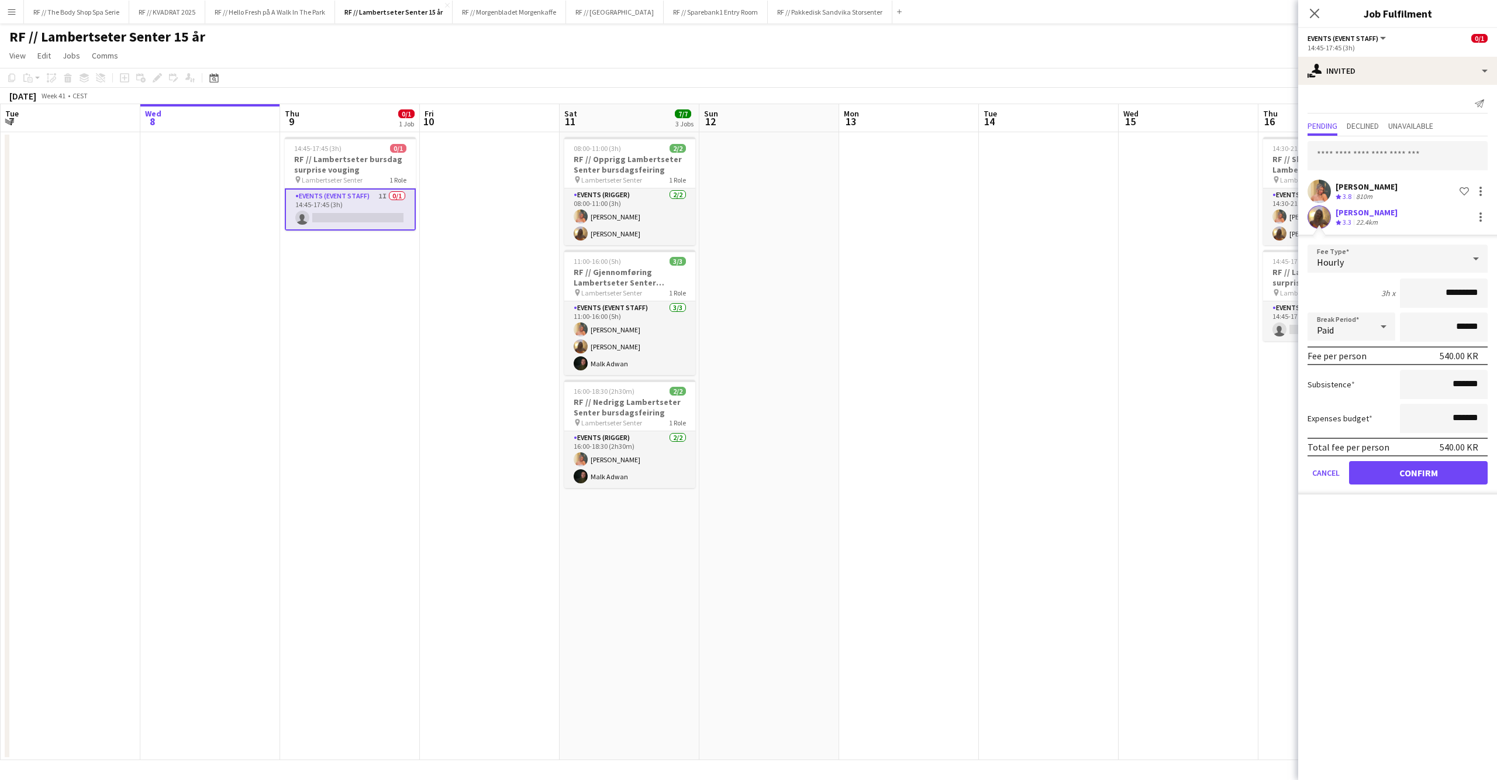
click at [1438, 466] on button "Confirm" at bounding box center [1418, 472] width 139 height 23
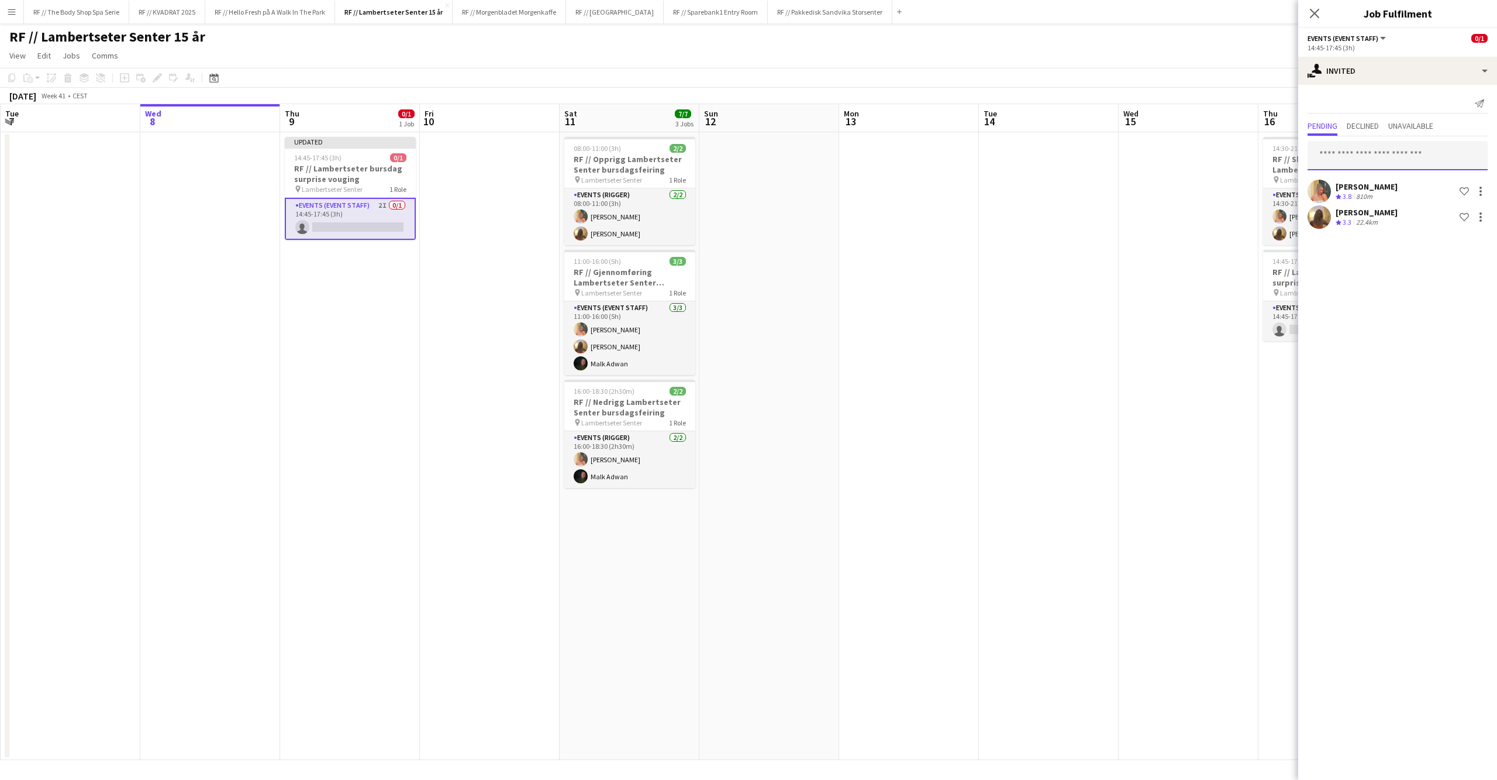
click at [1421, 157] on input "text" at bounding box center [1398, 155] width 180 height 29
type input "*******"
click at [1409, 188] on span "[PERSON_NAME] Active" at bounding box center [1397, 184] width 161 height 10
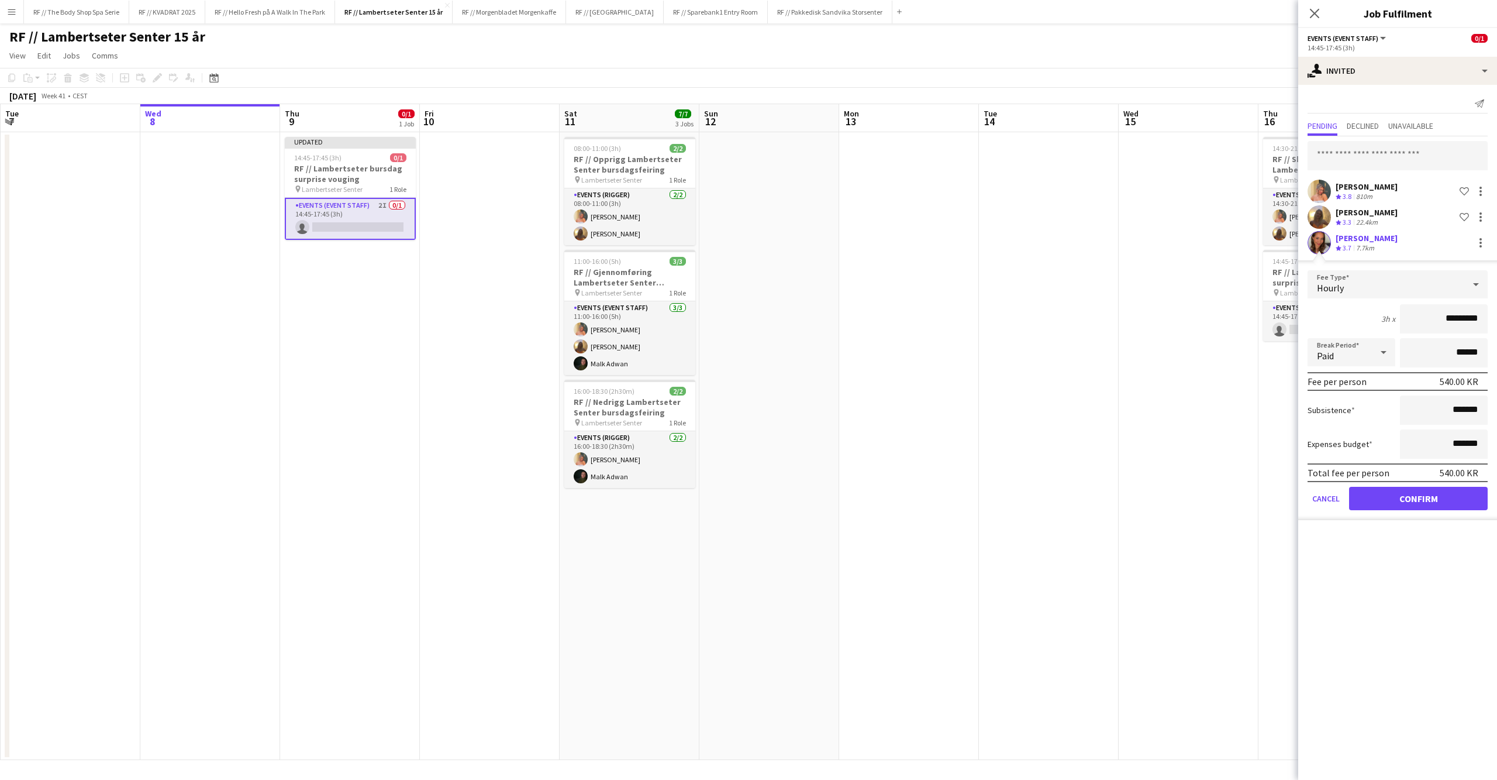
click at [1414, 488] on button "Confirm" at bounding box center [1418, 498] width 139 height 23
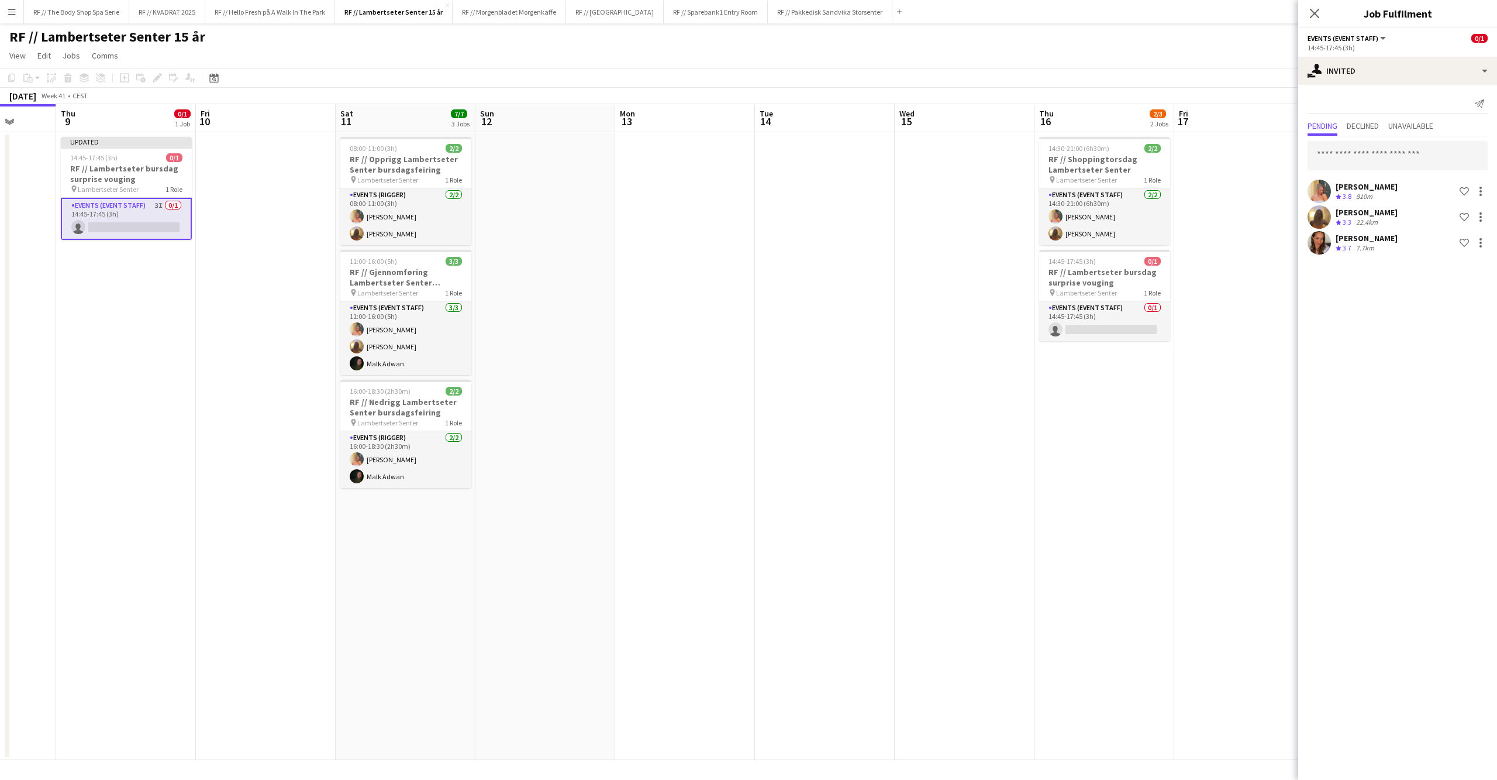
drag, startPoint x: 1135, startPoint y: 326, endPoint x: 873, endPoint y: 321, distance: 261.5
click at [873, 321] on app-calendar-viewport "Sun 5 3/3 1 Job Mon 6 Tue 7 Wed 8 Thu 9 0/1 1 Job Fri 10 Sat 11 7/7 3 Jobs Sun …" at bounding box center [748, 432] width 1497 height 656
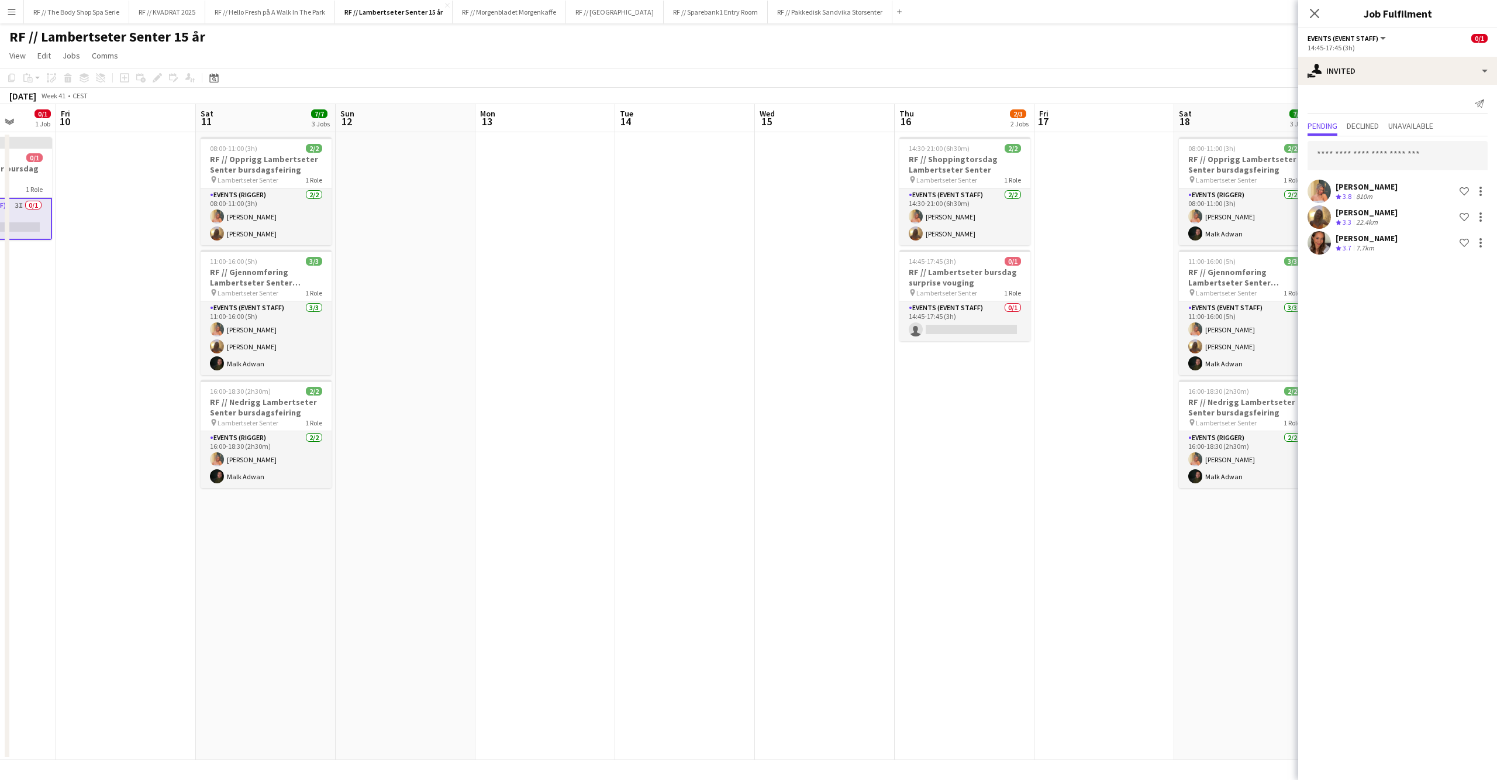
scroll to position [0, 400]
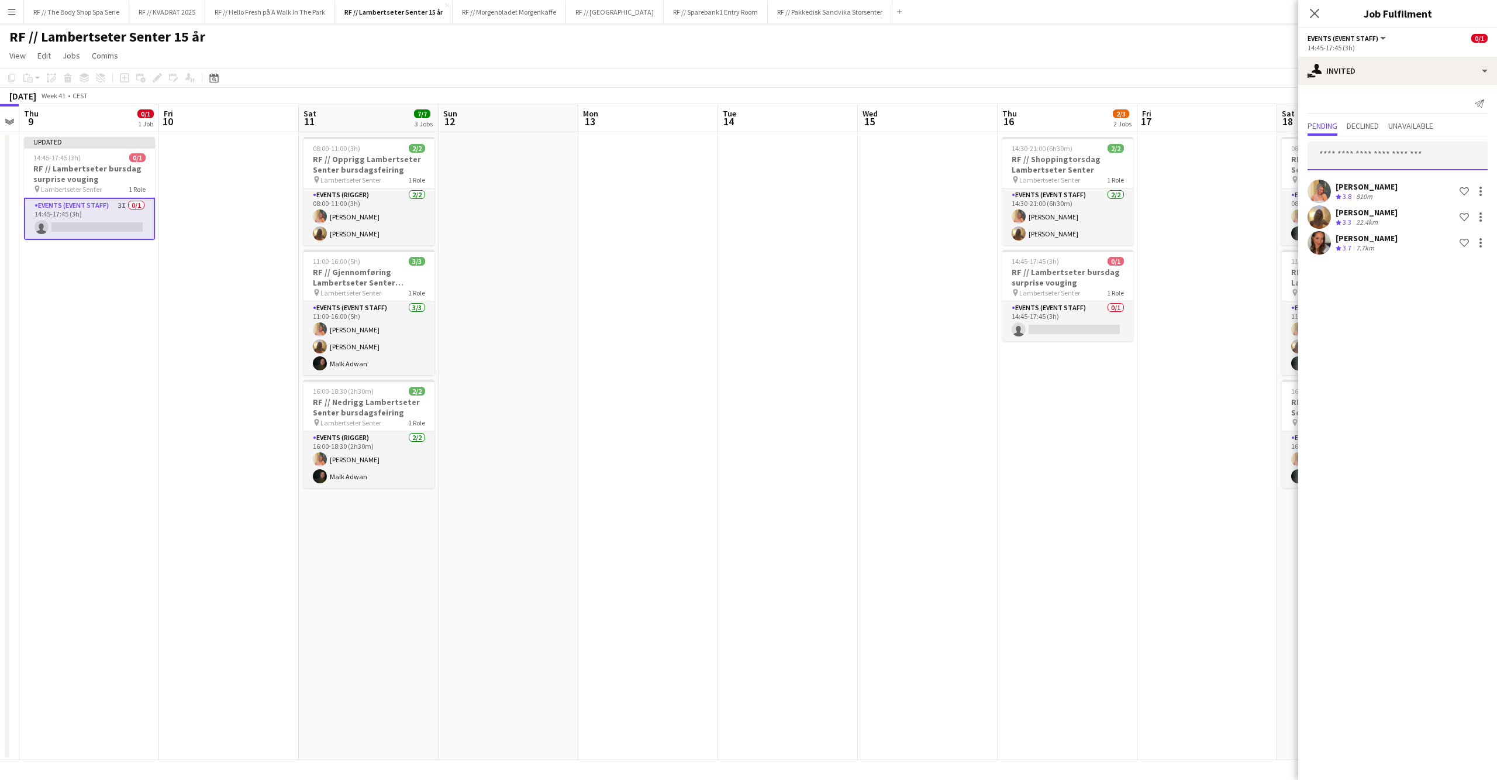
click at [1432, 160] on input "text" at bounding box center [1398, 155] width 180 height 29
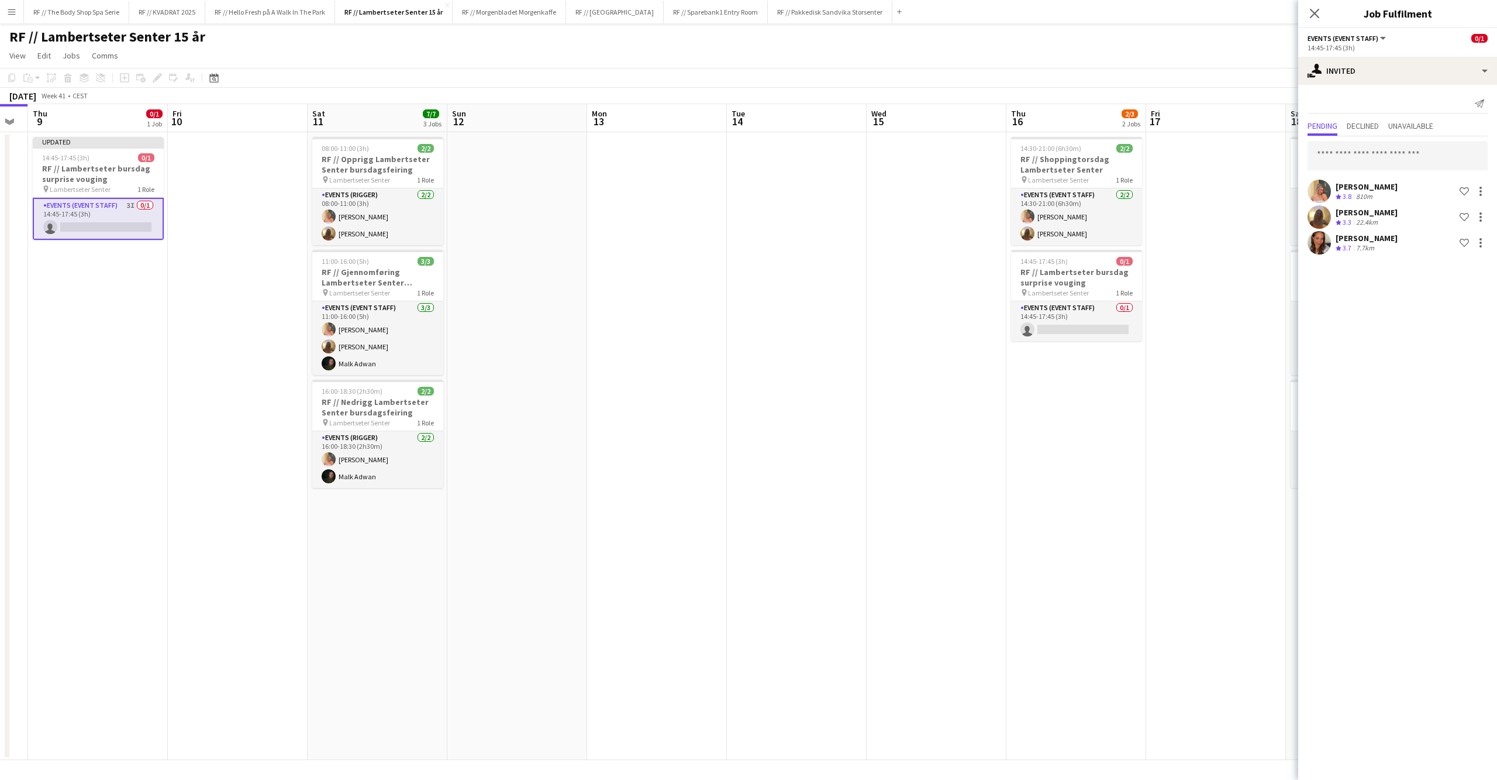
drag, startPoint x: 1176, startPoint y: 409, endPoint x: 904, endPoint y: 403, distance: 272.0
click at [904, 403] on app-calendar-viewport "Mon 6 Tue 7 Wed 8 Thu 9 0/1 1 Job Fri 10 Sat 11 7/7 3 Jobs Sun 12 Mon 13 Tue 14…" at bounding box center [748, 432] width 1497 height 656
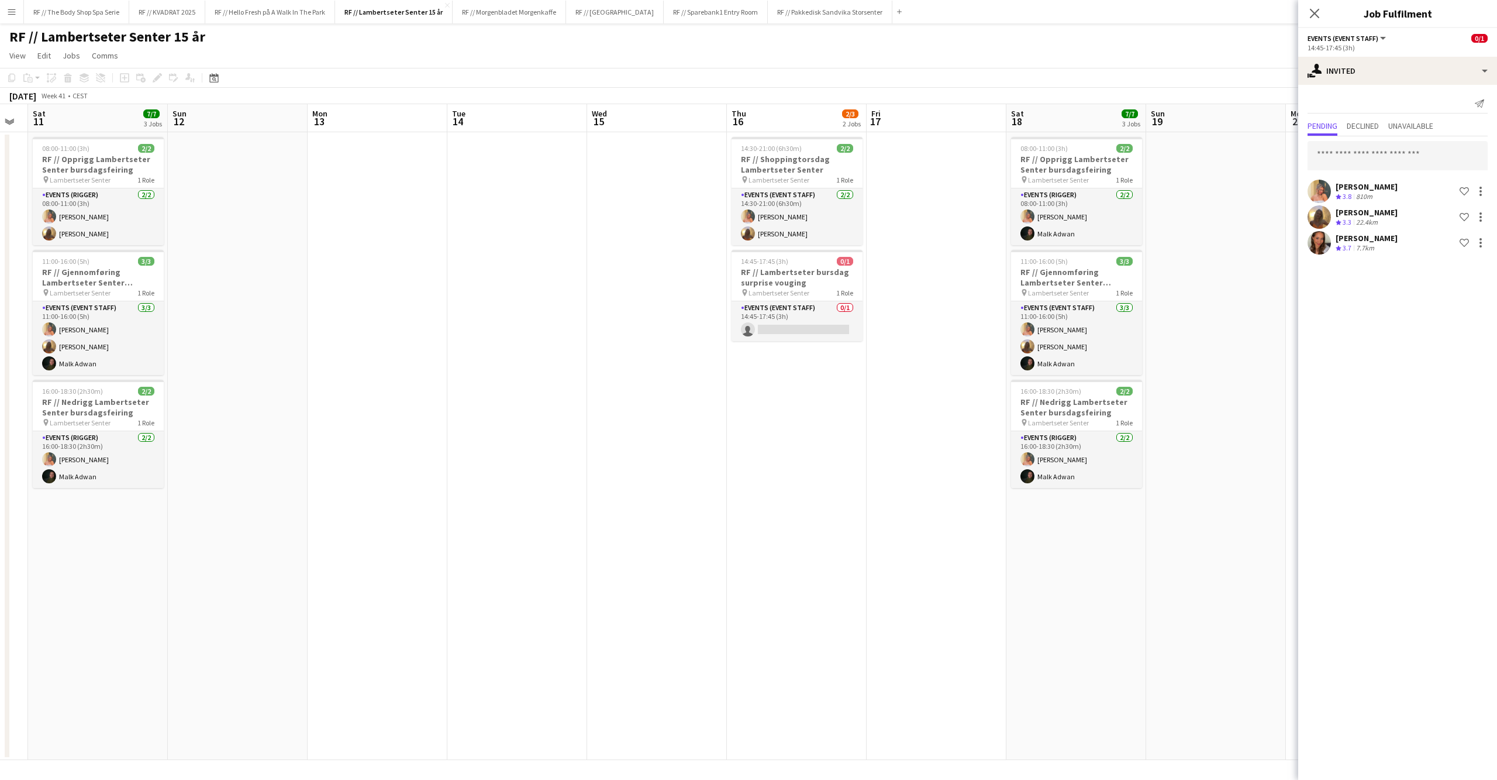
scroll to position [0, 392]
click at [1311, 15] on icon "Close pop-in" at bounding box center [1314, 13] width 11 height 11
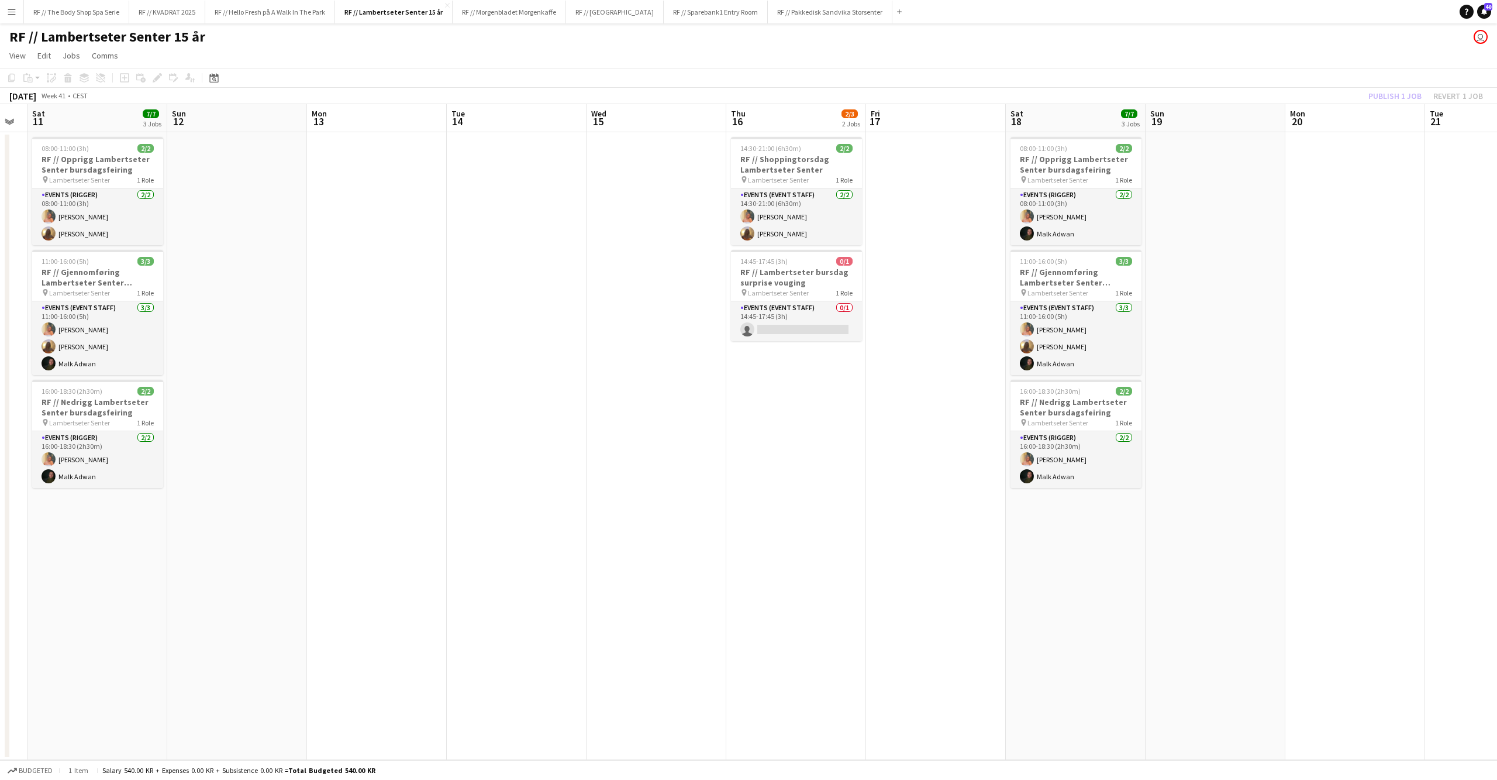
click at [1392, 98] on div "Publish 1 job Revert 1 job" at bounding box center [1425, 95] width 143 height 15
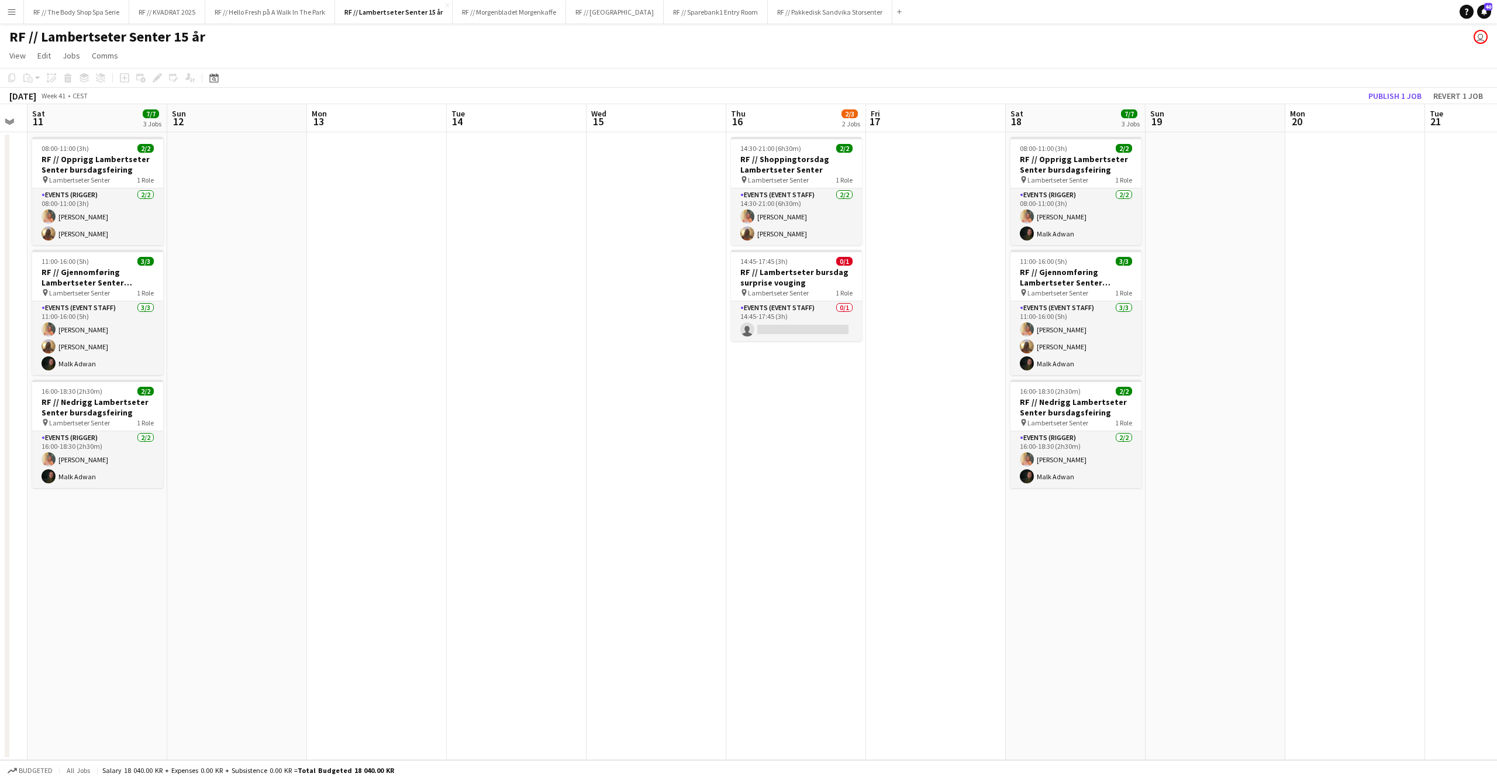
click at [1392, 98] on button "Publish 1 job" at bounding box center [1395, 95] width 63 height 15
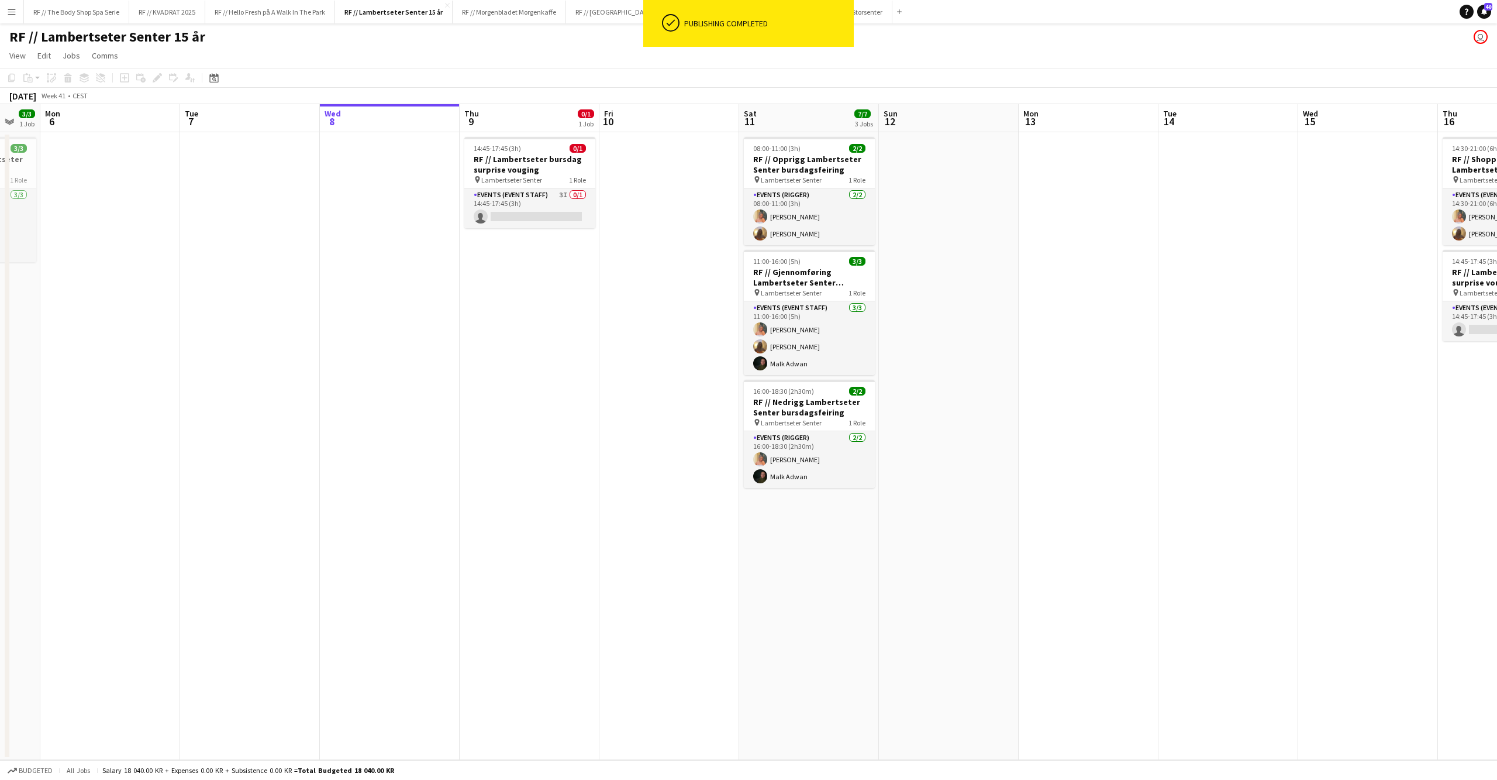
scroll to position [0, 344]
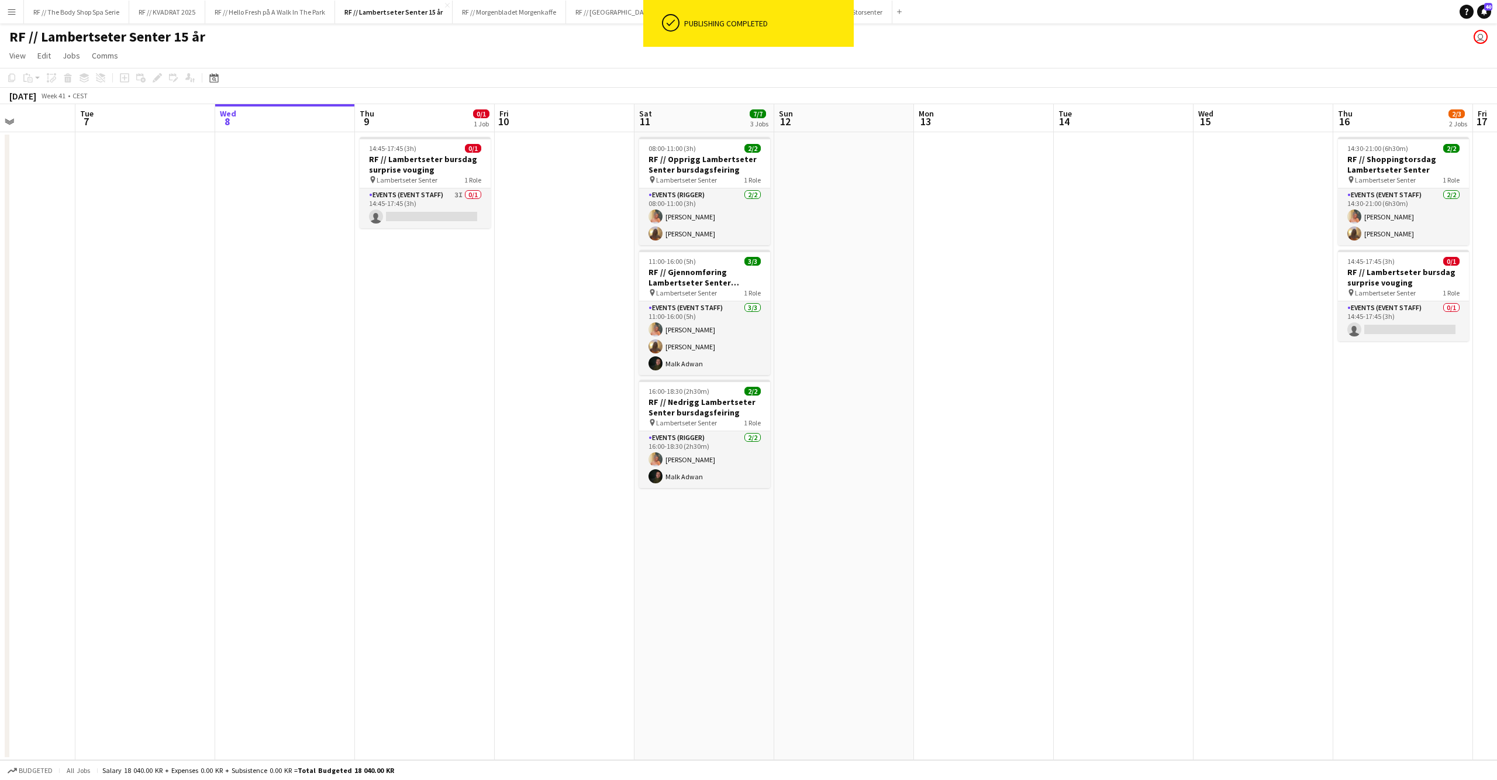
drag, startPoint x: 503, startPoint y: 324, endPoint x: 1229, endPoint y: 326, distance: 726.4
click at [1229, 326] on app-calendar-viewport "Sat 4 Sun 5 3/3 1 Job Mon 6 Tue 7 Wed 8 Thu 9 0/1 1 Job Fri 10 Sat 11 7/7 3 Job…" at bounding box center [748, 432] width 1497 height 656
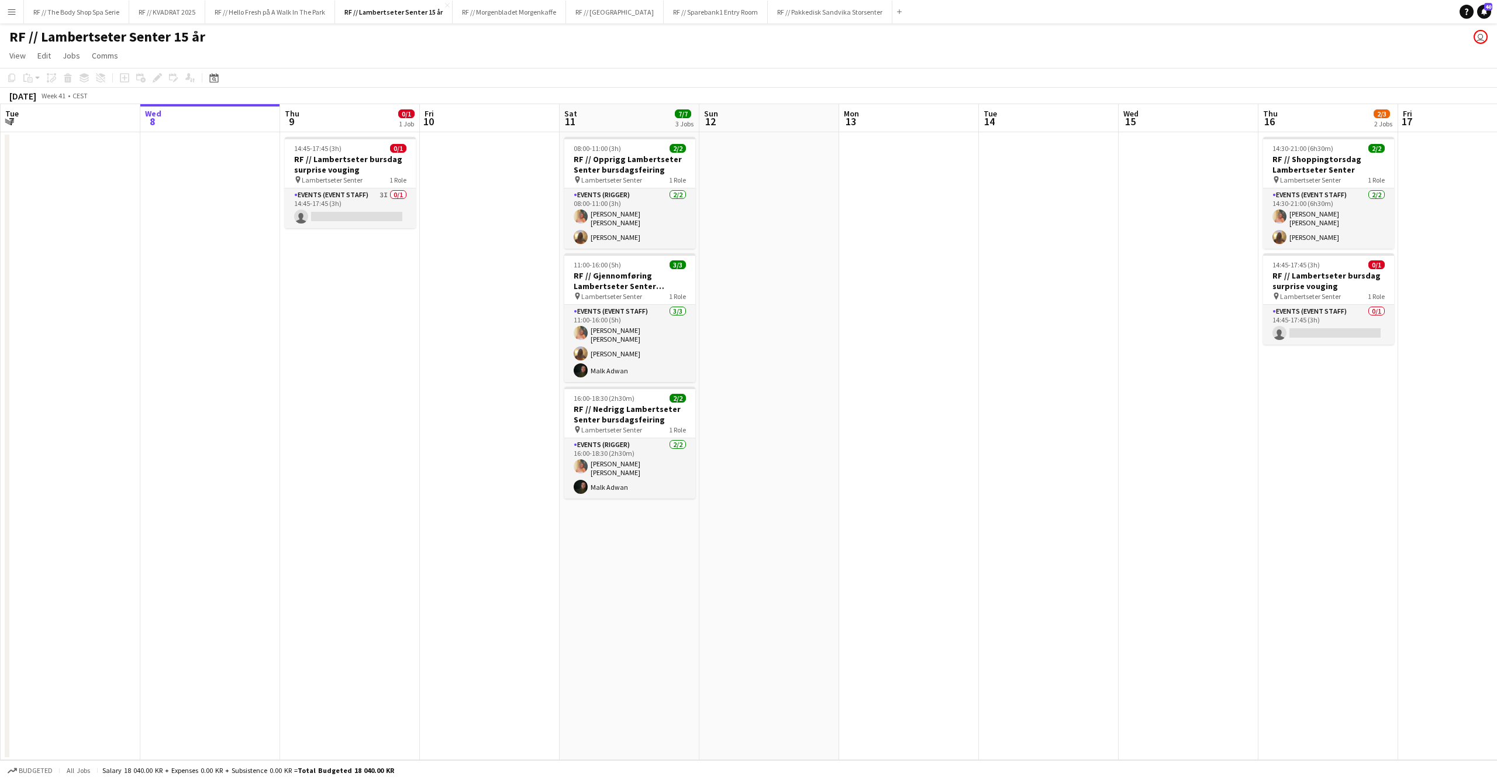
click at [1137, 1] on app-navbar "Menu Boards Boards Boards All jobs Status Workforce Workforce My Workforce Recr…" at bounding box center [748, 11] width 1497 height 23
click at [71, 14] on button "RF // The Body Shop Spa Serie Close" at bounding box center [76, 12] width 105 height 23
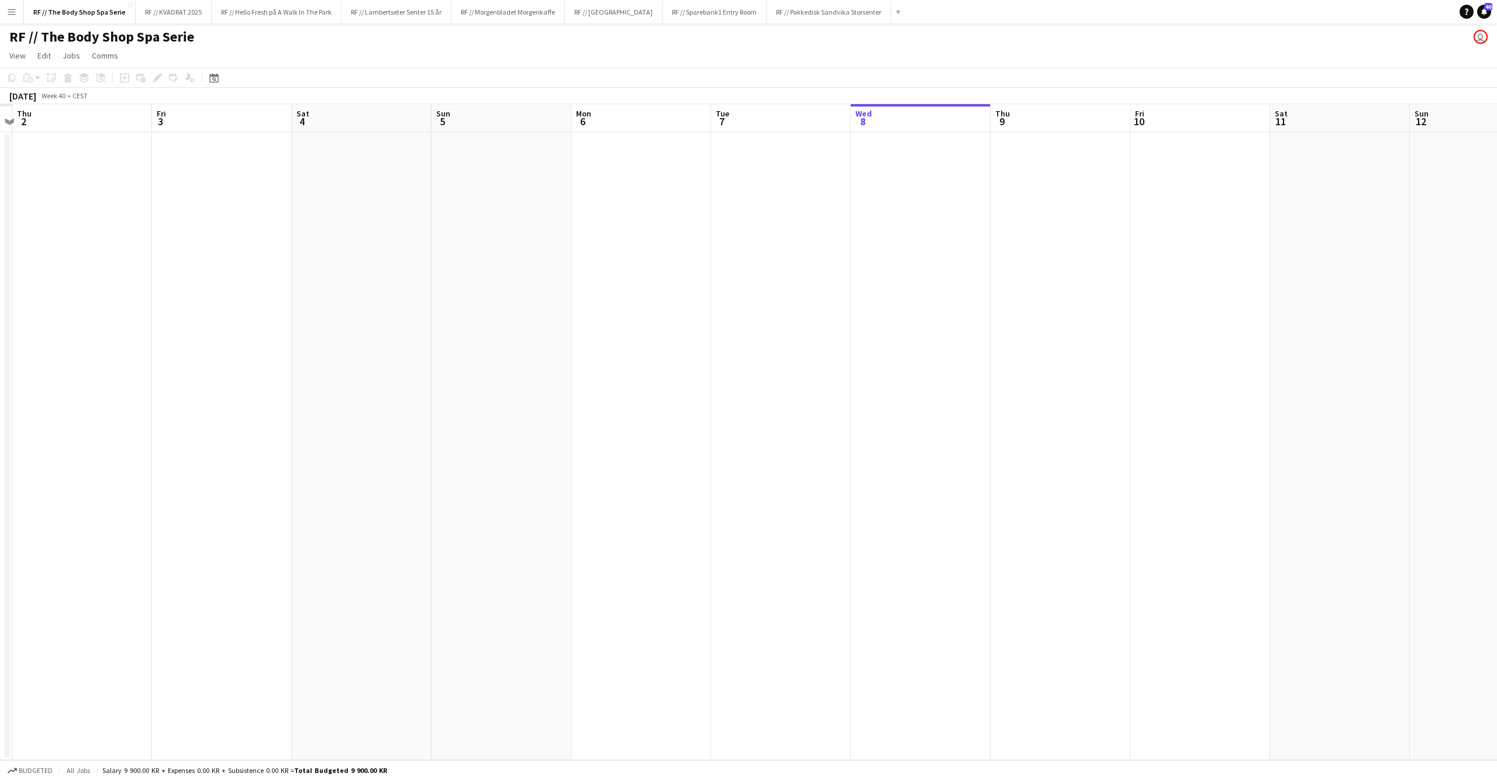
drag, startPoint x: 730, startPoint y: 316, endPoint x: 1023, endPoint y: 313, distance: 293.0
click at [1023, 312] on app-calendar-viewport "Tue 30 Wed 1 Thu 2 Fri 3 Sat 4 Sun 5 Mon 6 Tue 7 Wed 8 Thu 9 Fri 10 Sat 11 Sun …" at bounding box center [748, 432] width 1497 height 656
drag, startPoint x: 935, startPoint y: 325, endPoint x: 1336, endPoint y: 336, distance: 401.9
click at [1326, 335] on app-calendar-viewport "Tue 30 Wed 1 Thu 2 Fri 3 Sat 4 Sun 5 Mon 6 Tue 7 Wed 8 Thu 9 Fri 10 Sat 11 Sun …" at bounding box center [748, 432] width 1497 height 656
drag, startPoint x: 525, startPoint y: 316, endPoint x: 1103, endPoint y: 344, distance: 579.1
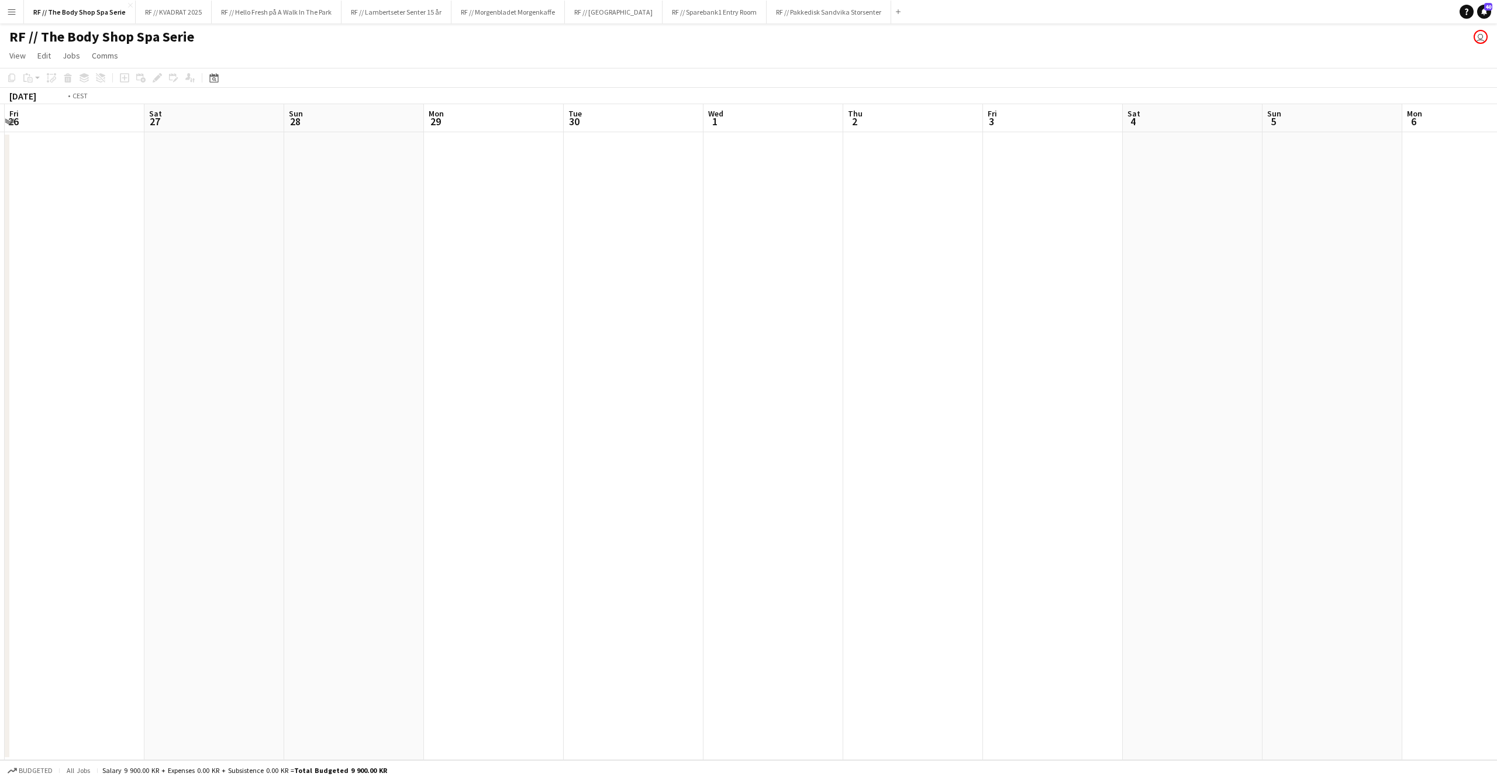
click at [1238, 319] on app-calendar-viewport "Wed 24 Thu 25 Fri 26 Sat 27 Sun 28 Mon 29 Tue 30 Wed 1 Thu 2 Fri 3 Sat 4 Sun 5 …" at bounding box center [748, 432] width 1497 height 656
drag, startPoint x: 480, startPoint y: 312, endPoint x: 1364, endPoint y: 323, distance: 884.9
click at [1357, 320] on app-calendar-viewport "Sun 14 Mon 15 Tue 16 Wed 17 Thu 18 Fri 19 Sat 20 Sun 21 Mon 22 Tue 23 Wed 24 Th…" at bounding box center [748, 432] width 1497 height 656
drag, startPoint x: 693, startPoint y: 304, endPoint x: 1133, endPoint y: 337, distance: 441.6
click at [1168, 323] on app-calendar-viewport "Fri 12 Sat 13 Sun 14 Mon 15 Tue 16 Wed 17 Thu 18 Fri 19 Sat 20 Sun 21 Mon 22 Tu…" at bounding box center [748, 432] width 1497 height 656
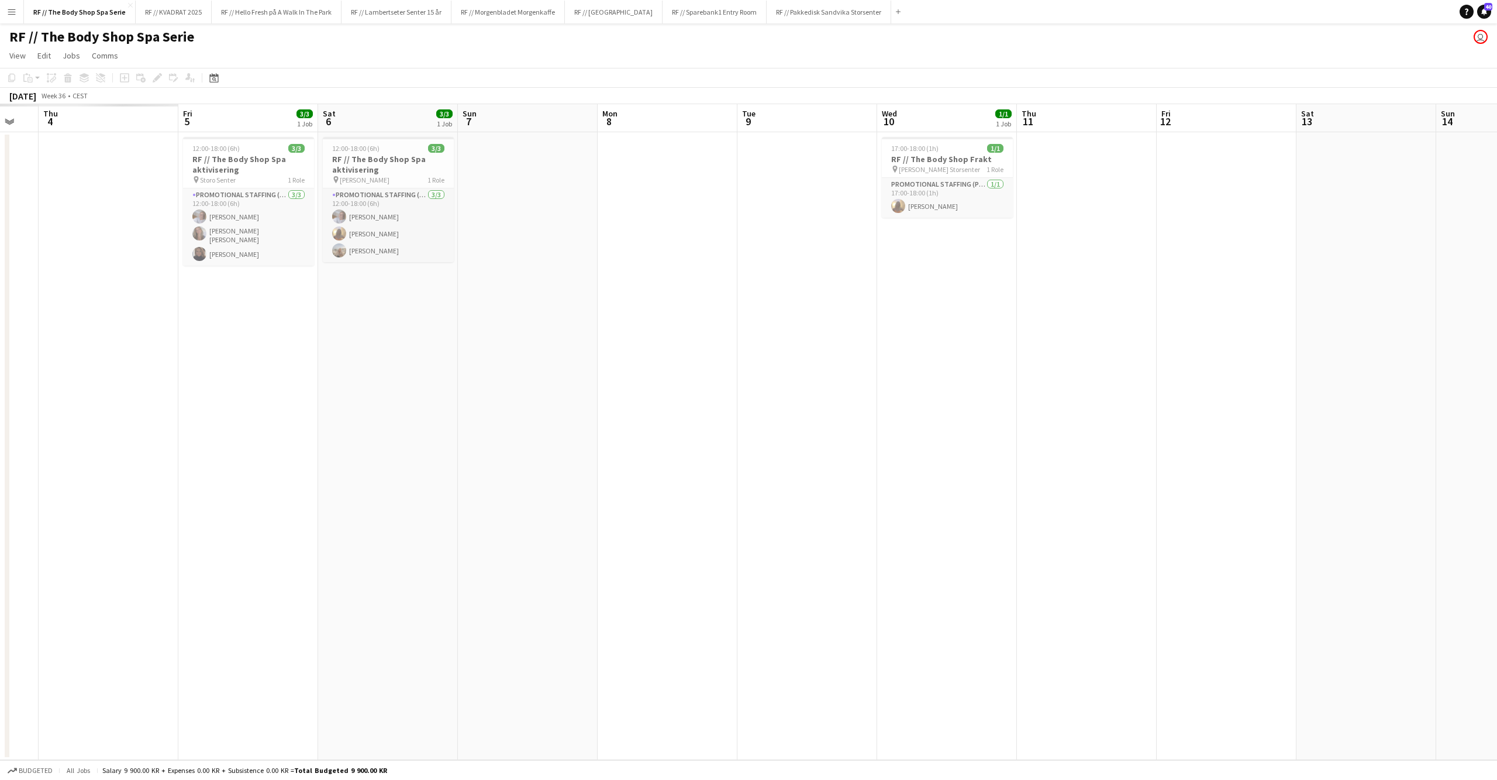
drag, startPoint x: 829, startPoint y: 294, endPoint x: 1140, endPoint y: 314, distance: 312.4
click at [1140, 314] on app-calendar-viewport "Tue 2 Wed 3 Thu 4 Fri 5 3/3 1 Job Sat 6 3/3 1 Job Sun 7 Mon 8 Tue 9 Wed 10 1/1 …" at bounding box center [748, 432] width 1497 height 656
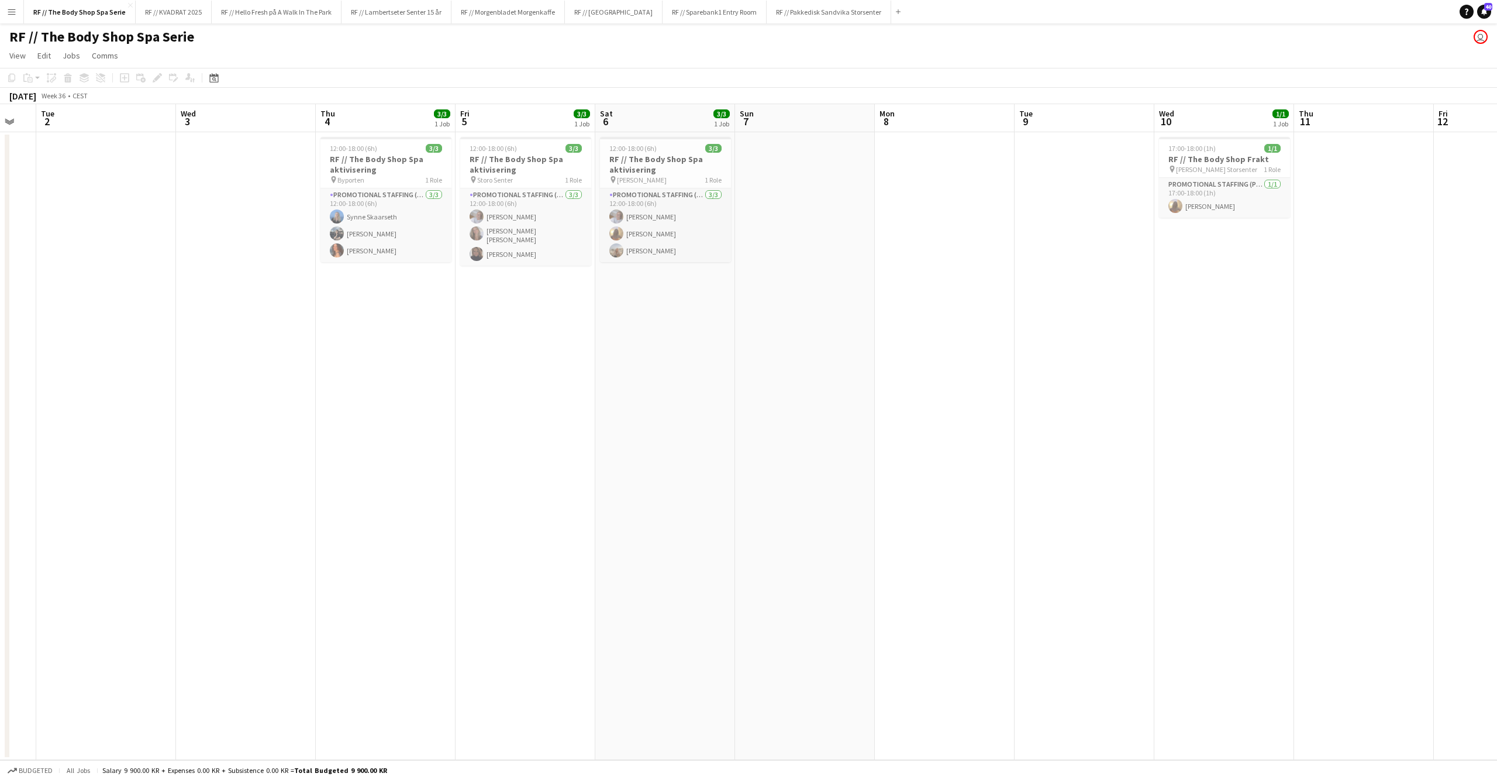
click at [903, 302] on app-date-cell at bounding box center [945, 446] width 140 height 628
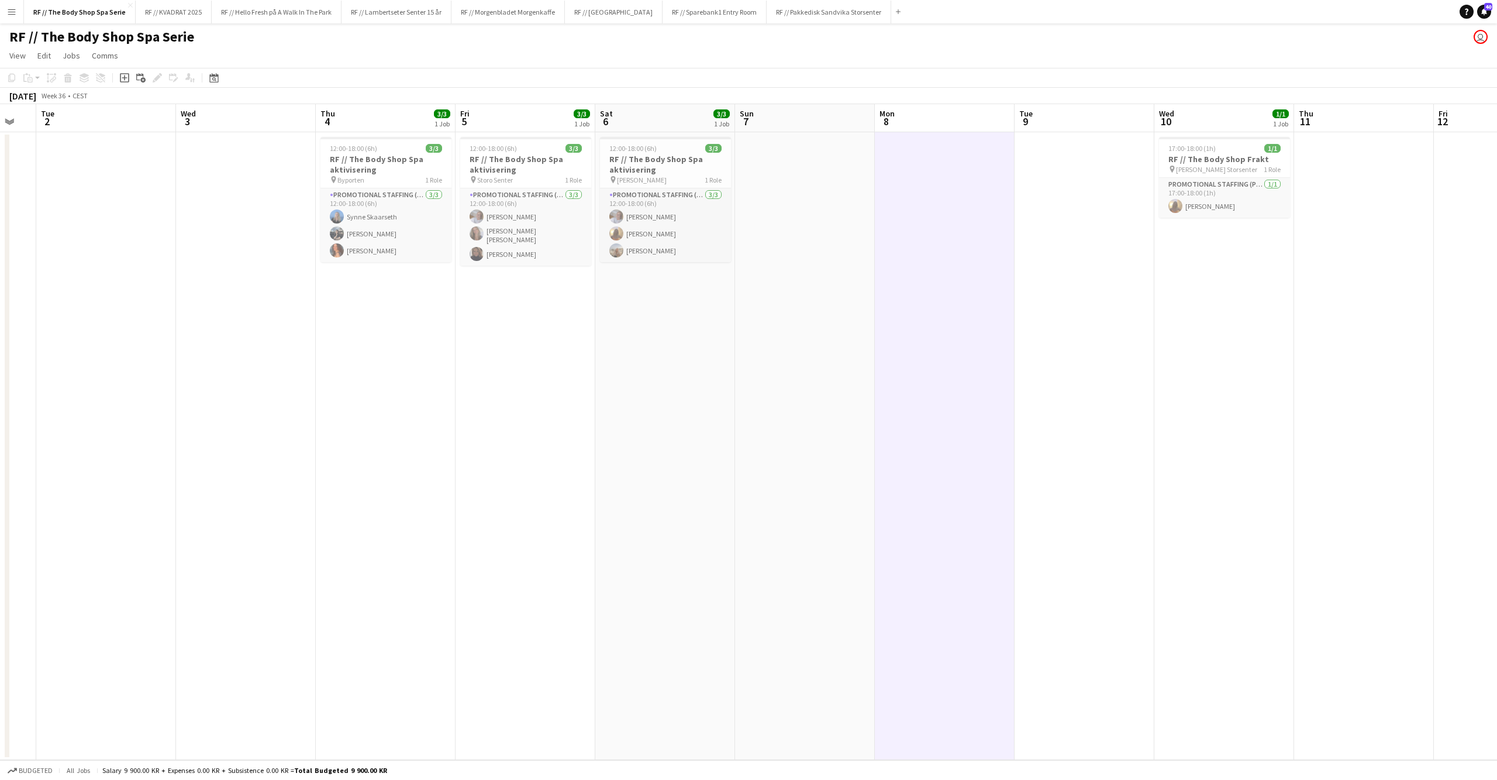
click at [14, 8] on app-icon "Menu" at bounding box center [11, 11] width 9 height 9
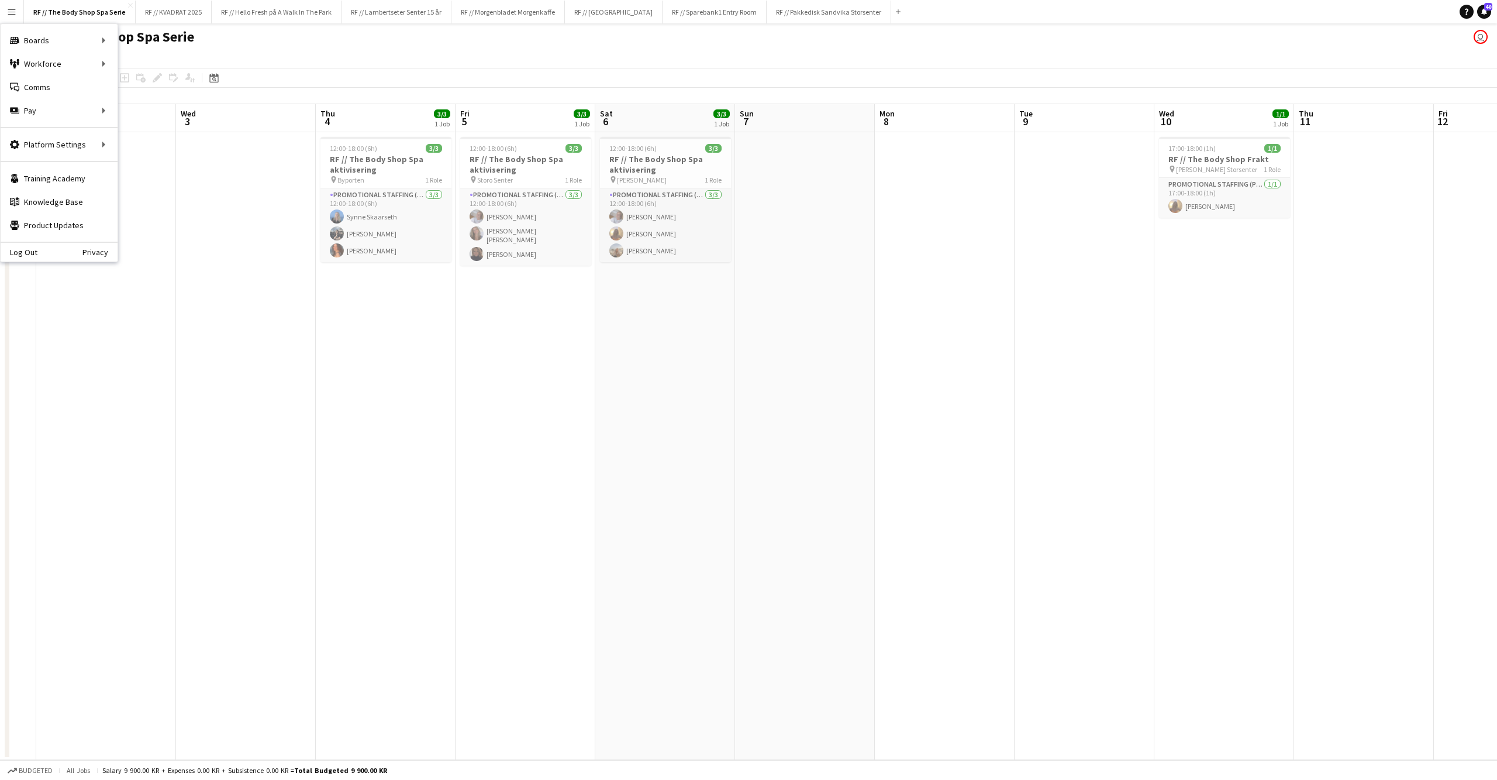
click at [828, 344] on app-date-cell at bounding box center [805, 446] width 140 height 628
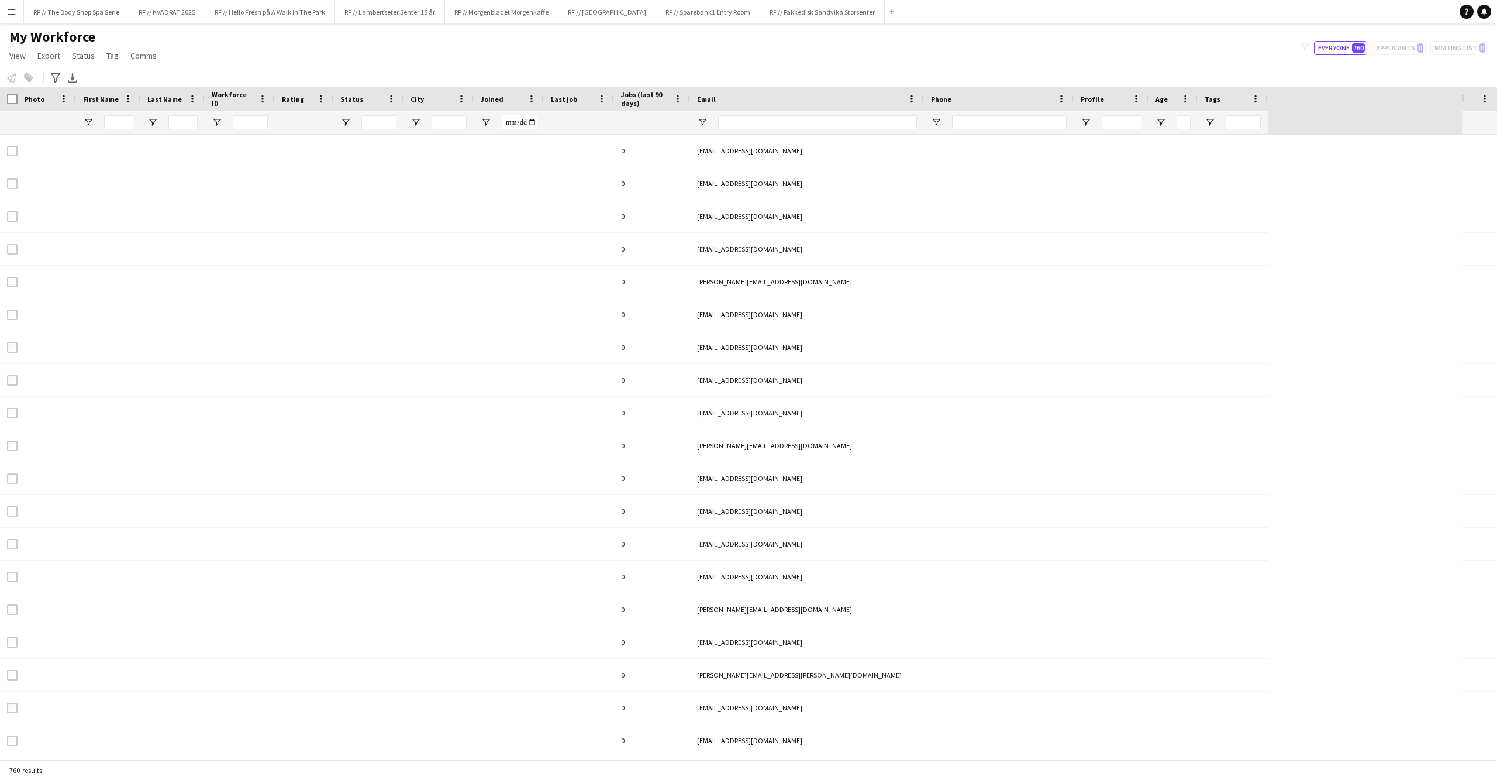
type input "**********"
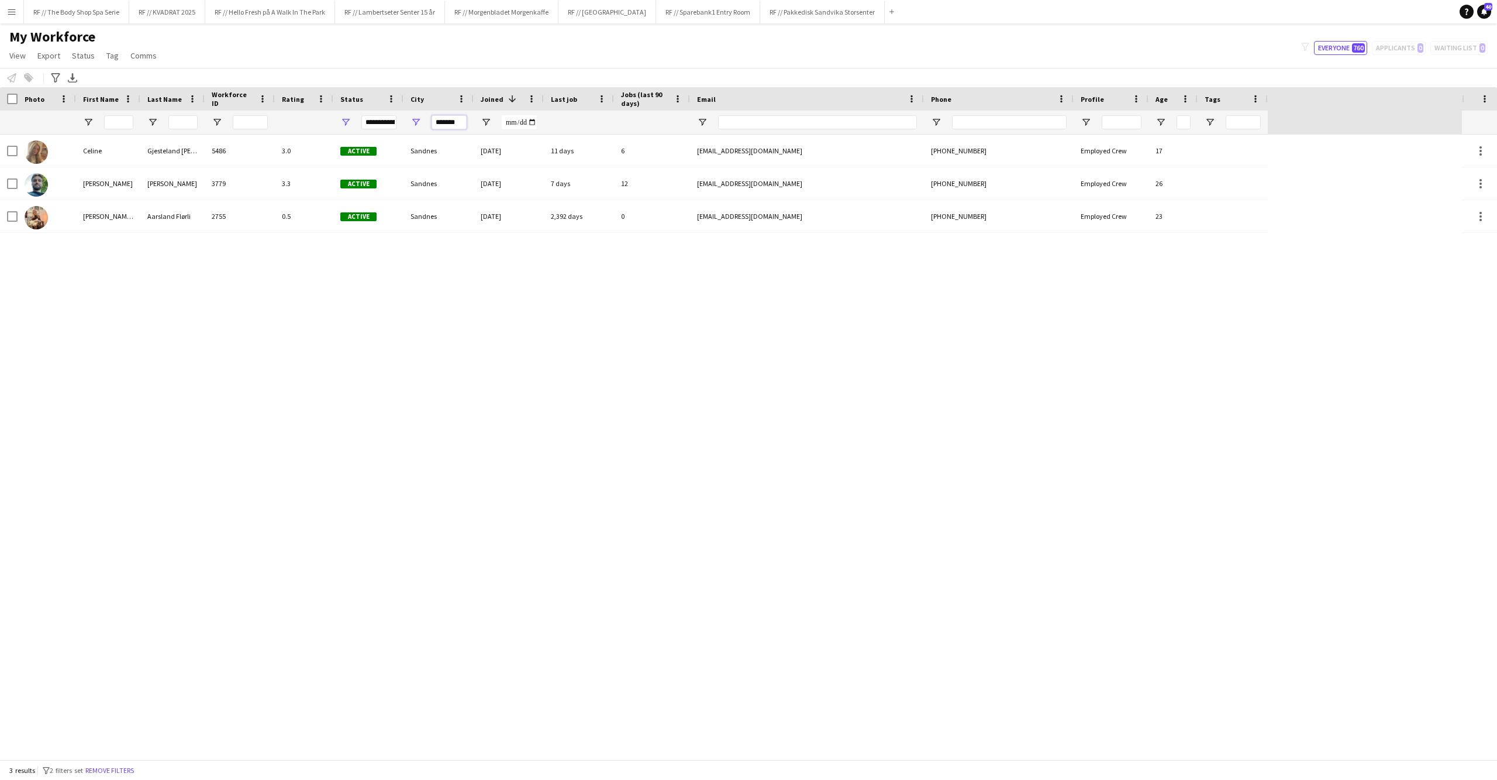
drag, startPoint x: 445, startPoint y: 120, endPoint x: 478, endPoint y: 122, distance: 33.4
click at [477, 123] on div at bounding box center [634, 122] width 1268 height 23
type input "*"
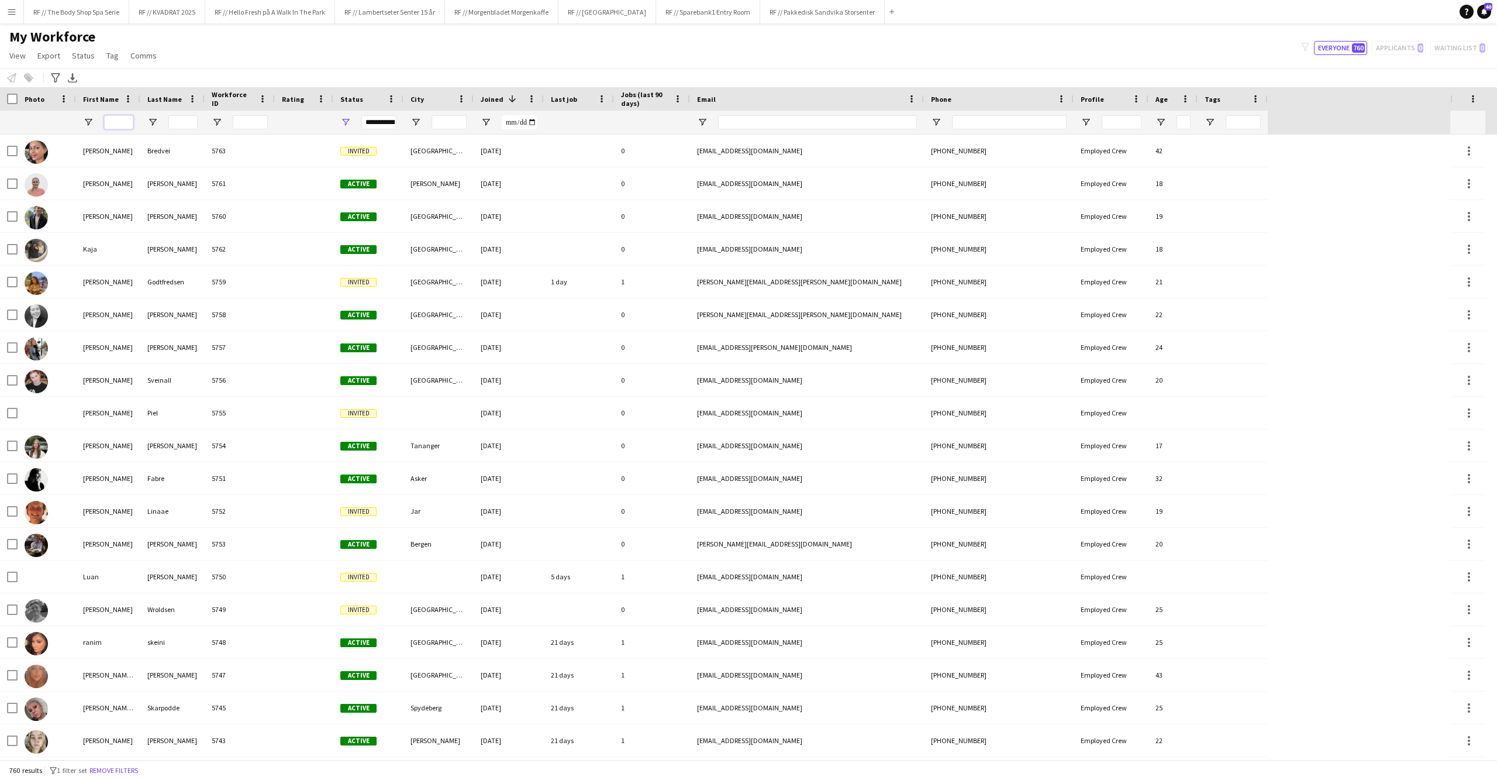
click at [116, 117] on input "First Name Filter Input" at bounding box center [118, 122] width 29 height 14
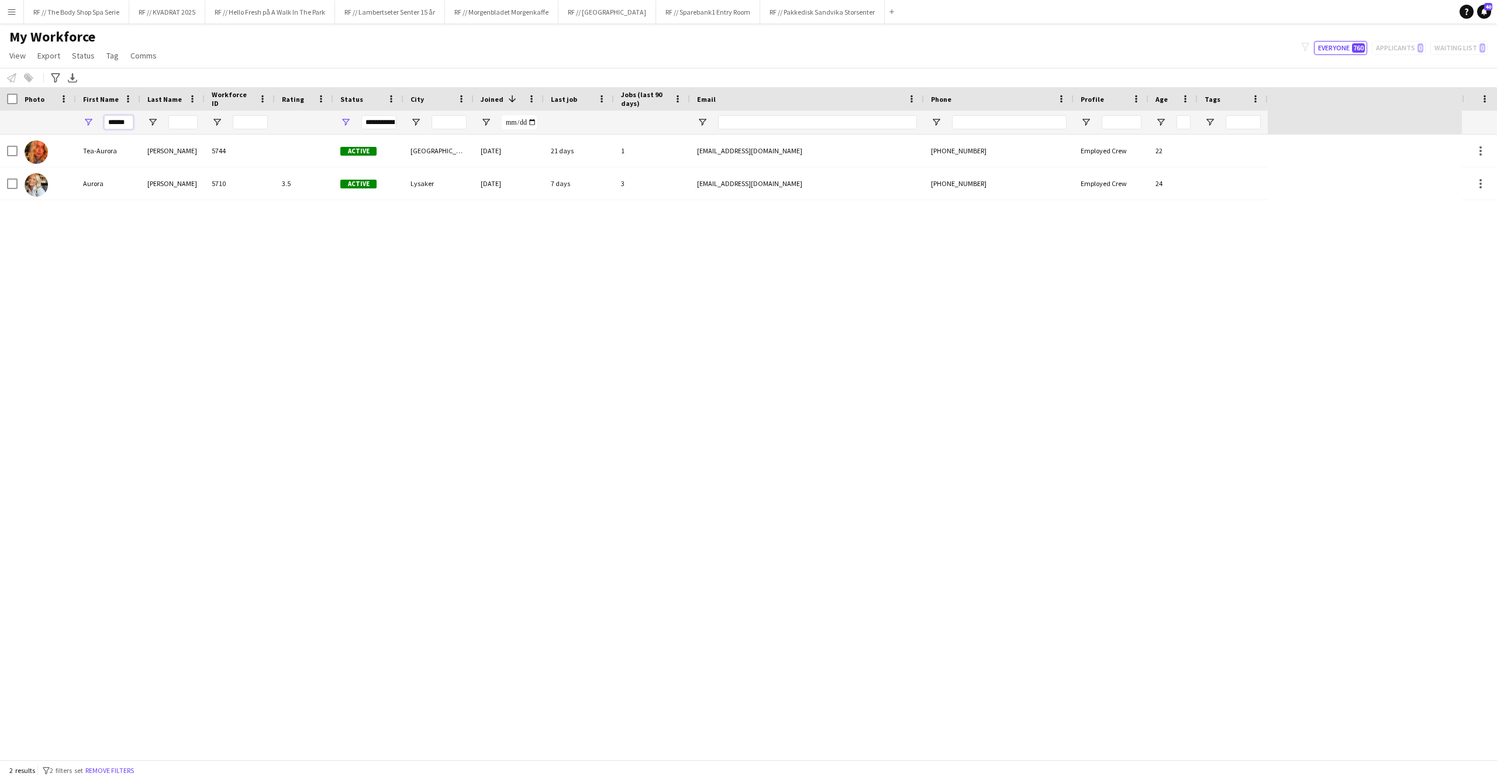
type input "******"
click at [159, 274] on div "Tea-Aurora Auli-løkken 5744 Active Lillehammer 28-09-2025 21 days 1 auroraauli@…" at bounding box center [731, 447] width 1462 height 625
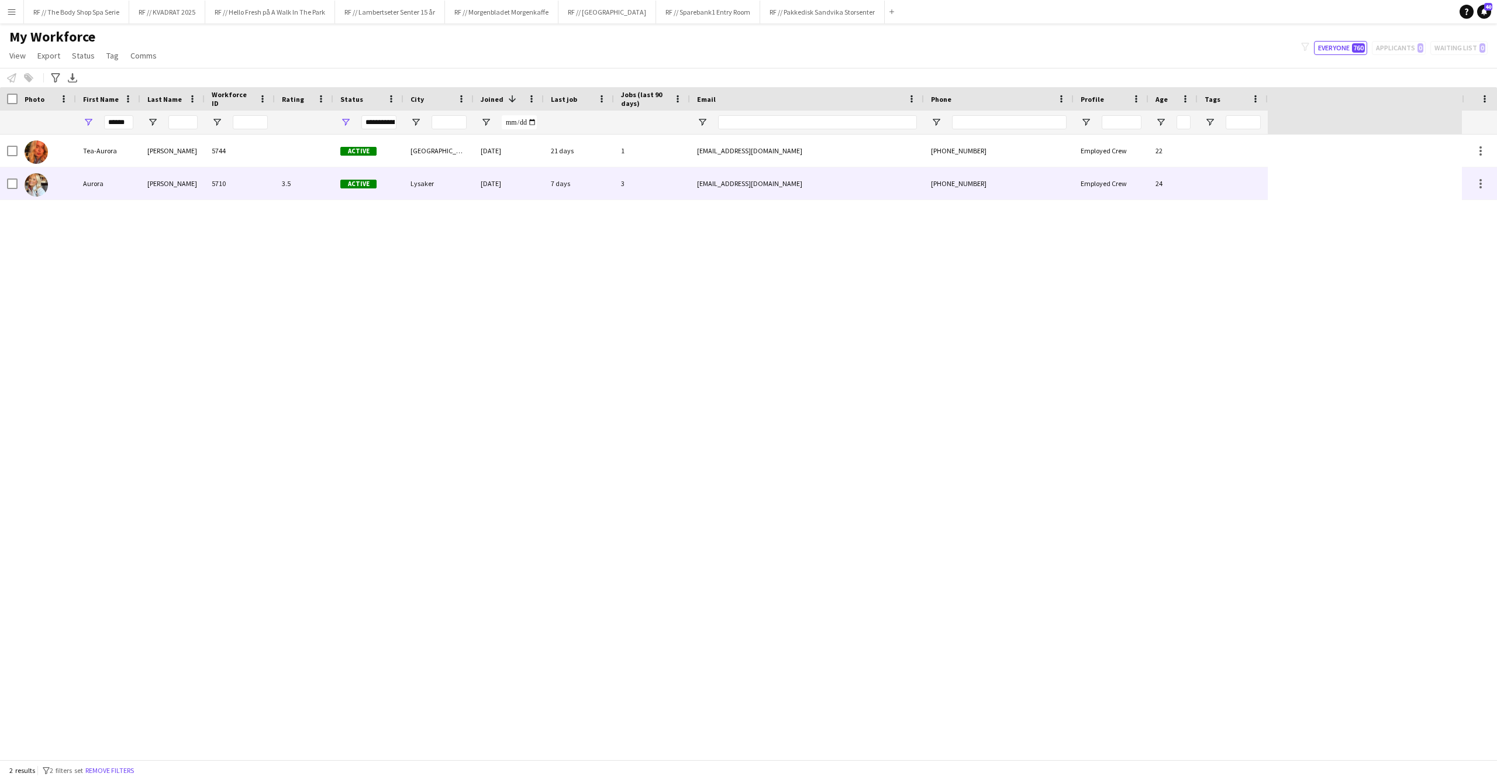
click at [106, 188] on div "Aurora" at bounding box center [108, 183] width 64 height 32
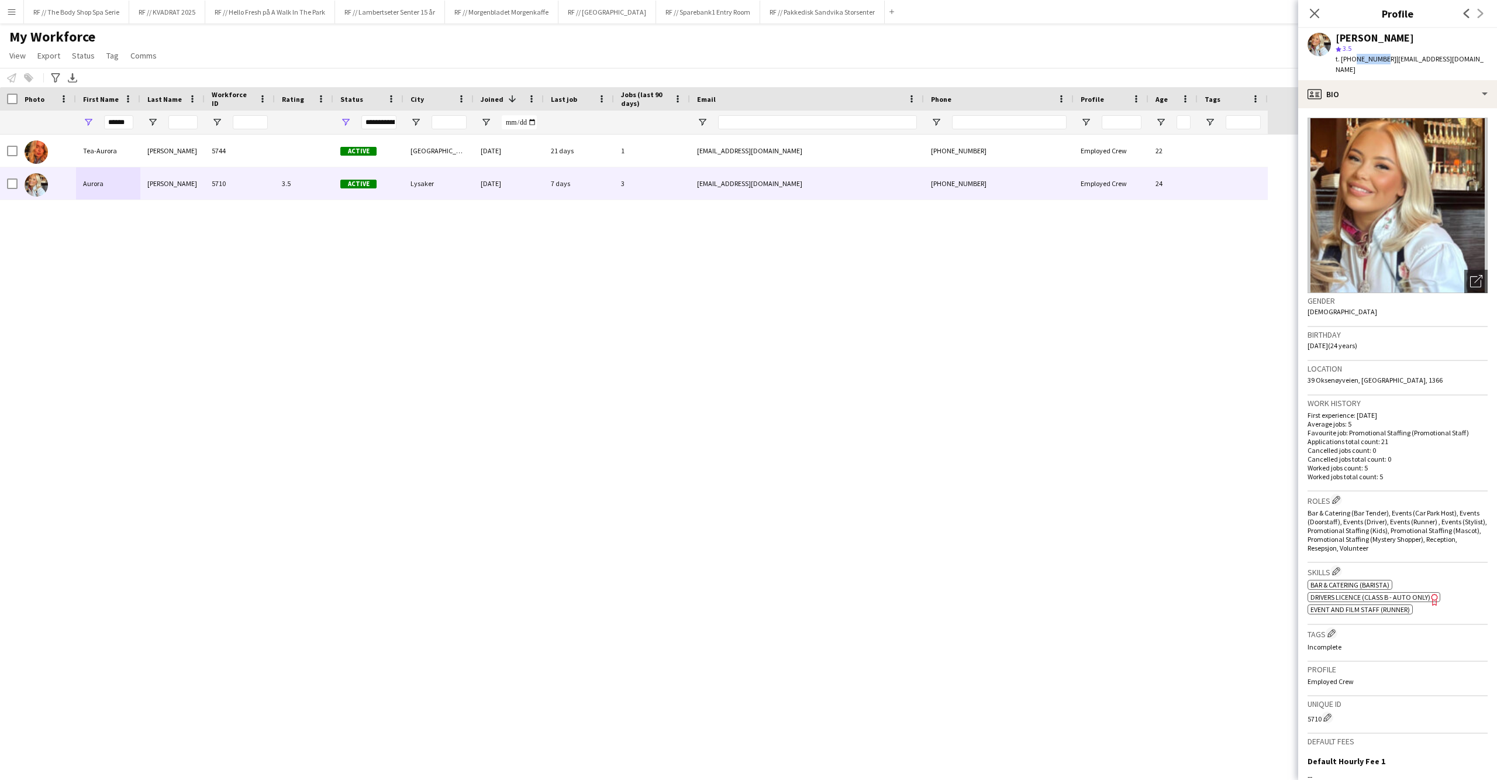
drag, startPoint x: 1379, startPoint y: 61, endPoint x: 1353, endPoint y: 57, distance: 26.6
click at [1353, 57] on span "t. +4740627276" at bounding box center [1366, 58] width 61 height 9
copy span "40627276"
drag, startPoint x: 131, startPoint y: 124, endPoint x: 87, endPoint y: 123, distance: 44.5
click at [92, 125] on div "******" at bounding box center [108, 122] width 64 height 23
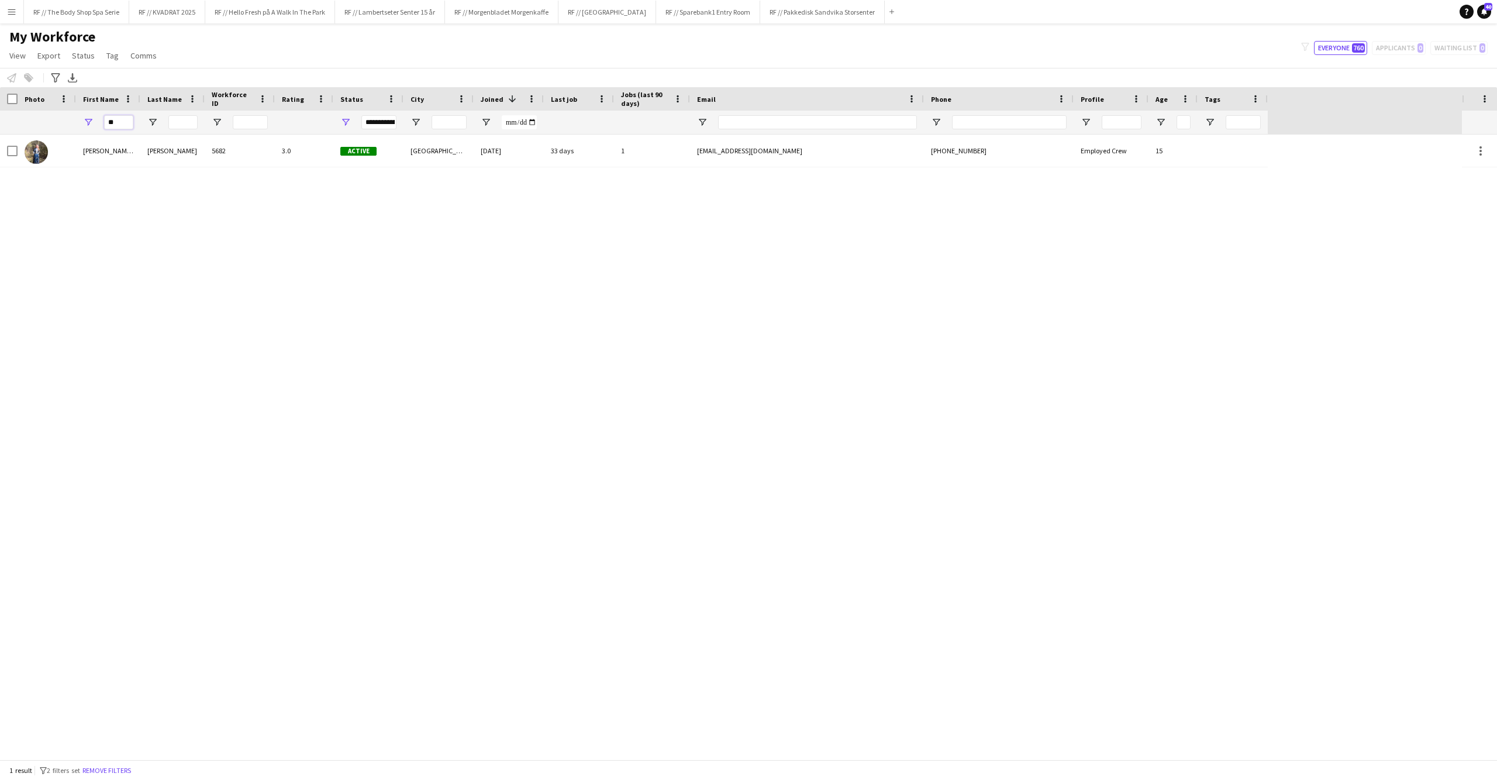
type input "*"
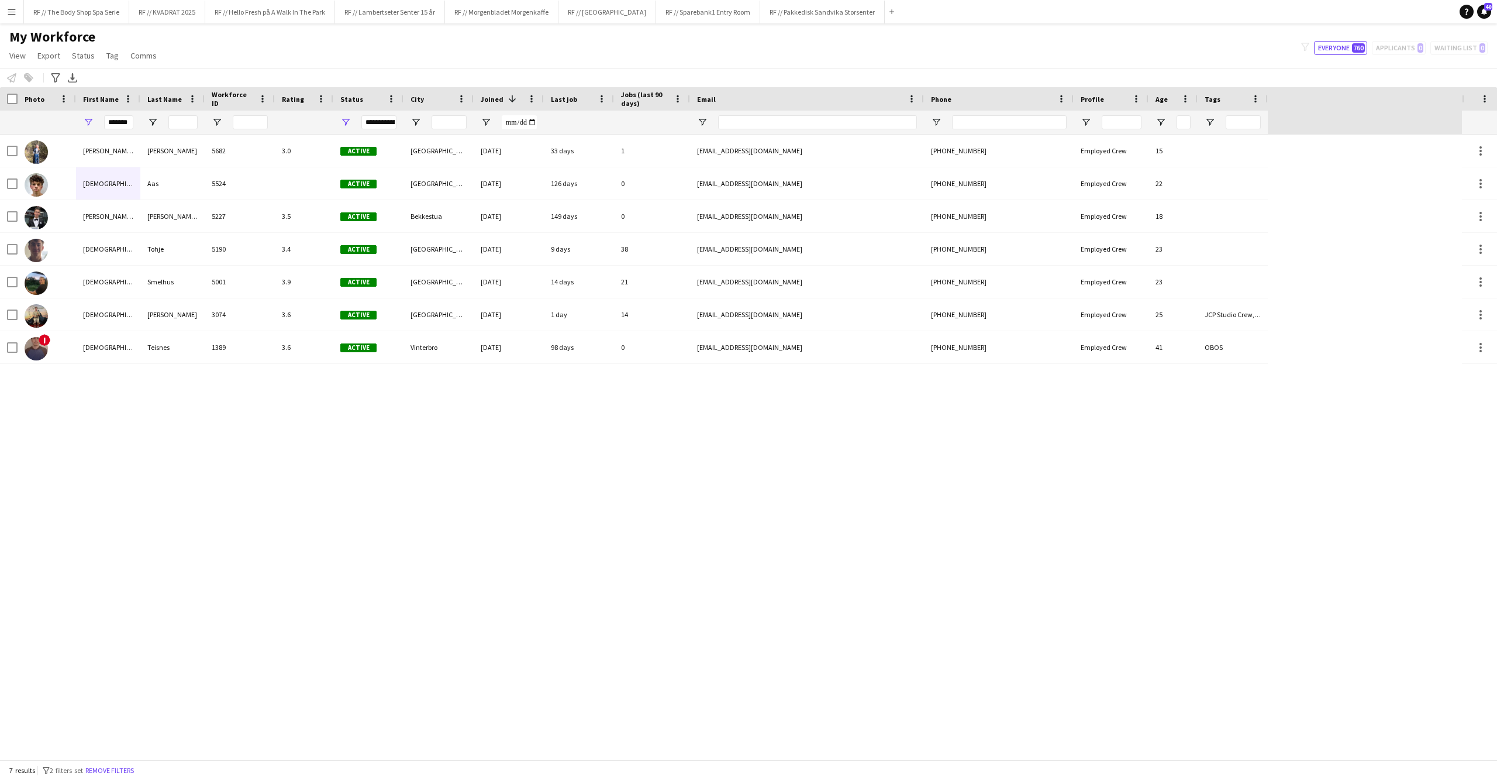
click at [426, 468] on div "Isabella Christine Andreassen-Sund 5682 3.0 Active Stavanger 03-09-2025 33 days…" at bounding box center [731, 447] width 1462 height 625
click at [130, 122] on input "*******" at bounding box center [118, 122] width 29 height 14
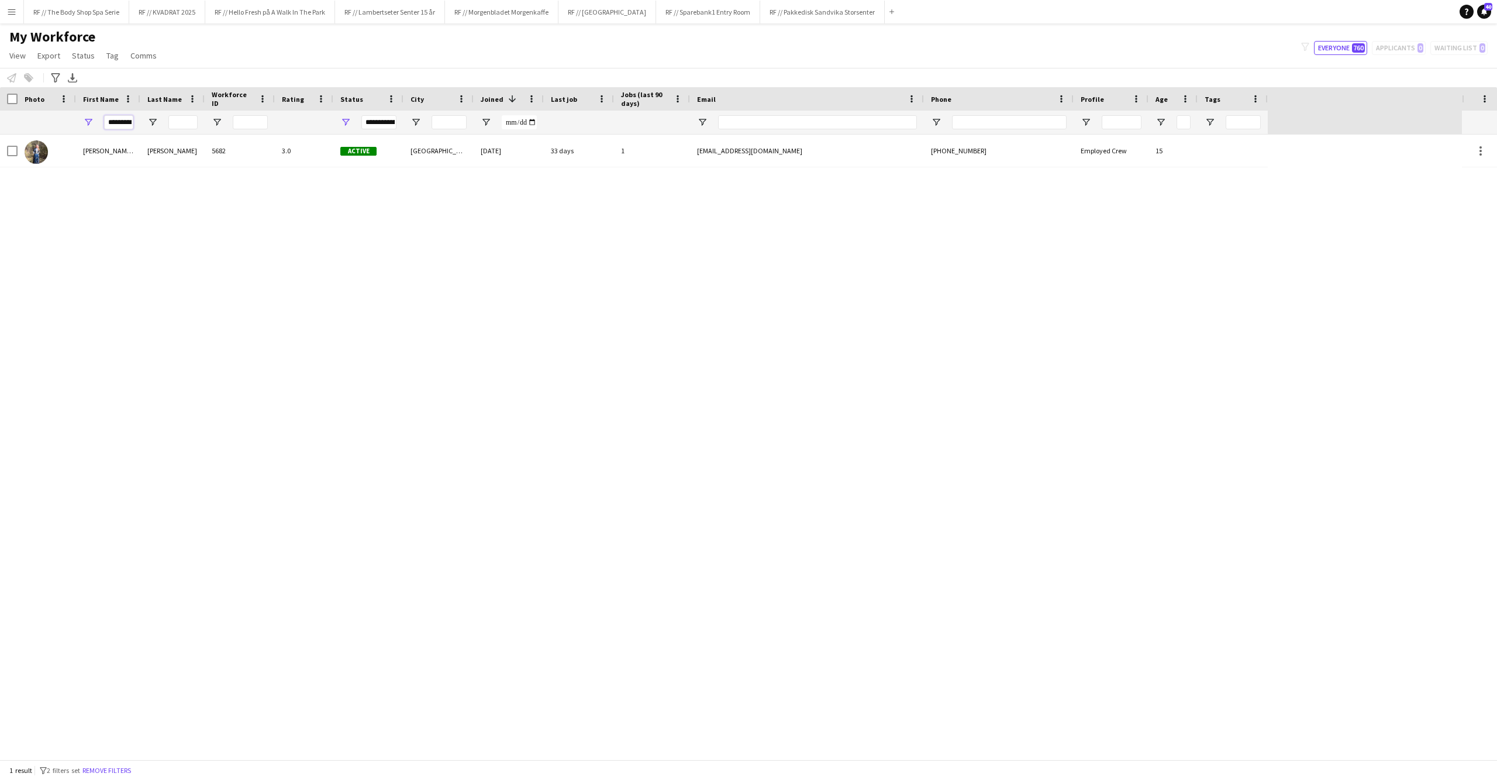
drag, startPoint x: 146, startPoint y: 124, endPoint x: 168, endPoint y: 124, distance: 22.8
click at [168, 124] on div "*********" at bounding box center [634, 122] width 1268 height 23
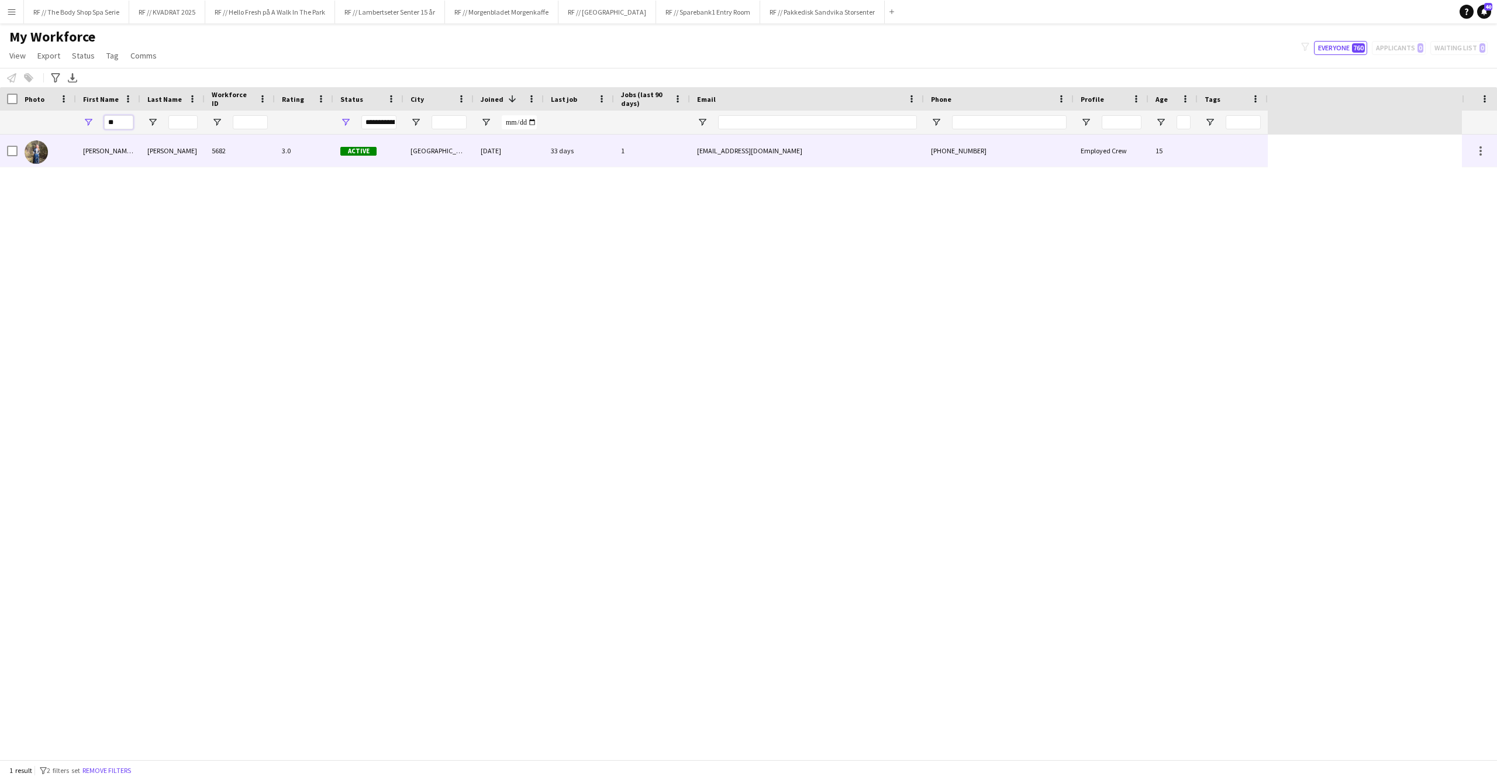
type input "*"
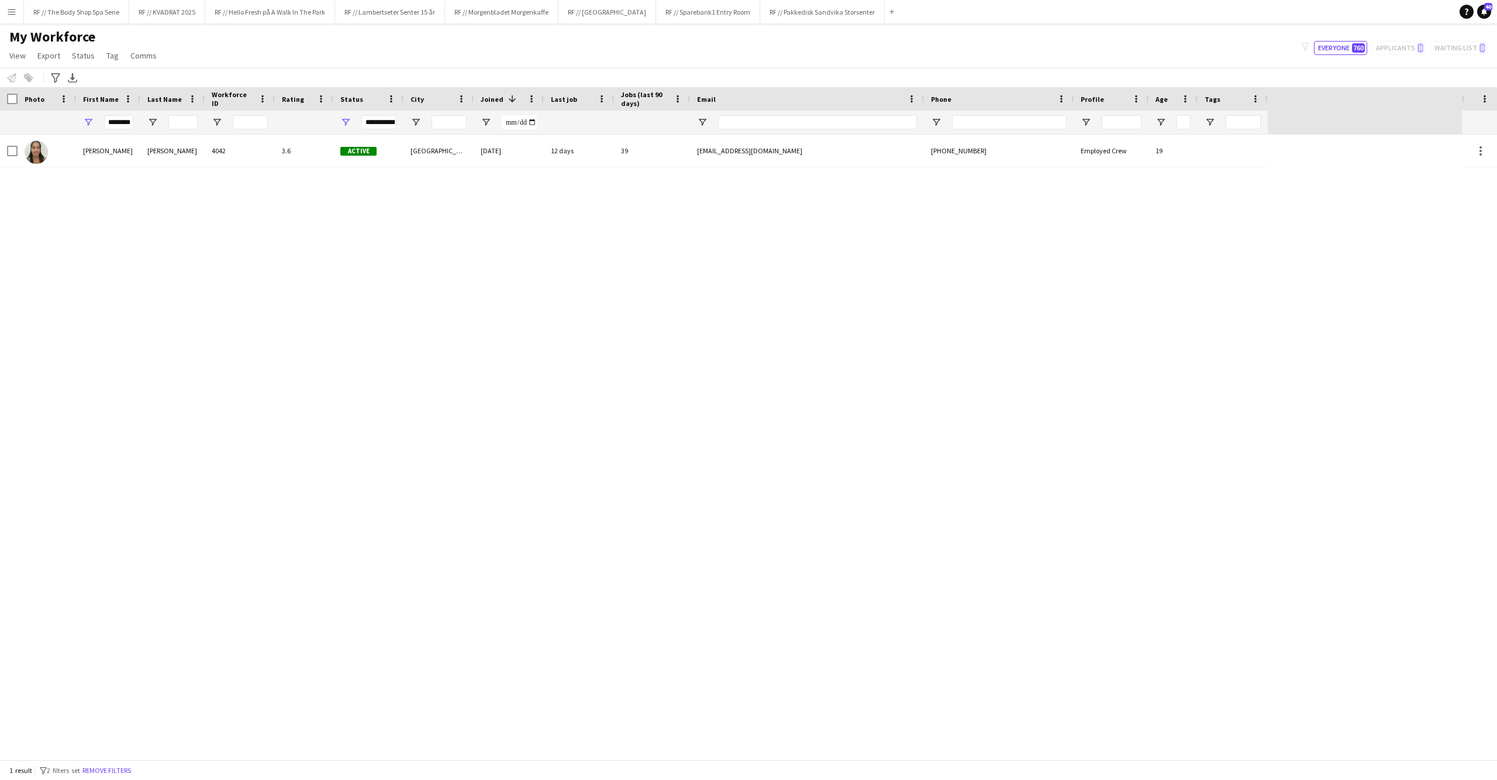
drag, startPoint x: 517, startPoint y: 244, endPoint x: 344, endPoint y: 69, distance: 245.6
click at [347, 68] on div "Notify workforce Add to tag Select at least one crew to tag him or her. Advance…" at bounding box center [748, 77] width 1497 height 19
click at [80, 310] on div "Kristine Dahl Iyamu 4042 3.6 Active Oslo 01-09-2022 12 days 39 kristineiyamu@gm…" at bounding box center [731, 447] width 1462 height 625
drag, startPoint x: 61, startPoint y: 193, endPoint x: 102, endPoint y: 211, distance: 44.2
click at [61, 192] on div "Kristine Dahl Iyamu 4042 3.6 Active Oslo 01-09-2022 12 days 39 kristineiyamu@gm…" at bounding box center [731, 447] width 1462 height 625
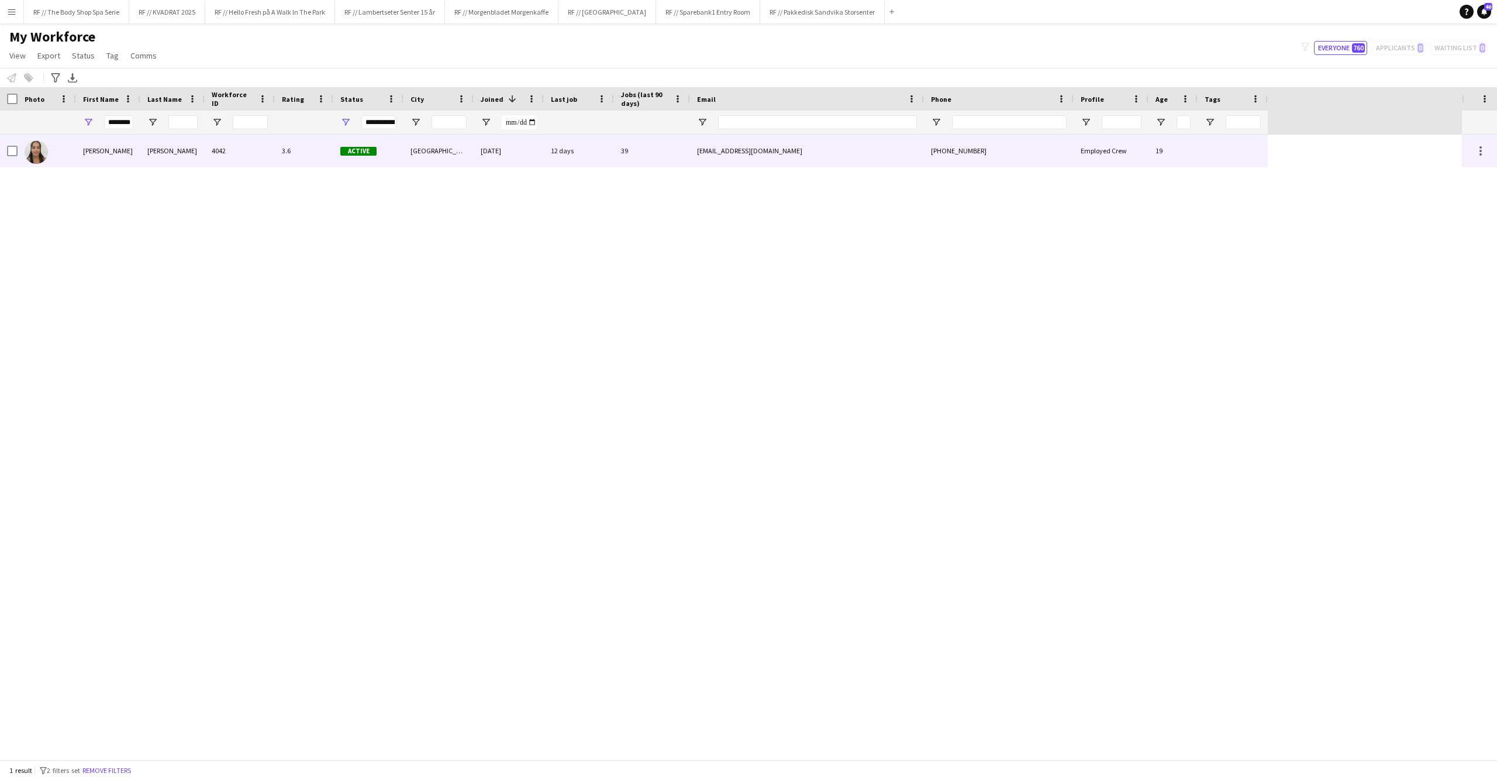
click at [131, 147] on div "Kristine" at bounding box center [108, 151] width 64 height 32
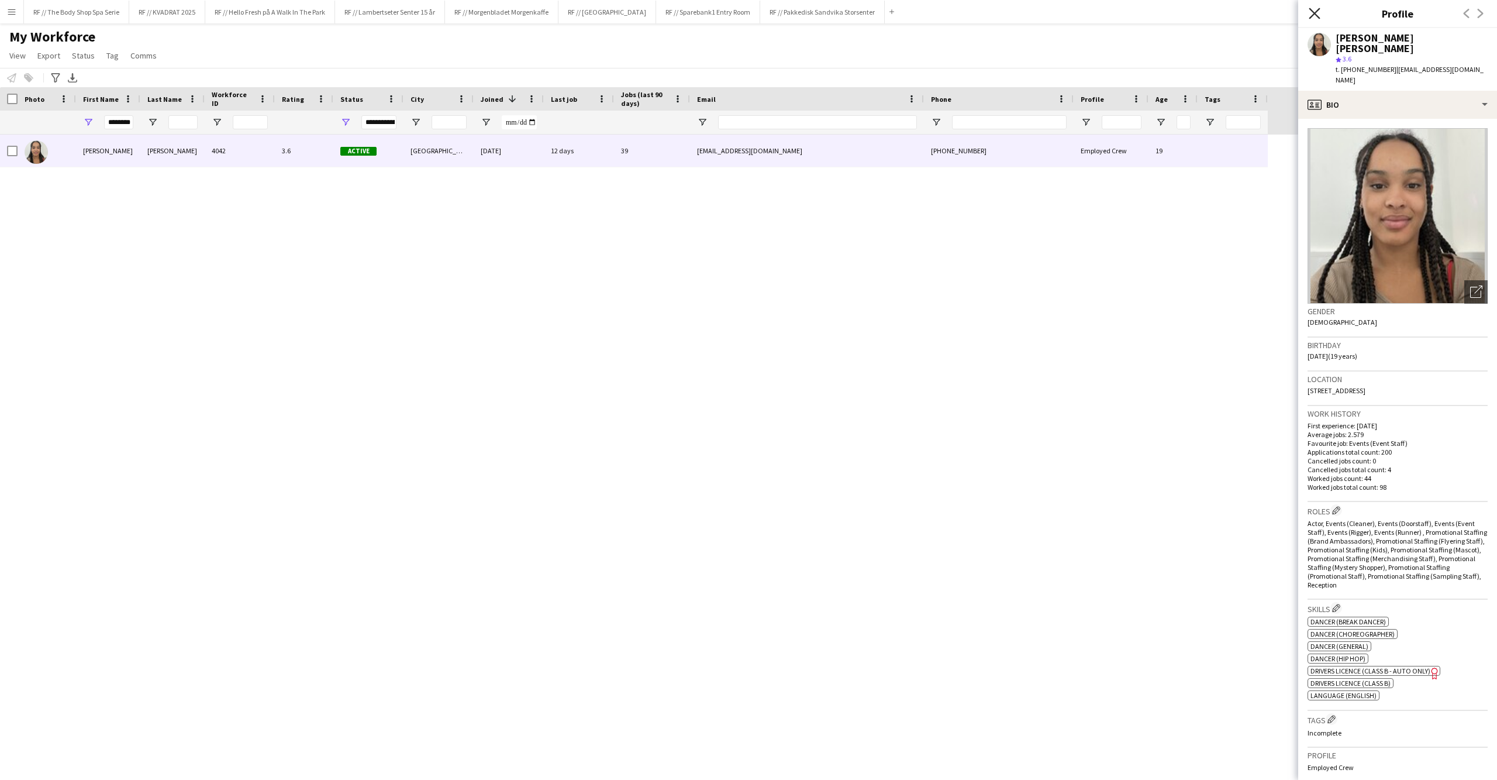
click at [1315, 12] on icon "Close pop-in" at bounding box center [1314, 13] width 11 height 11
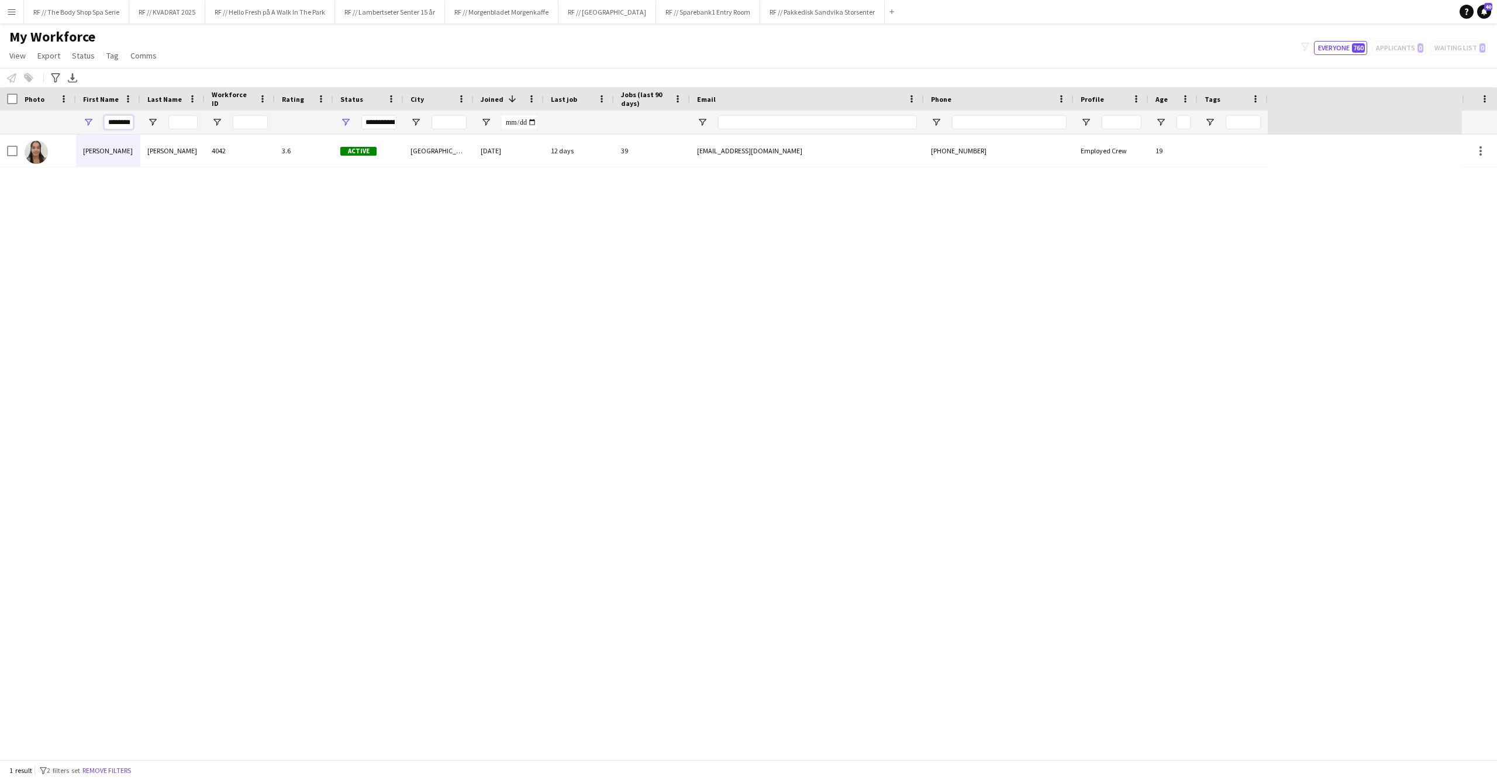
drag, startPoint x: 118, startPoint y: 120, endPoint x: 142, endPoint y: 124, distance: 23.7
click at [142, 124] on div "********" at bounding box center [634, 122] width 1268 height 23
type input "*"
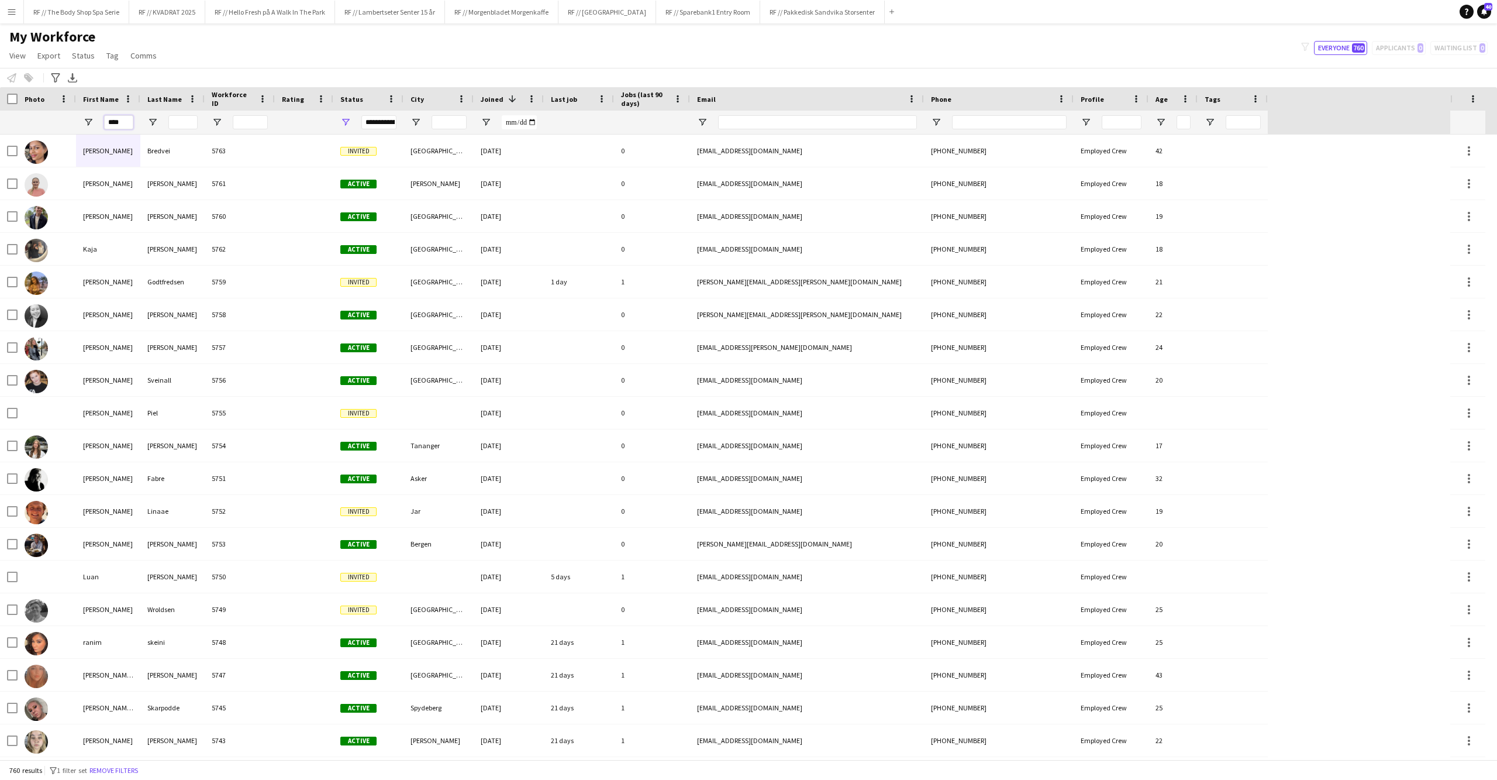
type input "*****"
